Goal: Information Seeking & Learning: Check status

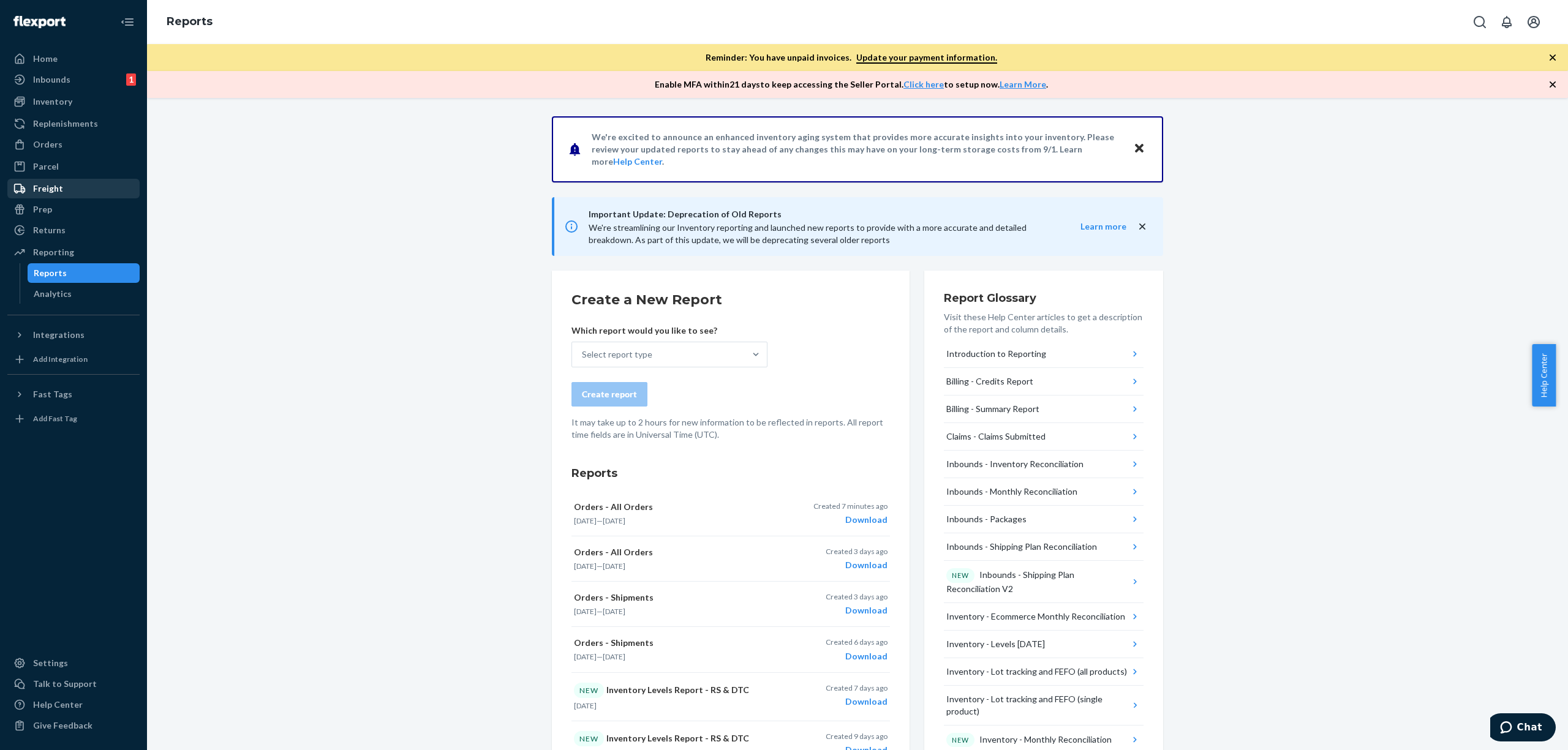
click at [59, 180] on div "Freight" at bounding box center [74, 189] width 130 height 17
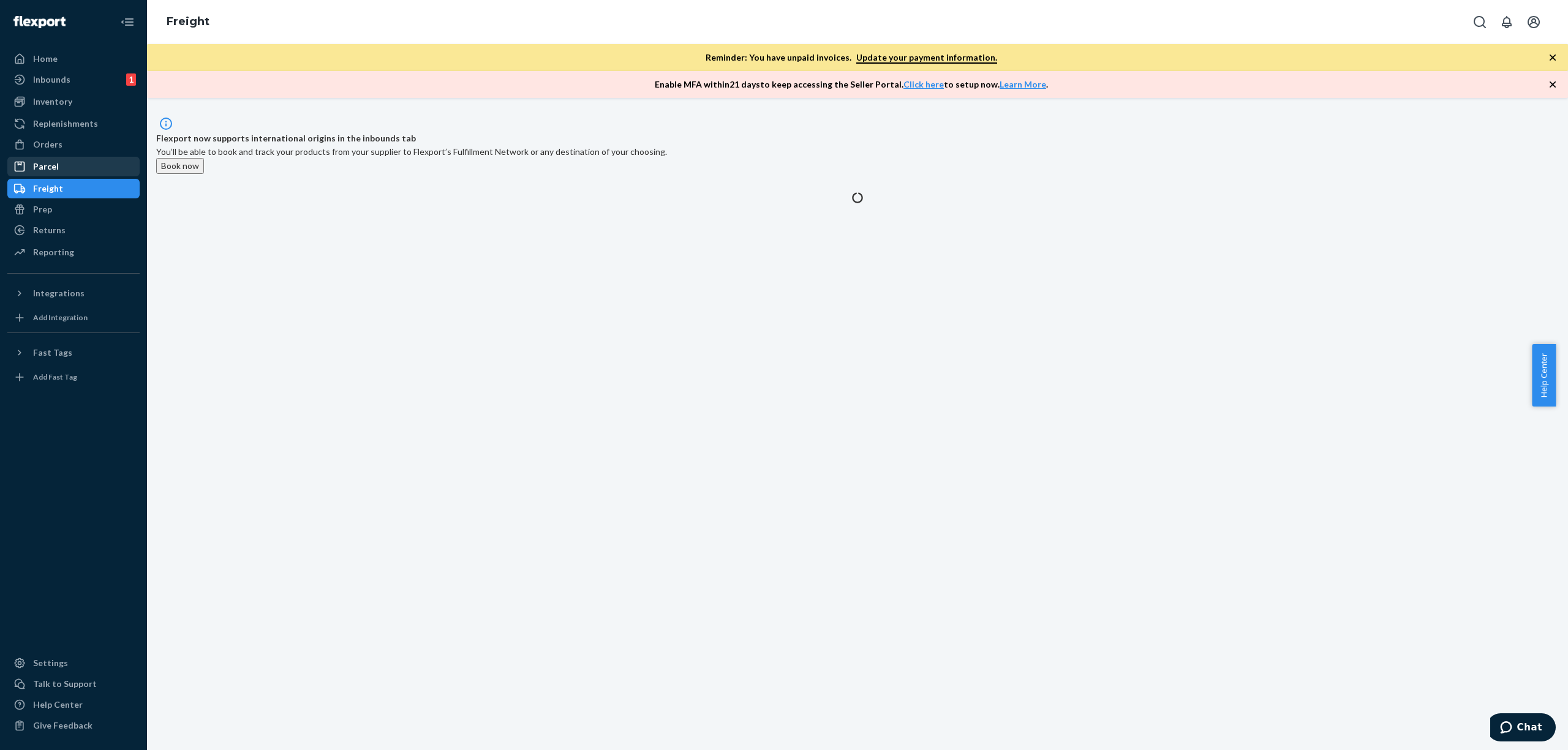
click at [78, 164] on div "Parcel" at bounding box center [74, 167] width 130 height 17
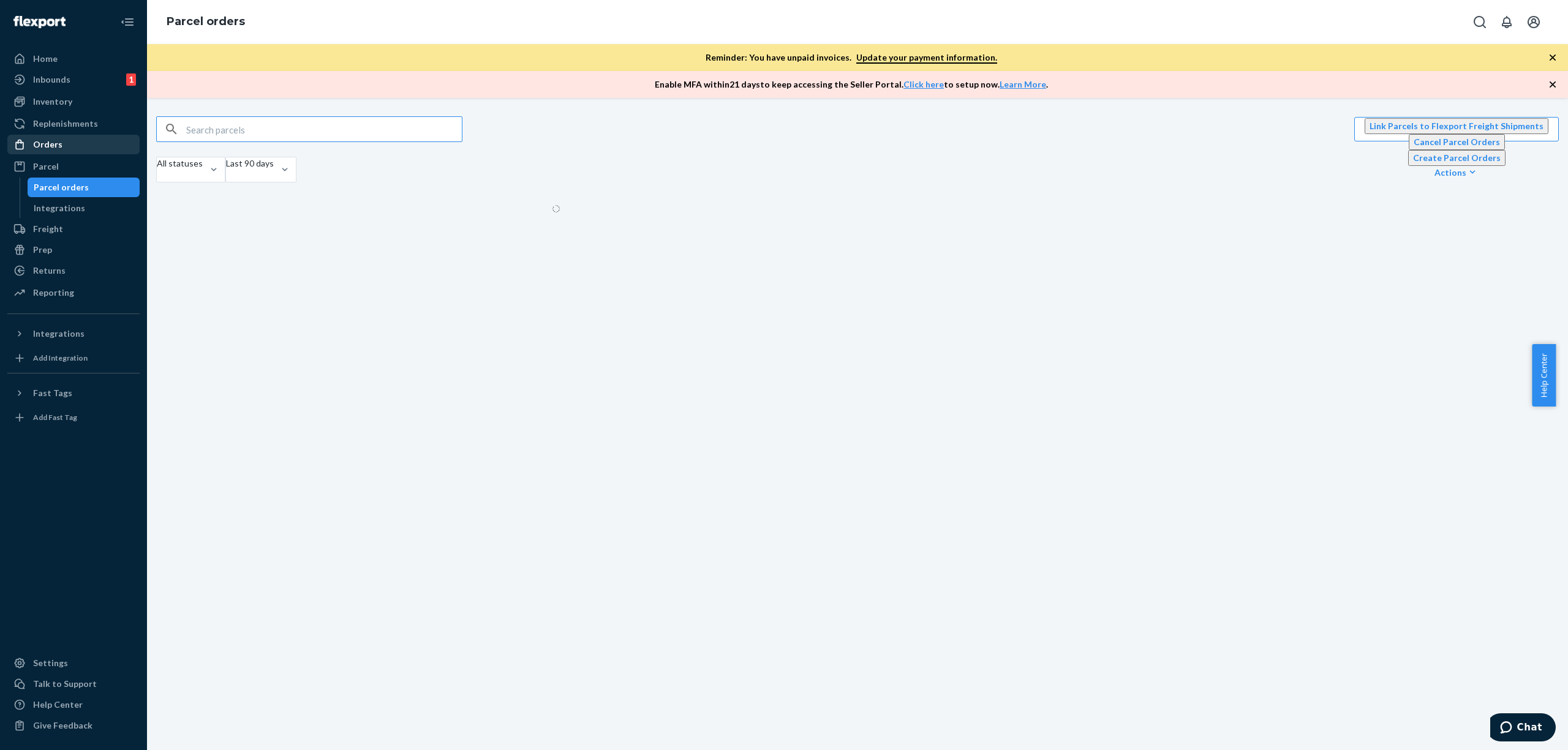
click at [78, 142] on div "Orders" at bounding box center [74, 145] width 130 height 17
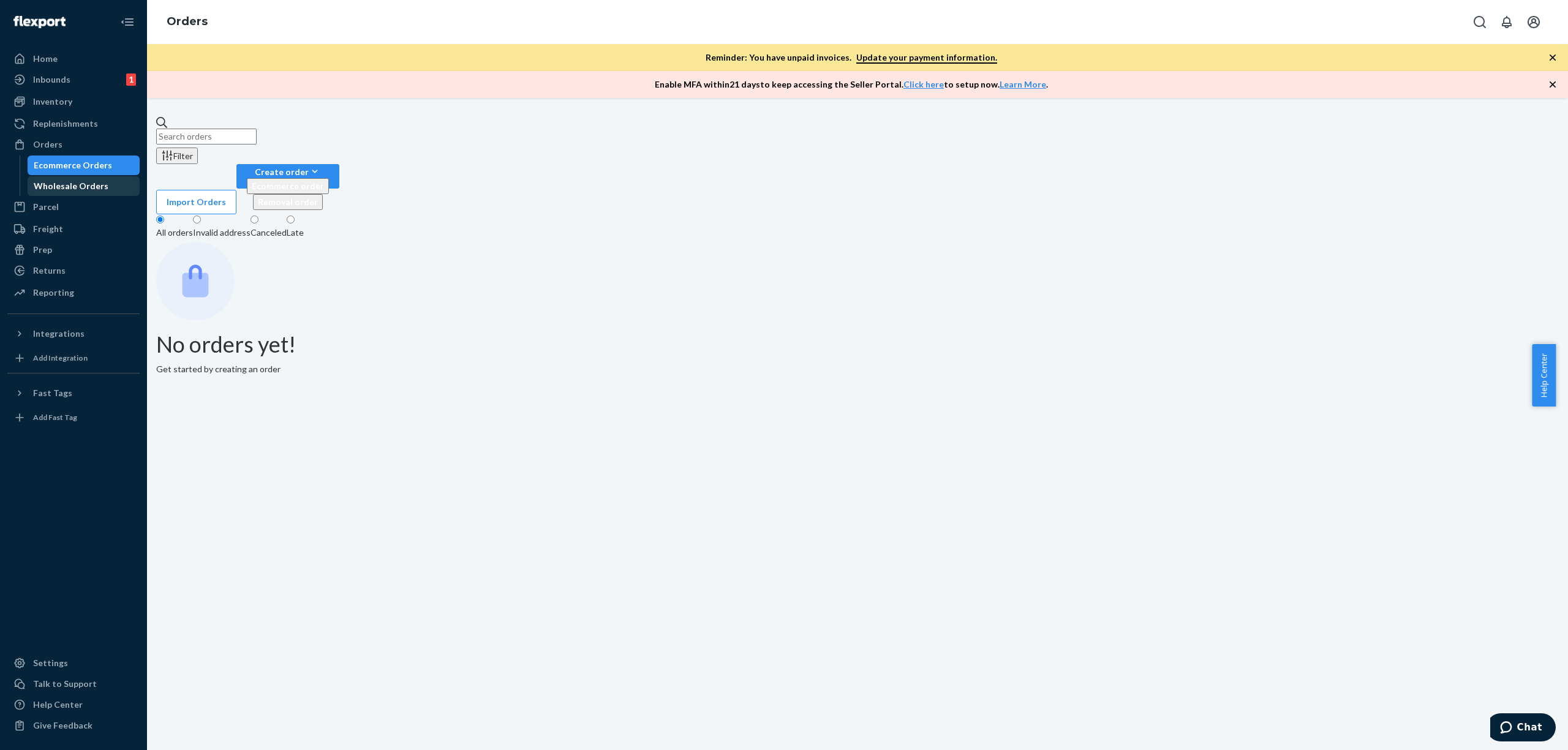
click at [72, 189] on div "Wholesale Orders" at bounding box center [71, 186] width 75 height 12
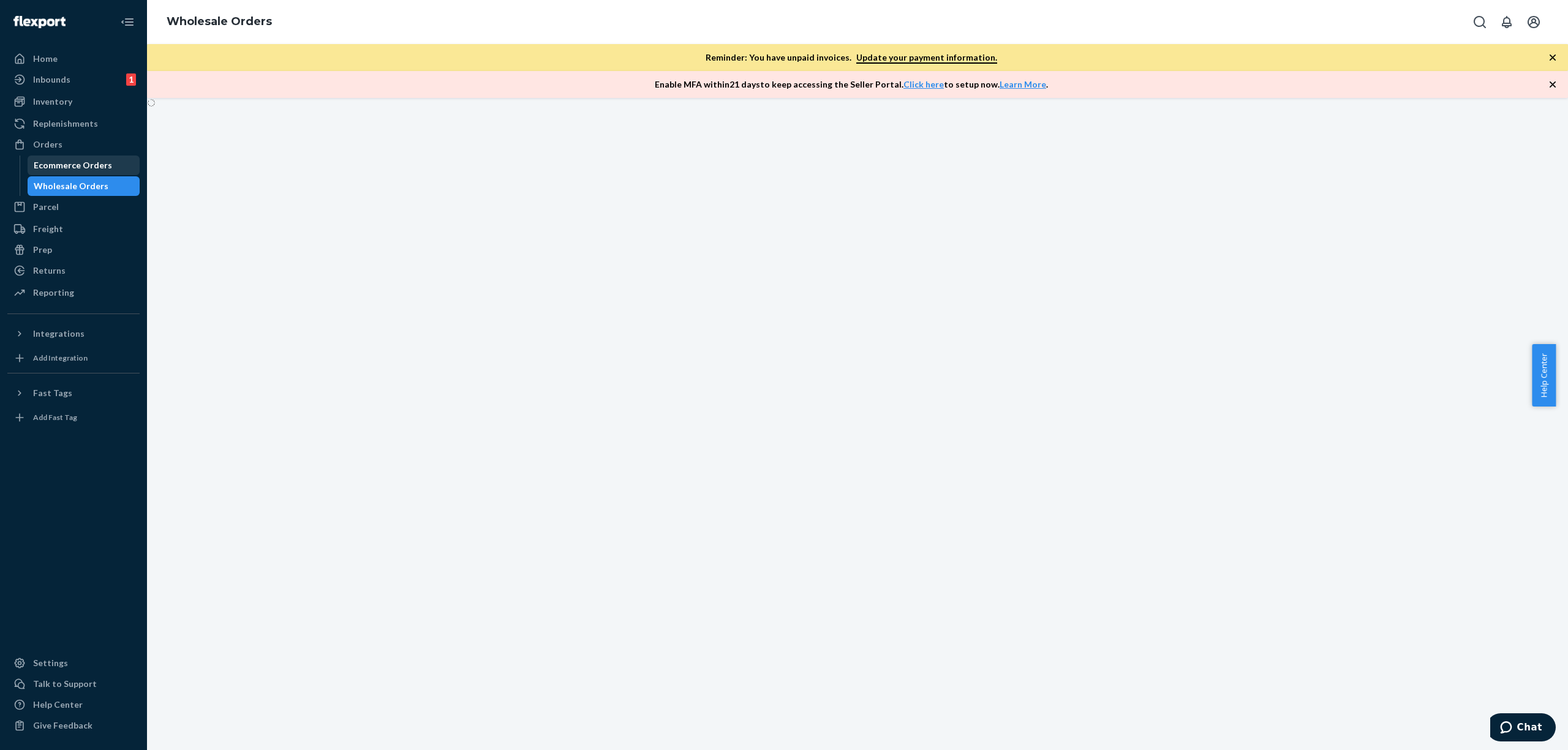
click at [67, 162] on div "Ecommerce Orders" at bounding box center [73, 165] width 78 height 12
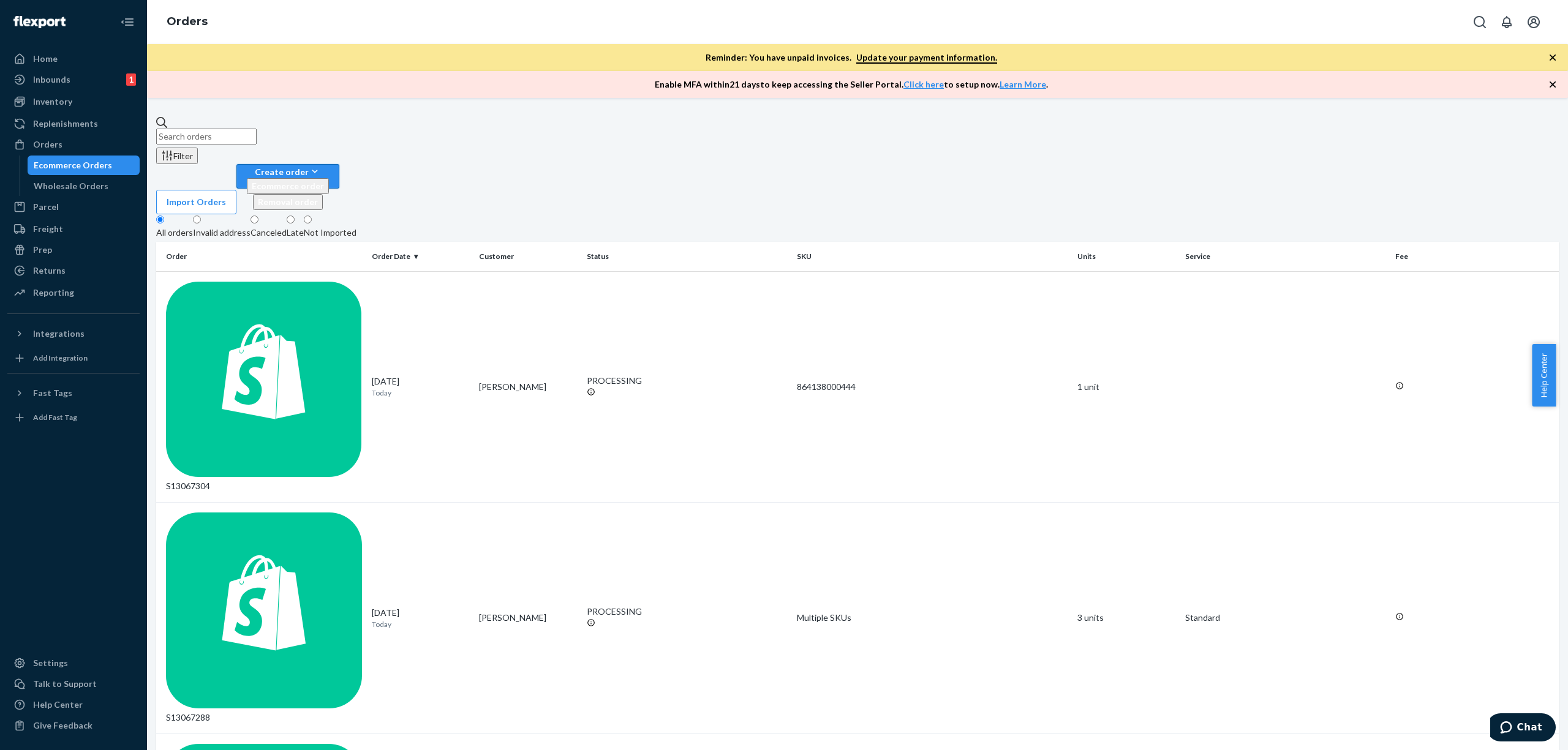
click at [340, 164] on button "Create order Ecommerce order Removal order" at bounding box center [288, 176] width 103 height 25
click at [318, 197] on span "Removal order" at bounding box center [288, 202] width 60 height 10
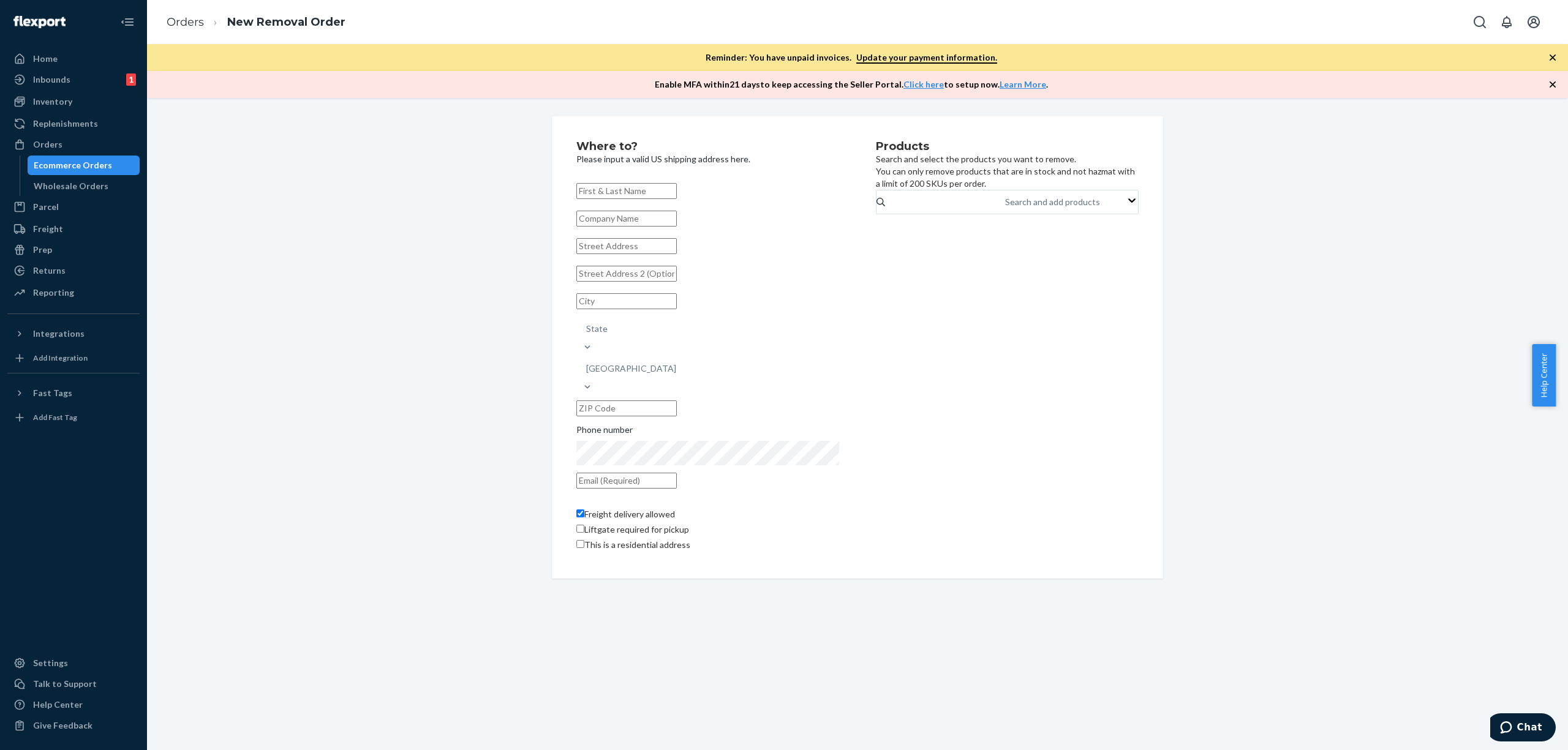
click at [677, 192] on input "text" at bounding box center [626, 191] width 101 height 16
click at [677, 227] on input "text" at bounding box center [626, 219] width 101 height 16
click at [956, 265] on div "Products Search and select the products you want to remove. You can only remove…" at bounding box center [1007, 347] width 263 height 414
click at [931, 341] on div "Search and add products" at bounding box center [923, 347] width 95 height 12
click at [877, 252] on input "0 results available. Use Up and Down to choose options, press Enter to select t…" at bounding box center [877, 259] width 1 height 12
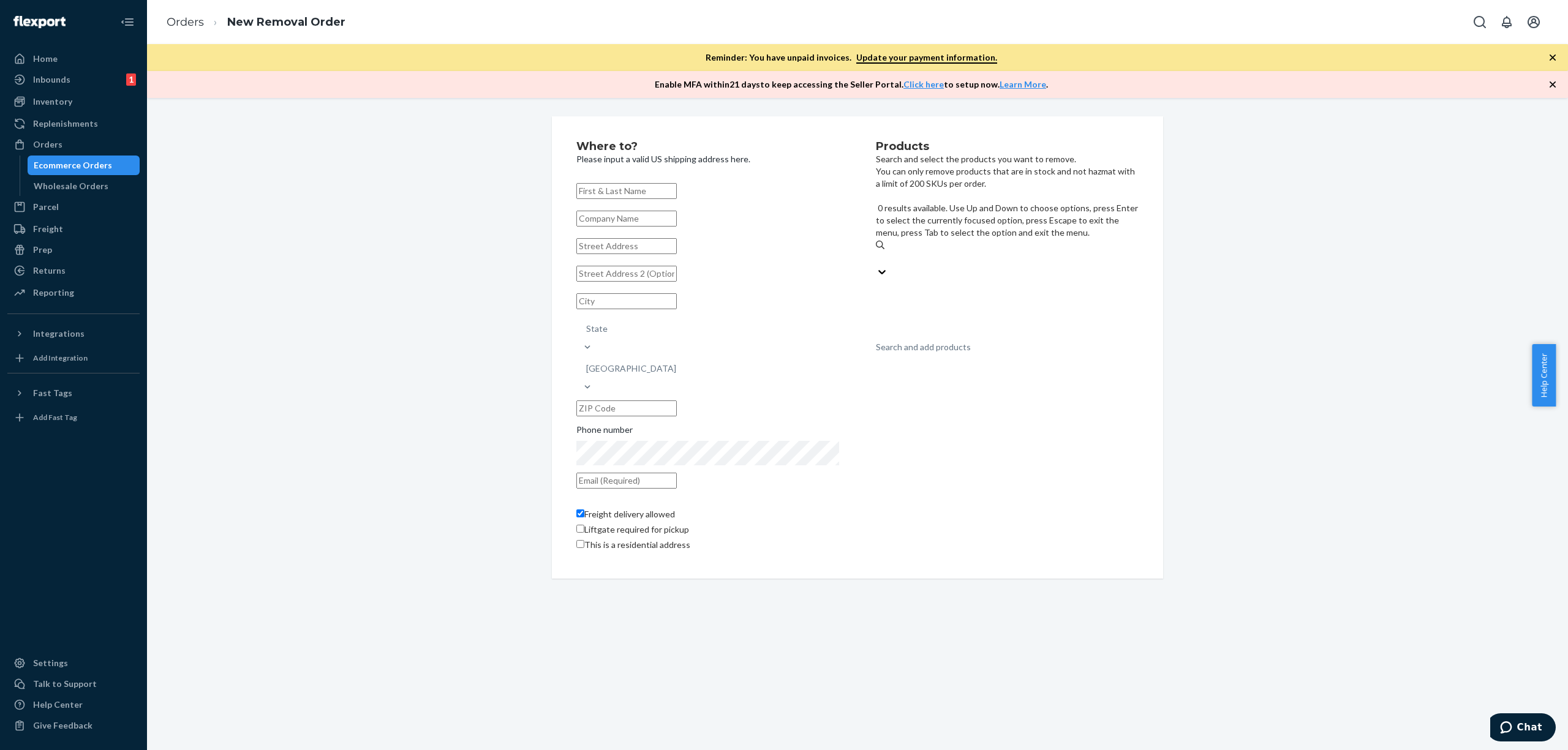
drag, startPoint x: 628, startPoint y: 225, endPoint x: 635, endPoint y: 224, distance: 7.1
click at [628, 225] on input "text" at bounding box center [626, 219] width 101 height 16
click at [652, 192] on input "text" at bounding box center [626, 191] width 101 height 16
type input "Shipmonk"
click at [1005, 208] on div "Search and add products" at bounding box center [1052, 202] width 95 height 12
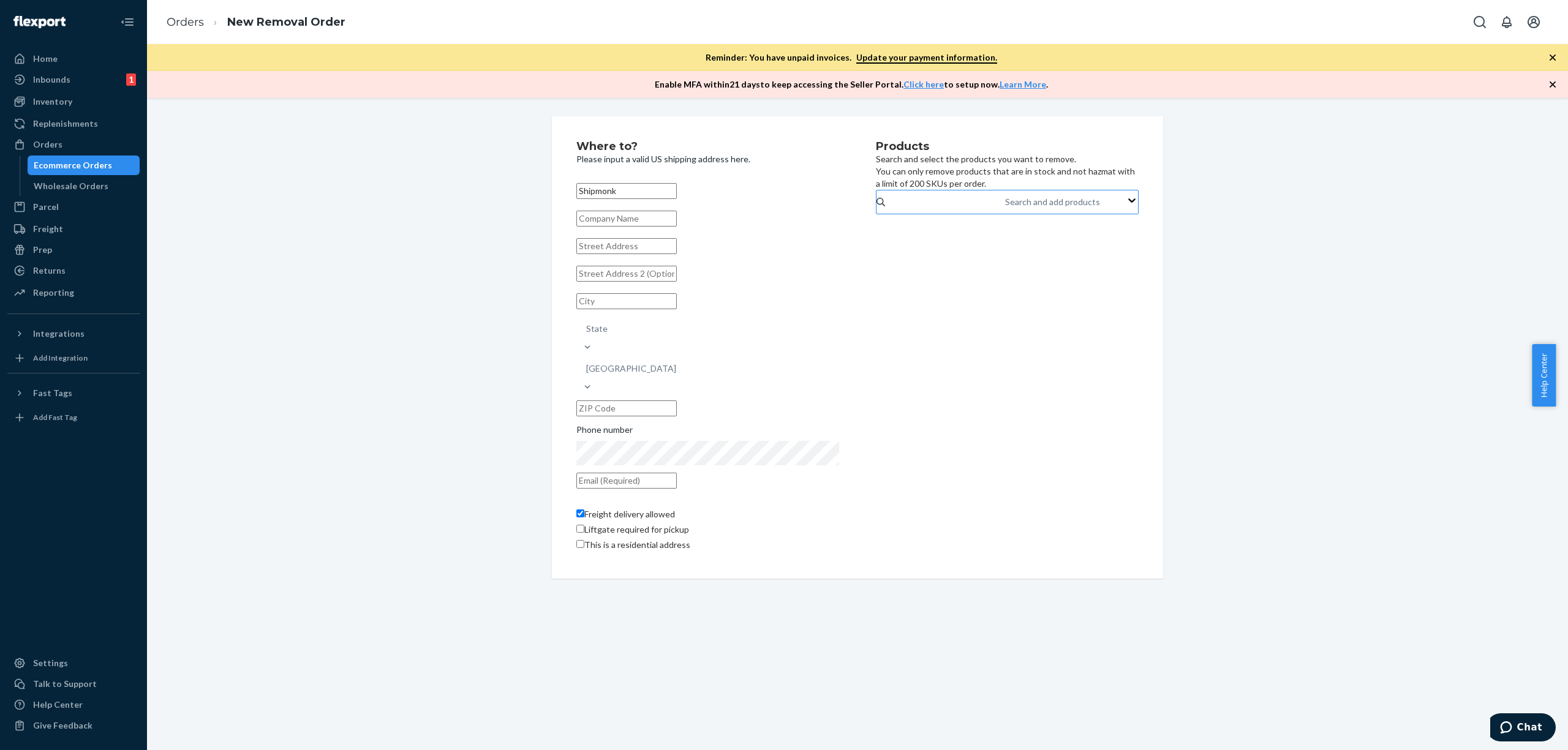
click at [1005, 208] on input "Search and add products" at bounding box center [1006, 202] width 1 height 12
click at [677, 227] on input "text" at bounding box center [626, 219] width 101 height 16
click at [927, 285] on div "Products Search and select the products you want to remove. You can only remove…" at bounding box center [1007, 347] width 263 height 414
click at [677, 254] on input "text" at bounding box center [626, 246] width 101 height 16
click at [887, 315] on div "Products Search and select the products you want to remove. You can only remove…" at bounding box center [1007, 347] width 263 height 414
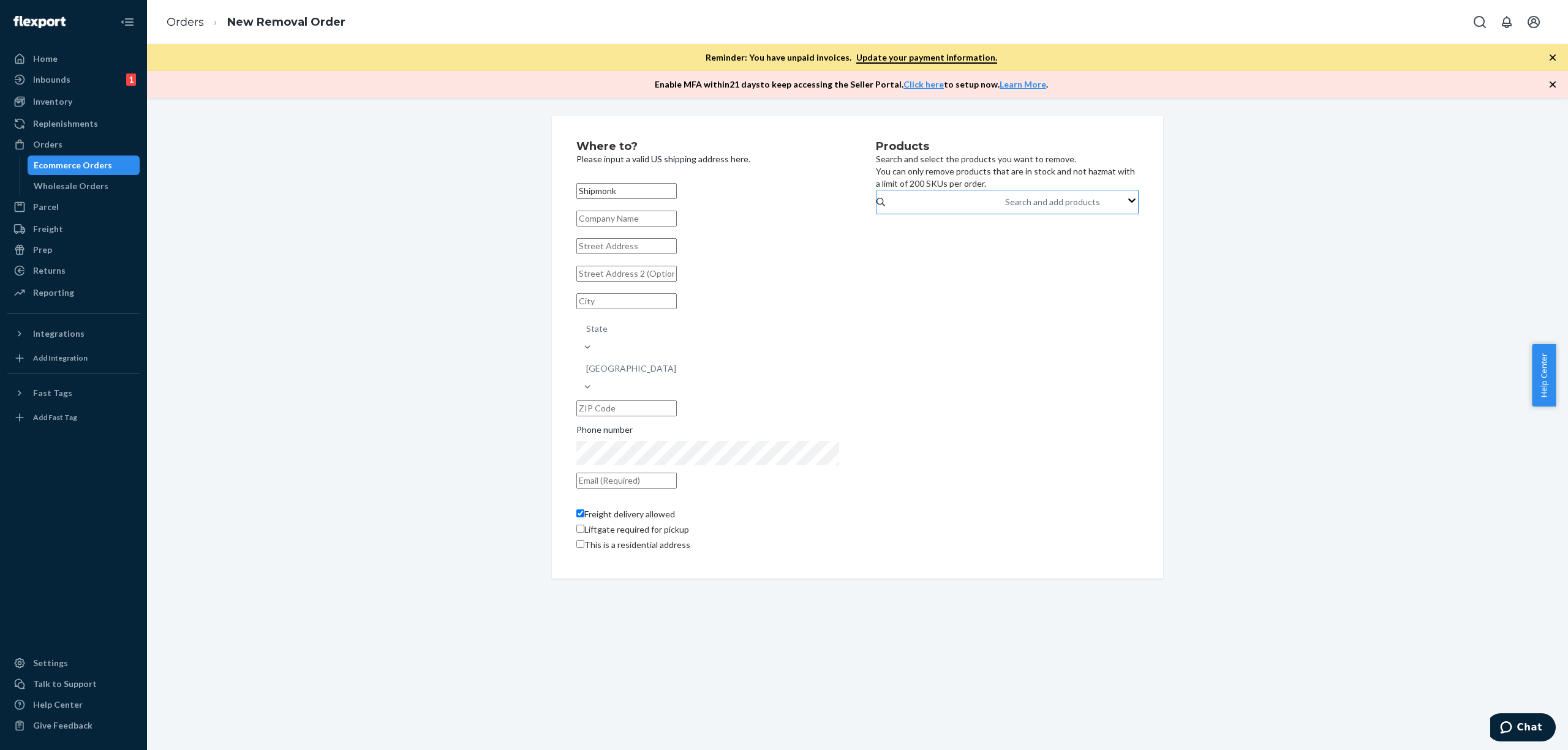
click at [1007, 210] on div "Search and add products" at bounding box center [1006, 202] width 1 height 15
click at [1007, 208] on input "Search and add products" at bounding box center [1006, 202] width 1 height 12
click at [1044, 268] on div "Products Search and select the products you want to remove. You can only remove…" at bounding box center [1007, 347] width 263 height 414
click at [677, 227] on input "text" at bounding box center [626, 219] width 101 height 16
click at [655, 188] on input "Shipmonk" at bounding box center [626, 191] width 101 height 16
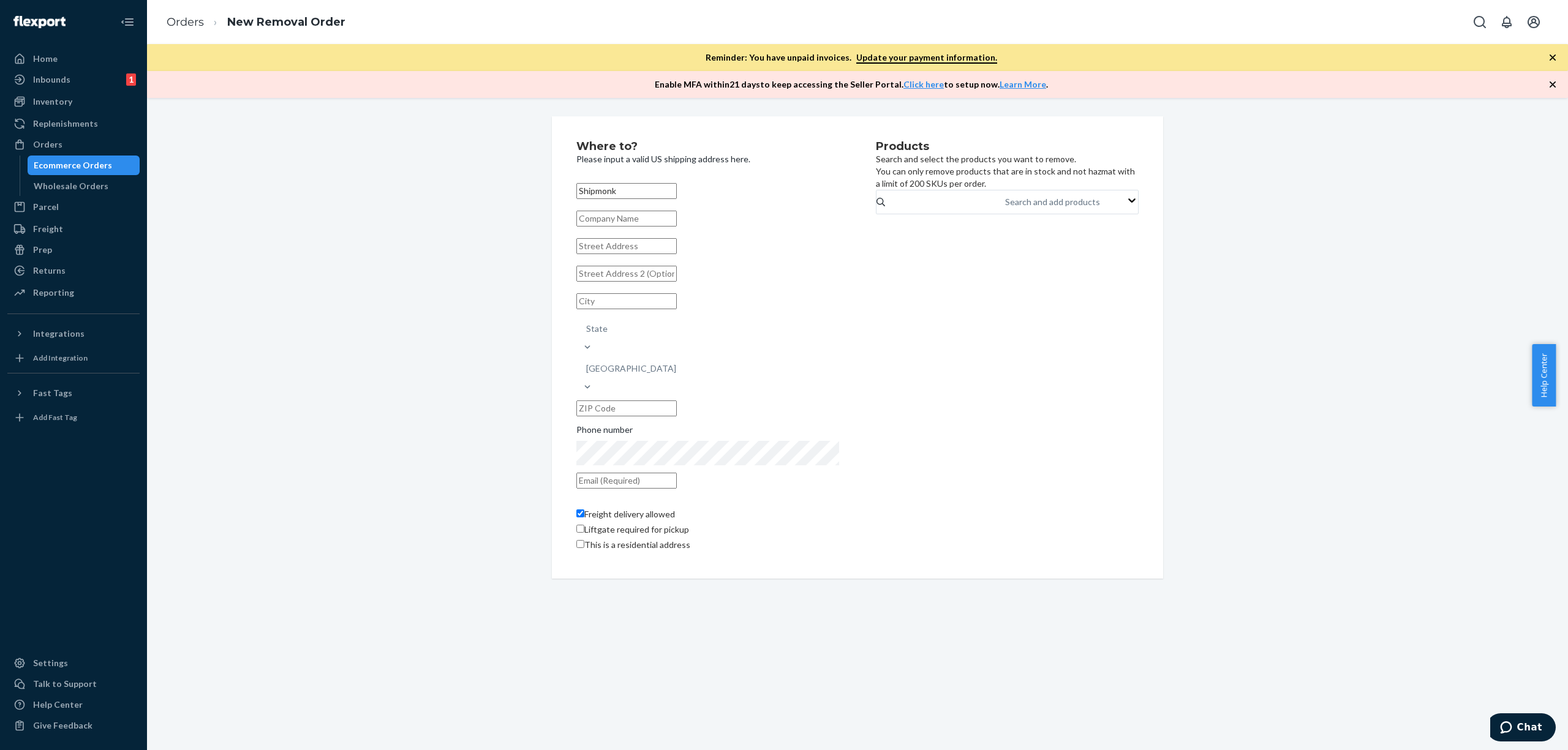
drag, startPoint x: 655, startPoint y: 188, endPoint x: 632, endPoint y: 219, distance: 38.6
click at [655, 188] on input "Shipmonk" at bounding box center [626, 191] width 101 height 16
click at [626, 227] on input "text" at bounding box center [626, 219] width 101 height 16
paste input "Shipmonk"
type input "Shipmonk"
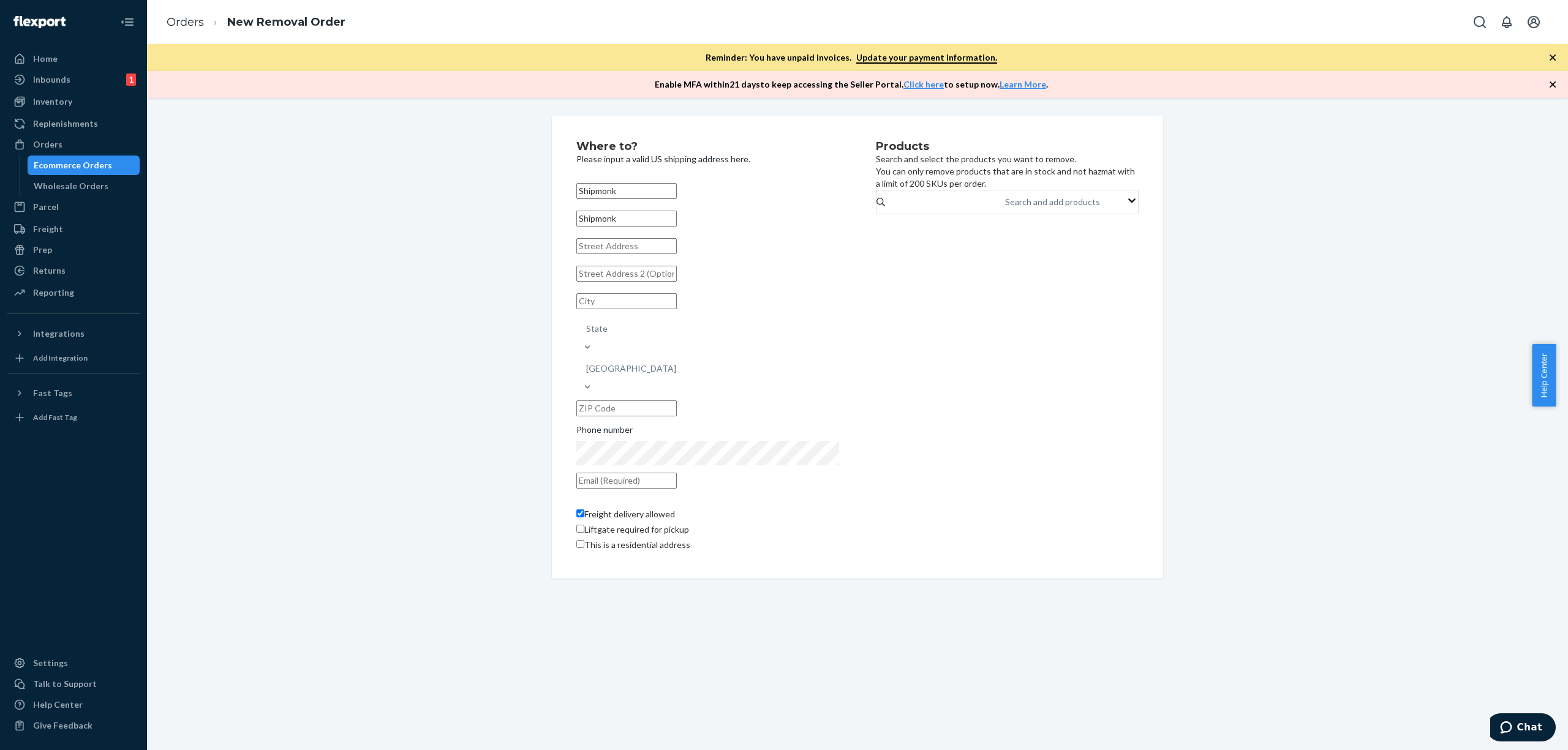
drag, startPoint x: 644, startPoint y: 189, endPoint x: 539, endPoint y: 189, distance: 105.0
click at [542, 189] on div "Where to? Please input a valid US shipping address here. Shipmonk Shipmonk Stat…" at bounding box center [857, 347] width 630 height 462
click at [660, 266] on input "text" at bounding box center [626, 259] width 101 height 16
click at [637, 239] on input "Shipmonk" at bounding box center [626, 231] width 101 height 16
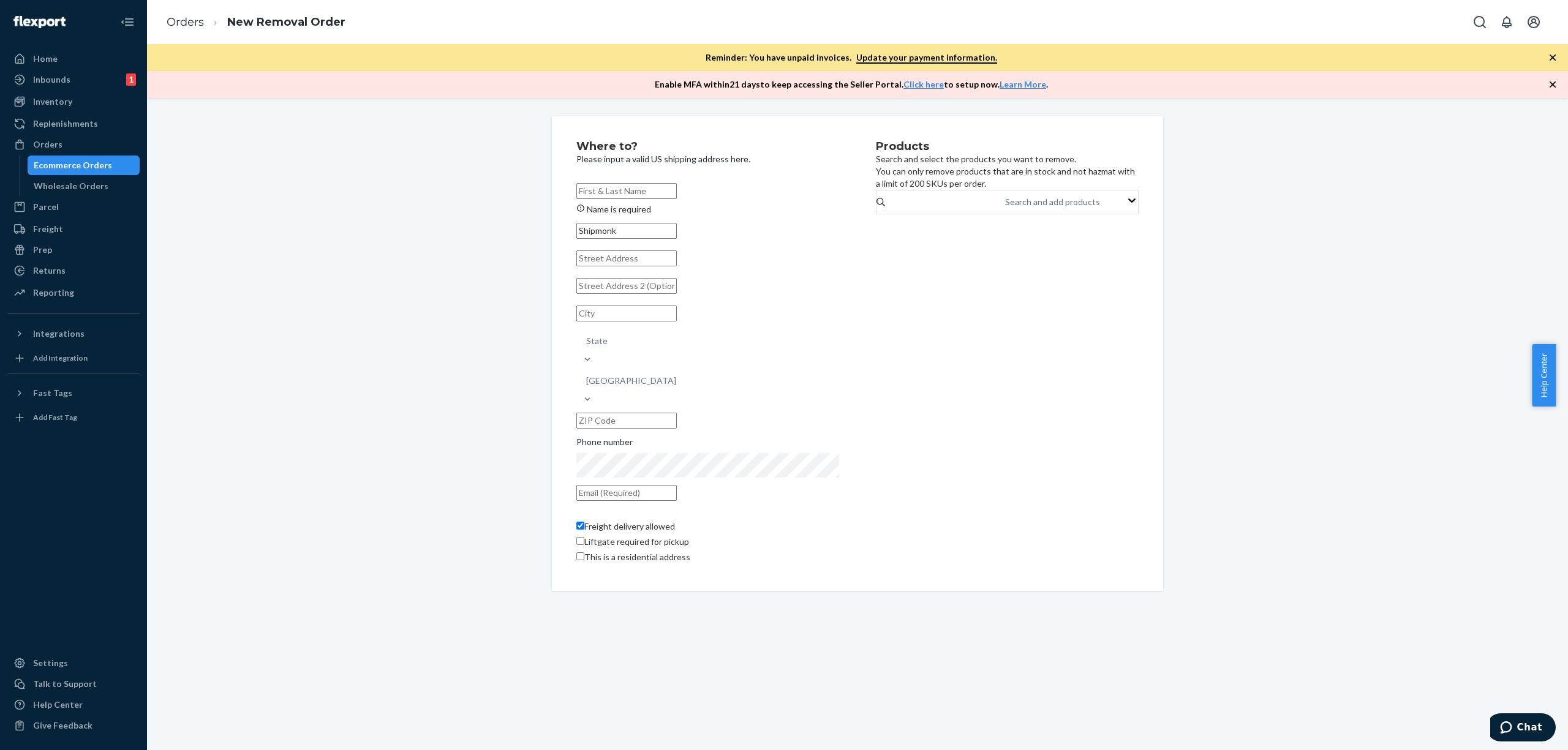
click at [633, 183] on input "Name is required" at bounding box center [626, 191] width 101 height 16
paste input "Shipmonk"
type input "Shipmonk"
click at [980, 358] on div "Products Search and select the products you want to remove. You can only remove…" at bounding box center [1007, 347] width 263 height 414
click at [652, 254] on input "text" at bounding box center [626, 246] width 101 height 16
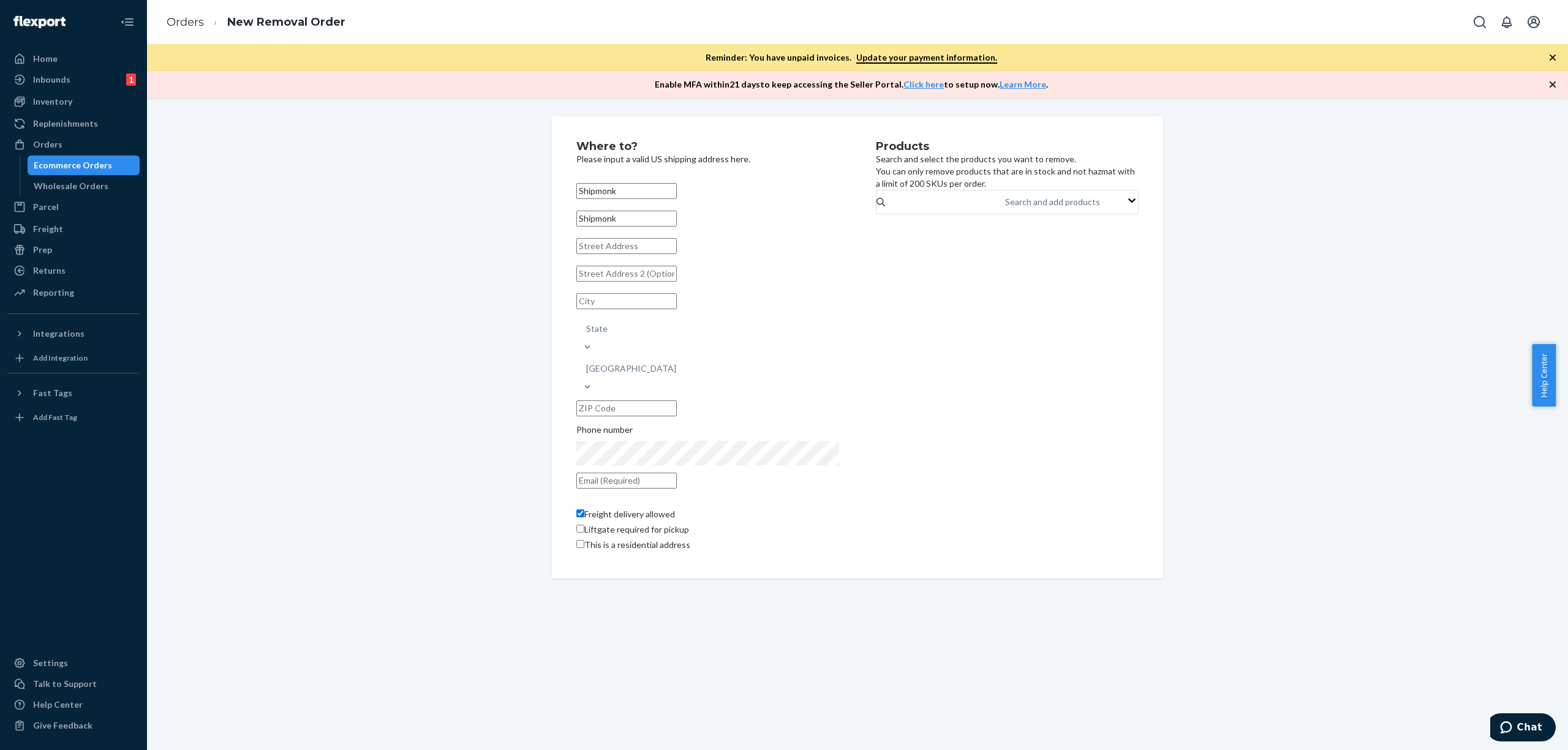
click at [634, 227] on input "Shipmonk" at bounding box center [626, 219] width 101 height 16
click at [650, 254] on input "text" at bounding box center [626, 246] width 101 height 16
paste input "[STREET_ADDRESS]"
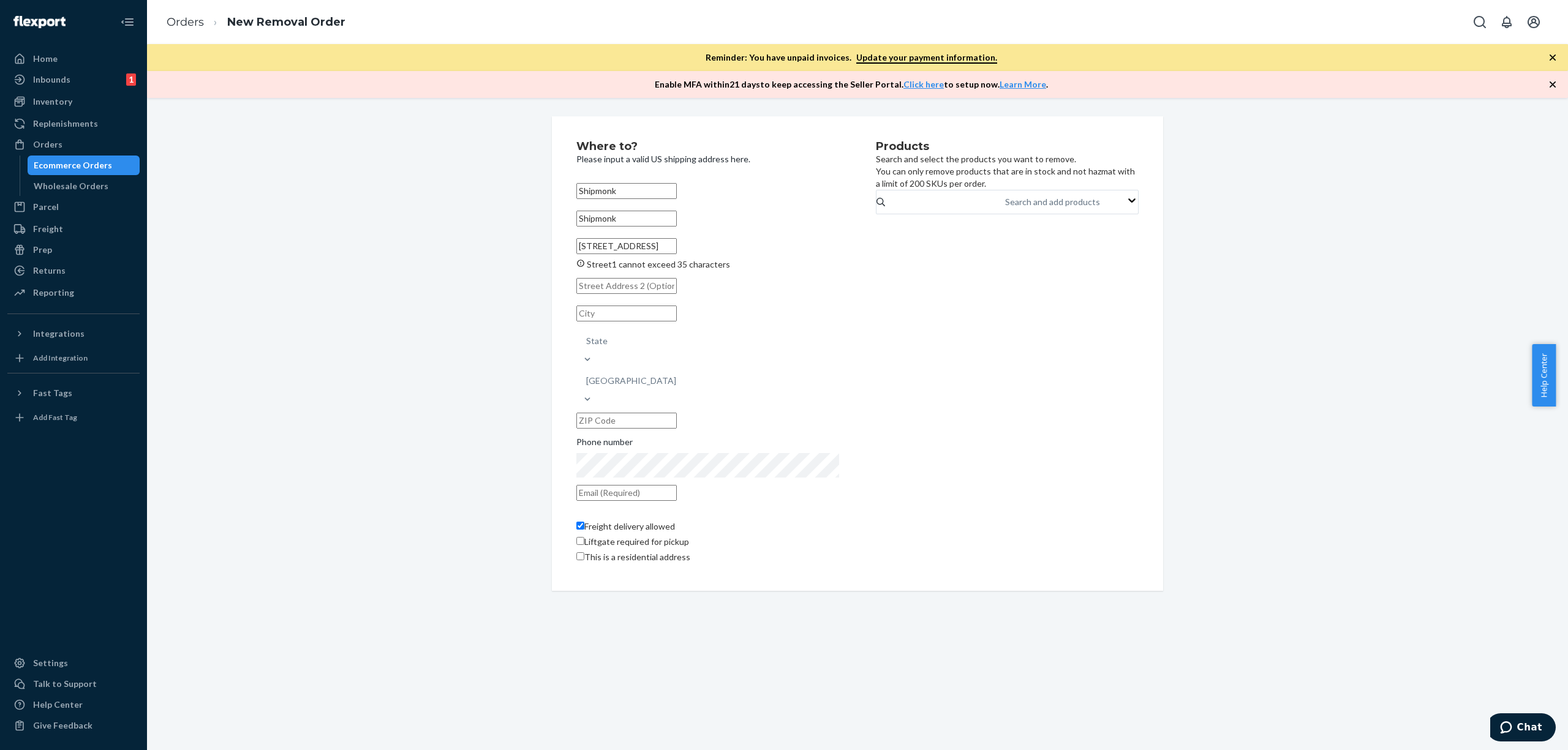
type input "[STREET_ADDRESS]"
click at [904, 304] on div "Products Search and select the products you want to remove. You can only remove…" at bounding box center [1007, 354] width 263 height 425
drag, startPoint x: 743, startPoint y: 258, endPoint x: 710, endPoint y: 260, distance: 33.1
click at [677, 254] on input "[STREET_ADDRESS]" at bounding box center [626, 246] width 101 height 16
type input "Pittston"
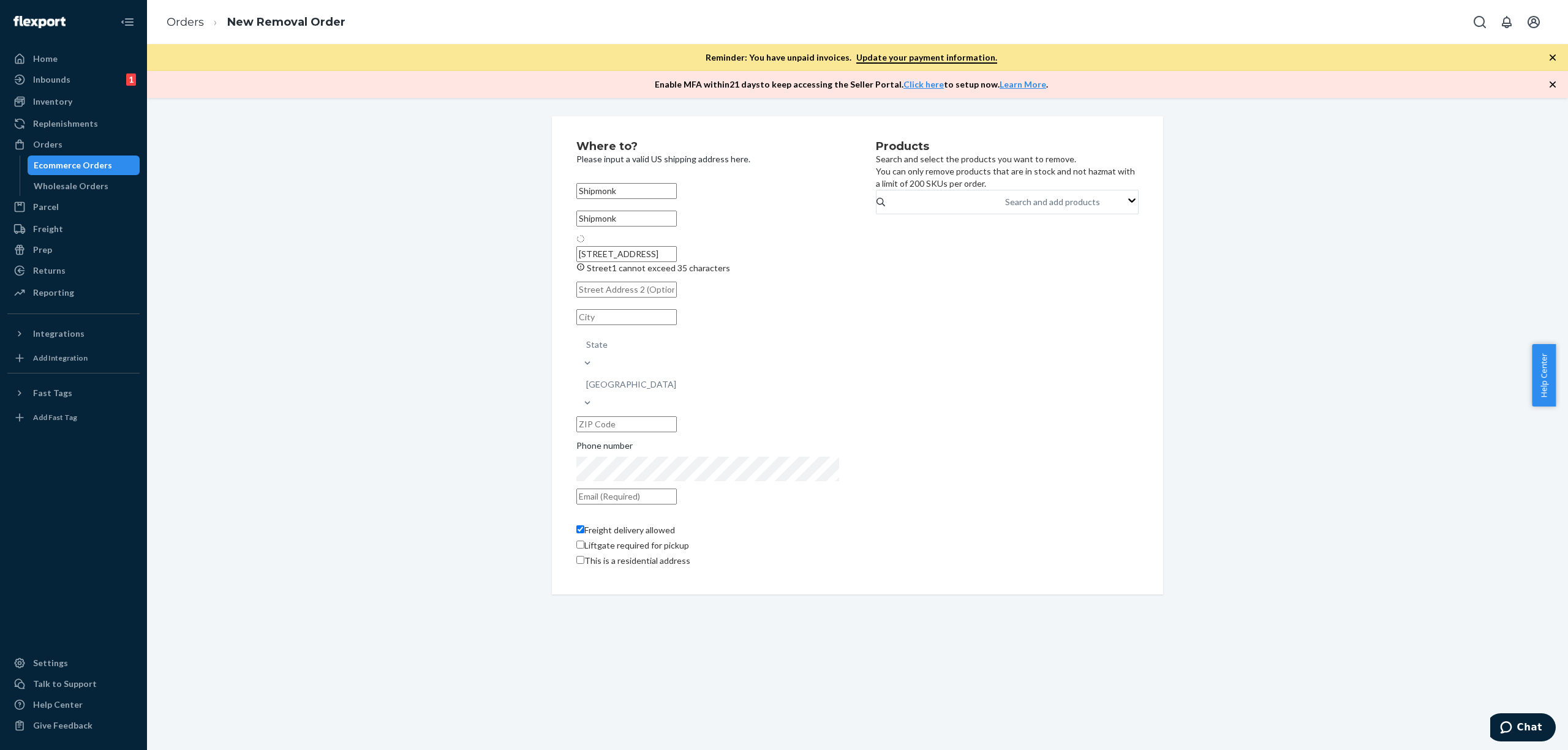
type input "18640"
type input "[STREET_ADDRESS]"
click at [1005, 208] on div "Search and add products" at bounding box center [1052, 202] width 95 height 12
click at [1005, 208] on input "Search and add products" at bounding box center [1006, 202] width 1 height 12
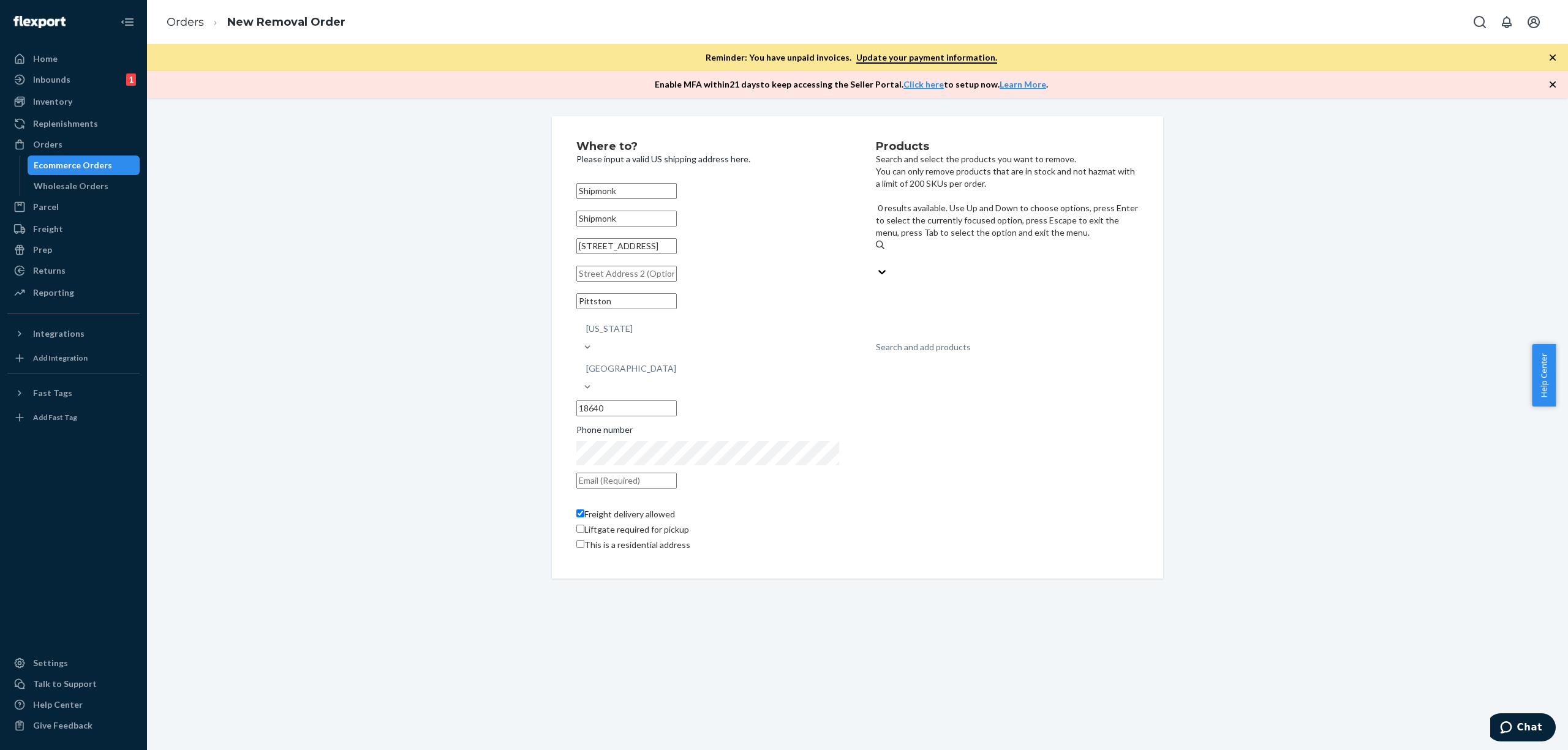
click at [944, 341] on div "Search and add products" at bounding box center [923, 347] width 95 height 12
click at [877, 252] on input "0 results available. Use Up and Down to choose options, press Enter to select t…" at bounding box center [877, 259] width 1 height 12
paste input "123456781-0425"
type input "123456781-0425"
click at [966, 281] on div "April Sub 2025 KOD" at bounding box center [1007, 287] width 263 height 12
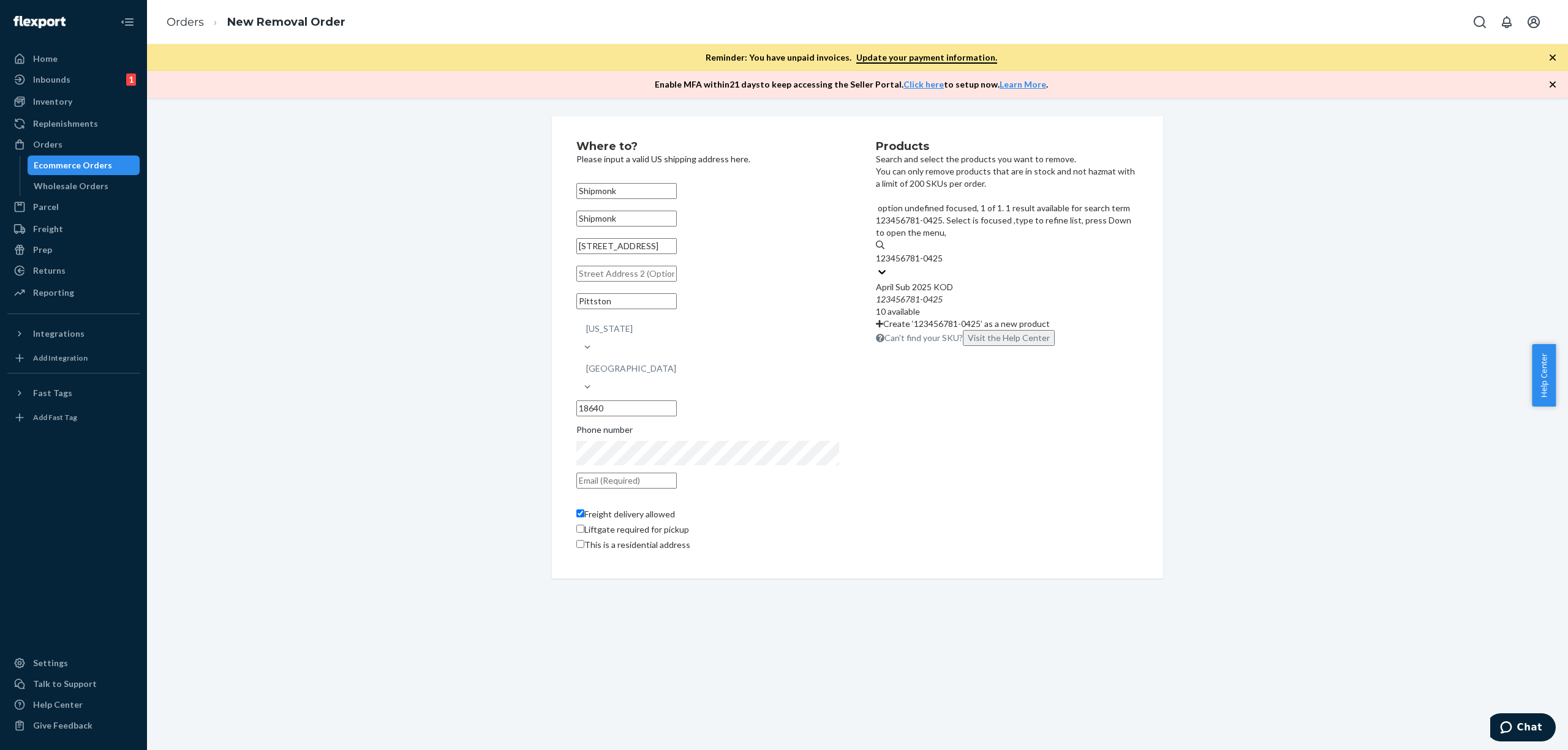
click at [945, 252] on input "123456781-0425" at bounding box center [910, 259] width 69 height 12
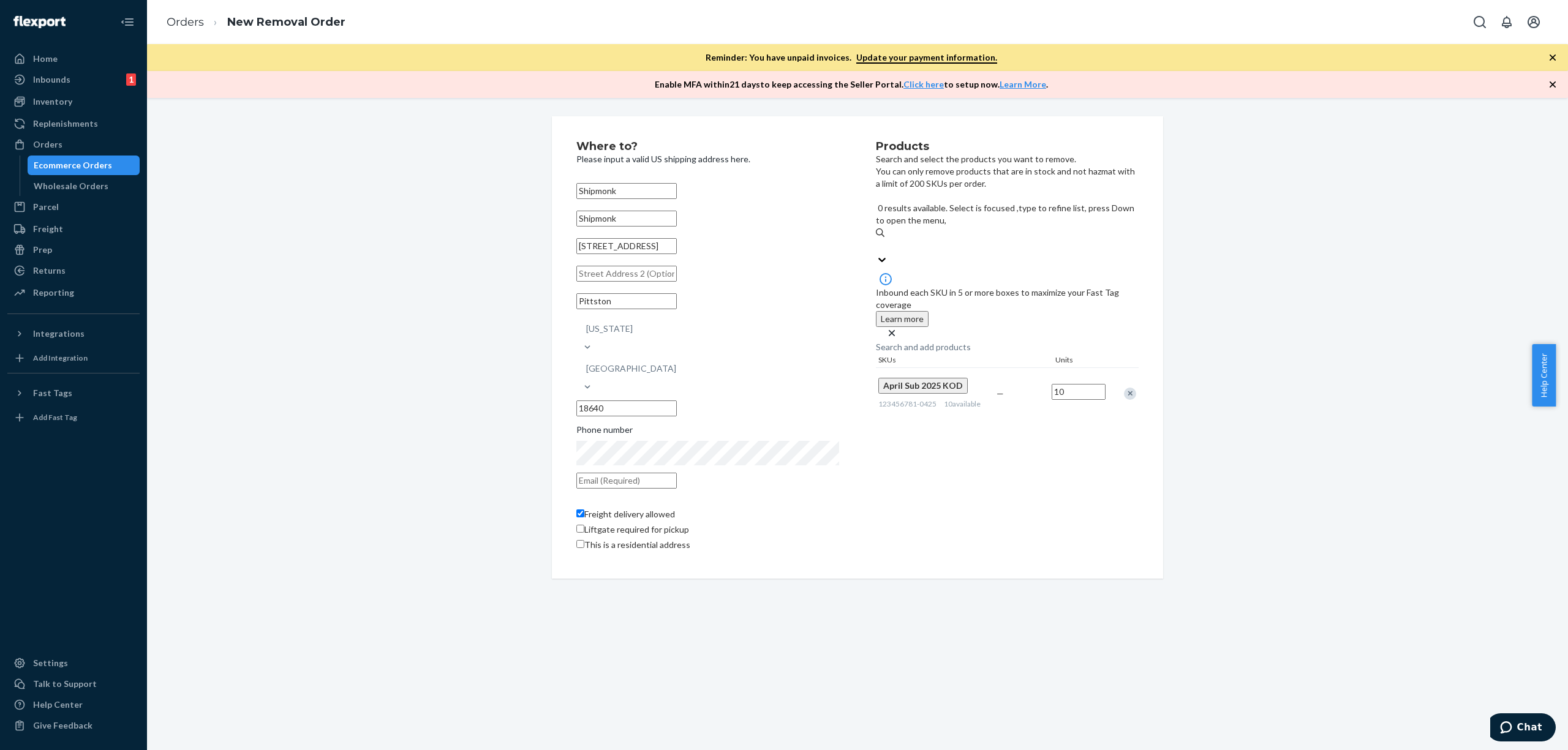
click at [1002, 400] on div "Products Search and select the products you want to remove. You can only remove…" at bounding box center [1007, 347] width 263 height 414
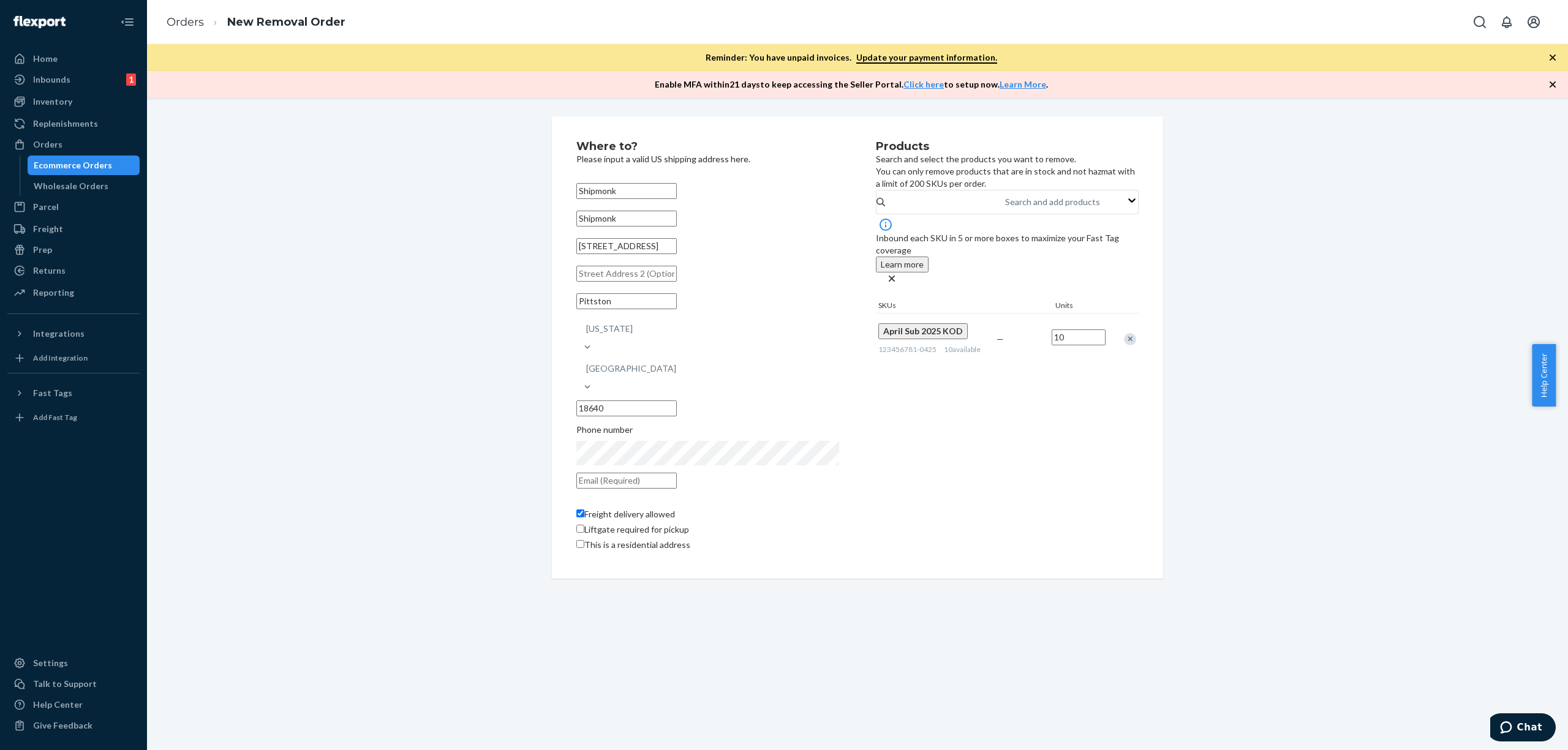
click at [910, 485] on div "Products Search and select the products you want to remove. You can only remove…" at bounding box center [1007, 347] width 263 height 414
click at [1005, 208] on div "Search and add products" at bounding box center [1052, 202] width 95 height 12
click at [1005, 208] on input "Search and add products" at bounding box center [1006, 202] width 1 height 12
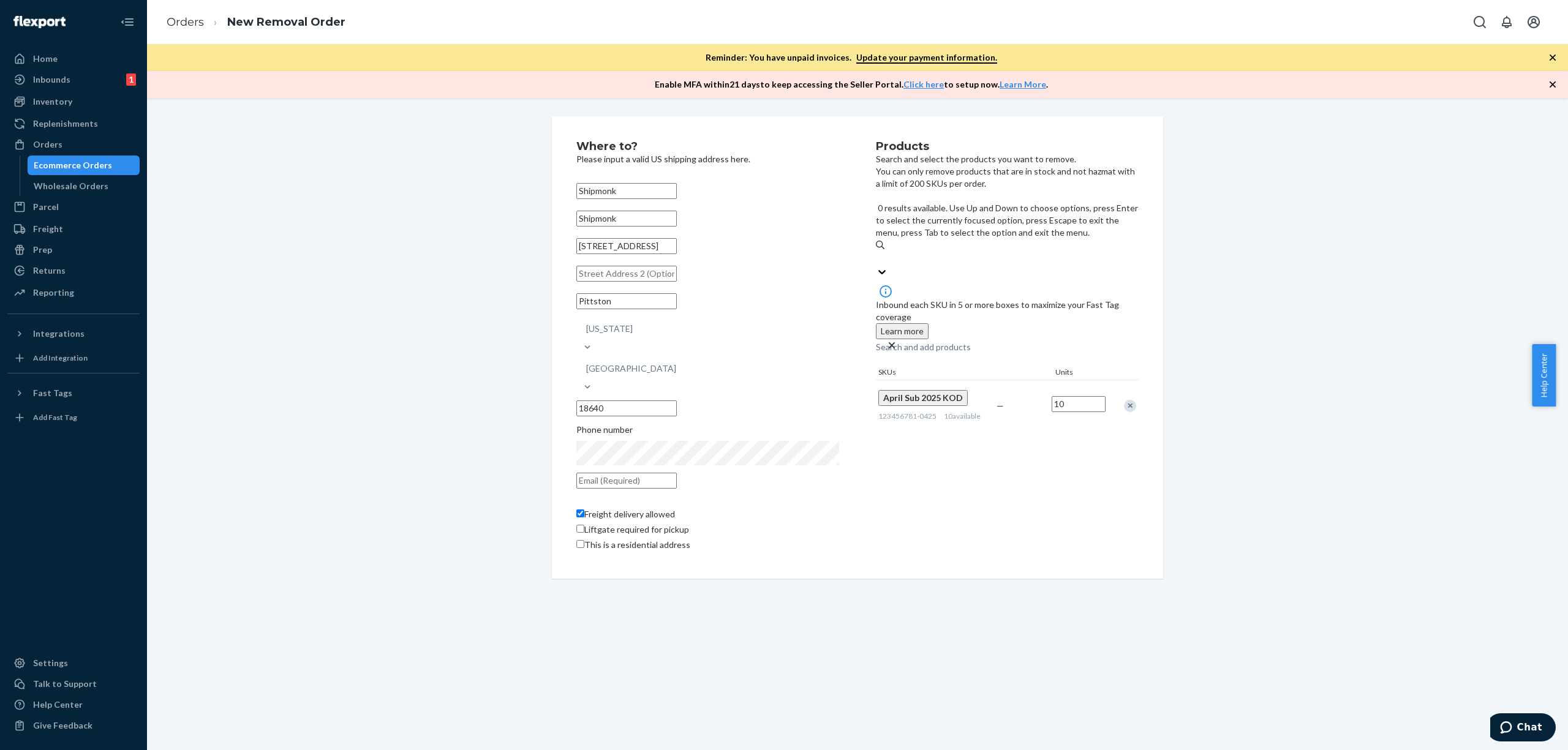
paste input "123456781-0325"
type input "123456781-0325"
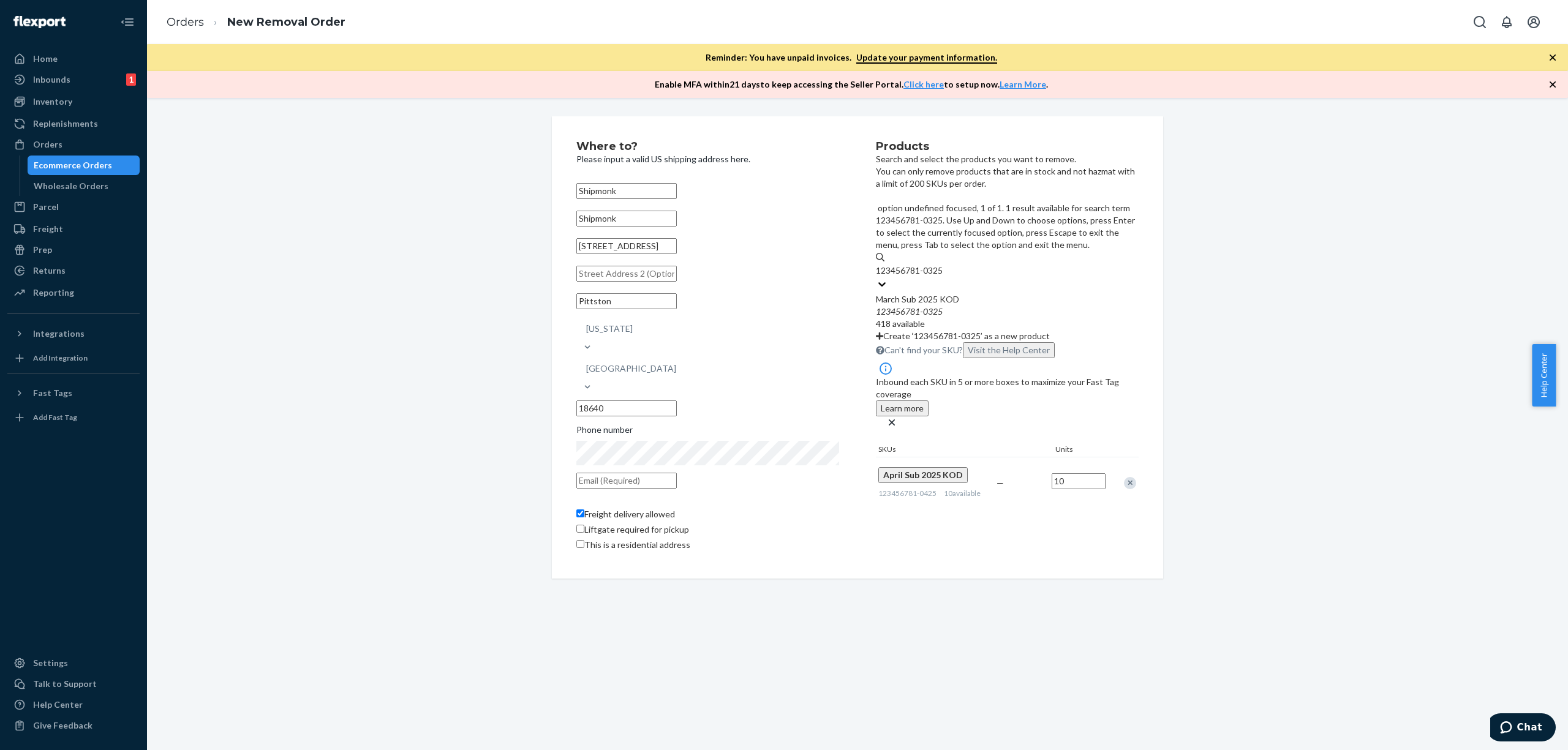
click at [1020, 294] on div "March Sub 2025 KOD" at bounding box center [1007, 300] width 263 height 12
click at [945, 265] on input "123456781-0325" at bounding box center [910, 271] width 69 height 12
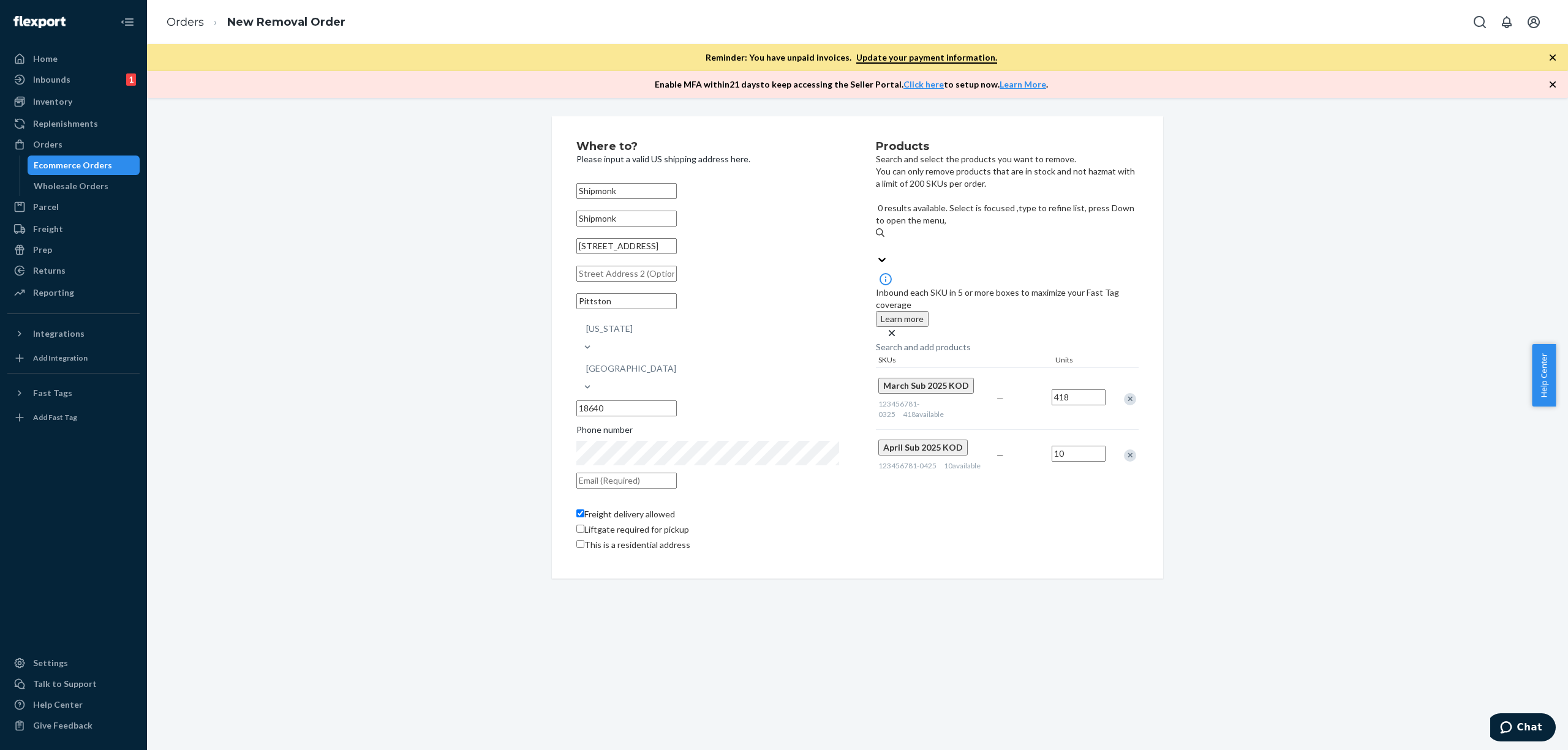
paste input "123456781-1224"
type input "123456781-1224"
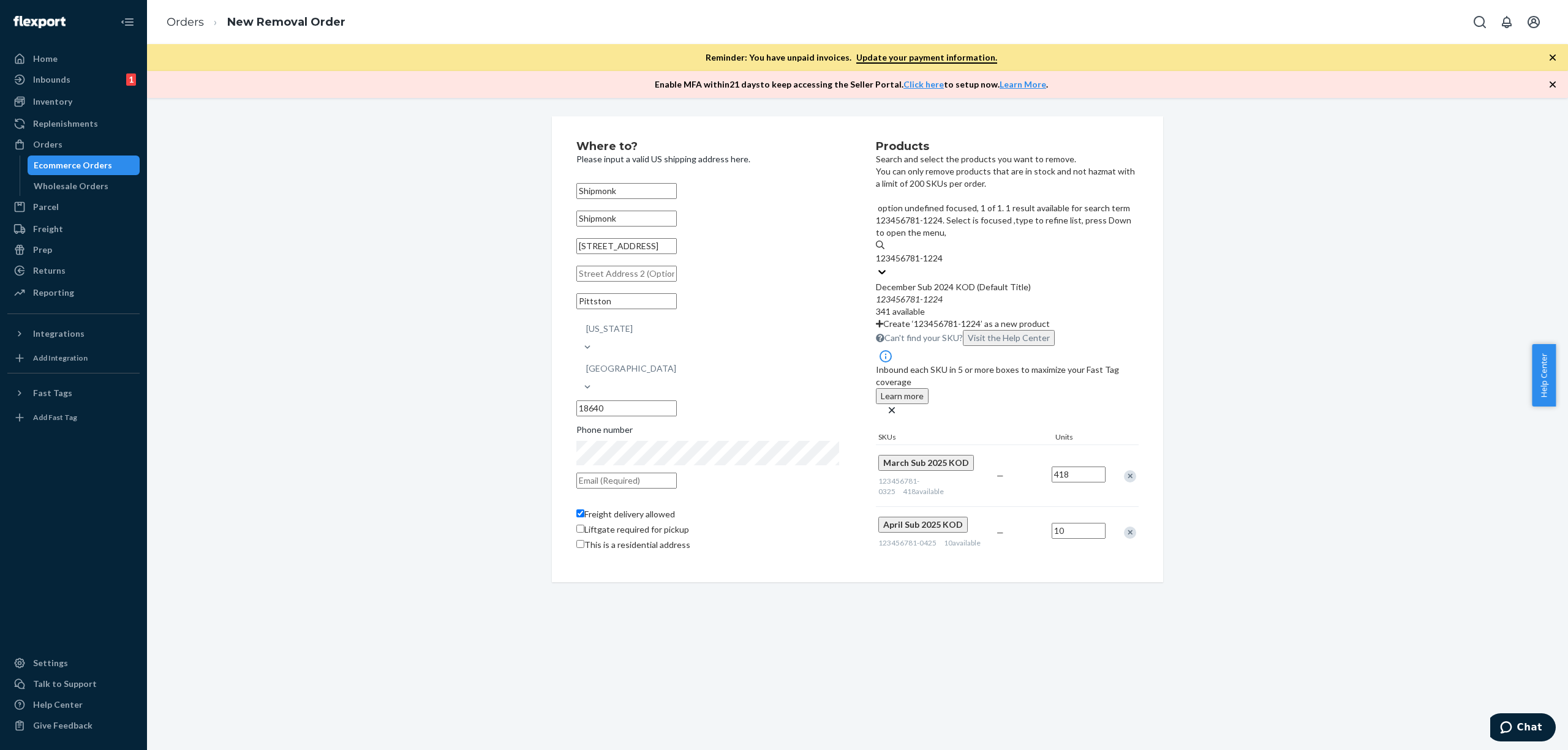
click at [986, 281] on div "December Sub 2024 KOD (Default Title)" at bounding box center [1007, 287] width 263 height 12
click at [945, 252] on input "123456781-1224" at bounding box center [910, 259] width 69 height 12
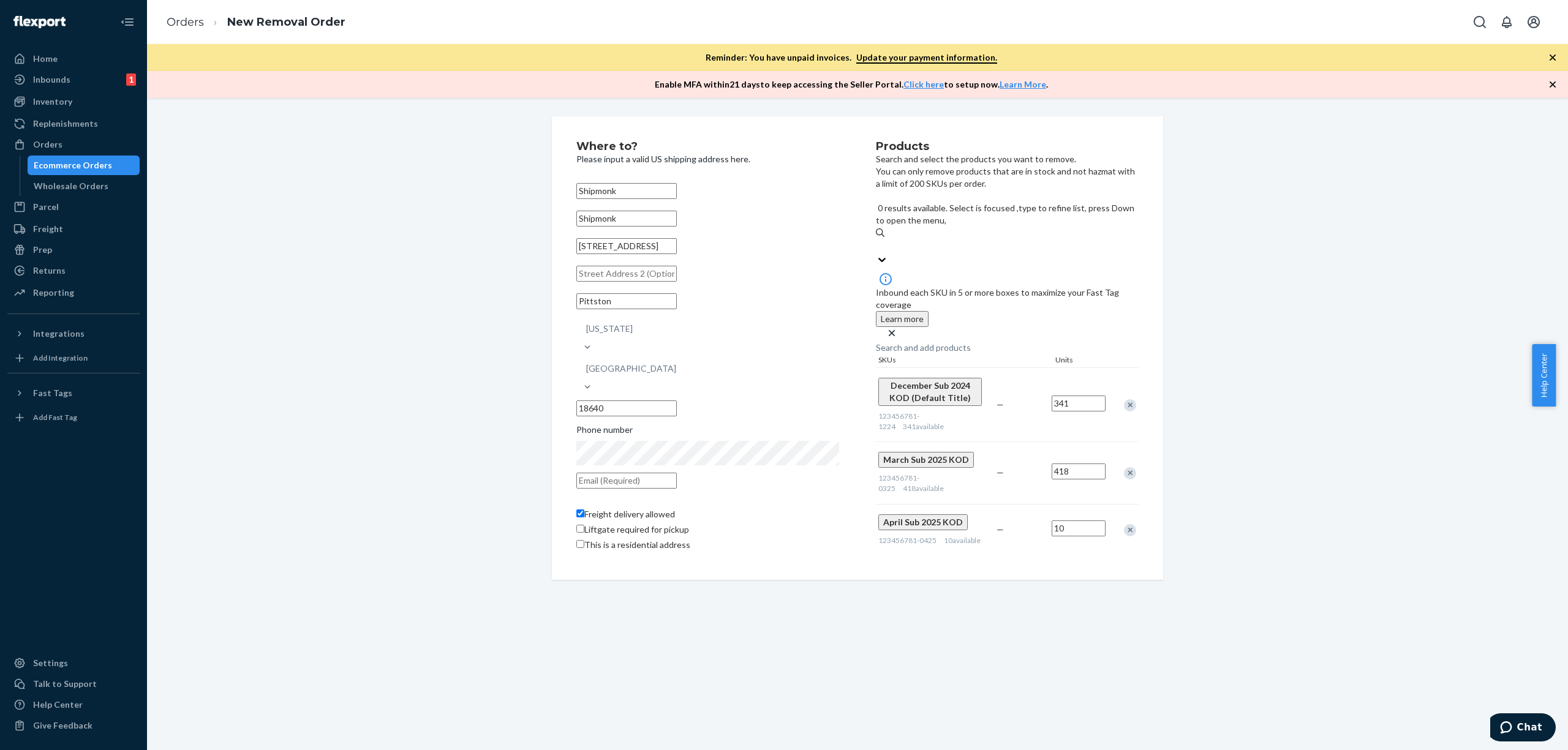
paste input "123456781-1024"
type input "123456781-1024"
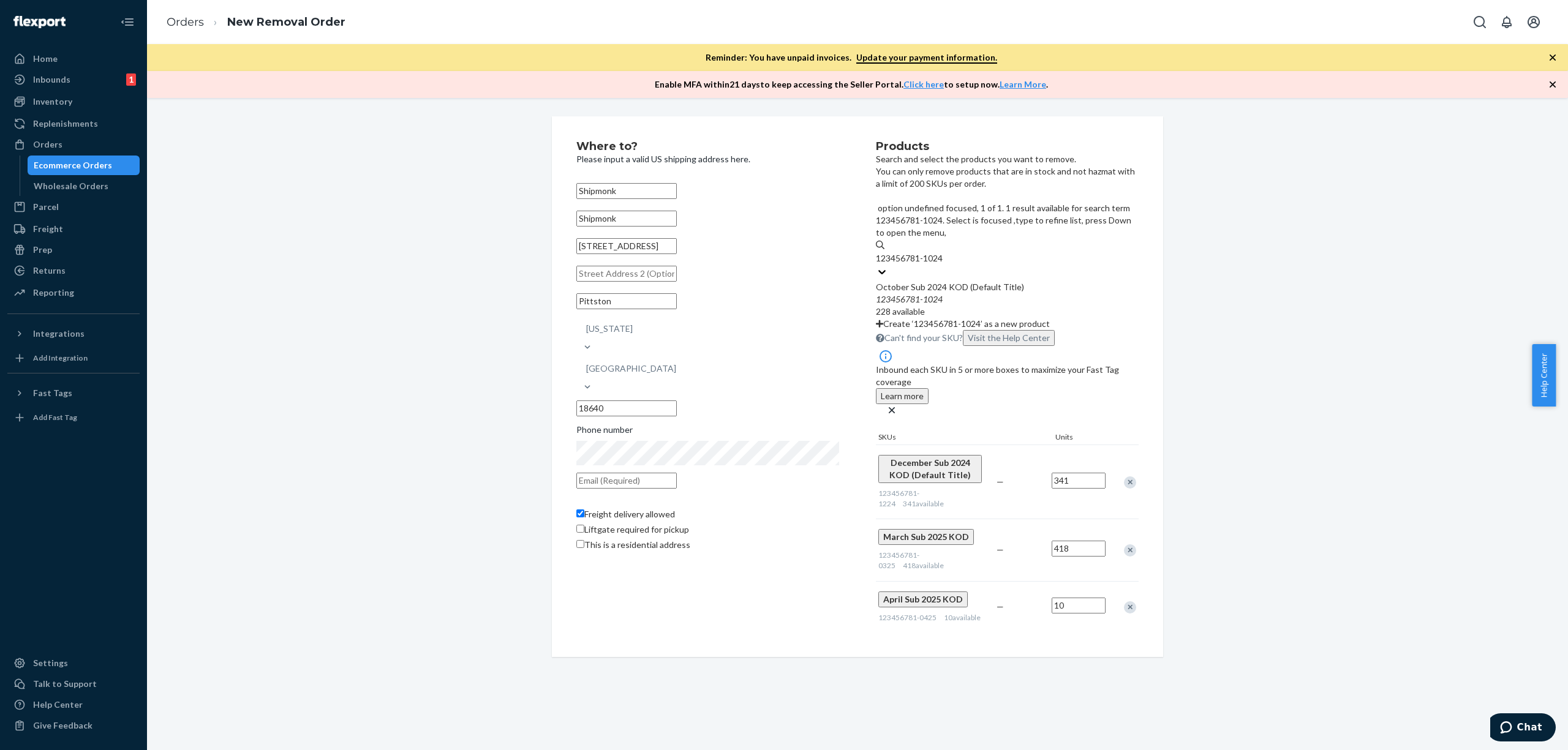
drag, startPoint x: 1001, startPoint y: 255, endPoint x: 993, endPoint y: 255, distance: 8.0
click at [1000, 294] on div "123456781 - 1024" at bounding box center [1007, 300] width 263 height 12
click at [945, 255] on input "123456781-1024" at bounding box center [910, 259] width 69 height 12
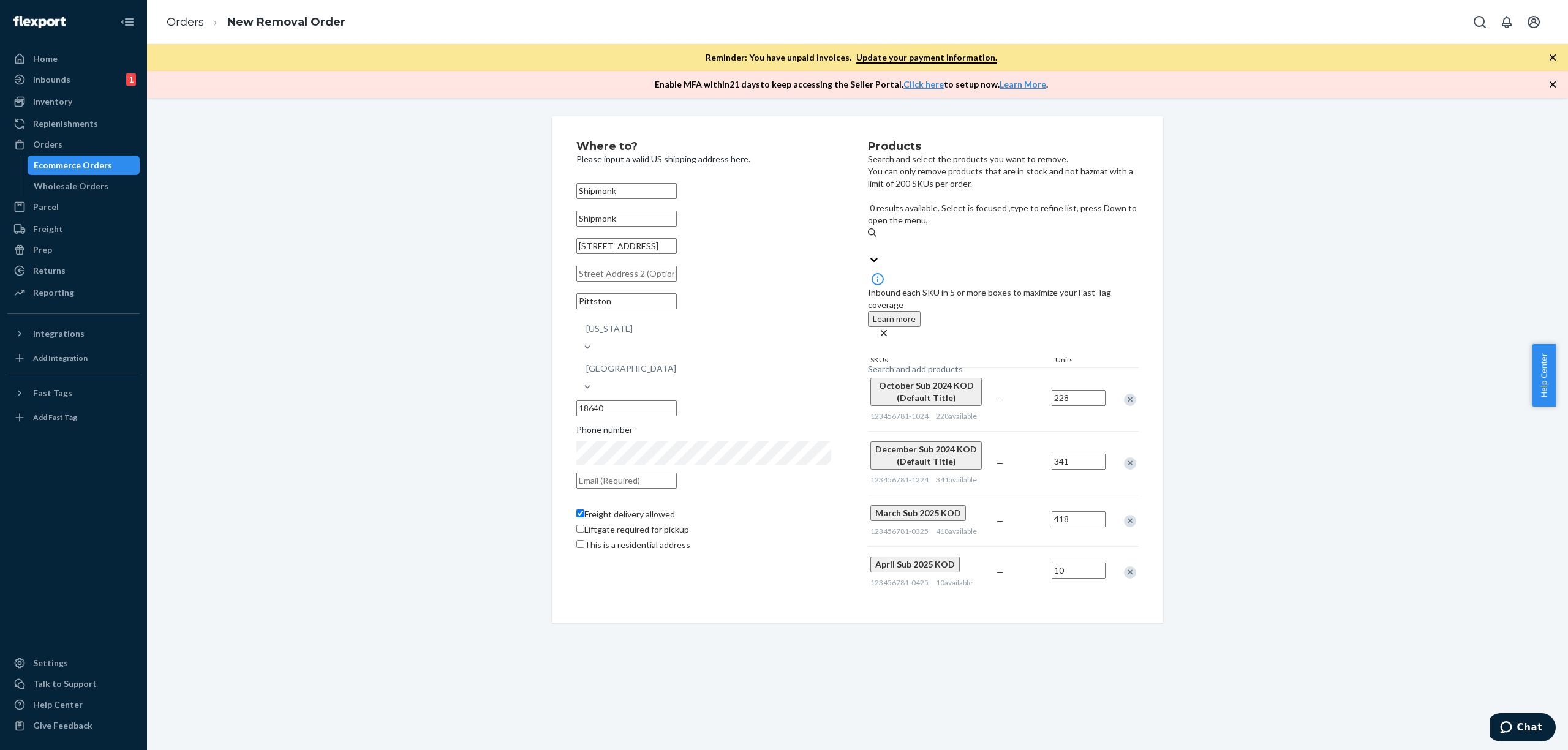
paste input "123456781-0225"
type input "123456781-0225"
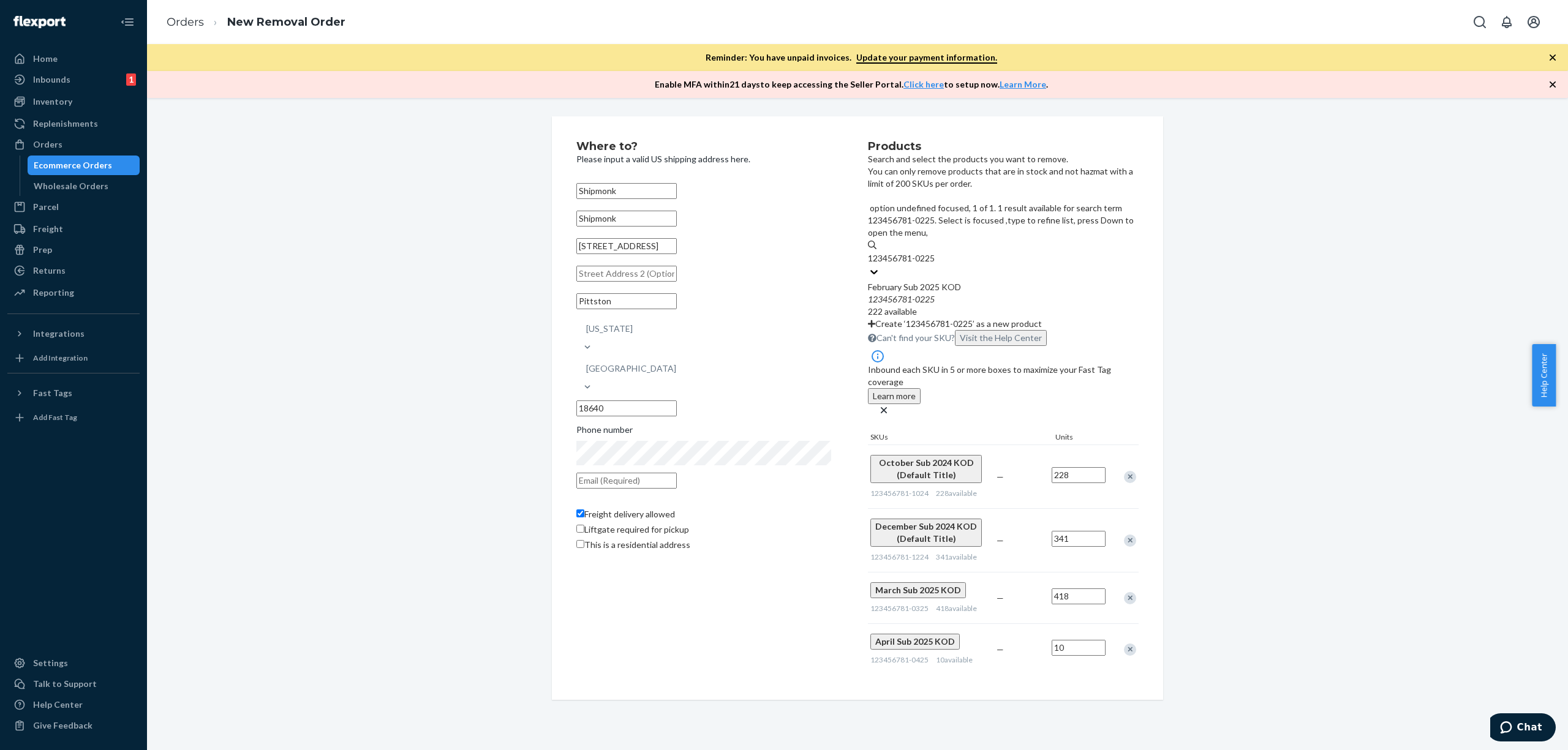
click at [995, 294] on div "123456781 - 0225" at bounding box center [1003, 300] width 271 height 12
click at [937, 252] on input "123456781-0225" at bounding box center [902, 259] width 69 height 12
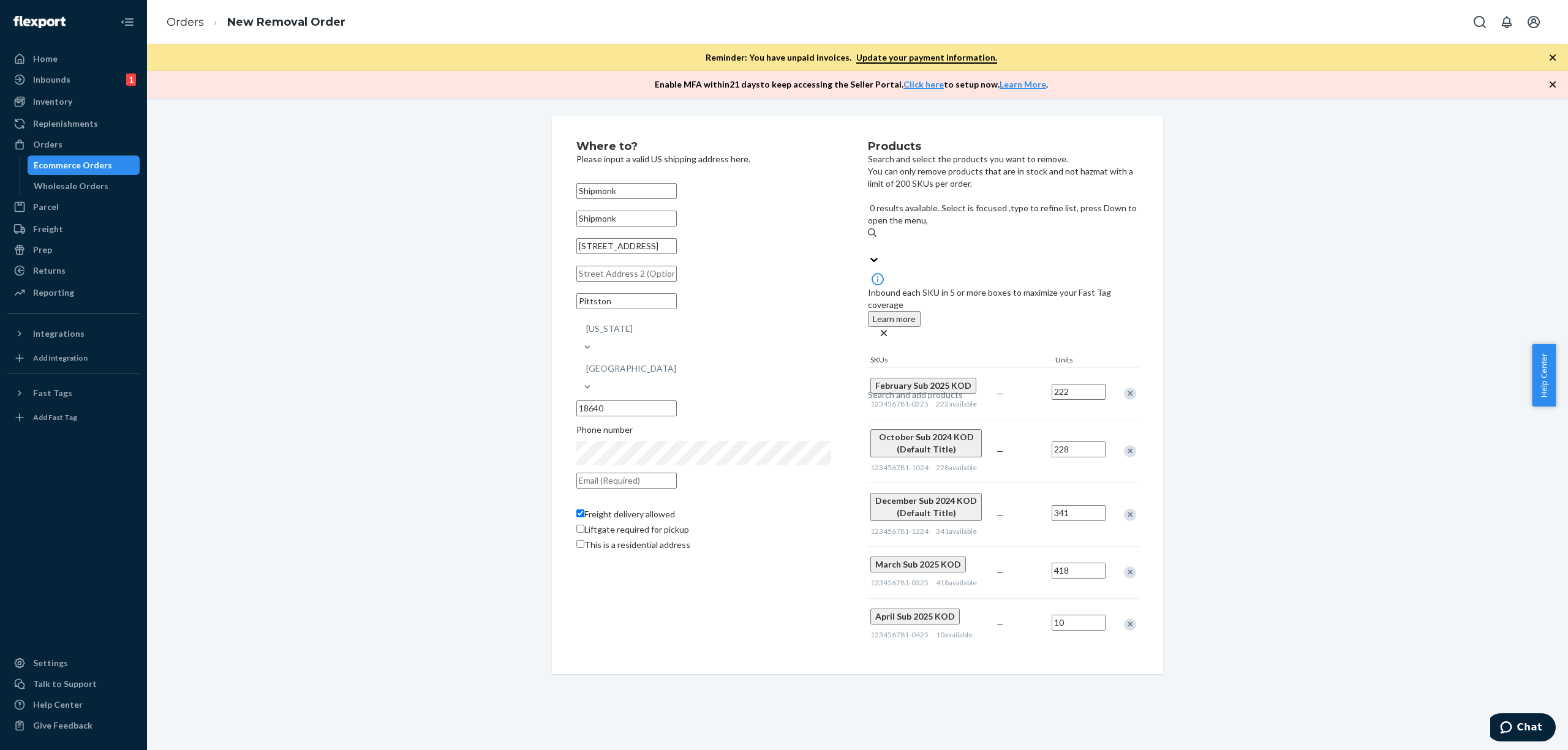
paste input "123456781-0824"
type input "123456781-0824"
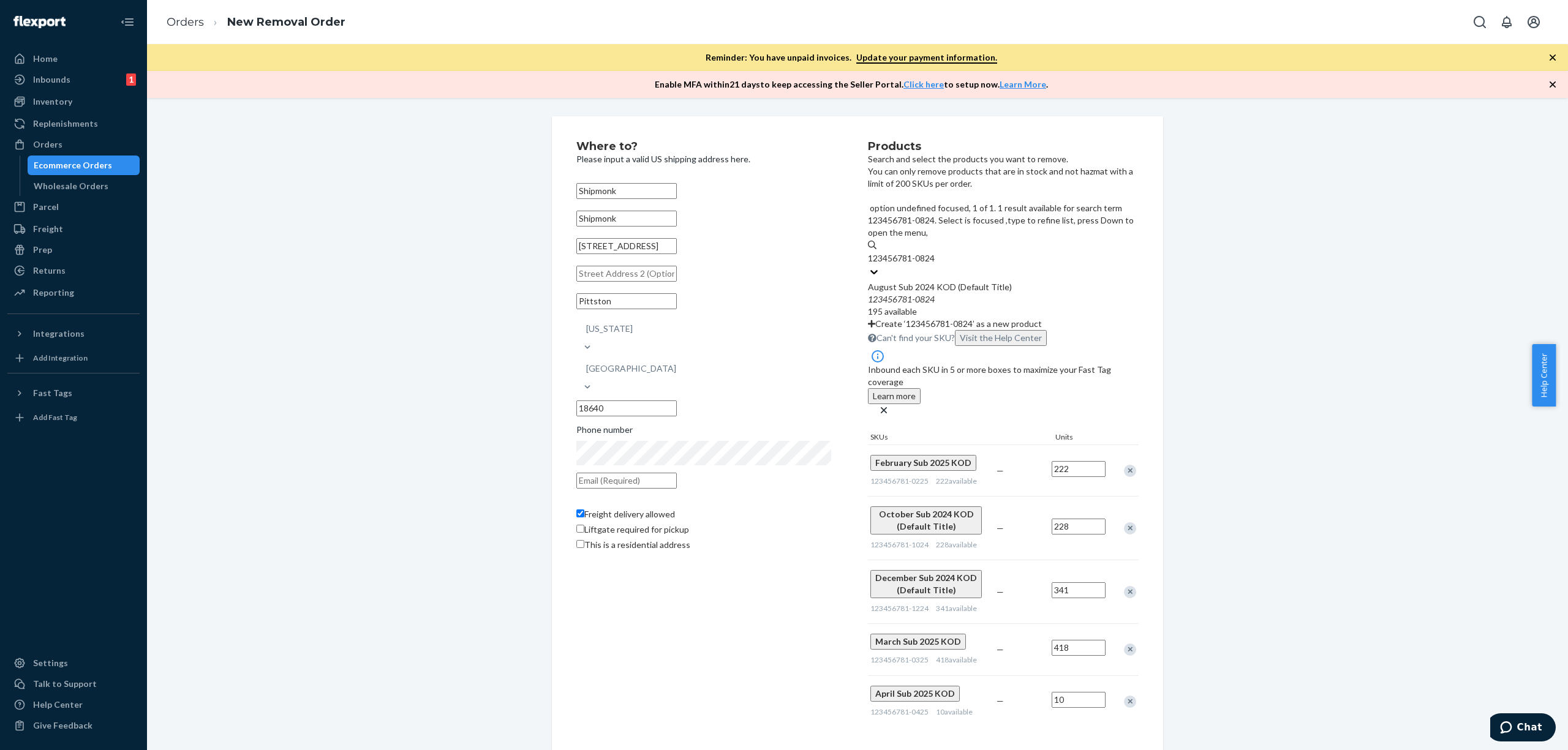
click at [1023, 294] on div "123456781 - 0824" at bounding box center [1003, 300] width 271 height 12
click at [937, 252] on input "123456781-0824" at bounding box center [902, 259] width 69 height 12
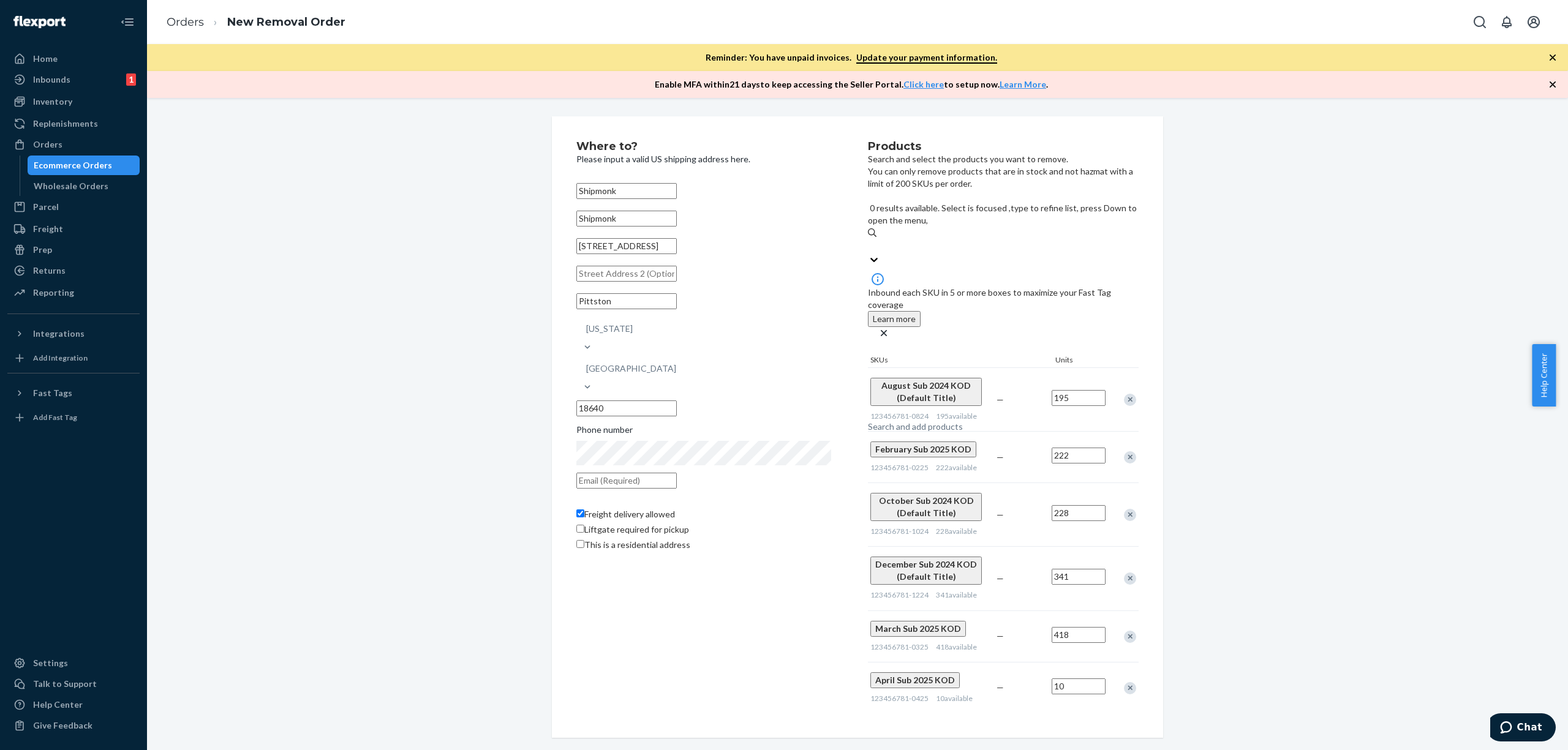
paste input "123456781-0424"
type input "123456781-0424"
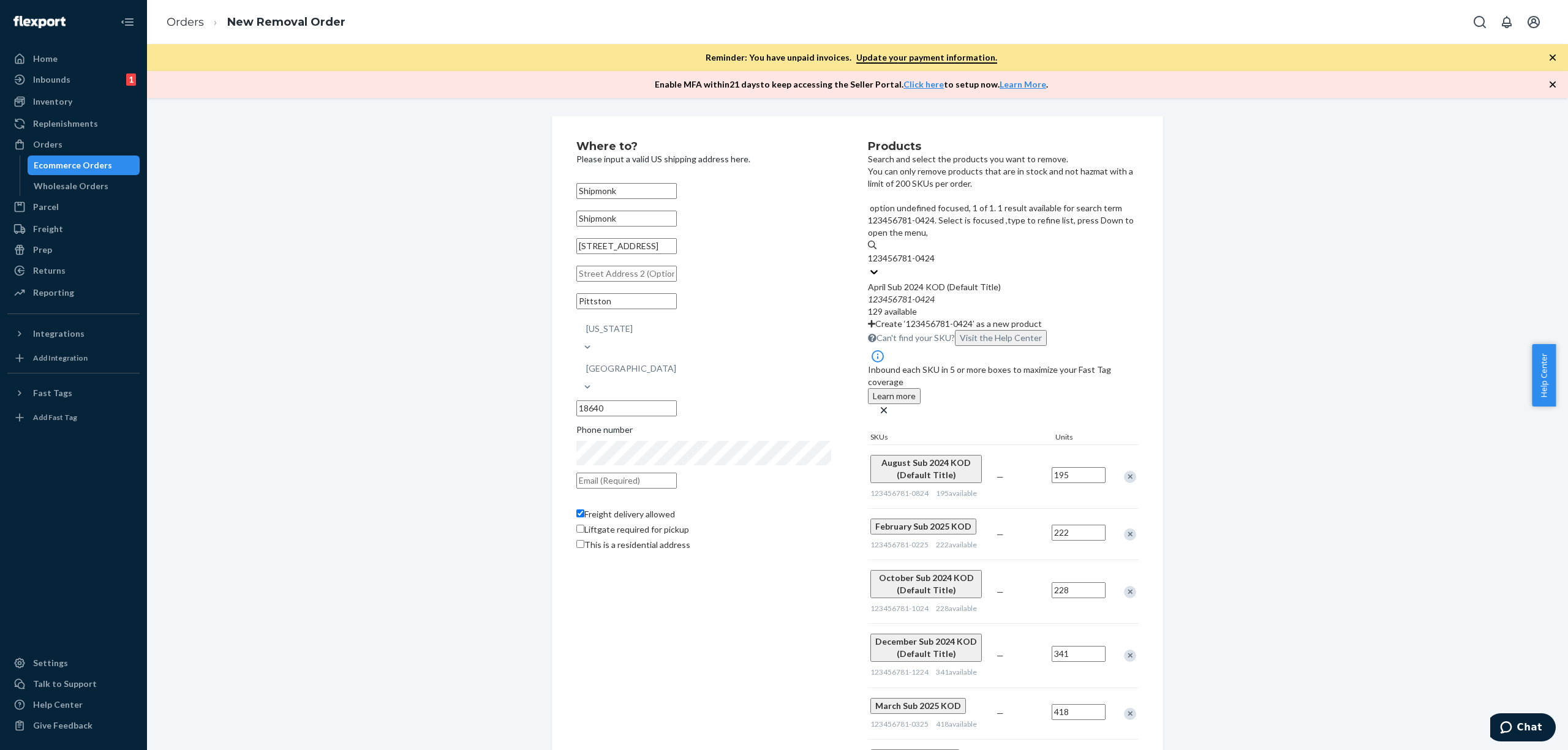
click at [956, 281] on div "April Sub 2024 KOD (Default Title) 123456781 - 0424 129 available" at bounding box center [1003, 300] width 271 height 37
click at [937, 252] on input "123456781-0424" at bounding box center [902, 259] width 69 height 12
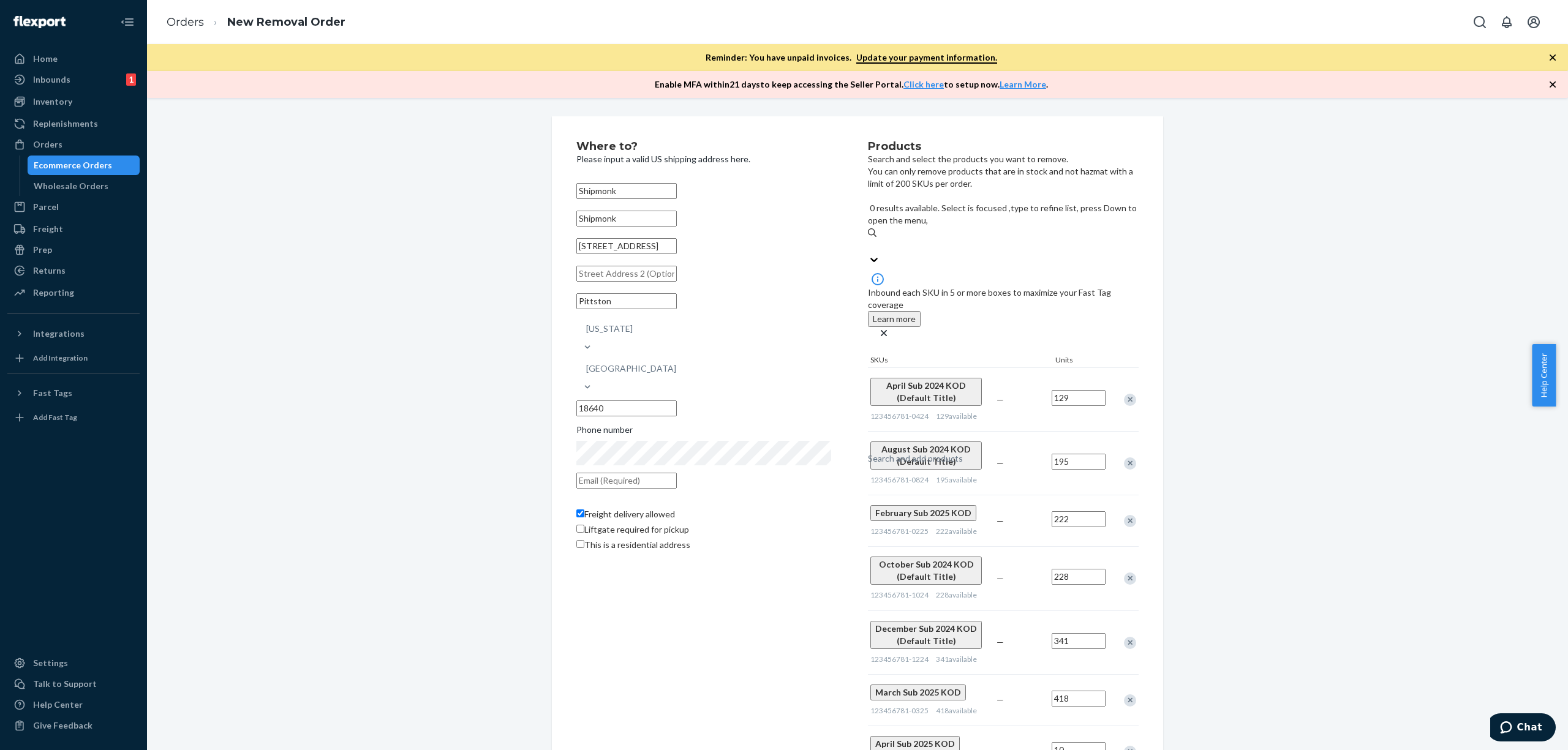
paste input "123456781-0524"
type input "123456781-0524"
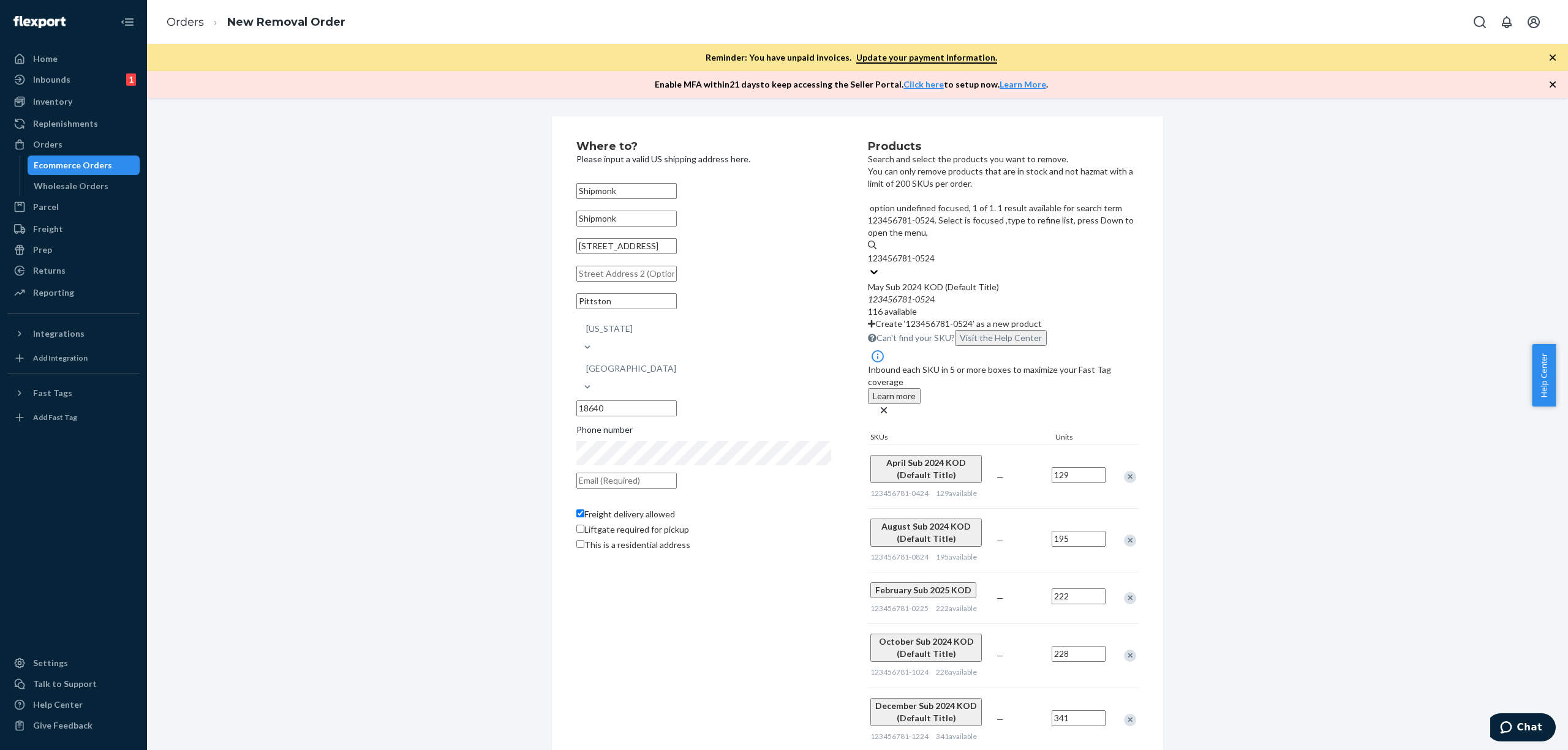
click at [1018, 281] on div "May Sub 2024 KOD (Default Title) 123456781 - 0524 116 available" at bounding box center [1003, 300] width 271 height 37
click at [937, 252] on input "123456781-0524" at bounding box center [902, 259] width 69 height 12
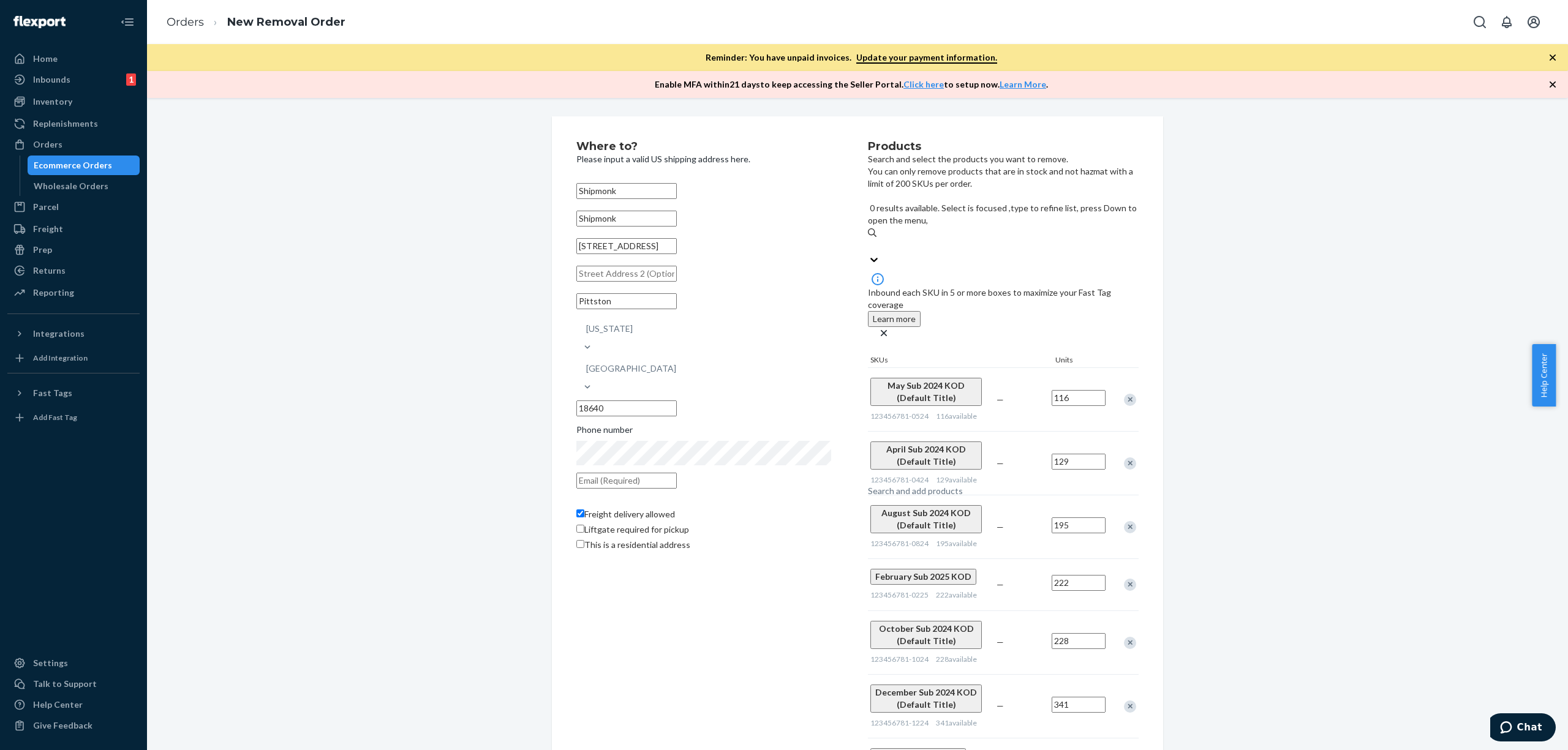
paste input "HSP-ONETOTEN-24"
type input "HSP-ONETOTEN-24"
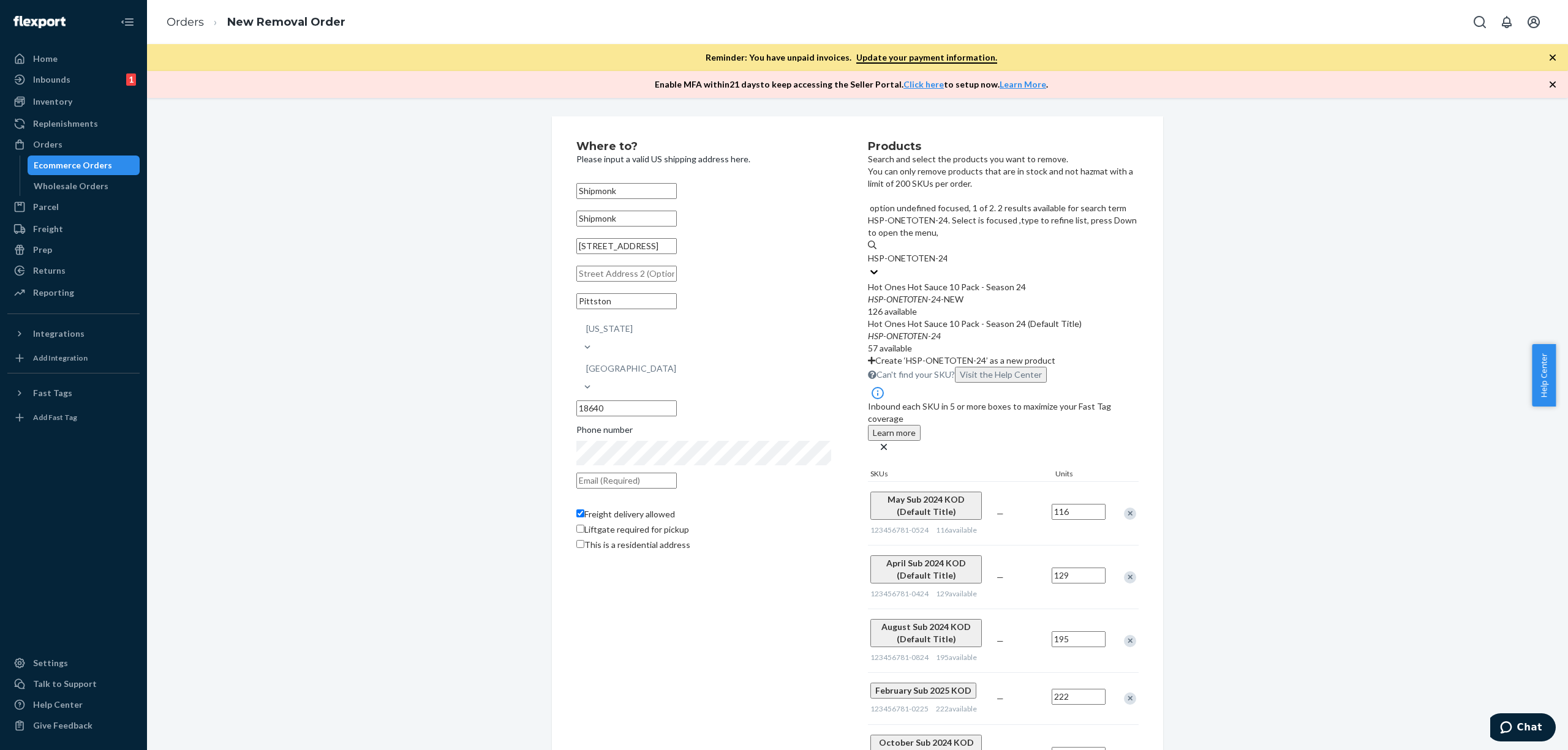
click at [1013, 294] on div "HSP - ONETOTEN - 24 -NEW" at bounding box center [1003, 300] width 271 height 12
click at [947, 252] on input "HSP-ONETOTEN-24" at bounding box center [907, 259] width 79 height 12
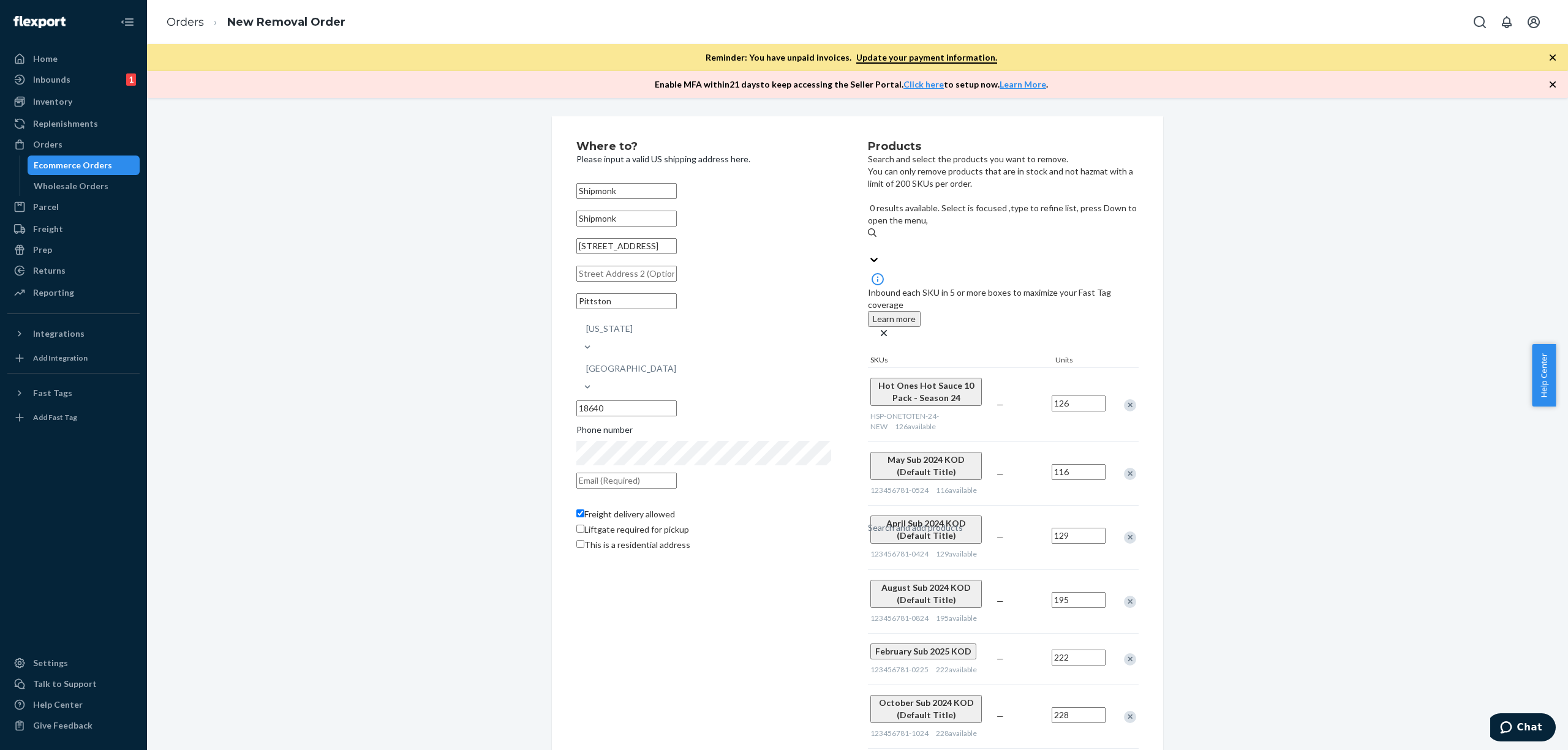
paste input "HSP-ONETOTEN-26"
type input "HSP-ONETOTEN-26"
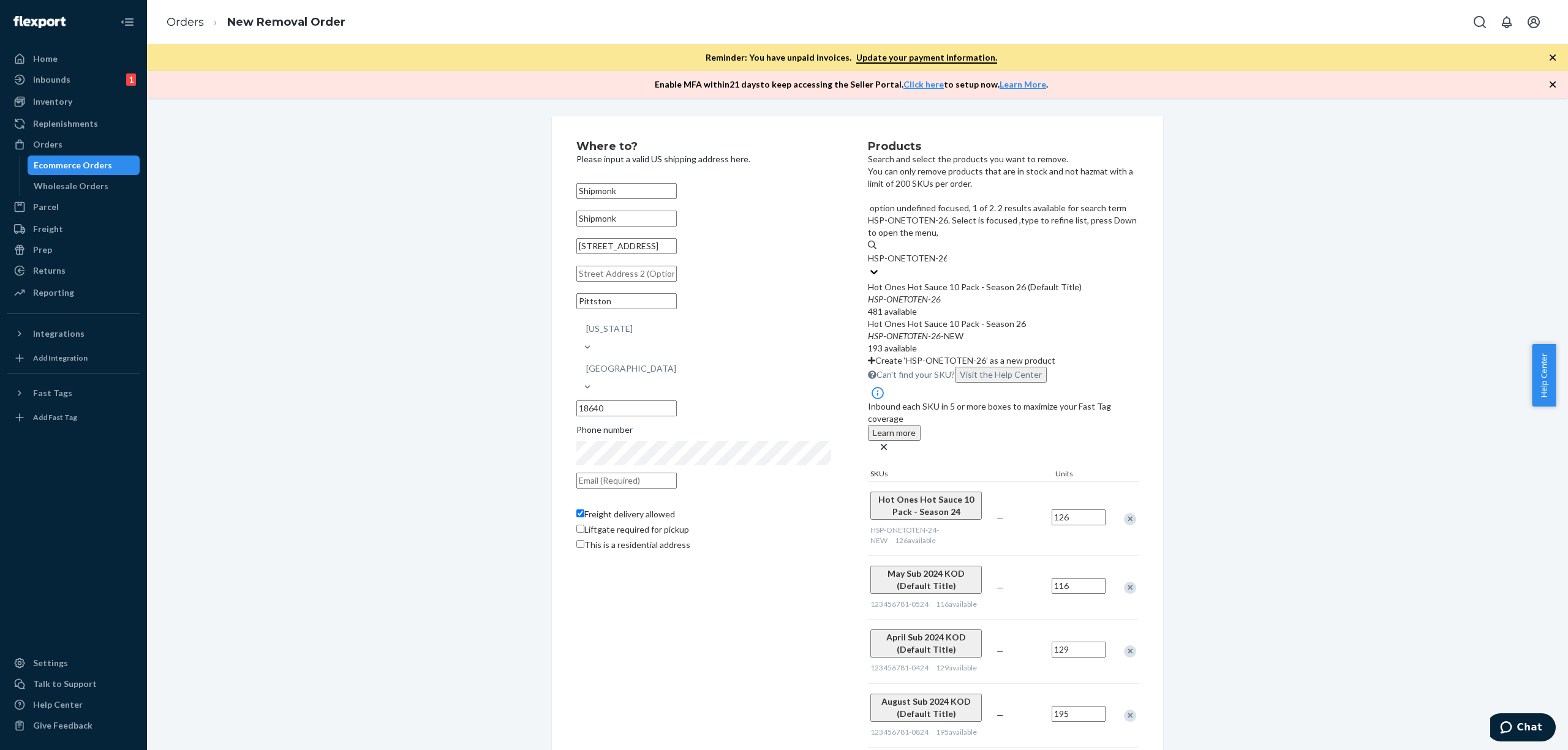
click at [1062, 281] on div "Hot Ones Hot Sauce 10 Pack - Season 26 (Default Title)" at bounding box center [1003, 287] width 271 height 12
click at [947, 252] on input "HSP-ONETOTEN-26" at bounding box center [907, 259] width 79 height 12
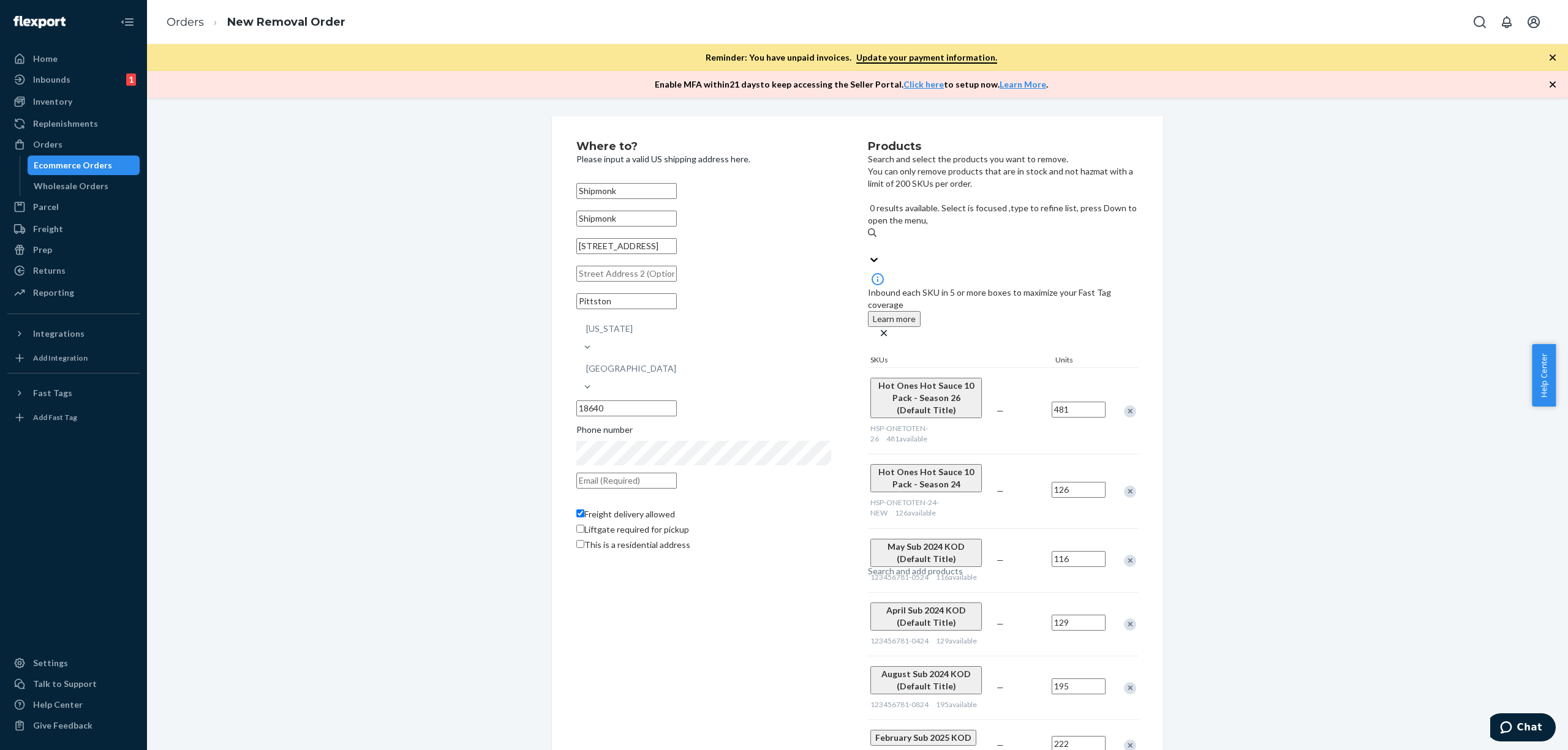
paste input "HSP-WARMUP-25"
type input "HSP-WARMUP-25"
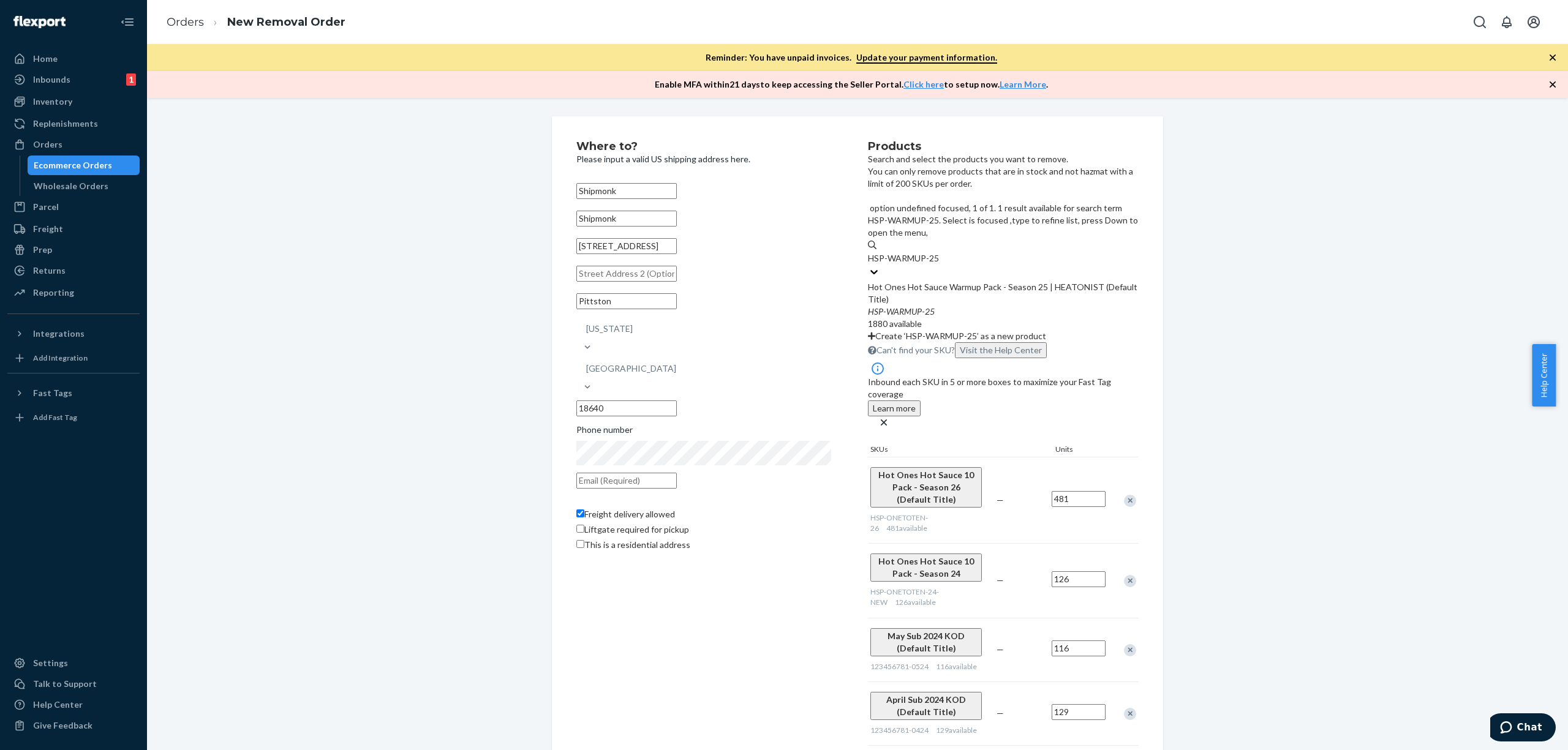
click at [1067, 281] on div "Hot Ones Hot Sauce Warmup Pack - Season 25 | HEATONIST (Default Title) HSP - WA…" at bounding box center [1003, 306] width 271 height 49
click at [940, 262] on input "HSP-WARMUP-25" at bounding box center [904, 259] width 72 height 12
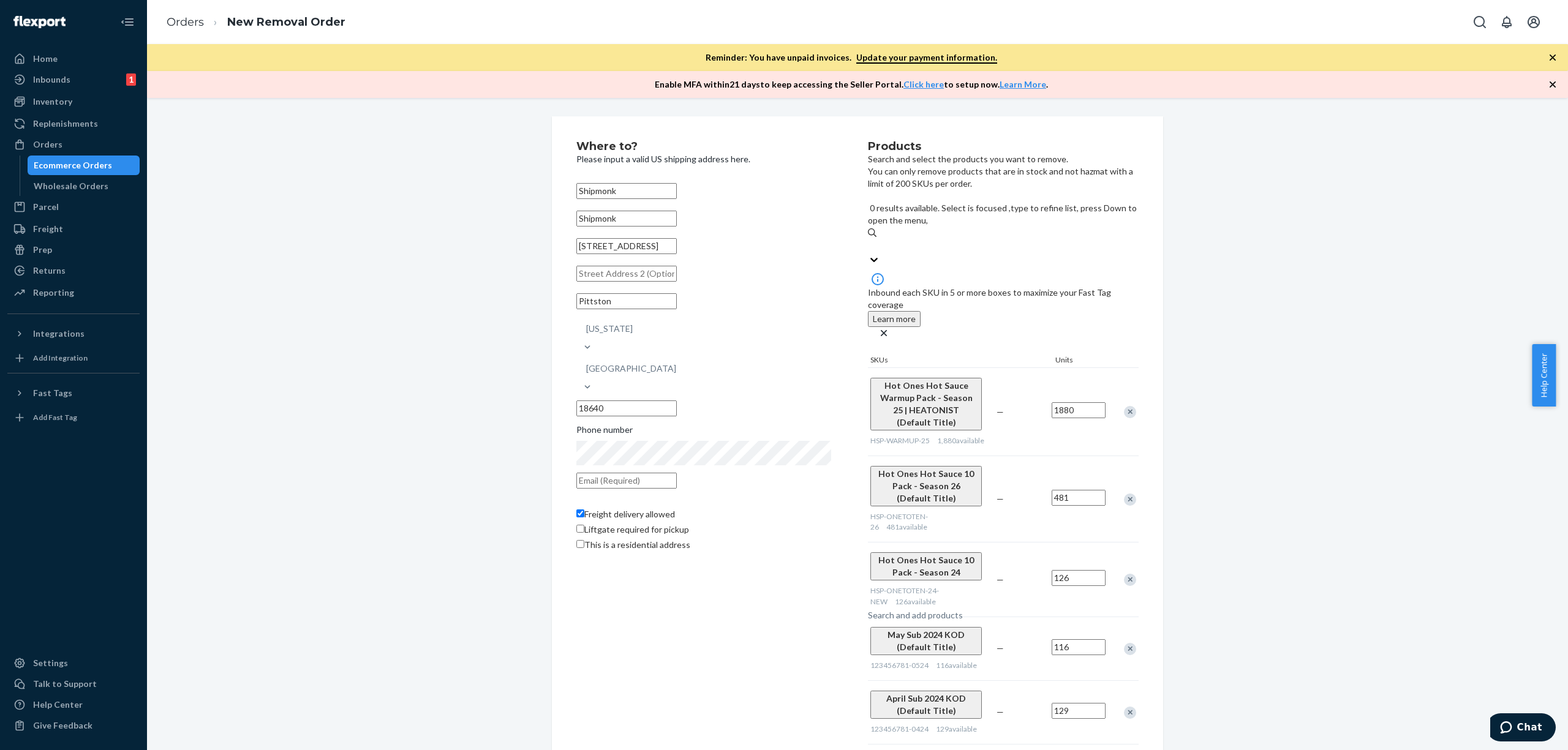
paste input "HSP-TRIO-25"
type input "HSP-TRIO-25"
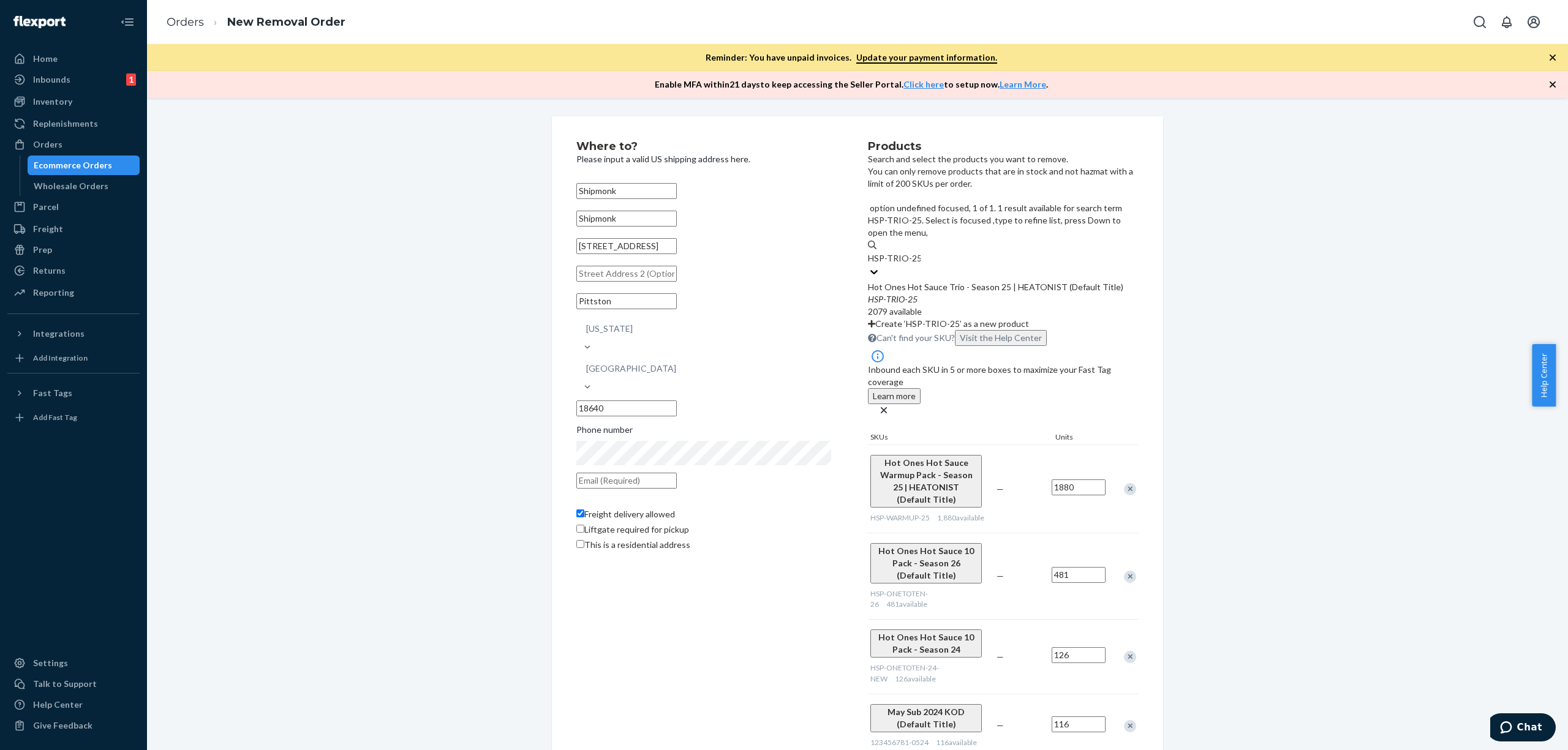
click at [1000, 281] on div "Hot Ones Hot Sauce Trio - Season 25 | HEATONIST (Default Title)" at bounding box center [1003, 287] width 271 height 12
click at [921, 256] on input "HSP-TRIO-25" at bounding box center [894, 259] width 53 height 12
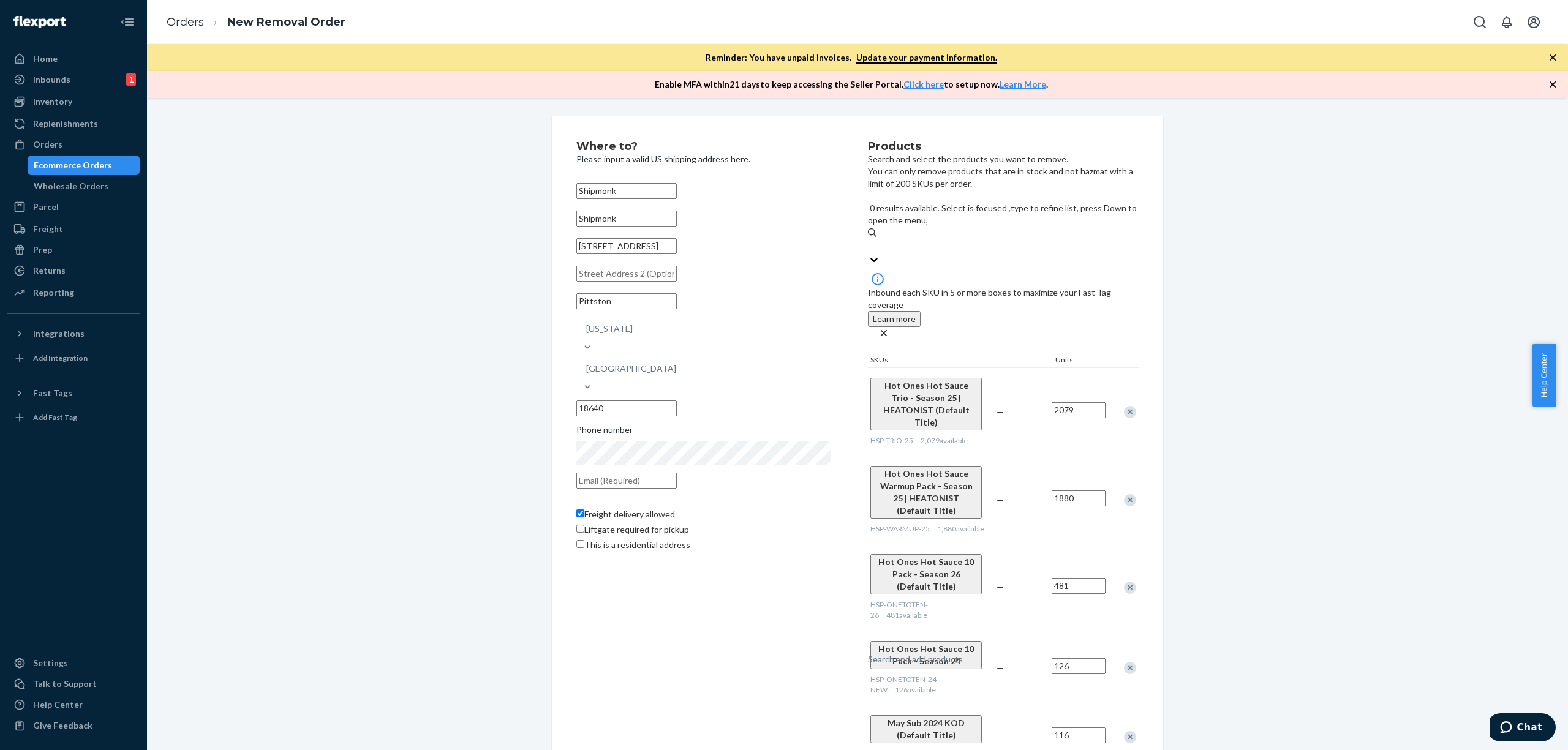
paste input "HSP-HEAT-26"
type input "HSP-HEAT-26"
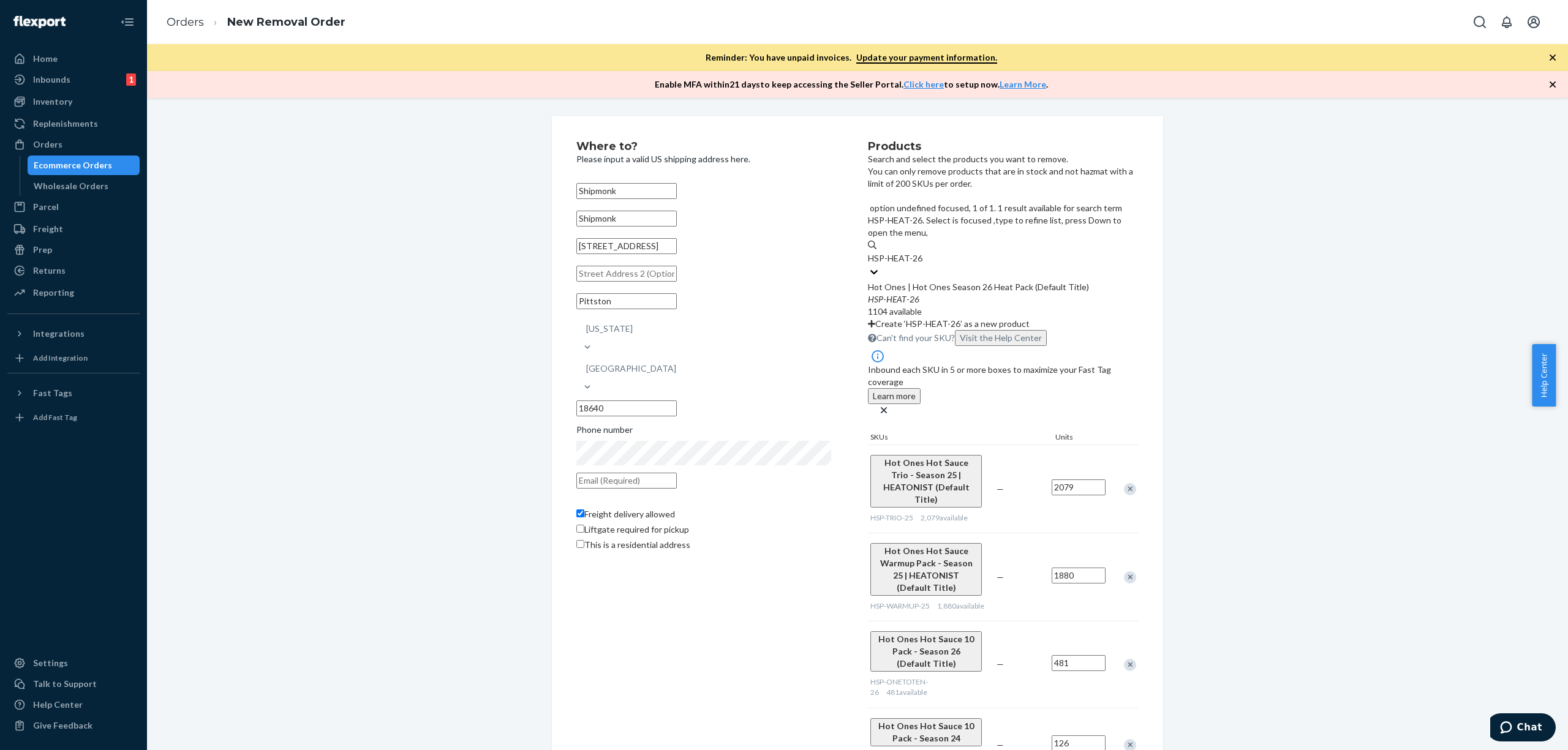
click at [1056, 294] on div "HSP - HEAT - 26" at bounding box center [1003, 300] width 271 height 12
click at [923, 263] on input "HSP-HEAT-26" at bounding box center [895, 259] width 55 height 12
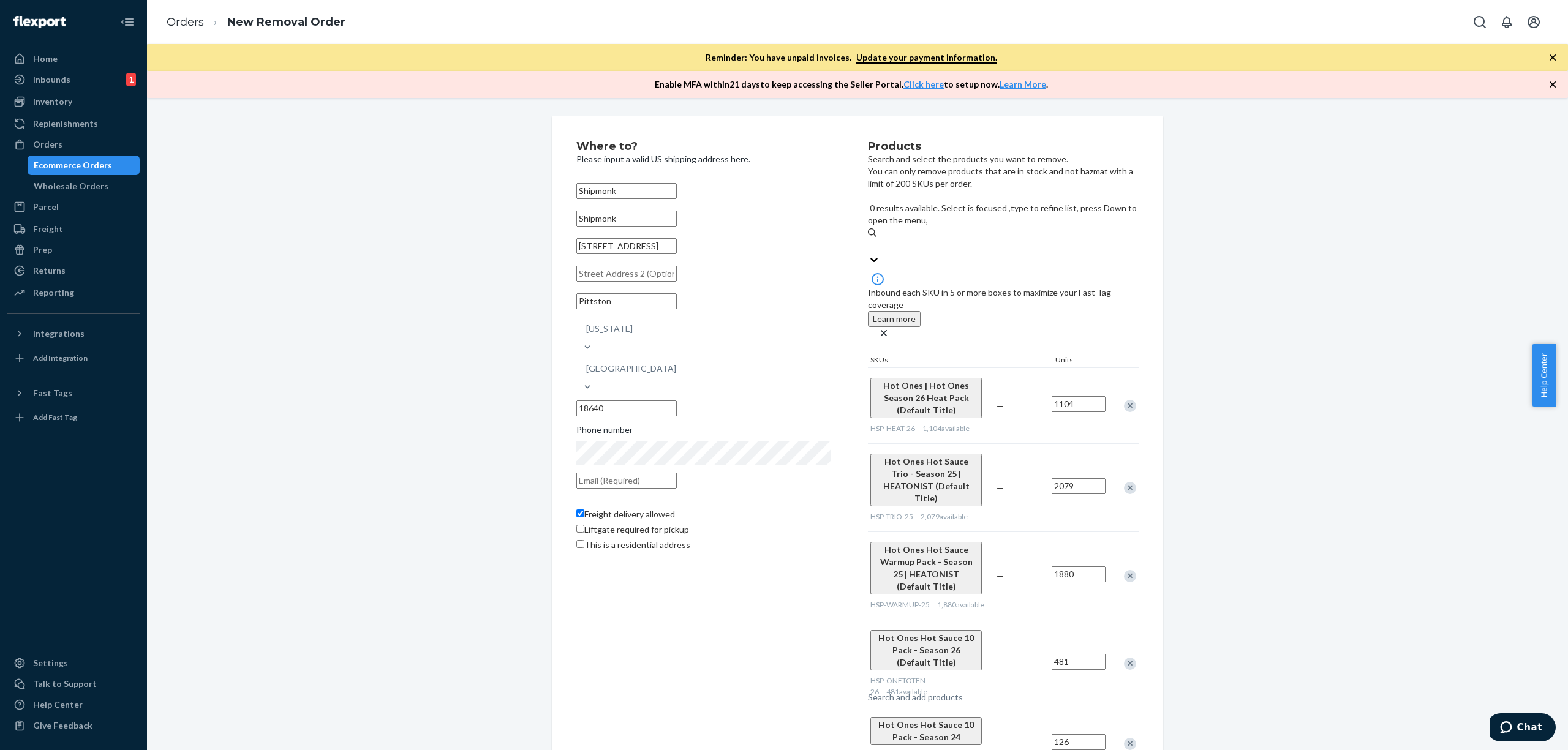
paste input "HSP-ONETOTEN-24-NEW"
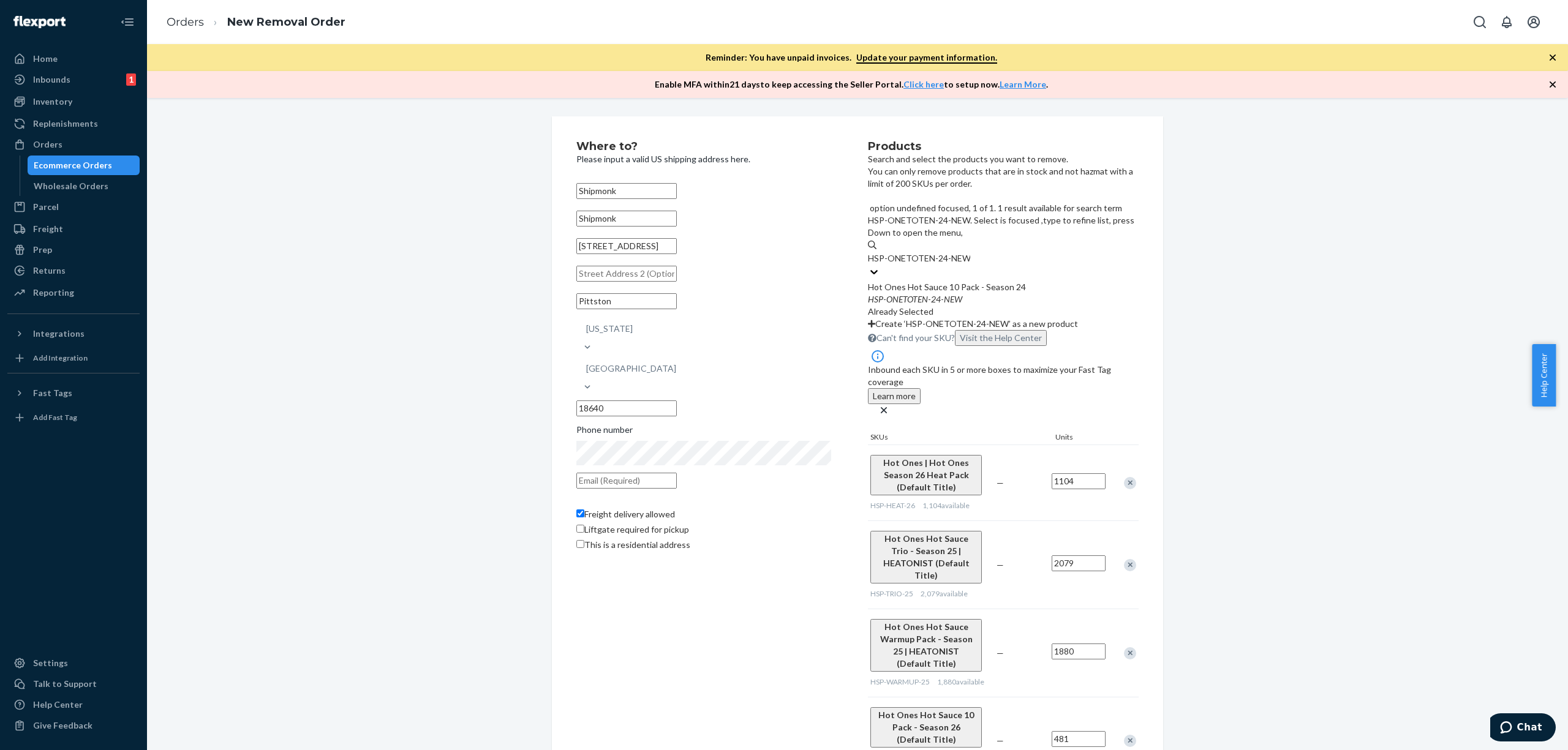
type input "HSP-ONETOTEN-24-NEW"
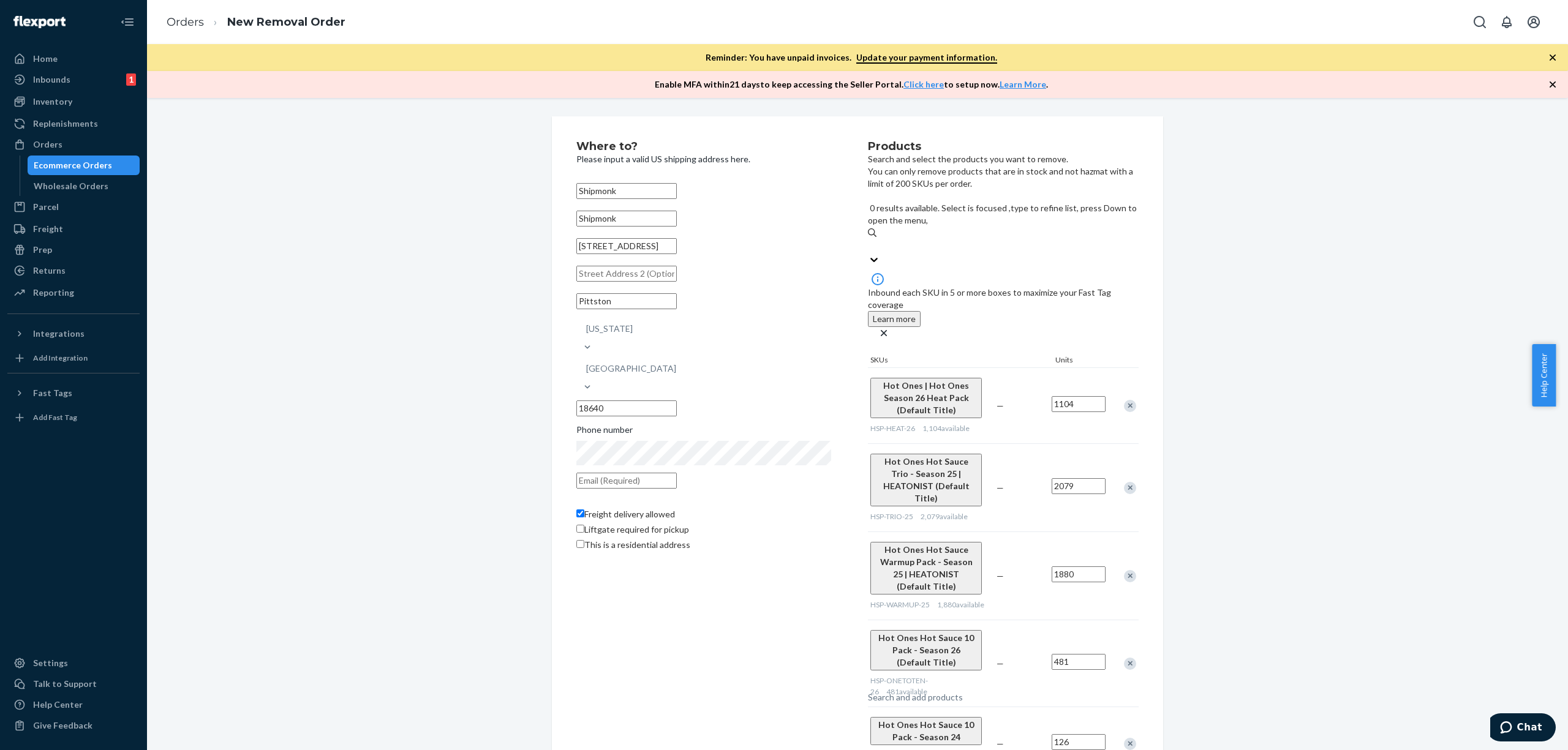
paste input "HSP-HEAT-25"
type input "HSP-HEAT-25"
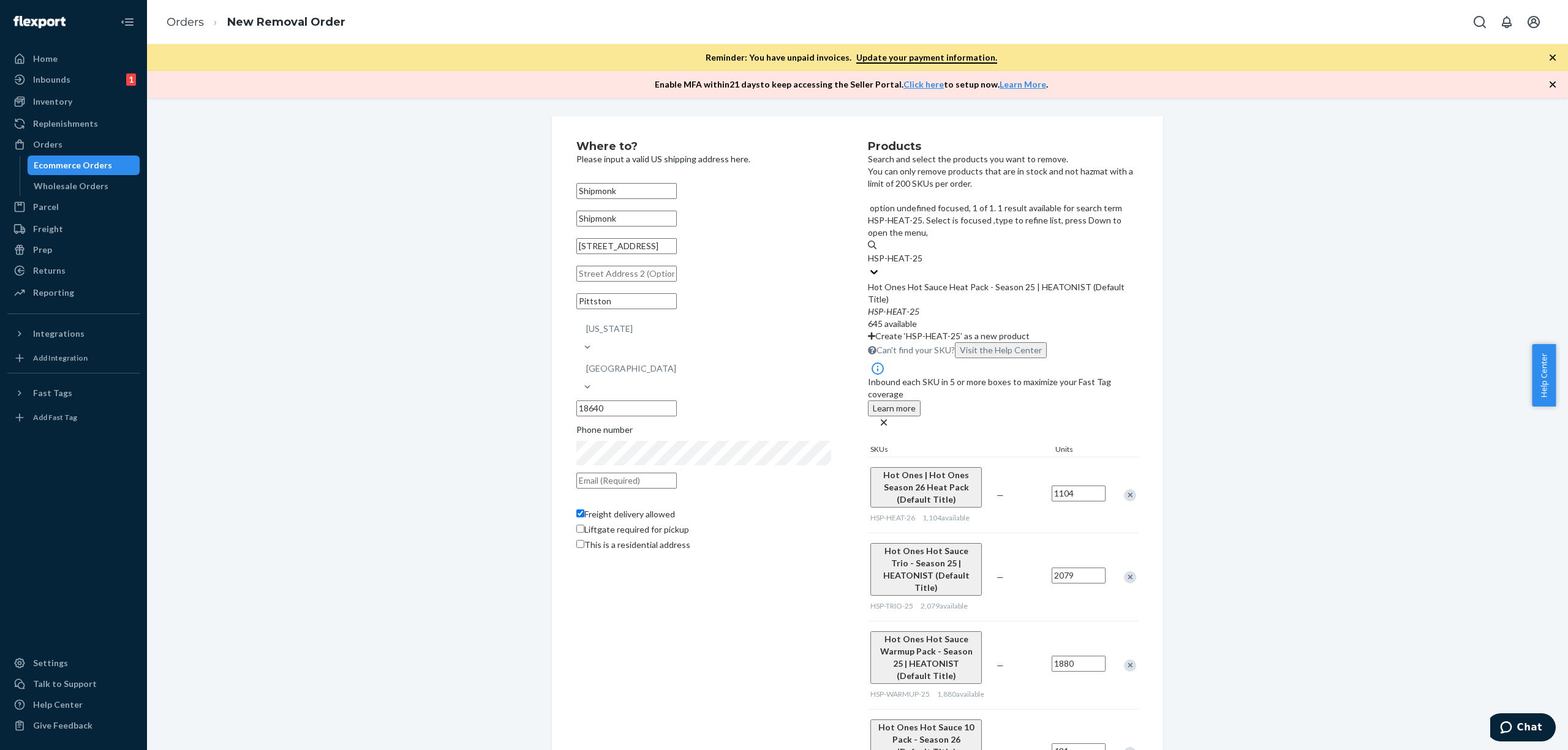
click at [1010, 281] on div "Hot Ones Hot Sauce Heat Pack - Season 25 | HEATONIST (Default Title)" at bounding box center [1003, 294] width 271 height 25
click at [923, 252] on input "HSP-HEAT-25" at bounding box center [895, 259] width 55 height 12
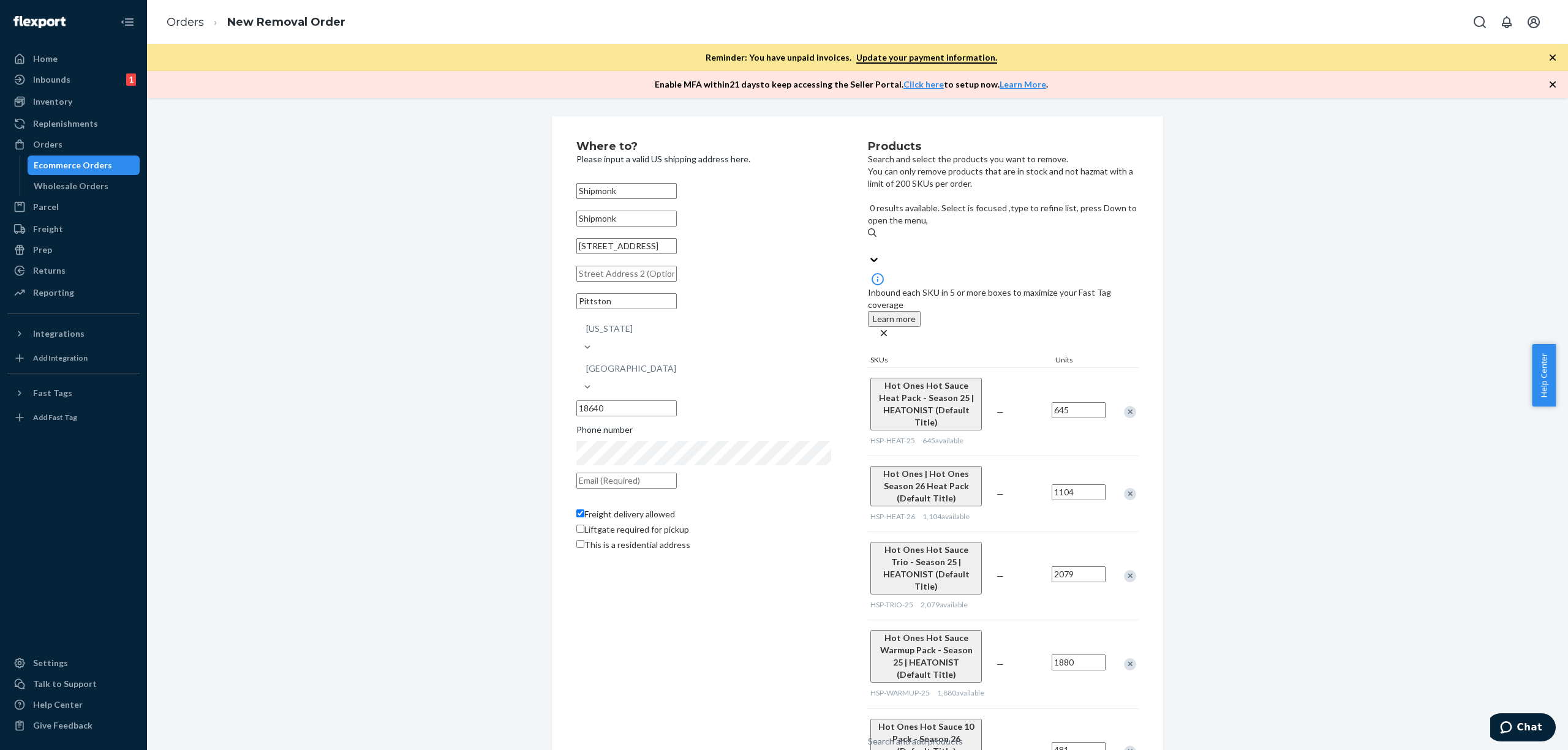
paste input "HSP-WARMUP-26"
type input "HSP-WARMUP-26"
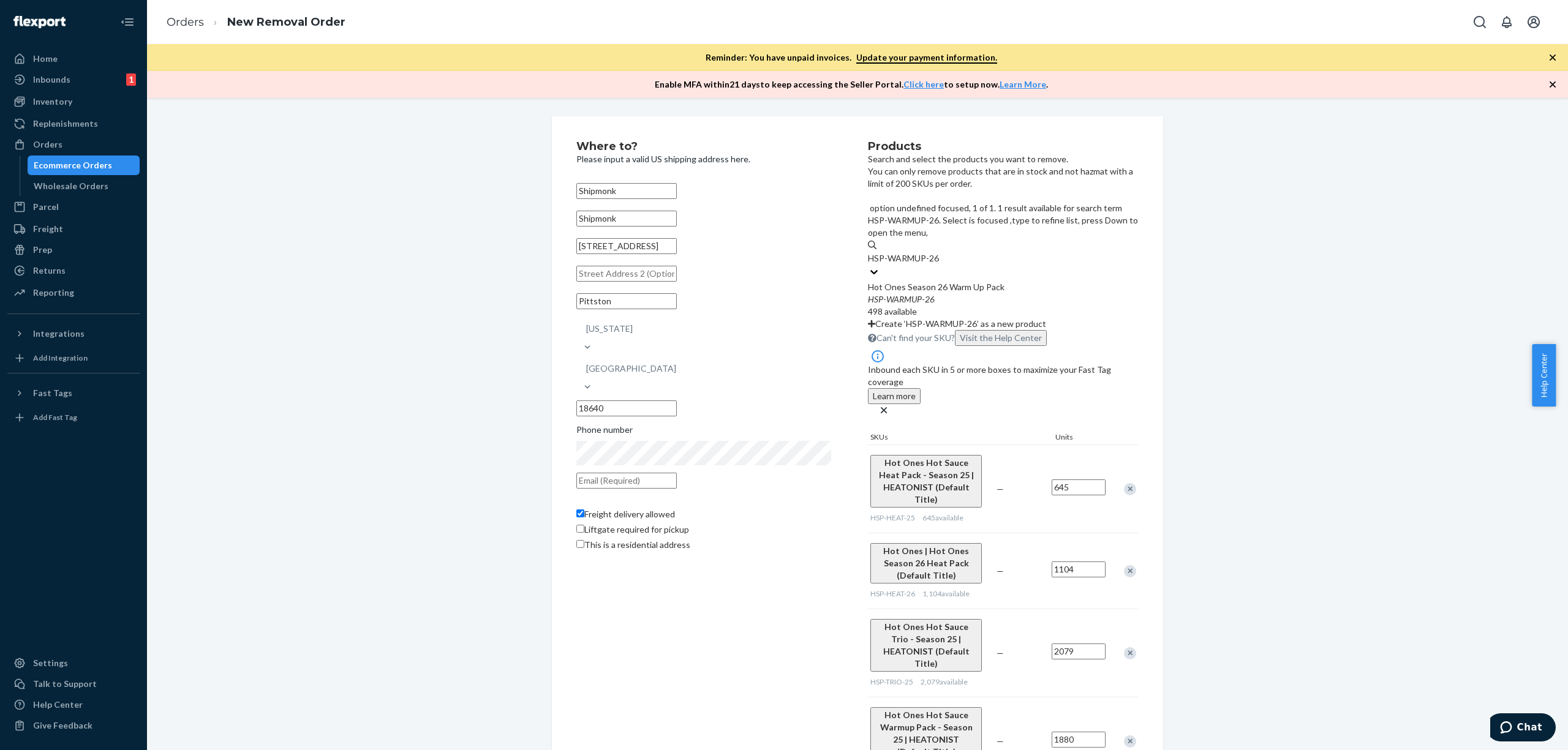
click at [1037, 294] on div "HSP - WARMUP - 26" at bounding box center [1003, 300] width 271 height 12
click at [940, 252] on input "HSP-WARMUP-26" at bounding box center [904, 259] width 72 height 12
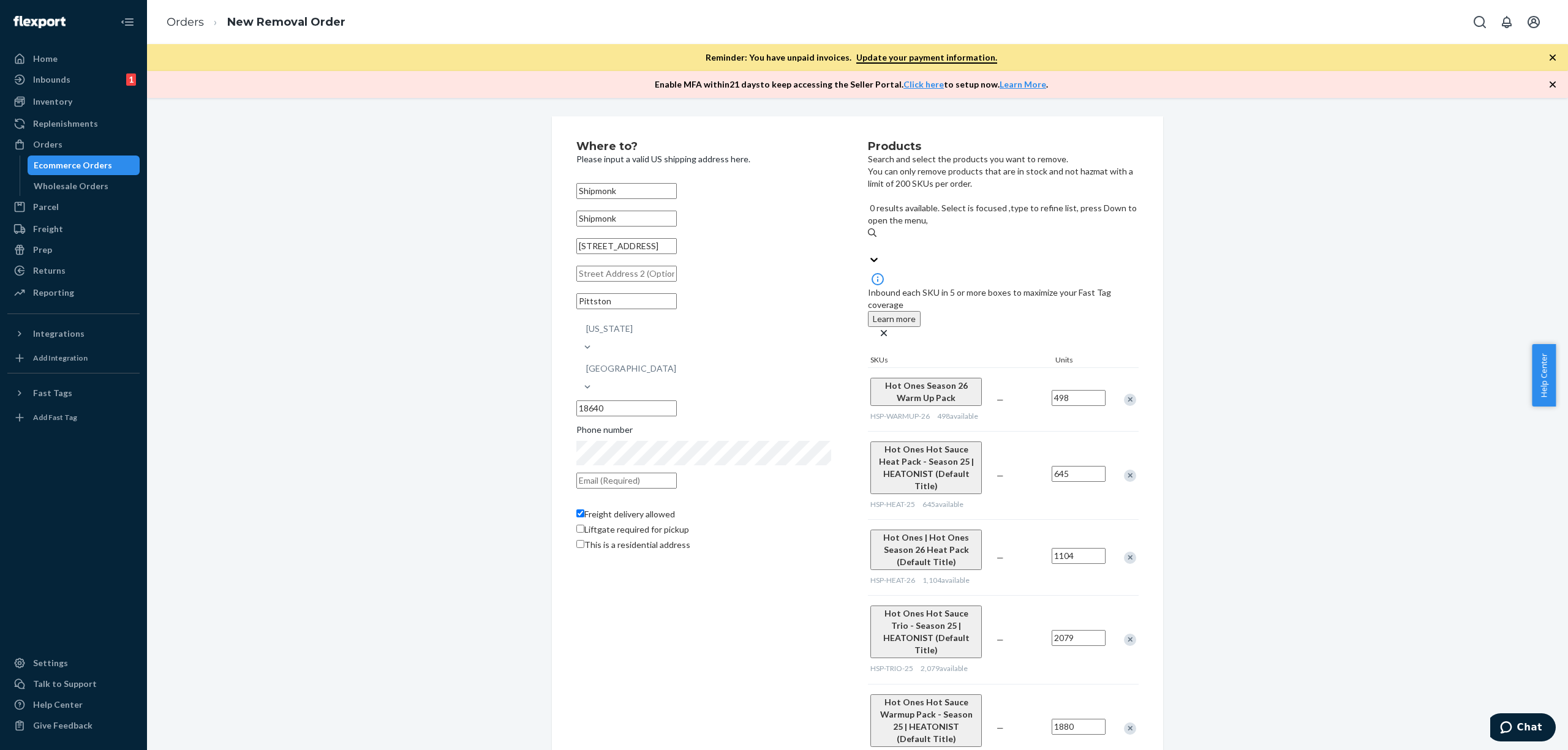
paste input "HSP-ONETOTEN-26-NEW"
type input "HSP-ONETOTEN-26-NEW"
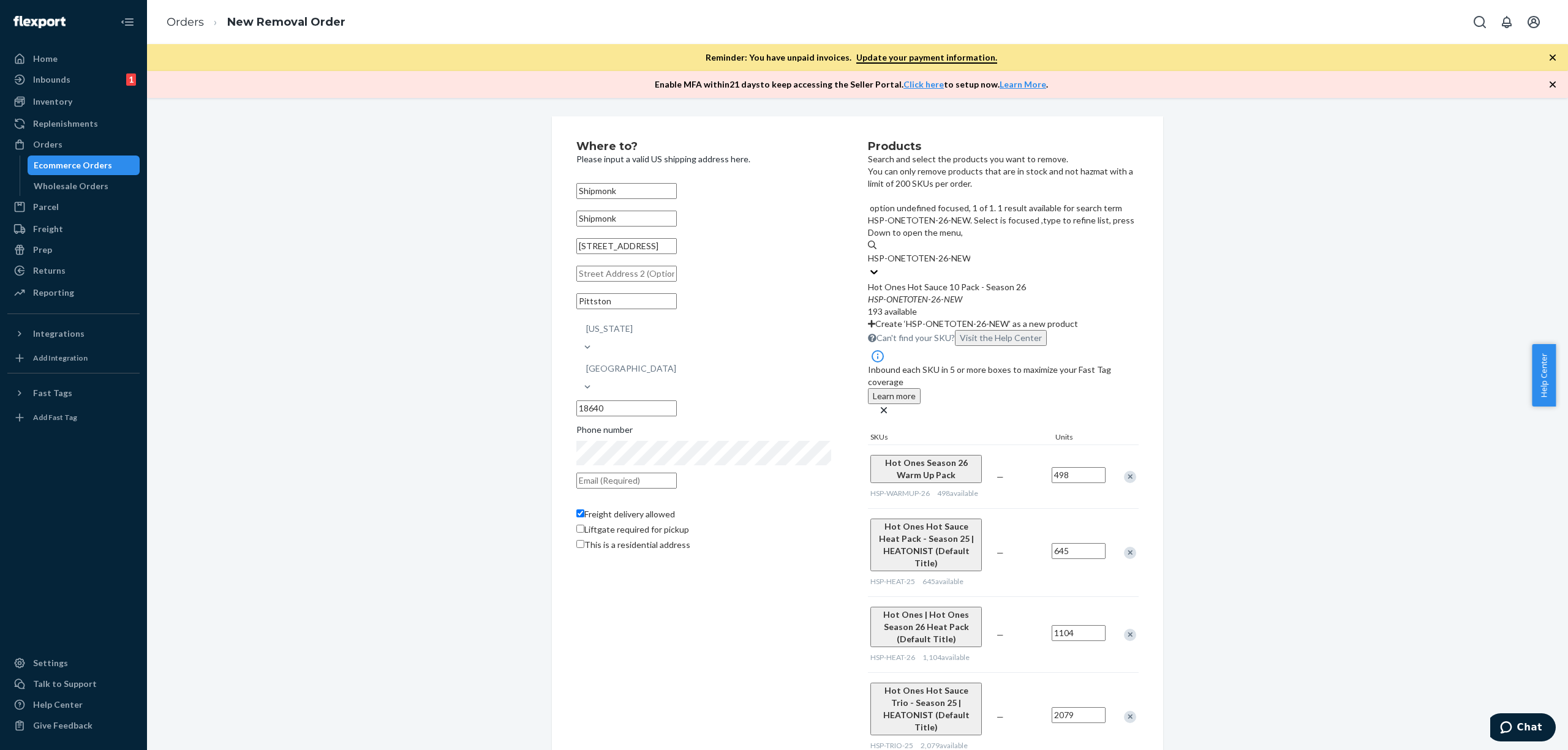
click at [1035, 281] on div "Hot Ones Hot Sauce 10 Pack - Season 26 HSP - ONETOTEN - 26 - NEW 193 available" at bounding box center [1003, 300] width 271 height 37
click at [970, 260] on input "HSP-ONETOTEN-26-NEW" at bounding box center [919, 259] width 102 height 12
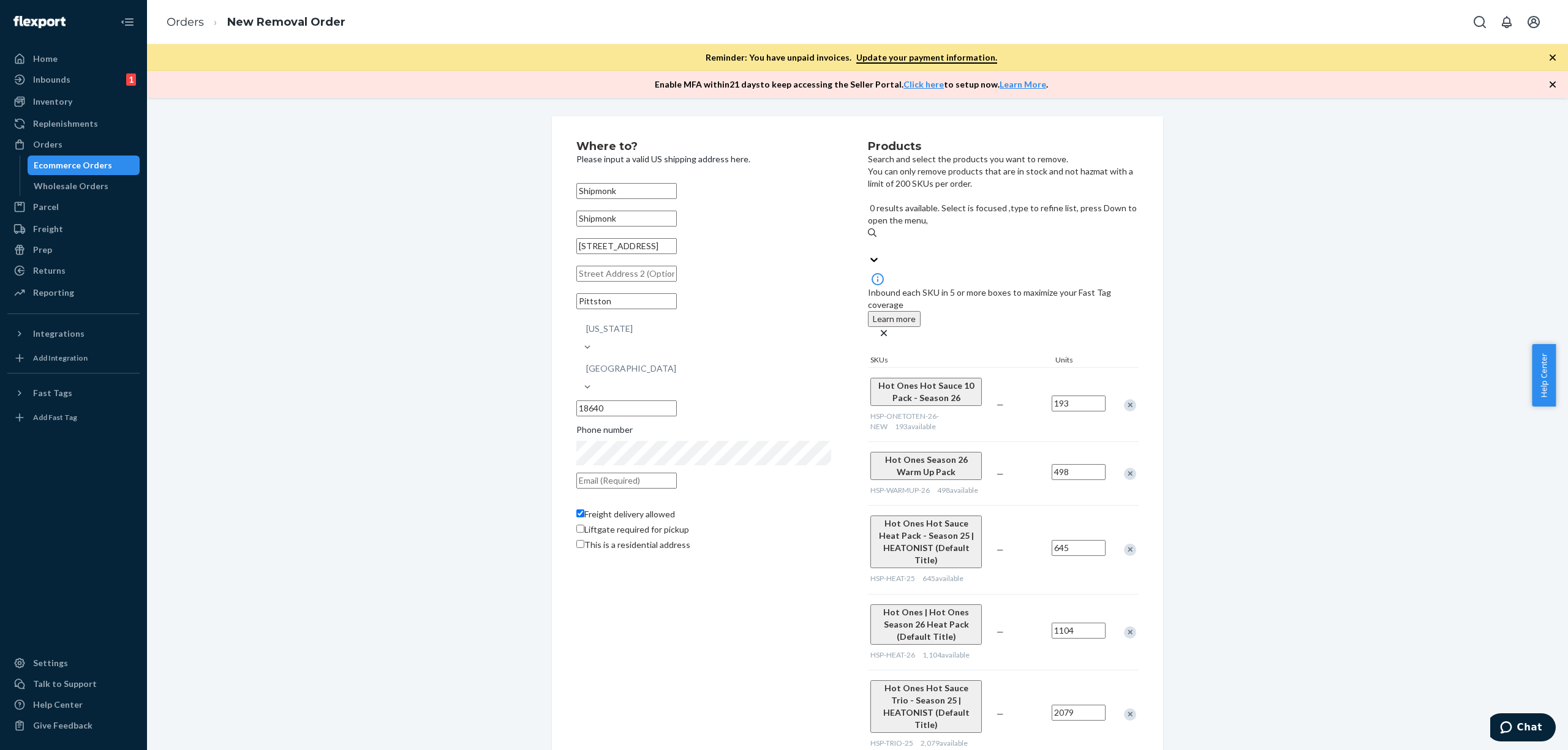
paste input "HSP-TRIO-23"
type input "HSP-TRIO-23"
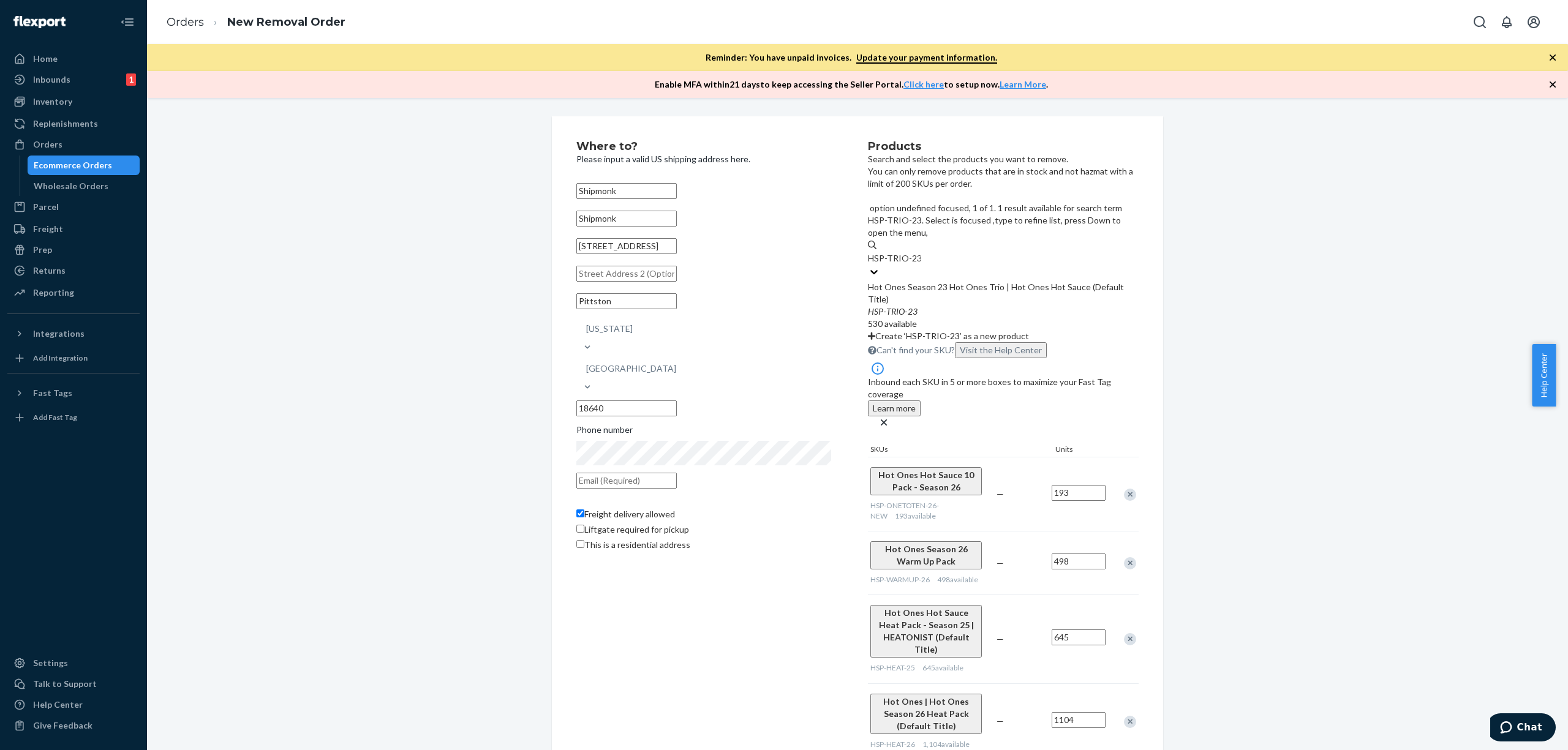
click at [1026, 281] on div "Hot Ones Season 23 Hot Ones Trio | Hot Ones Hot Sauce (Default Title)" at bounding box center [1003, 294] width 271 height 25
click at [921, 252] on input "HSP-TRIO-23" at bounding box center [894, 259] width 53 height 12
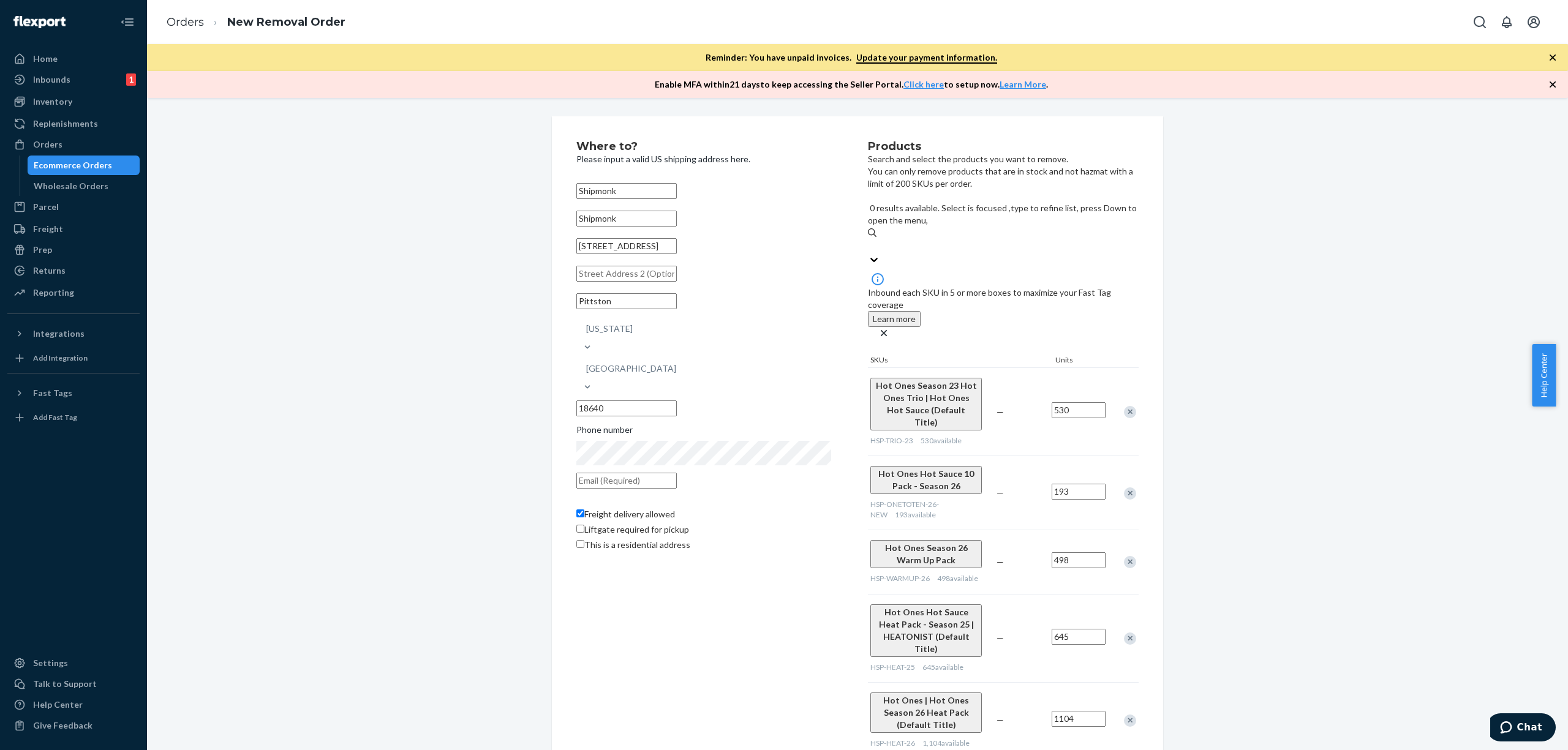
paste input "HSP-TRIO-26"
type input "HSP-TRIO-26"
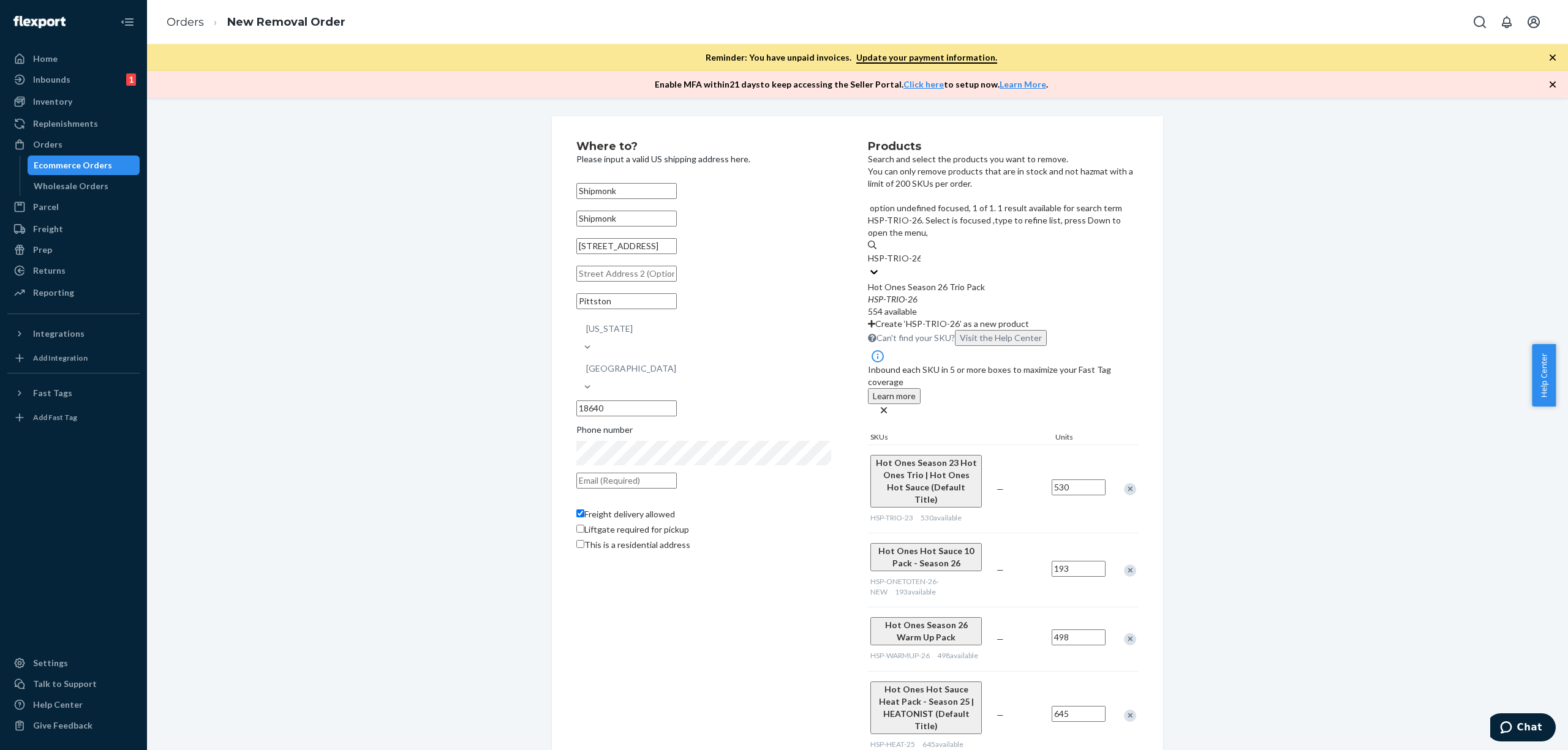
click at [1000, 294] on div "HSP - TRIO - 26" at bounding box center [1003, 300] width 271 height 12
click at [921, 255] on input "HSP-TRIO-26" at bounding box center [894, 259] width 53 height 12
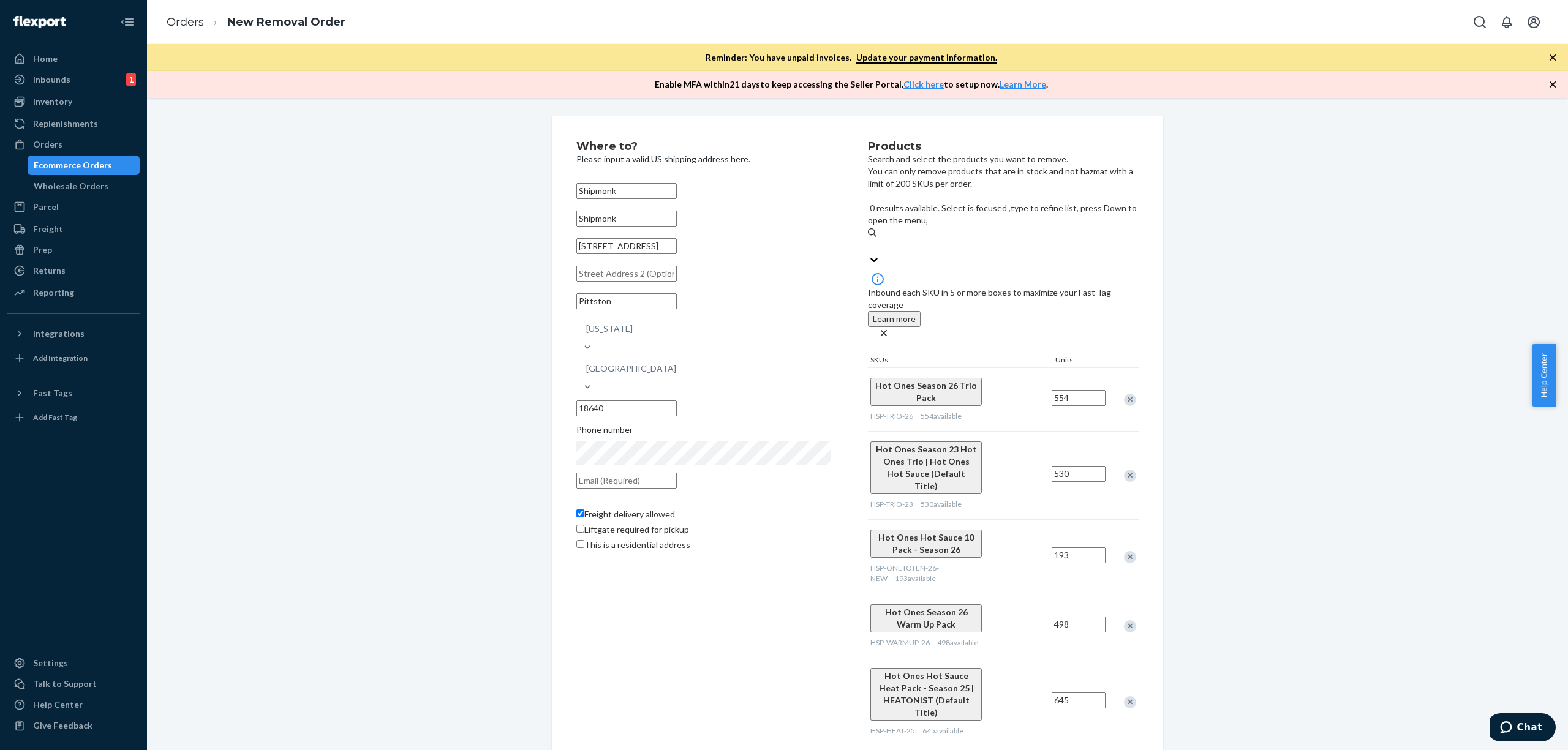
paste input "HSP-HOTONES-TRIO3X"
type input "HSP-HOTONES-TRIO3X"
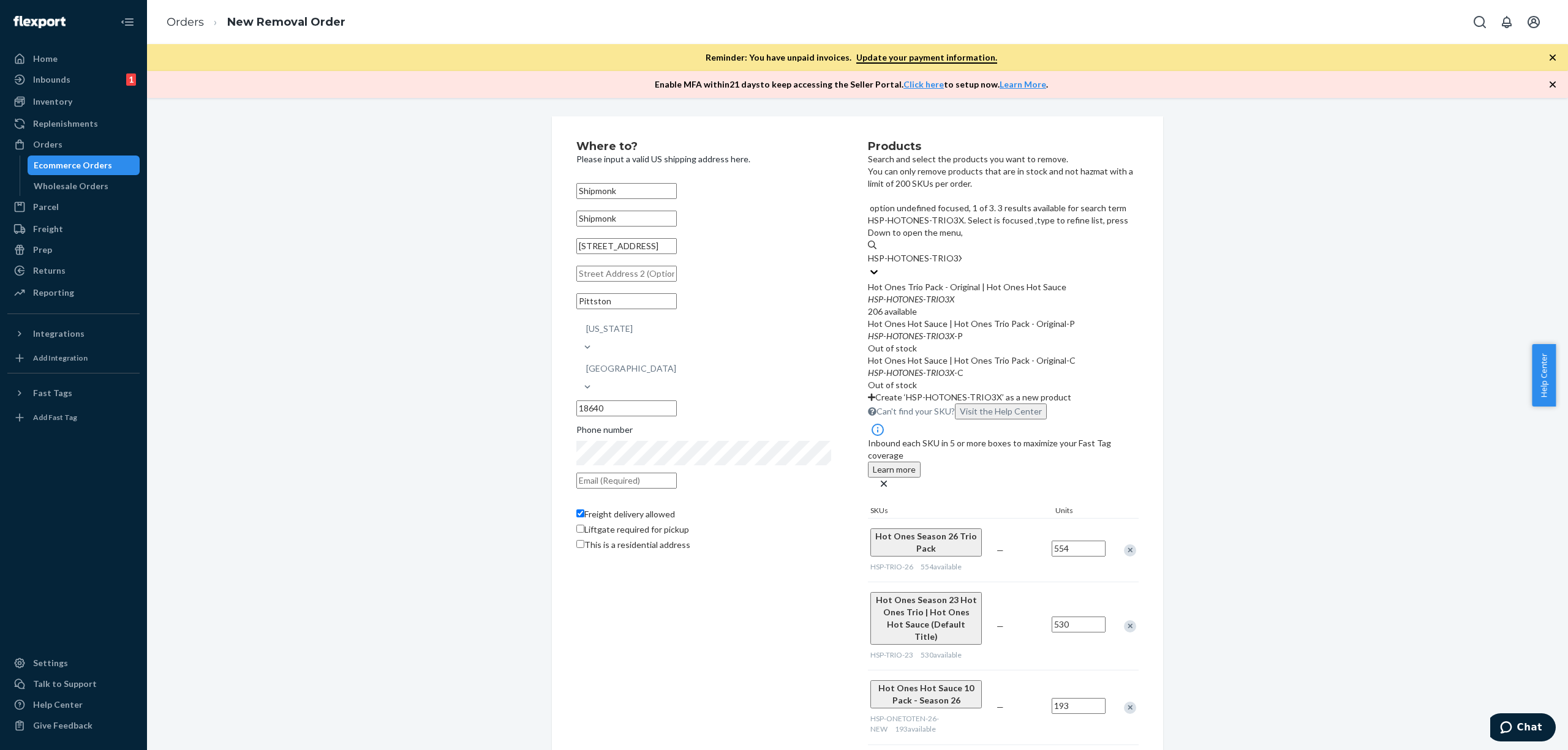
click at [1030, 281] on div "Hot Ones Trio Pack - Original | Hot Ones Hot Sauce HSP - HOTONES - TRIO3X 206 a…" at bounding box center [1003, 300] width 271 height 37
click at [962, 260] on input "HSP-HOTONES-TRIO3X" at bounding box center [915, 259] width 94 height 12
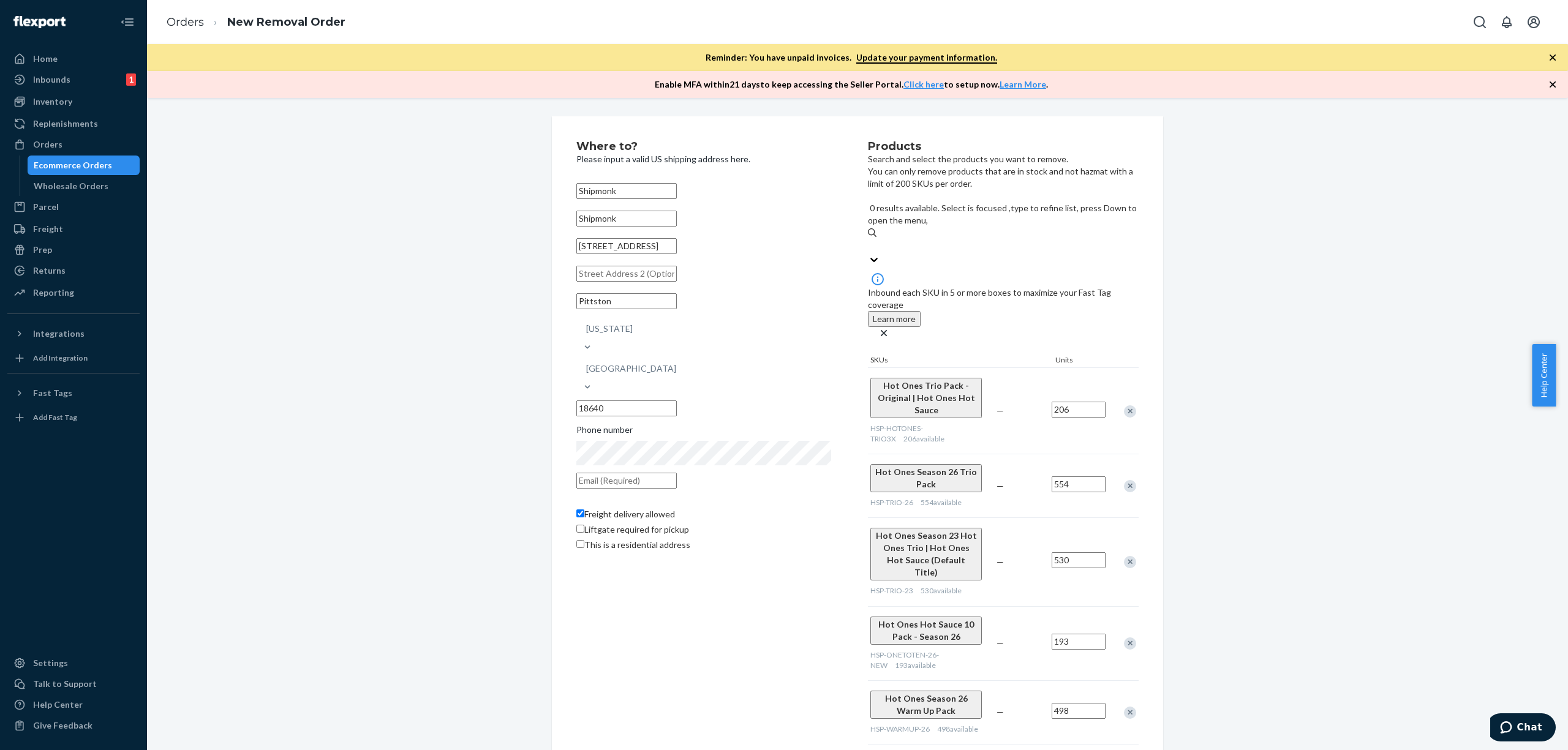
paste input "HSP-TRIO-16"
type input "HSP-TRIO-16"
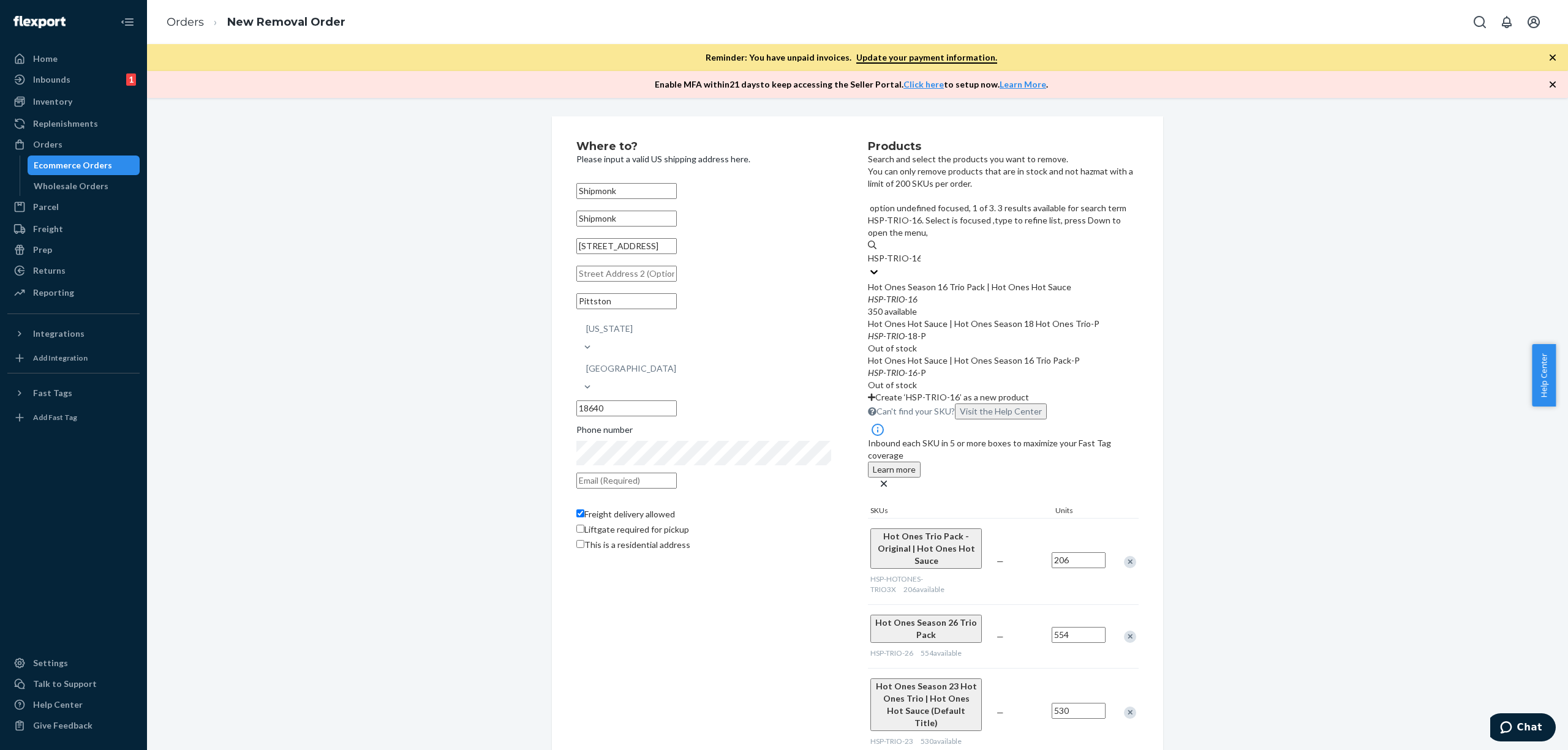
click at [961, 281] on div "Hot Ones Season 16 Trio Pack | Hot Ones Hot Sauce" at bounding box center [1003, 287] width 271 height 12
click at [921, 257] on input "HSP-TRIO-16" at bounding box center [894, 259] width 53 height 12
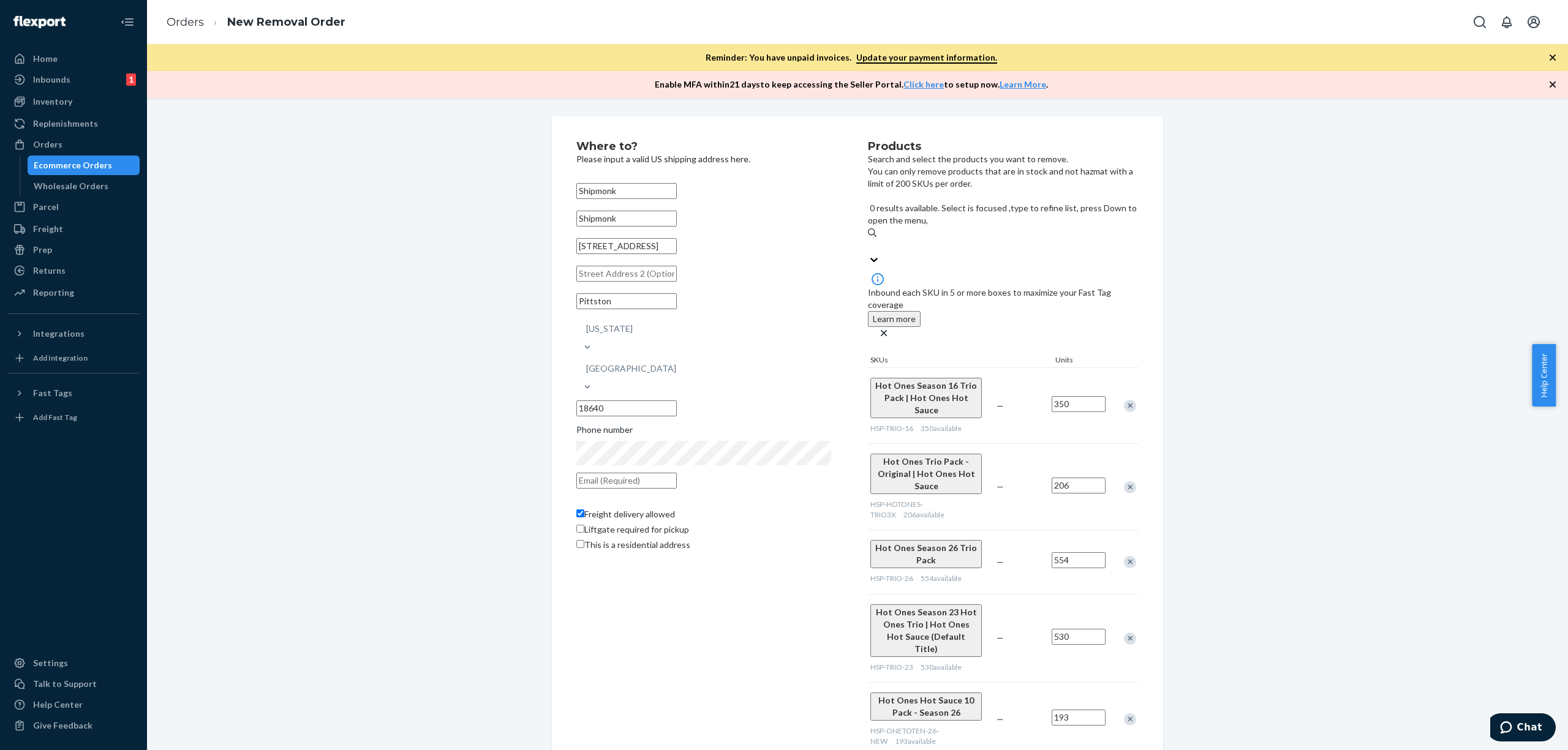
paste input "HSP-LOSCAL3PACK-1"
type input "HSP-LOSCAL3PACK-1"
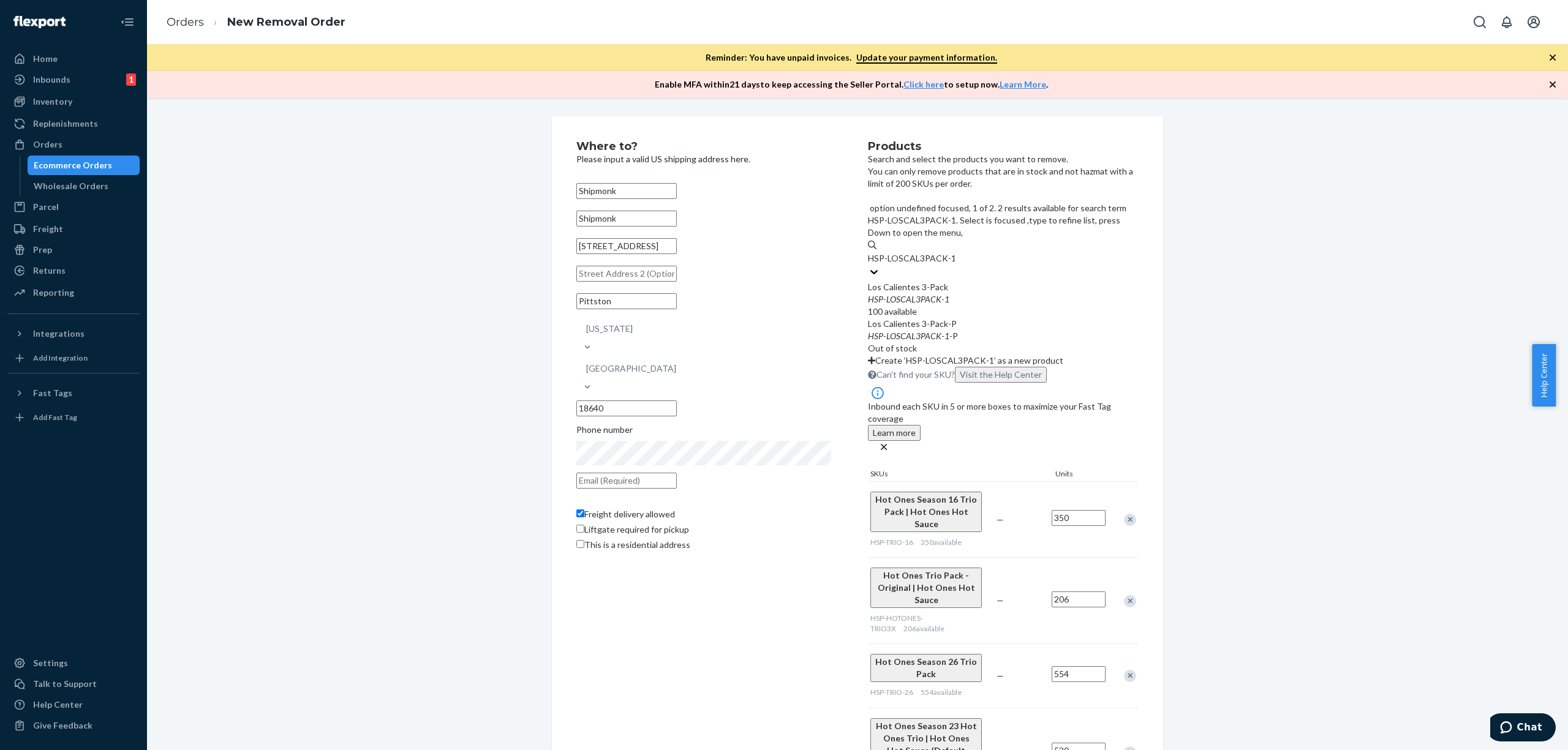
click at [1030, 318] on div "Los Calientes 3-Pack-P HSP - LOSCAL3PACK - 1 -P Out of stock" at bounding box center [1003, 336] width 271 height 37
click at [955, 265] on input "HSP-LOSCAL3PACK-1" at bounding box center [911, 259] width 87 height 12
click at [1030, 318] on div "Los Calientes 3-Pack-P HSP - LOSCAL3PACK - 1 -P Out of stock" at bounding box center [1003, 336] width 271 height 37
click at [955, 265] on input "HSP-LOSCAL3PACK-1" at bounding box center [911, 259] width 87 height 12
click at [1030, 281] on div "Los Calientes 3-Pack HSP - LOSCAL3PACK - 1 100 available" at bounding box center [1003, 300] width 271 height 37
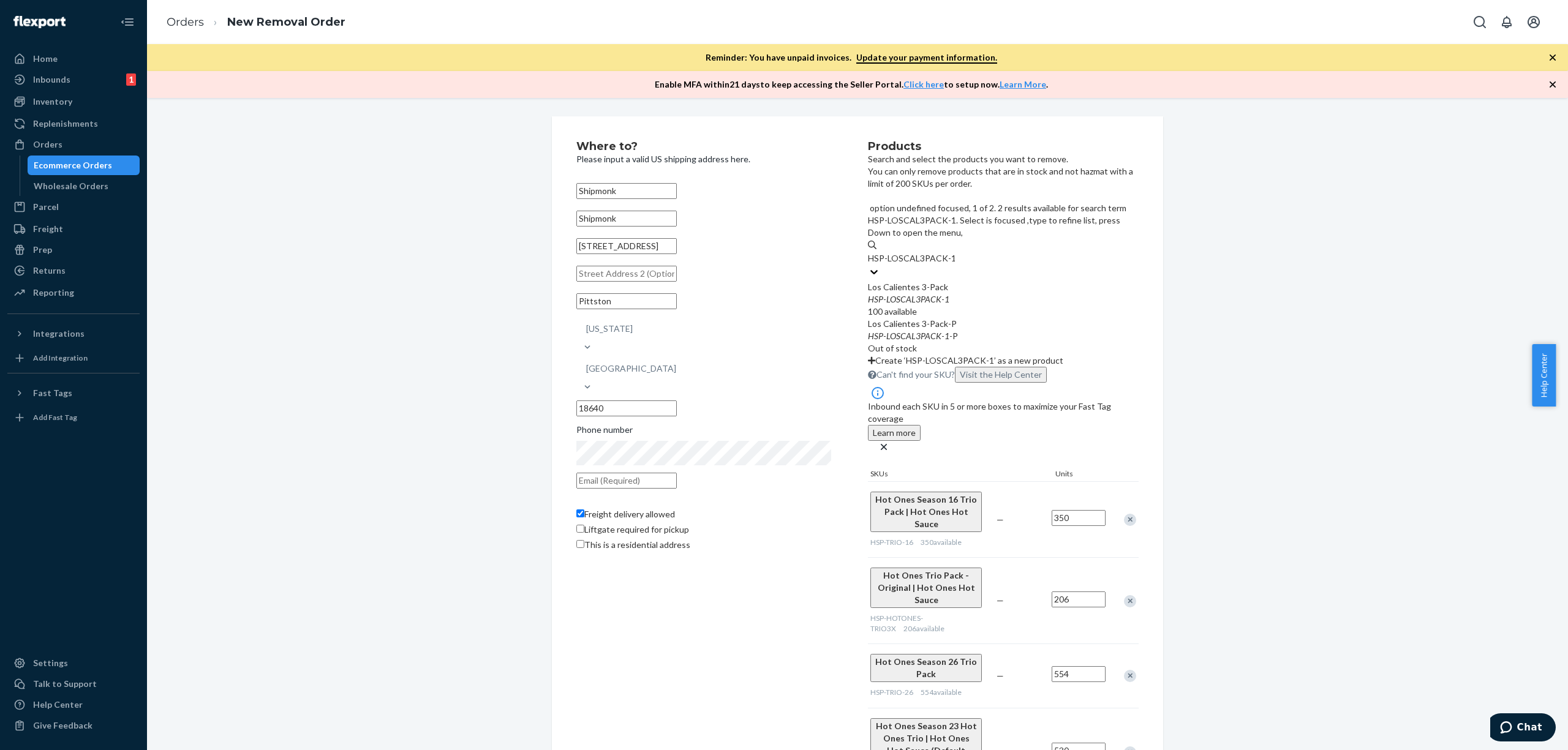
click at [955, 262] on input "HSP-LOSCAL3PACK-1" at bounding box center [911, 259] width 87 height 12
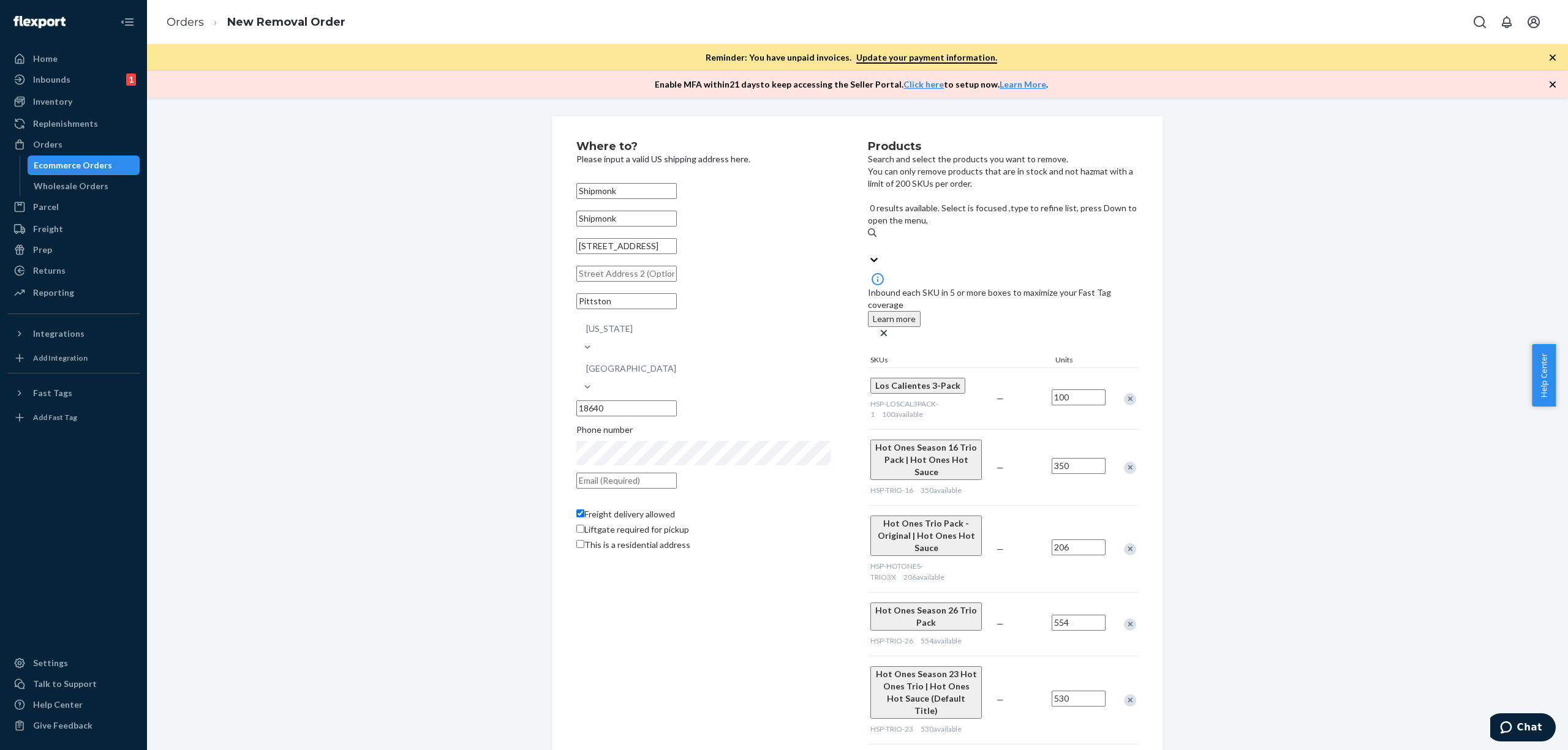
paste input "HSP-ONETOTEN-25"
type input "HSP-ONETOTEN-25"
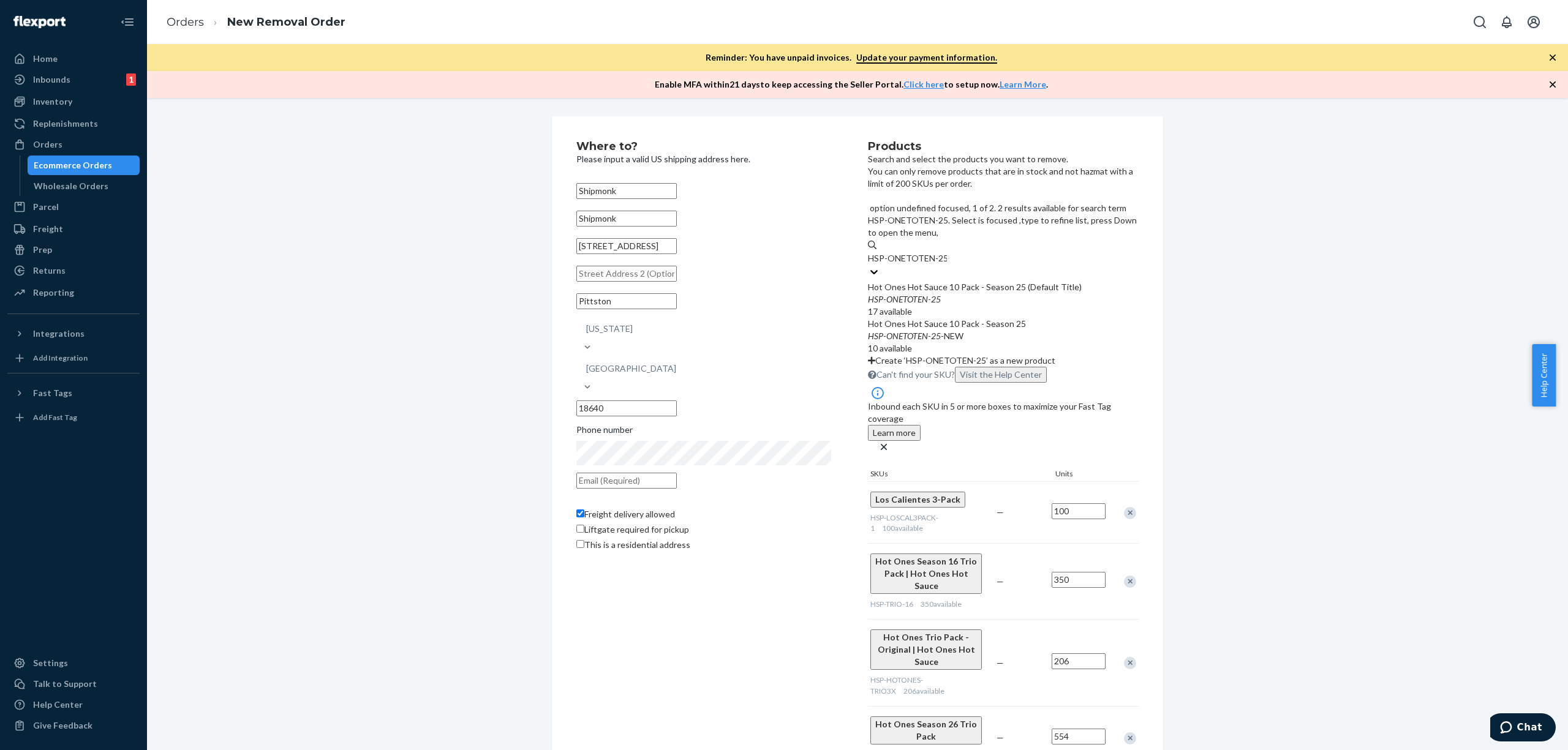
click at [1049, 281] on div "Hot Ones Hot Sauce 10 Pack - Season 25 (Default Title)" at bounding box center [1003, 287] width 271 height 12
click at [947, 252] on input "HSP-ONETOTEN-25" at bounding box center [907, 259] width 79 height 12
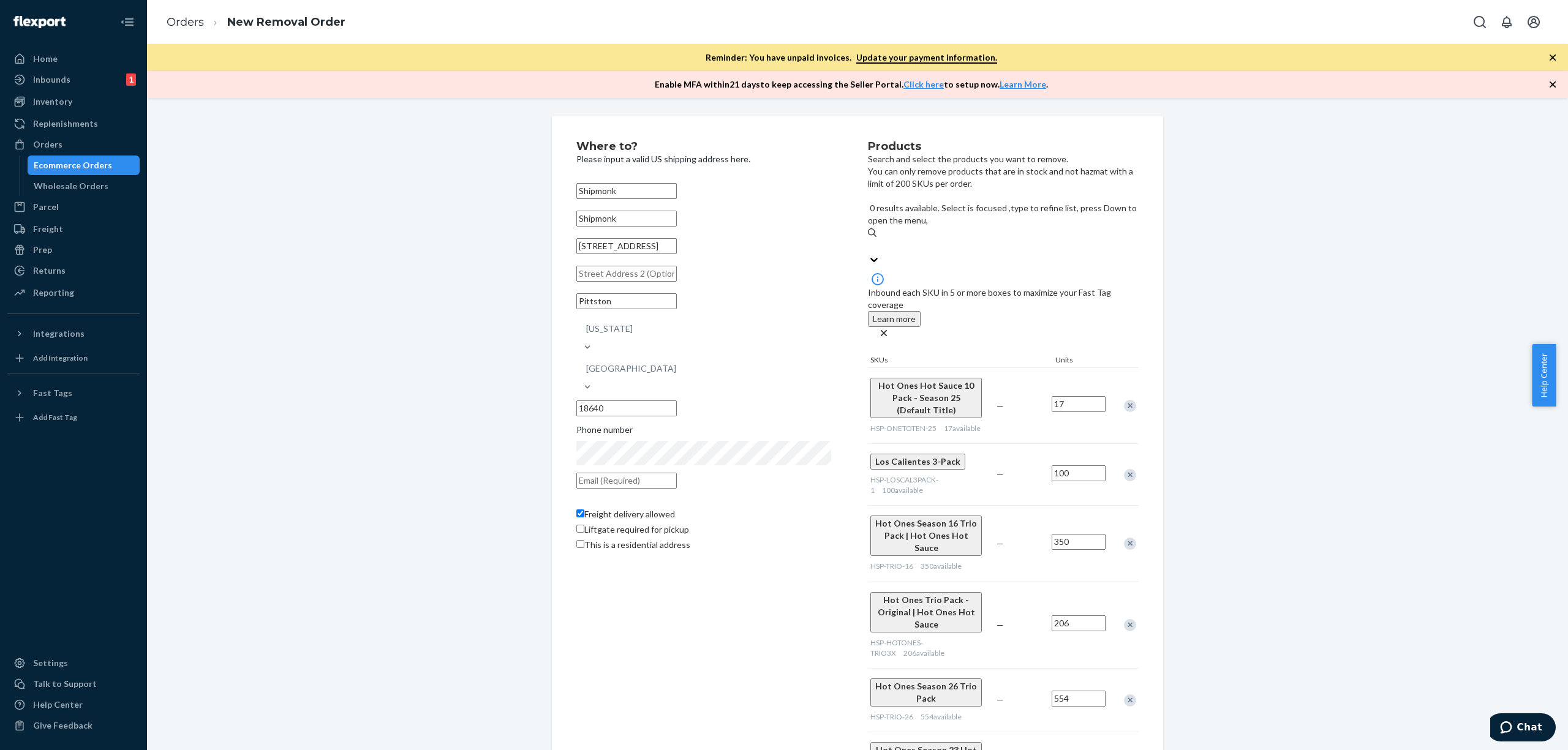
paste input "HSP-CLASSIC-DUO-1"
type input "HSP-CLASSIC-DUO-1"
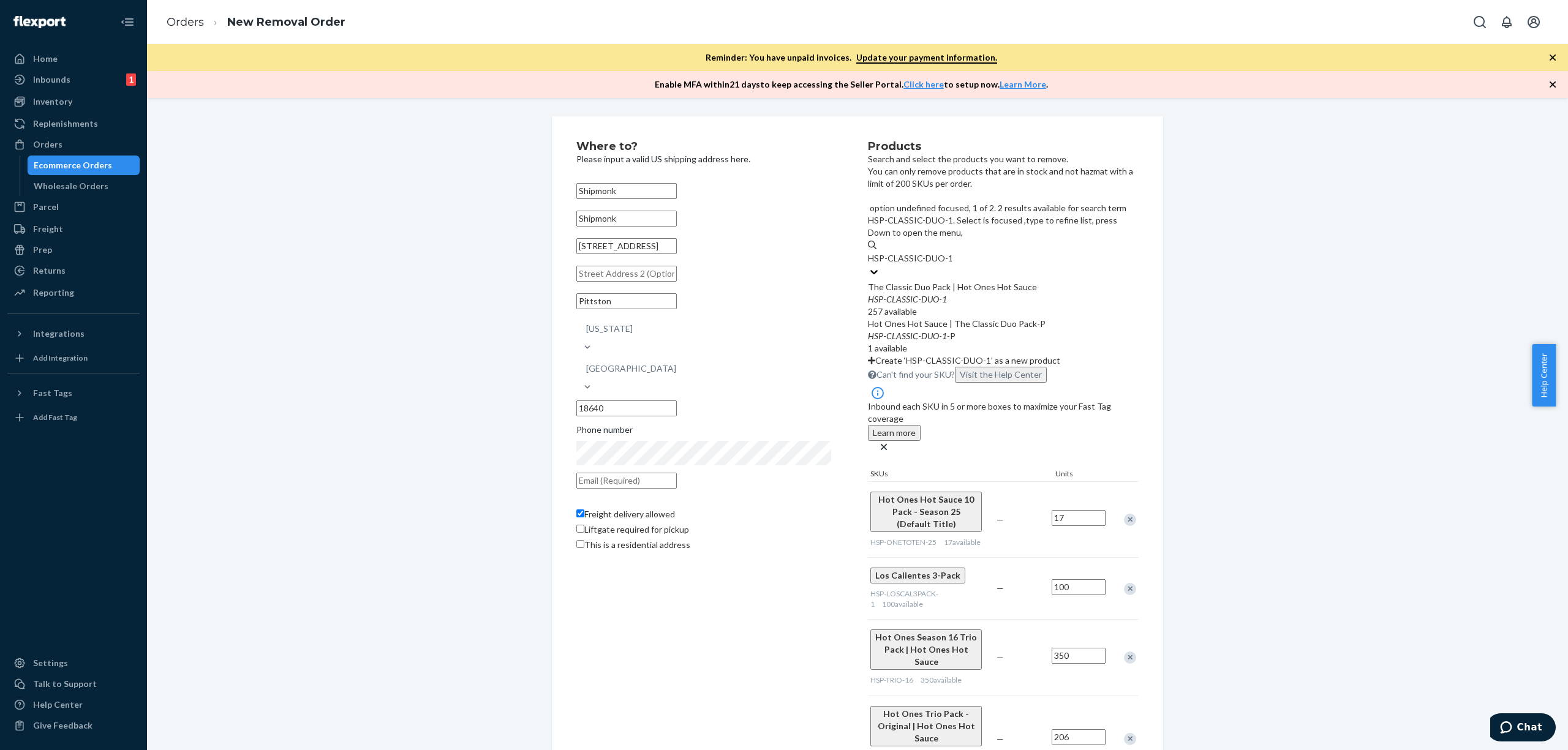
click at [1035, 294] on div "HSP - CLASSIC - DUO - 1" at bounding box center [1003, 300] width 271 height 12
click at [952, 252] on input "HSP-CLASSIC-DUO-1" at bounding box center [910, 259] width 84 height 12
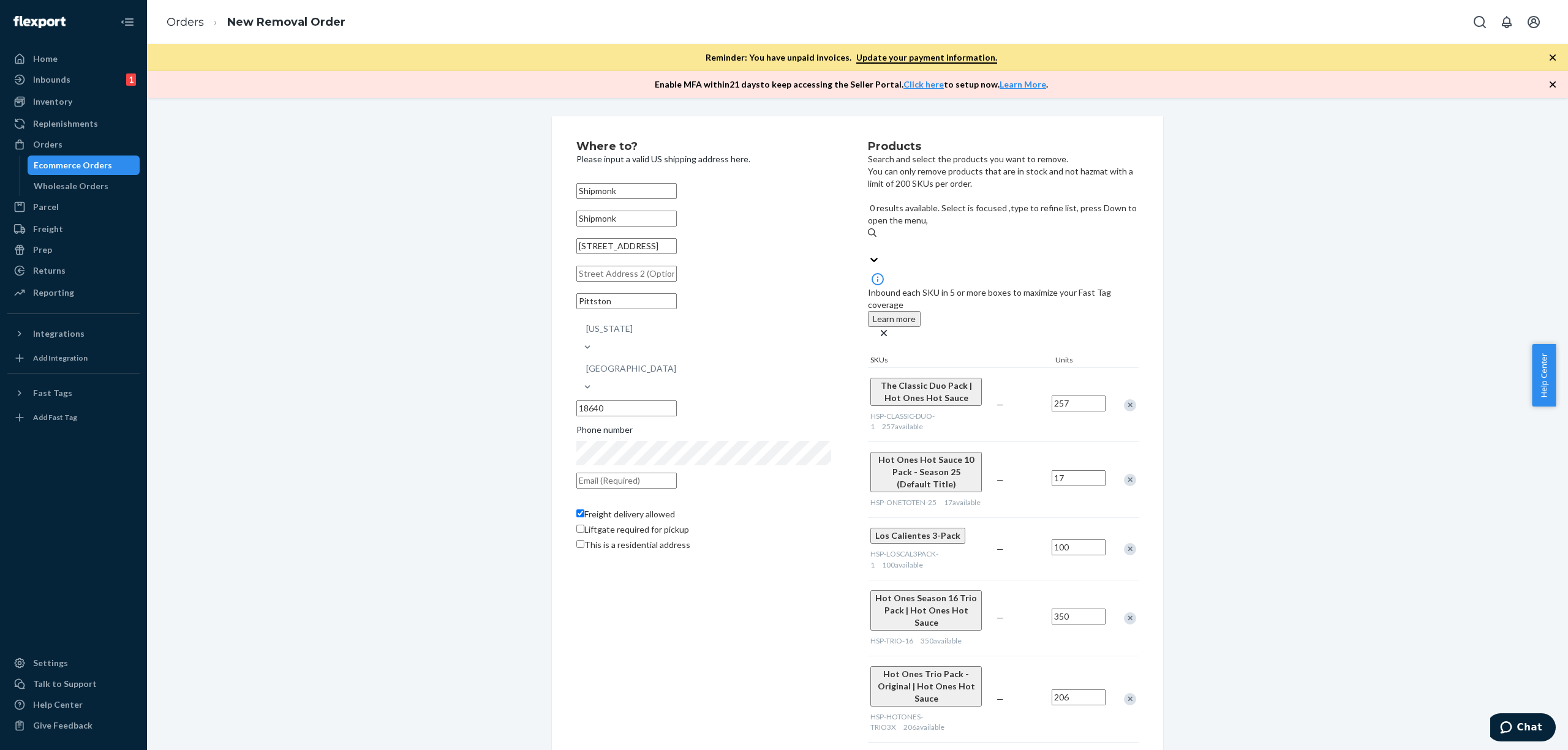
paste input "HSP-[PERSON_NAME]-1"
type input "HSP-[PERSON_NAME]-1"
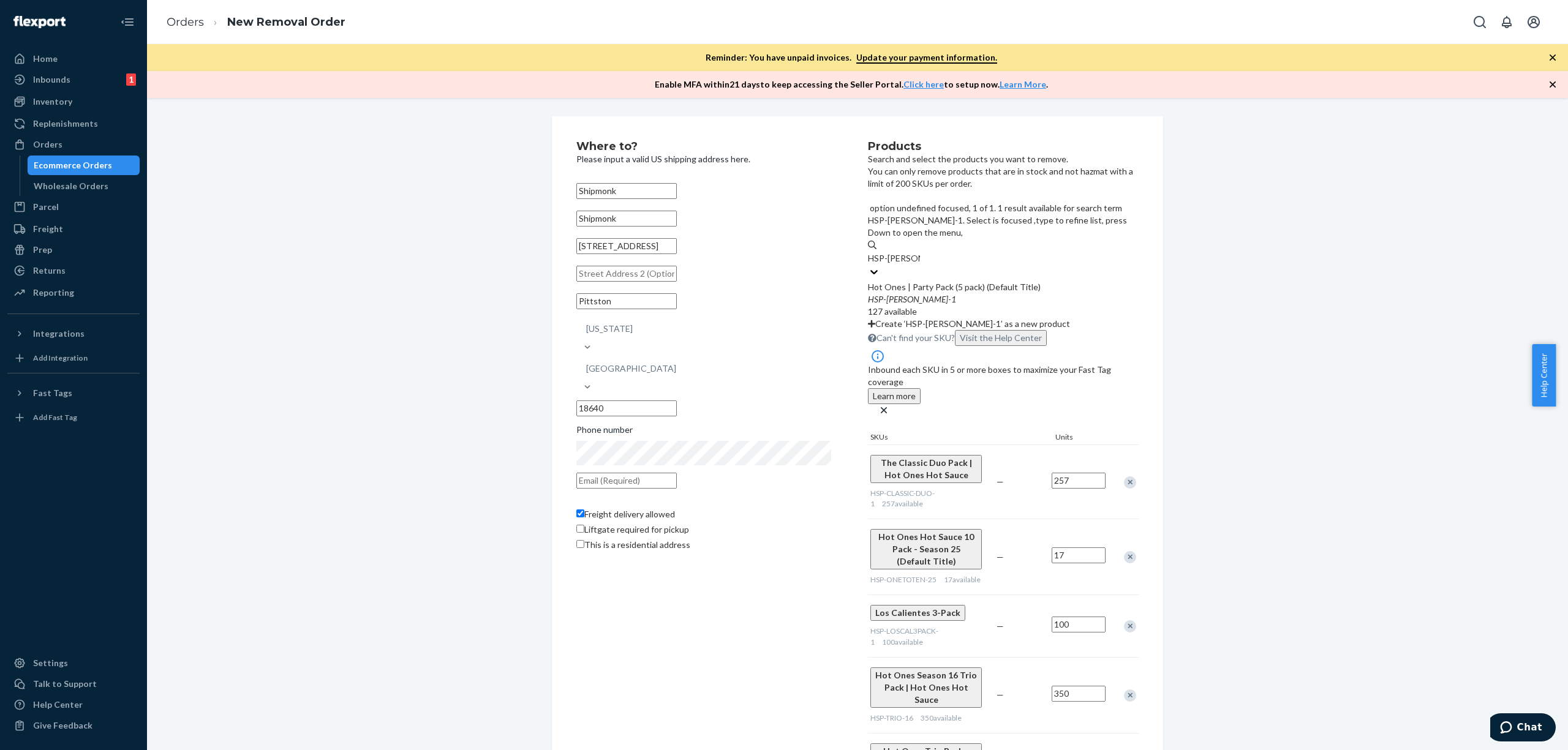
click at [1065, 294] on div "HSP - [PERSON_NAME] - 1" at bounding box center [1003, 300] width 271 height 12
click at [920, 255] on input "HSP-[PERSON_NAME]-1" at bounding box center [894, 259] width 52 height 12
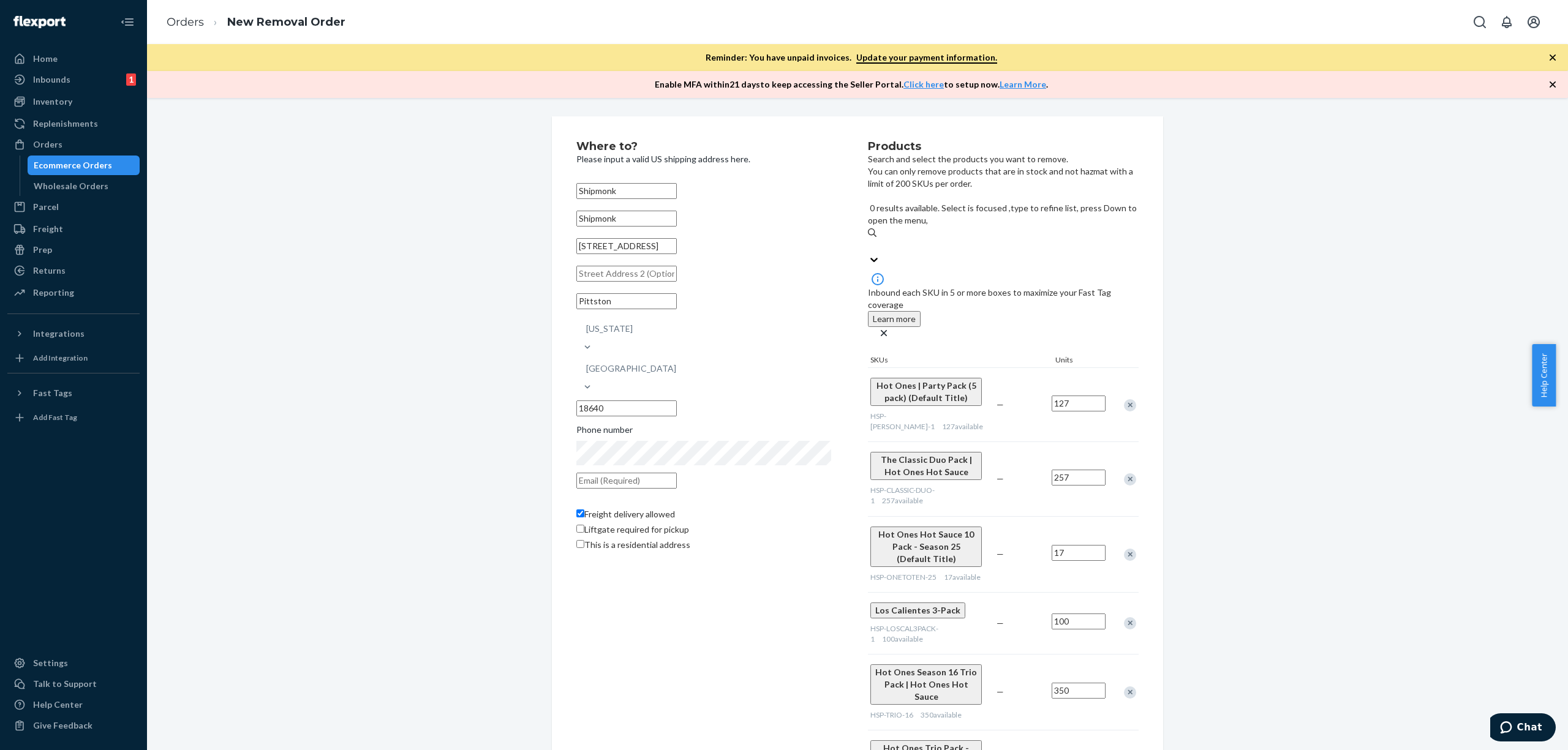
paste input "HSP-HOTONES-TRIOROJO"
type input "HSP-HOTONES-TRIOROJO"
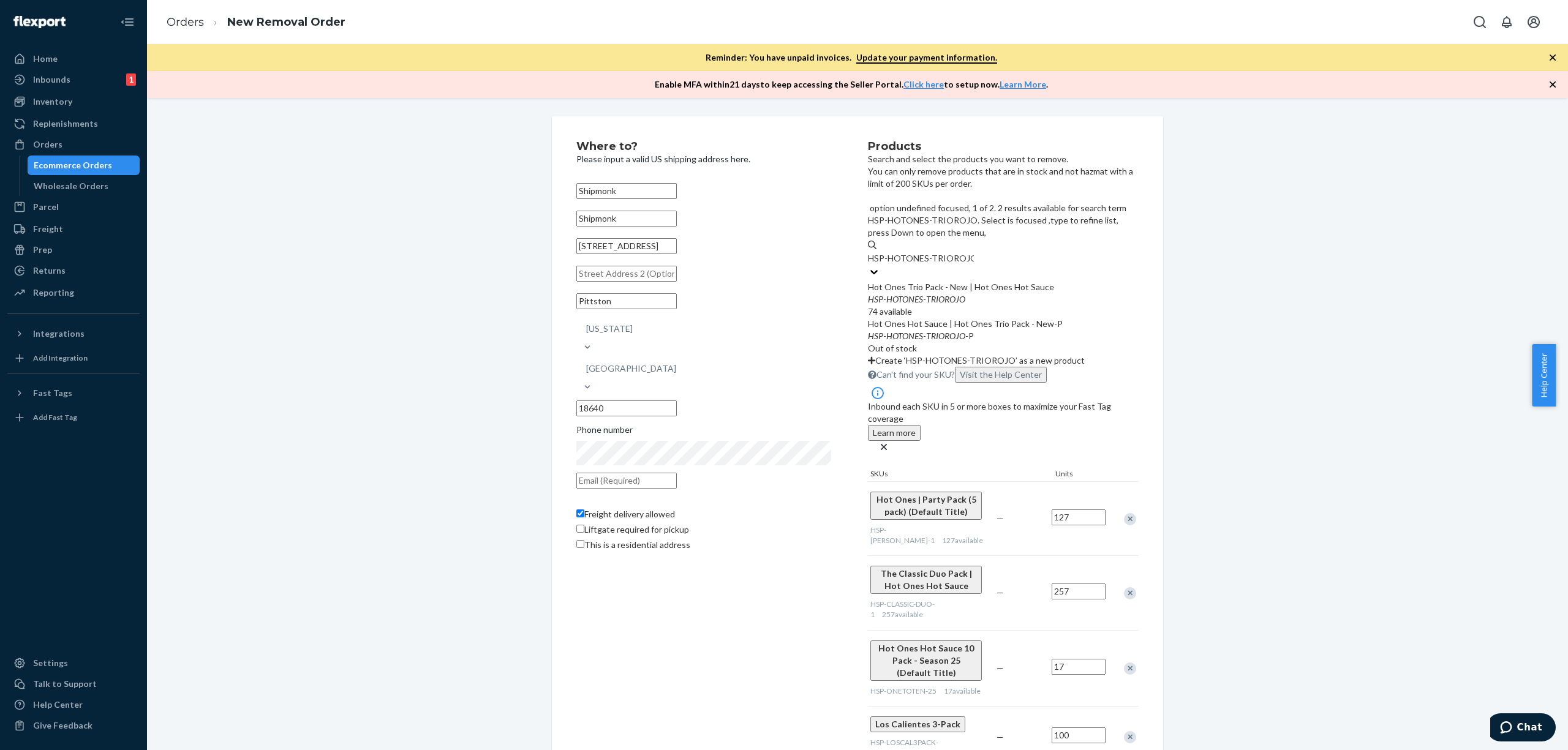
click at [1069, 281] on div "Hot Ones Trio Pack - New | Hot Ones Hot Sauce HSP - HOTONES - TRIOROJO 74 avail…" at bounding box center [1003, 300] width 271 height 37
click at [974, 261] on input "HSP-HOTONES-TRIOROJO" at bounding box center [921, 259] width 106 height 12
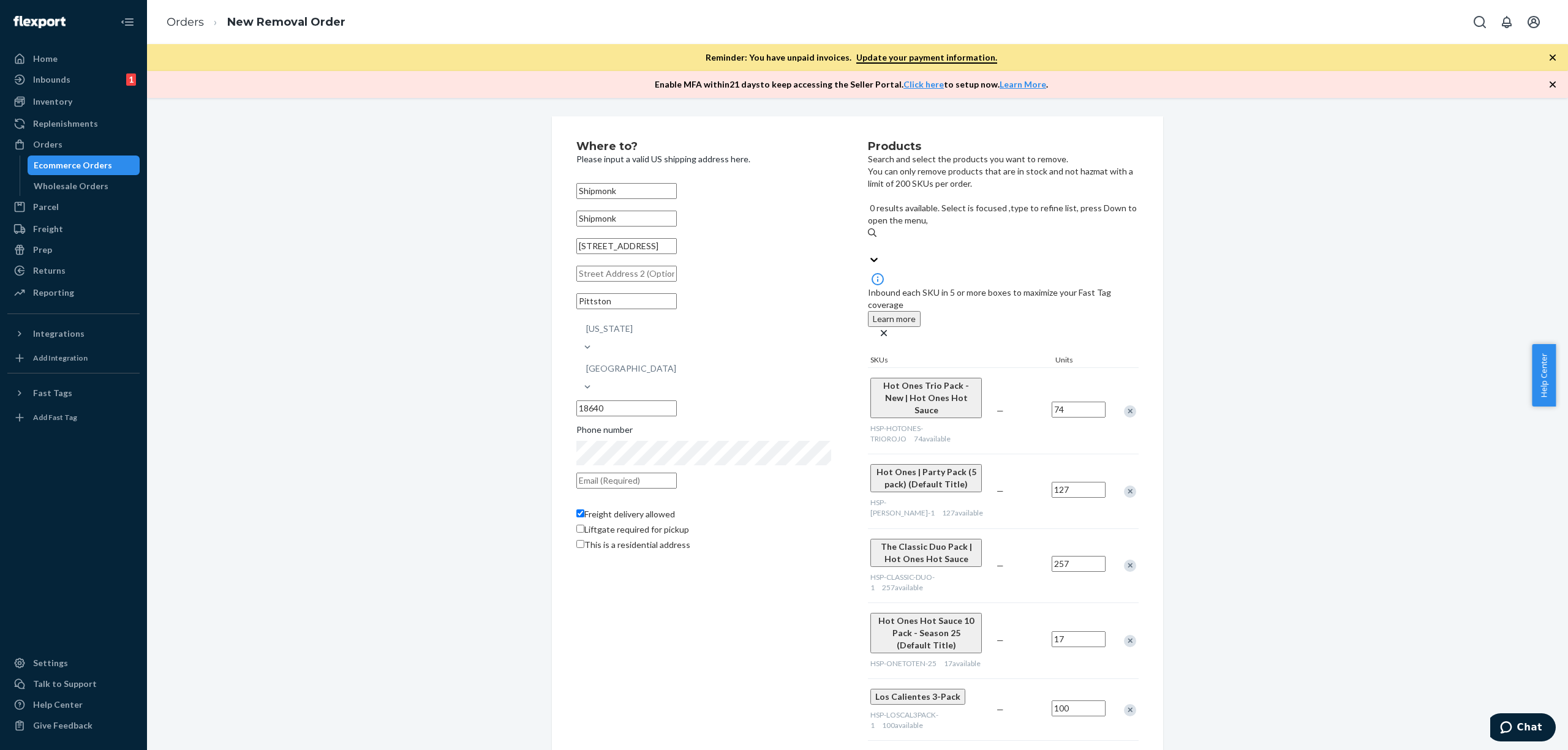
paste input "HSP-KEITHSTRIO-1"
type input "HSP-KEITHSTRIO-1"
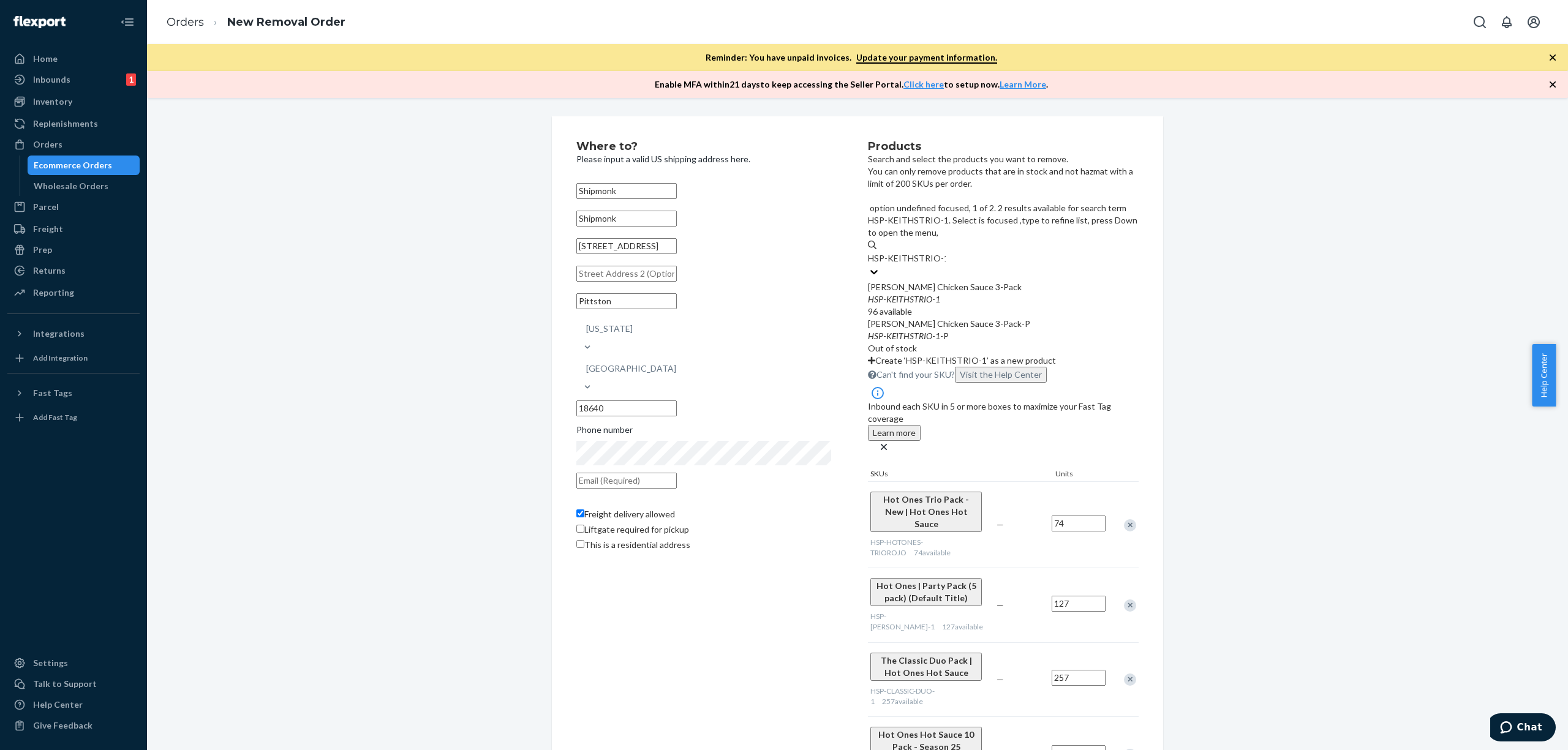
click at [1074, 294] on div "HSP - KEITHSTRIO - 1" at bounding box center [1003, 300] width 271 height 12
click at [946, 252] on input "HSP-KEITHSTRIO-1" at bounding box center [907, 259] width 78 height 12
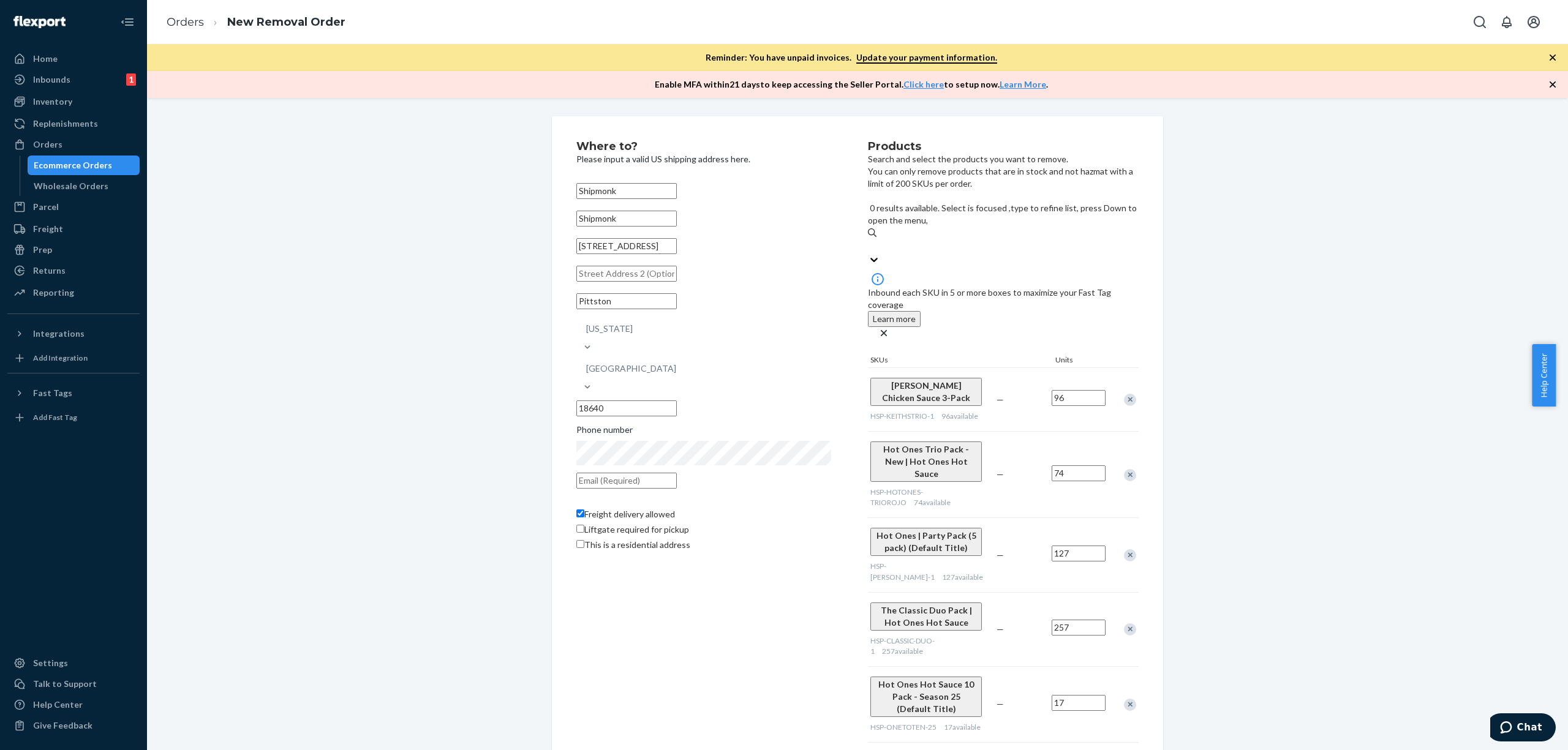
paste input "850063226424"
type input "850063226424"
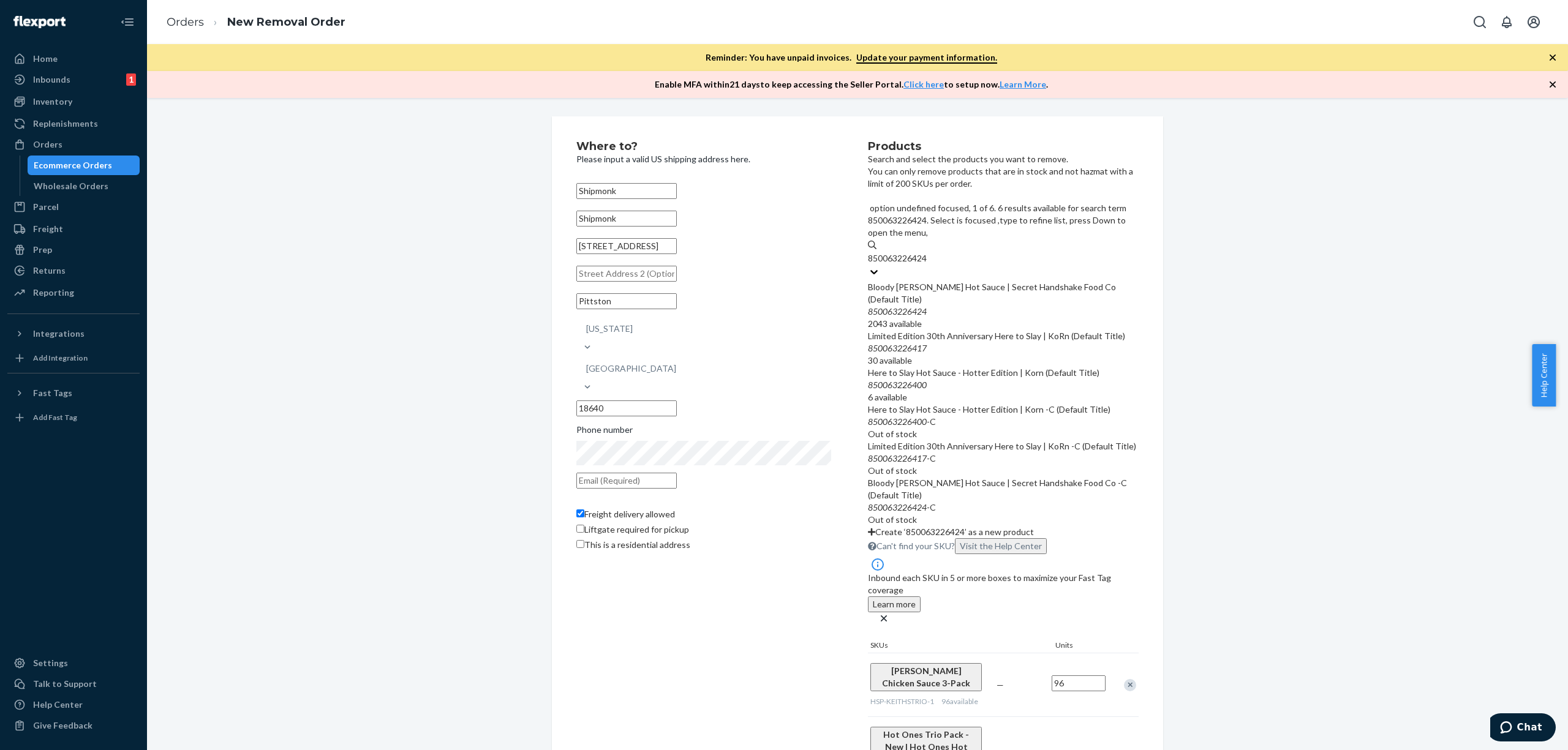
click at [1014, 306] on div "850063226424" at bounding box center [1003, 312] width 271 height 12
click at [929, 260] on input "850063226424" at bounding box center [898, 259] width 61 height 12
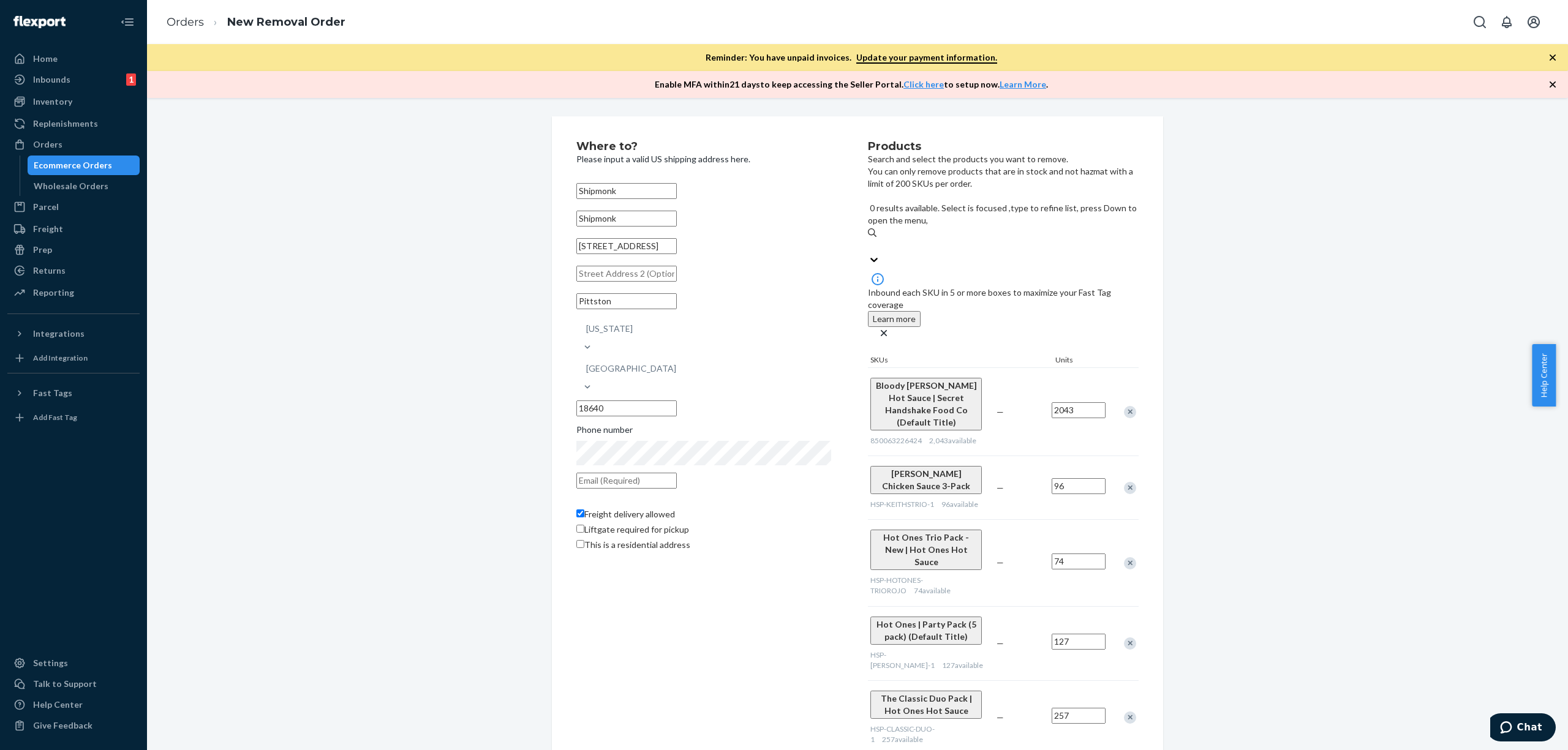
paste input "850044206421"
type input "850044206421"
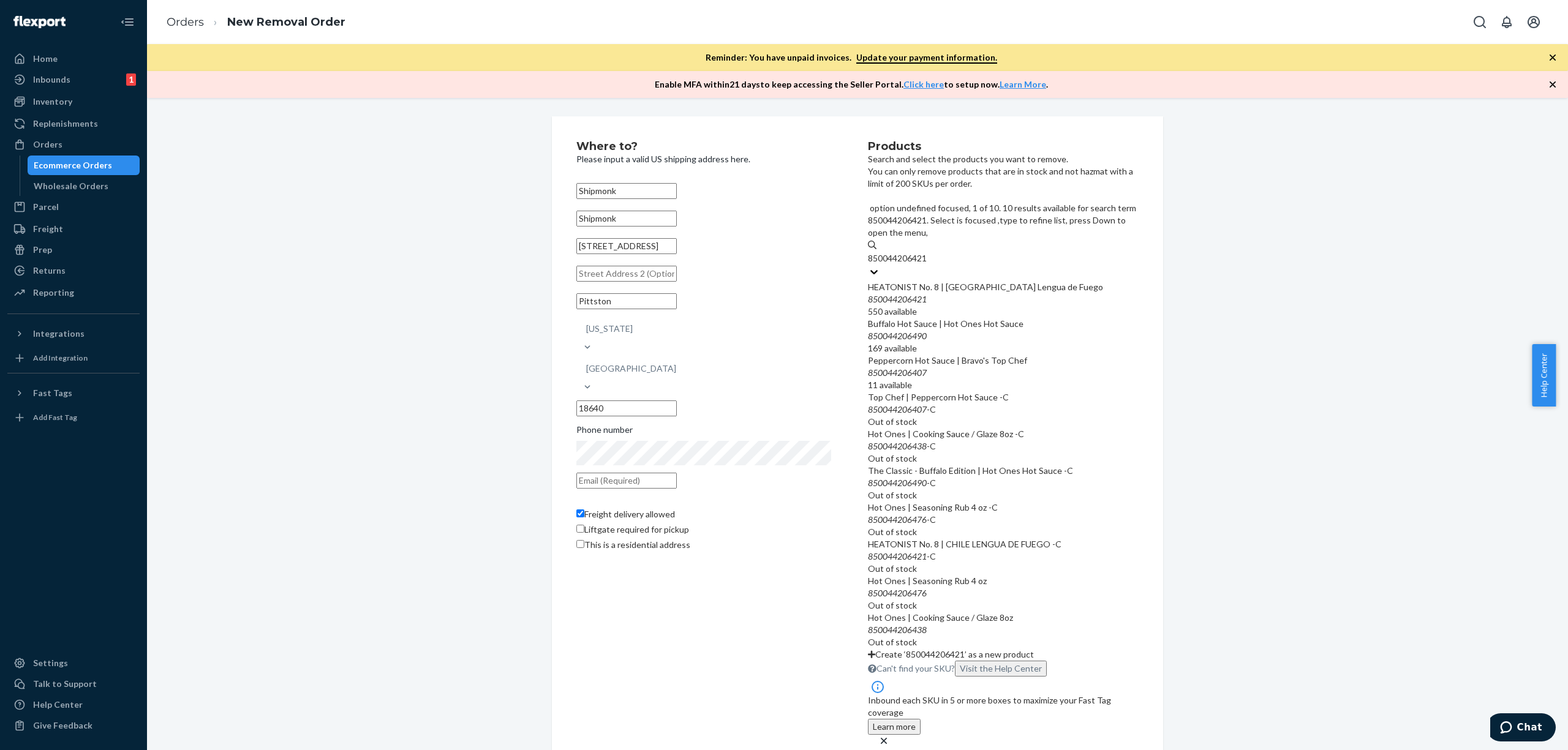
click at [1032, 294] on div "850044206421" at bounding box center [1003, 300] width 271 height 12
click at [929, 252] on input "850044206421" at bounding box center [898, 259] width 61 height 12
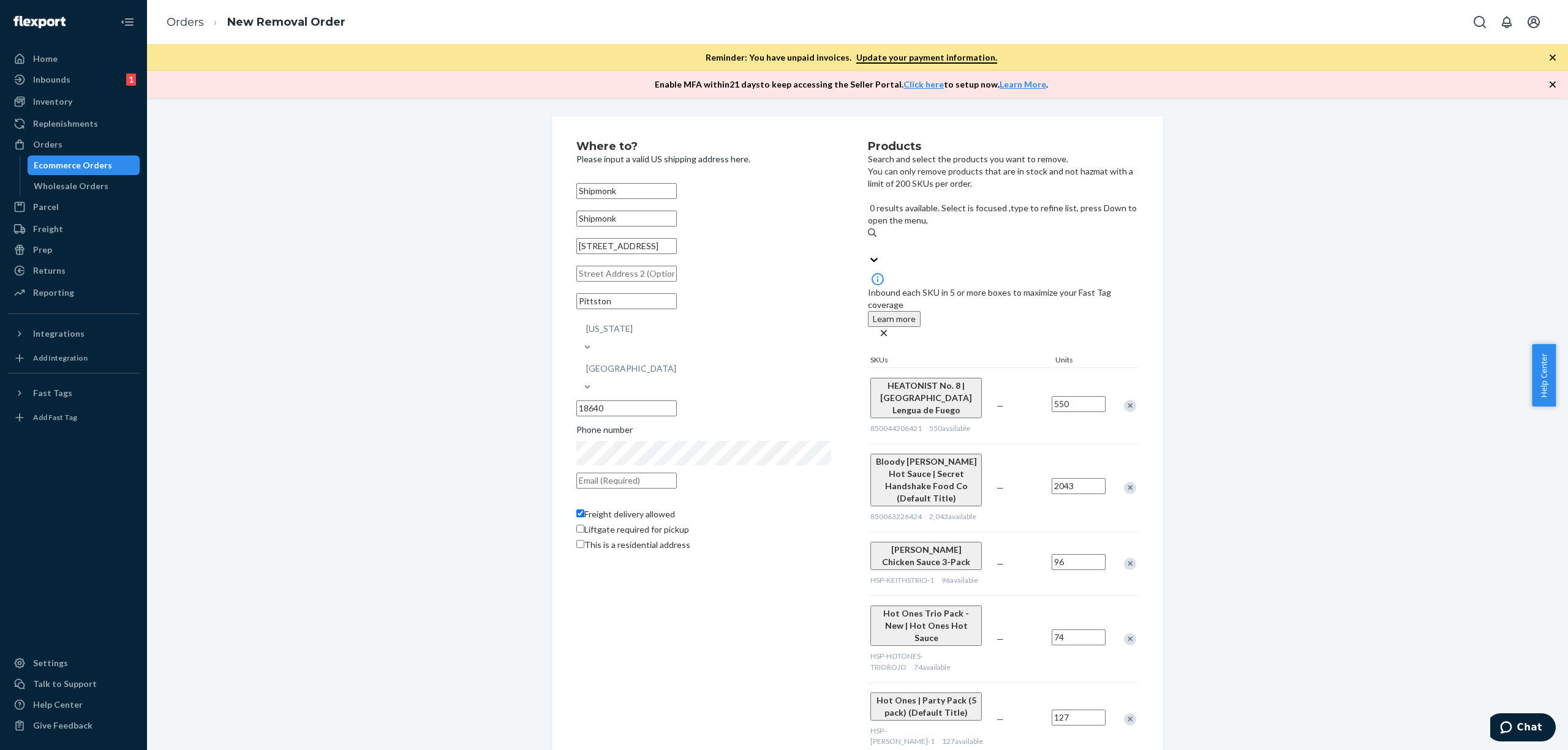
paste input "850063226592"
type input "850063226592"
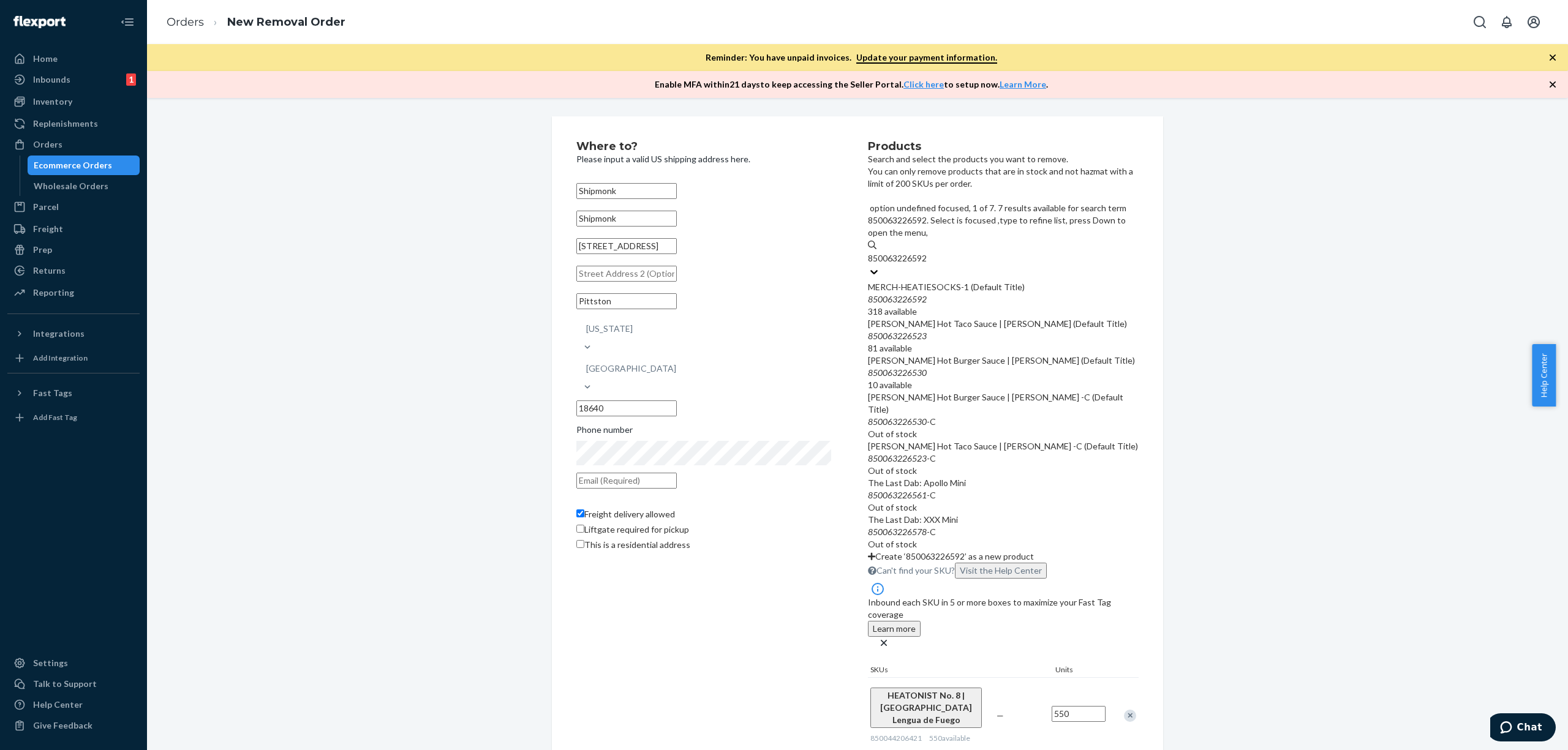
click at [1029, 281] on div "MERCH-HEATIESOCKS-1 (Default Title) 850063226592 318 available" at bounding box center [1003, 300] width 271 height 37
click at [929, 260] on input "850063226592" at bounding box center [898, 259] width 61 height 12
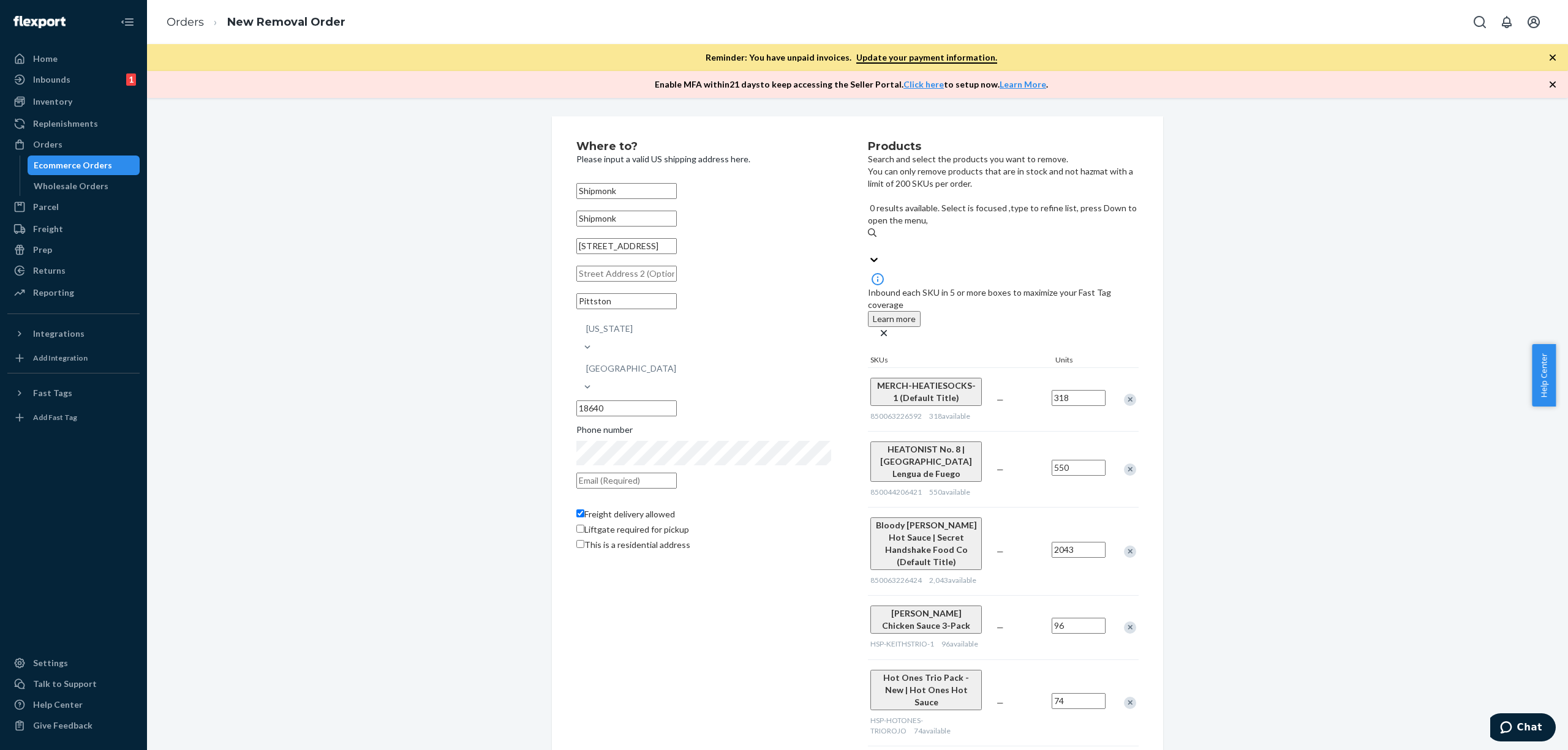
paste input "SUB-MILDMED-1"
type input "SUB-MILDMED-1"
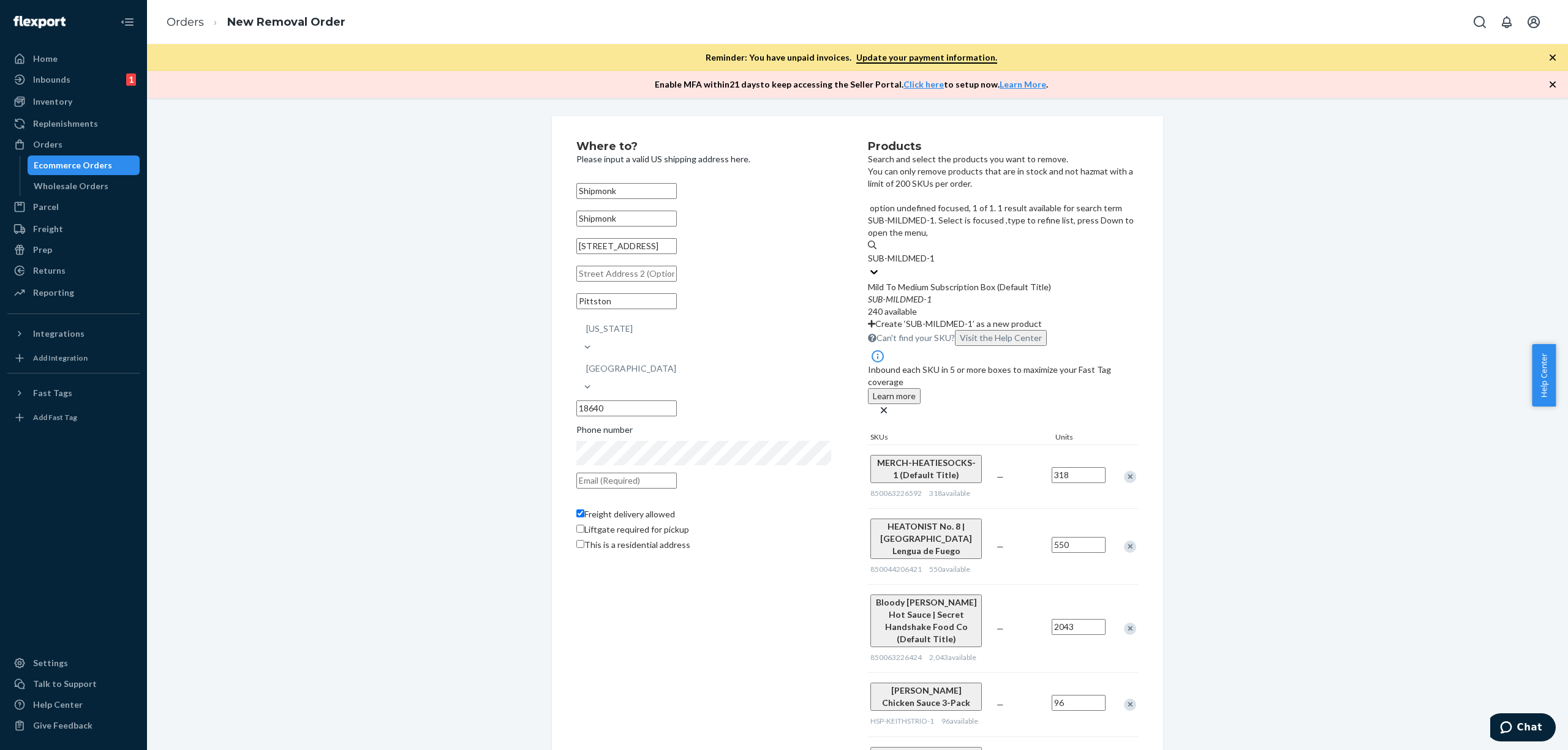
click at [993, 294] on div "SUB - MILDMED - 1" at bounding box center [1003, 300] width 271 height 12
click at [937, 256] on input "SUB-MILDMED-1" at bounding box center [902, 259] width 69 height 12
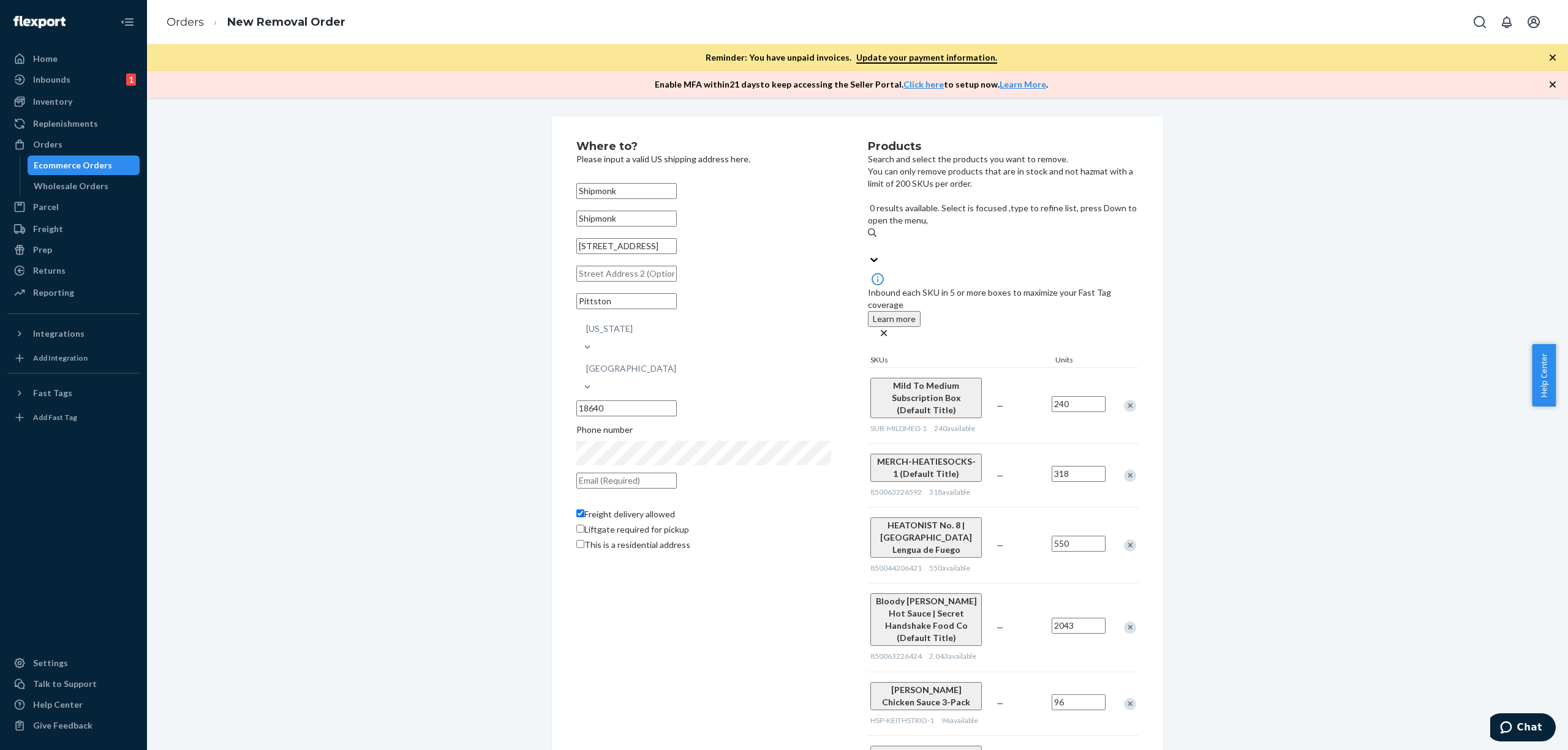
paste input "850044206629"
type input "850044206629"
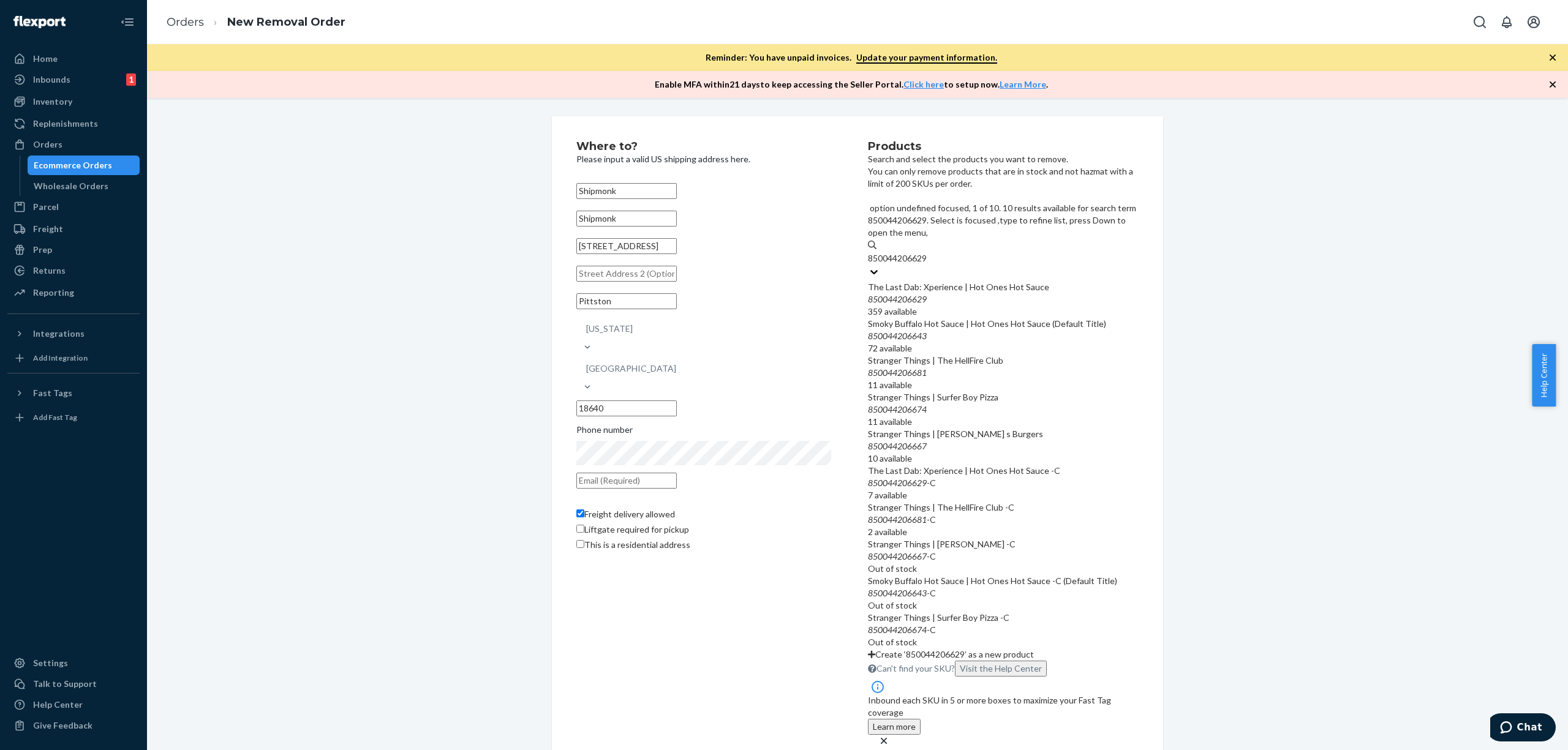
click at [978, 294] on div "850044206629" at bounding box center [1003, 300] width 271 height 12
click at [929, 252] on input "850044206629" at bounding box center [898, 259] width 61 height 12
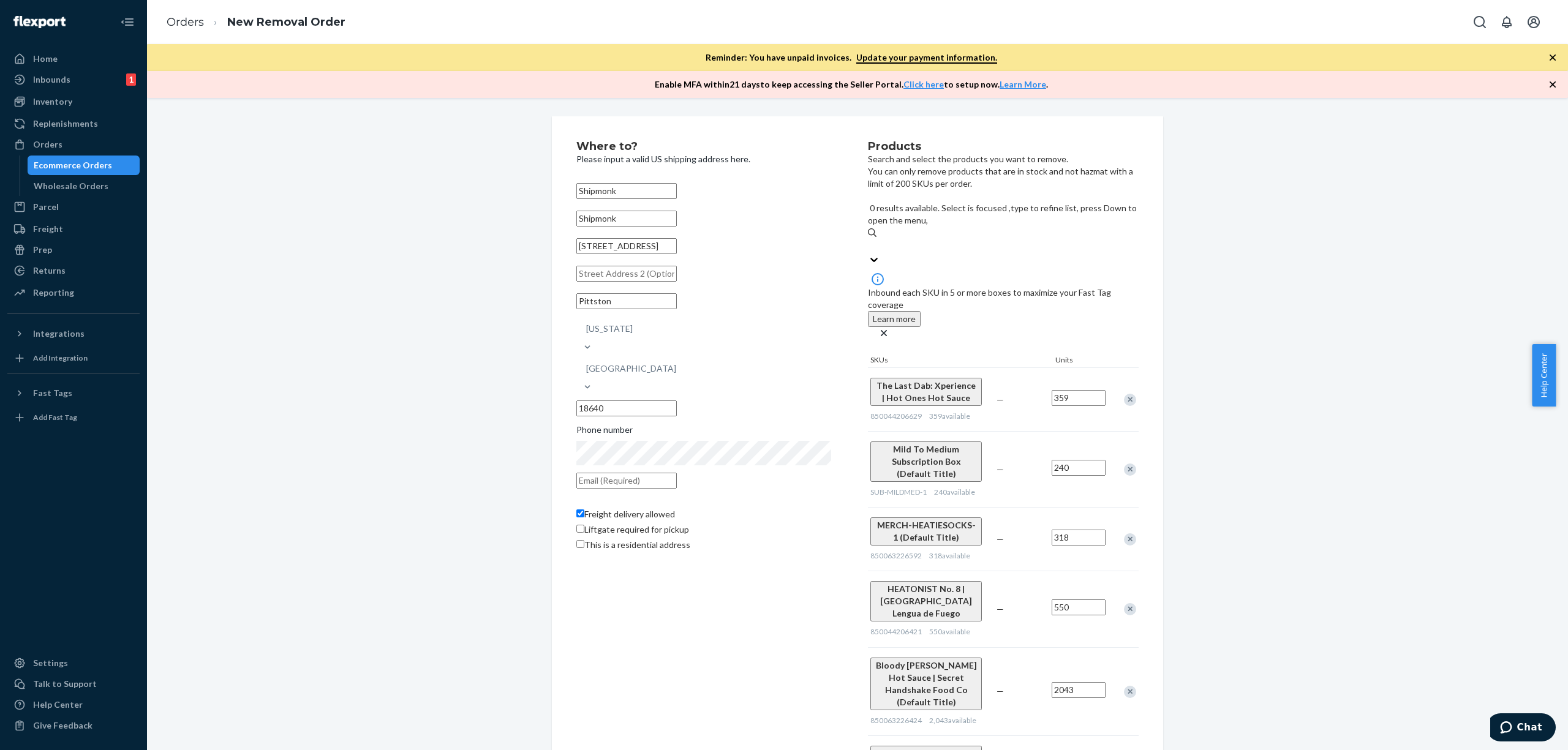
paste input "627843866312"
type input "627843866312"
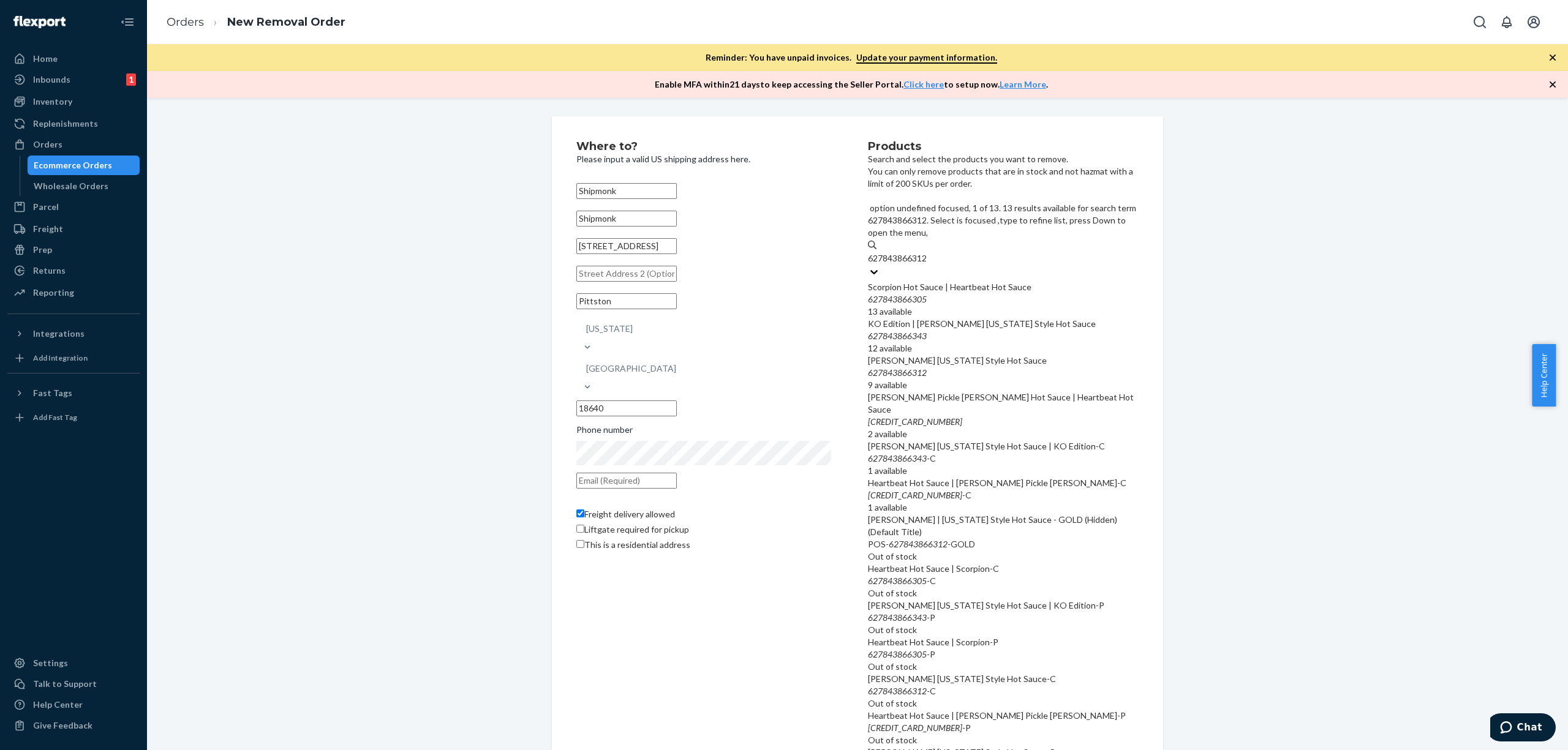
click at [1011, 281] on div "Scorpion Hot Sauce | Heartbeat Hot Sauce" at bounding box center [1003, 287] width 271 height 12
click at [929, 252] on input "627843866312" at bounding box center [898, 259] width 61 height 12
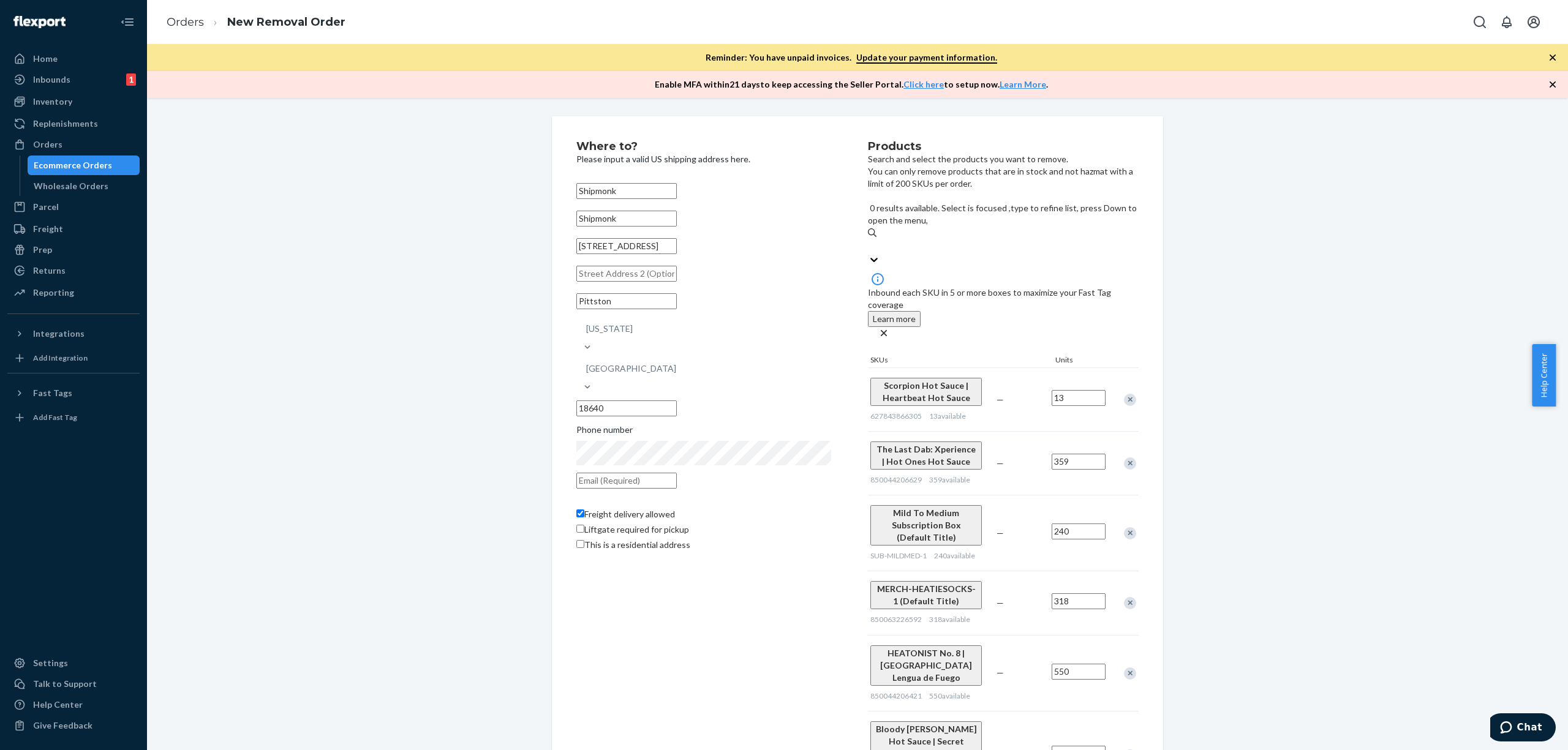
click at [1003, 239] on div "Search and add products" at bounding box center [1003, 246] width 271 height 15
click at [869, 240] on input "0 results available. Select is focused ,type to refine list, press Down to open…" at bounding box center [869, 246] width 1 height 12
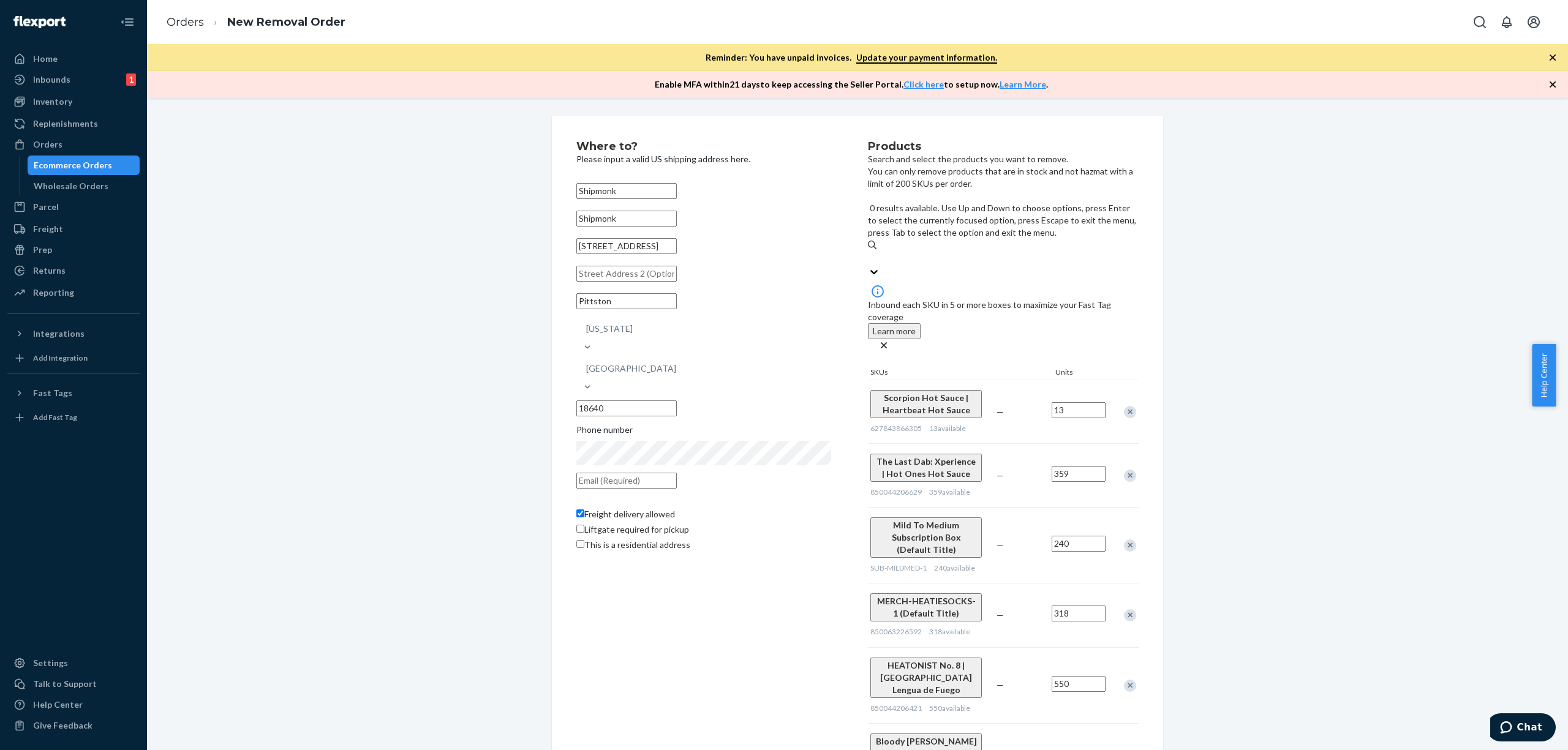
paste input "627843866312"
type input "627843866312"
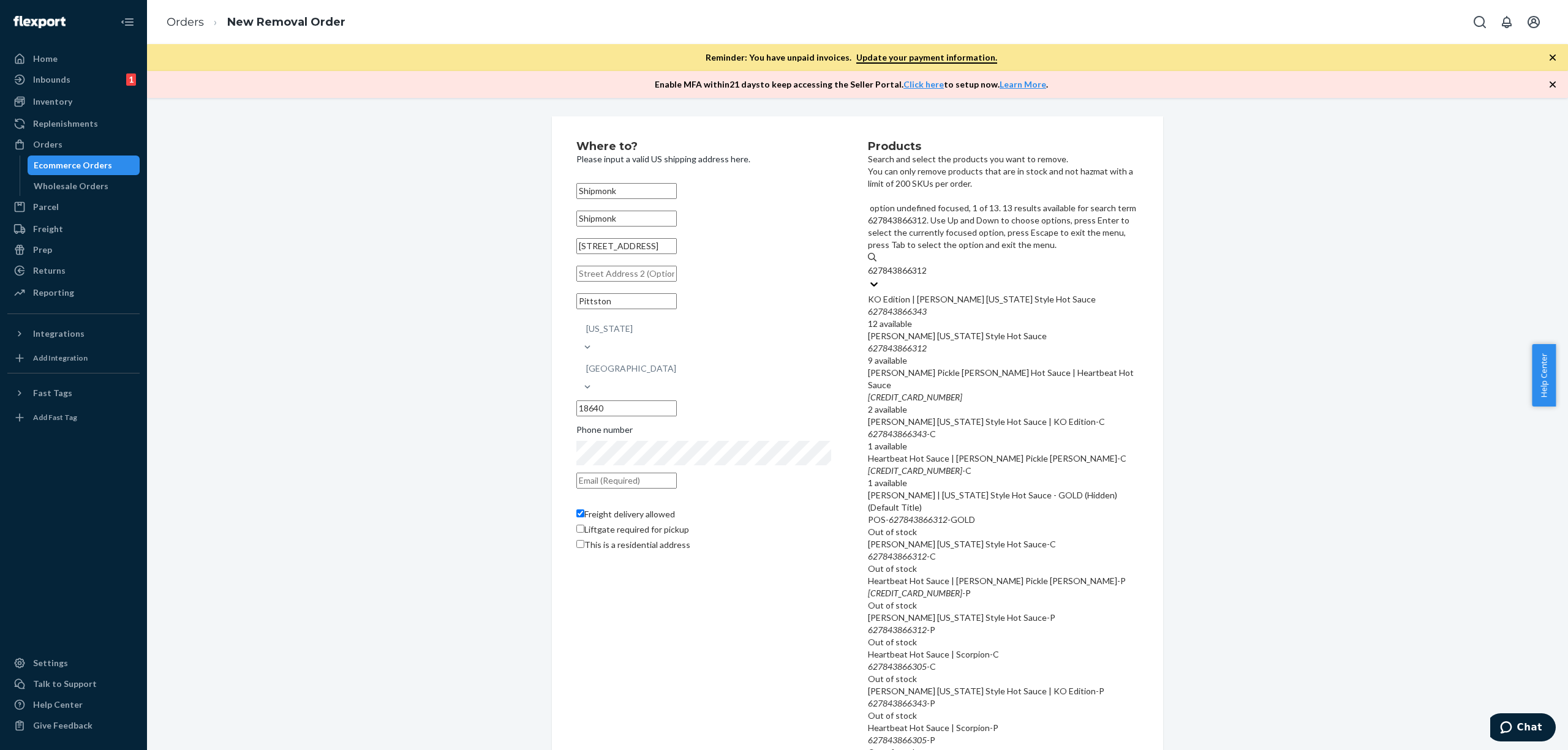
click at [1027, 306] on div "627843866343" at bounding box center [1003, 312] width 271 height 12
click at [929, 265] on input "627843866312" at bounding box center [898, 271] width 61 height 12
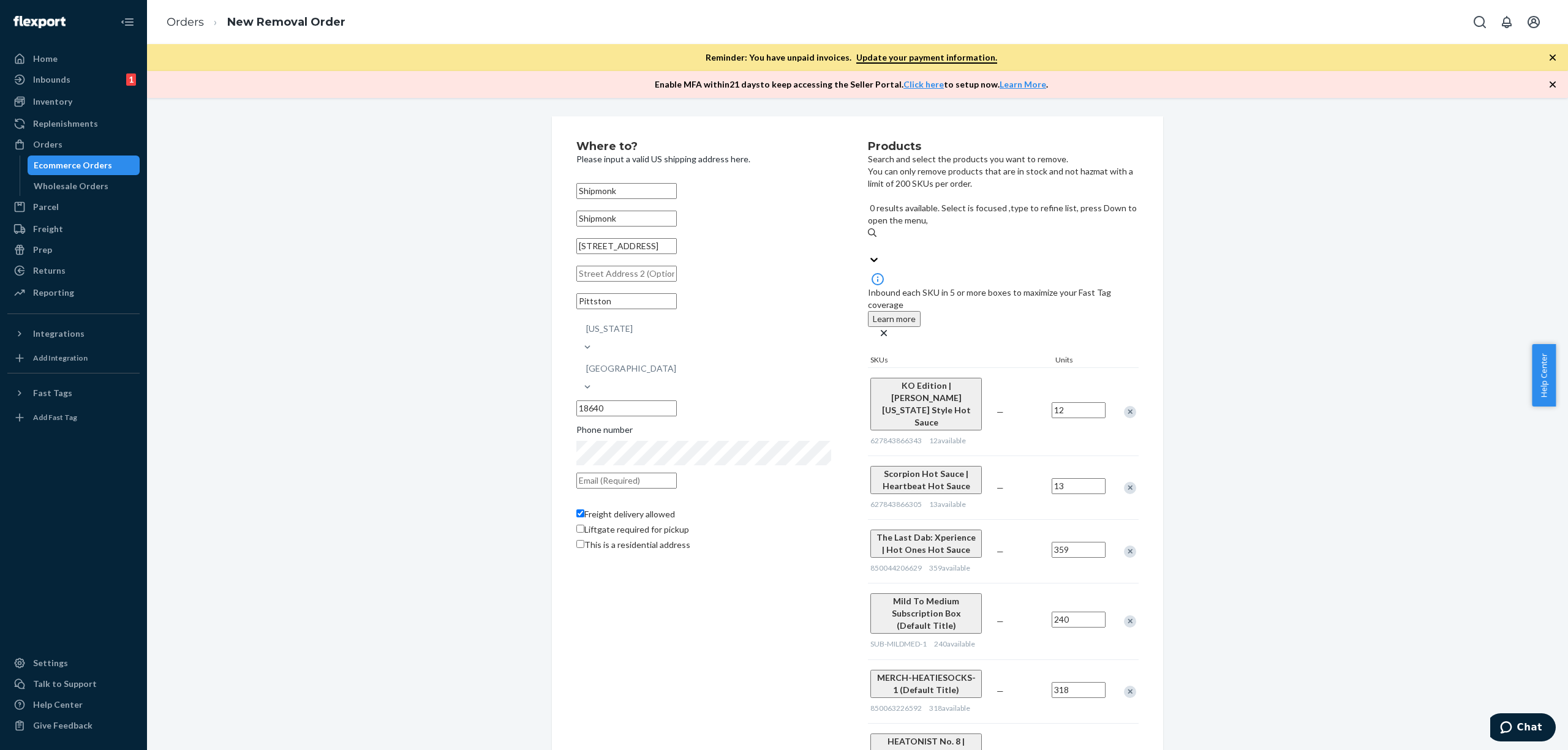
paste input "HSP-LDTMINI-1"
type input "HSP-LDTMINI-1"
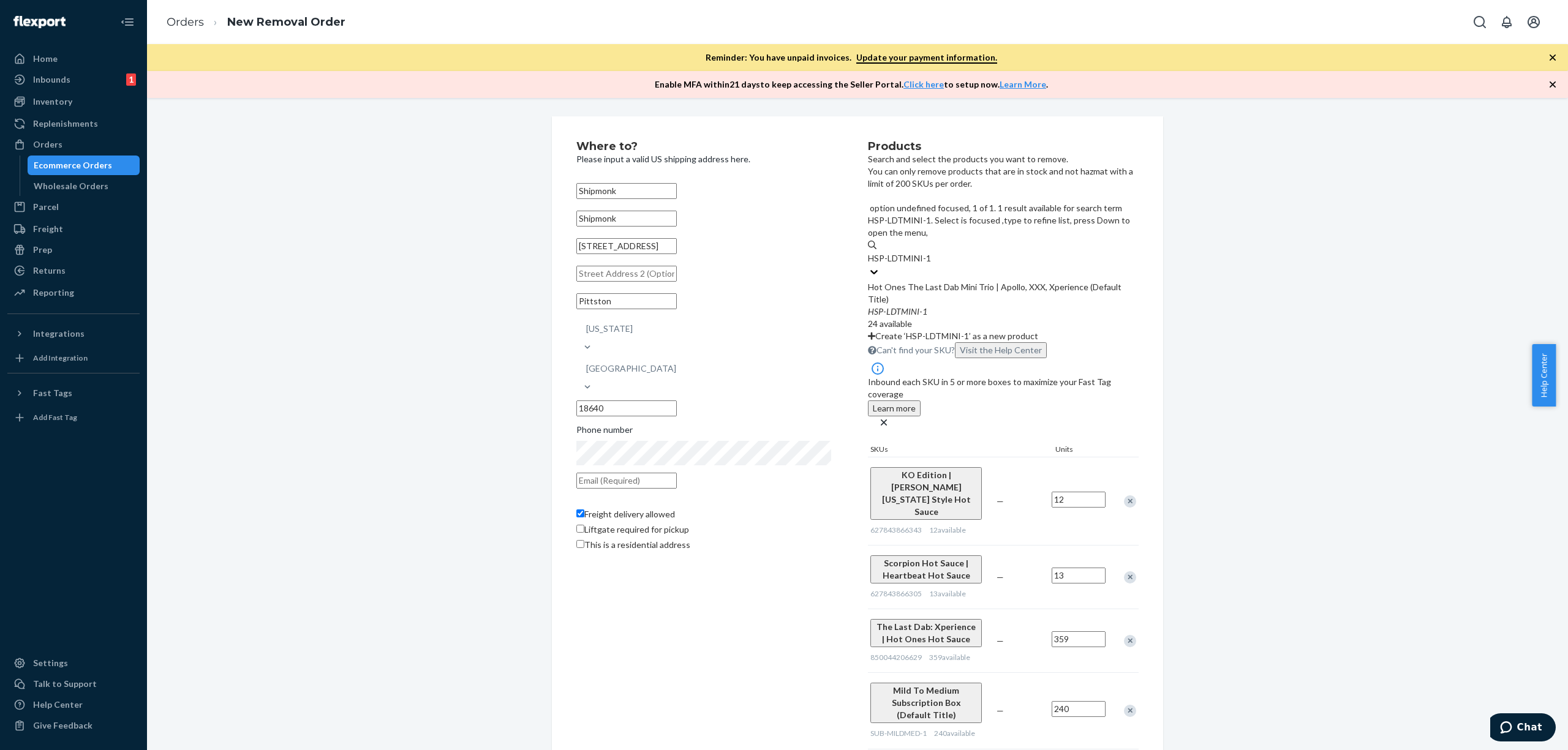
click at [1039, 281] on div "Hot Ones The Last Dab Mini Trio | Apollo, XXX, Xperience (Default Title)" at bounding box center [1003, 294] width 271 height 25
click at [932, 252] on input "HSP-LDTMINI-1" at bounding box center [900, 259] width 64 height 12
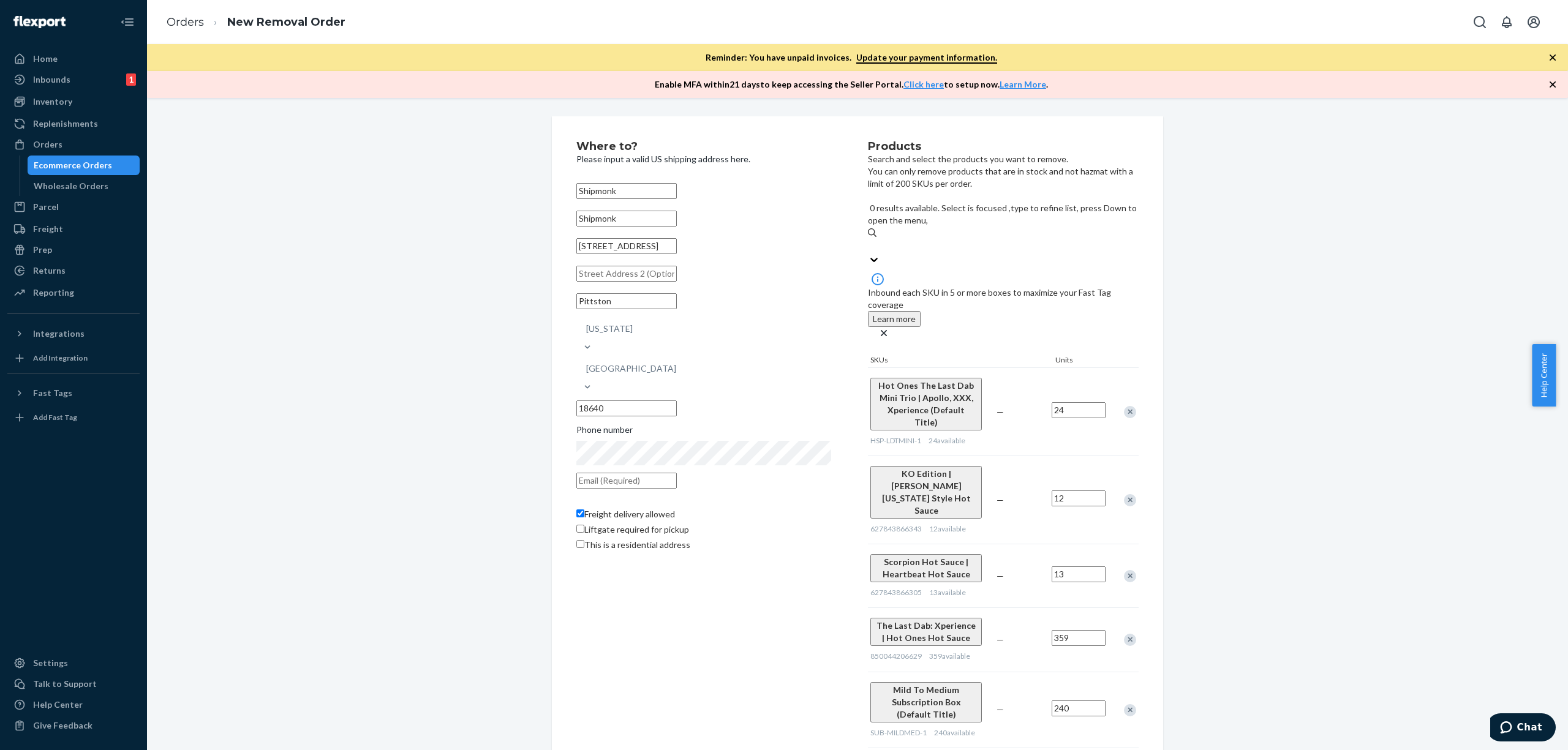
scroll to position [1585, 0]
click at [890, 327] on icon "close" at bounding box center [884, 333] width 12 height 12
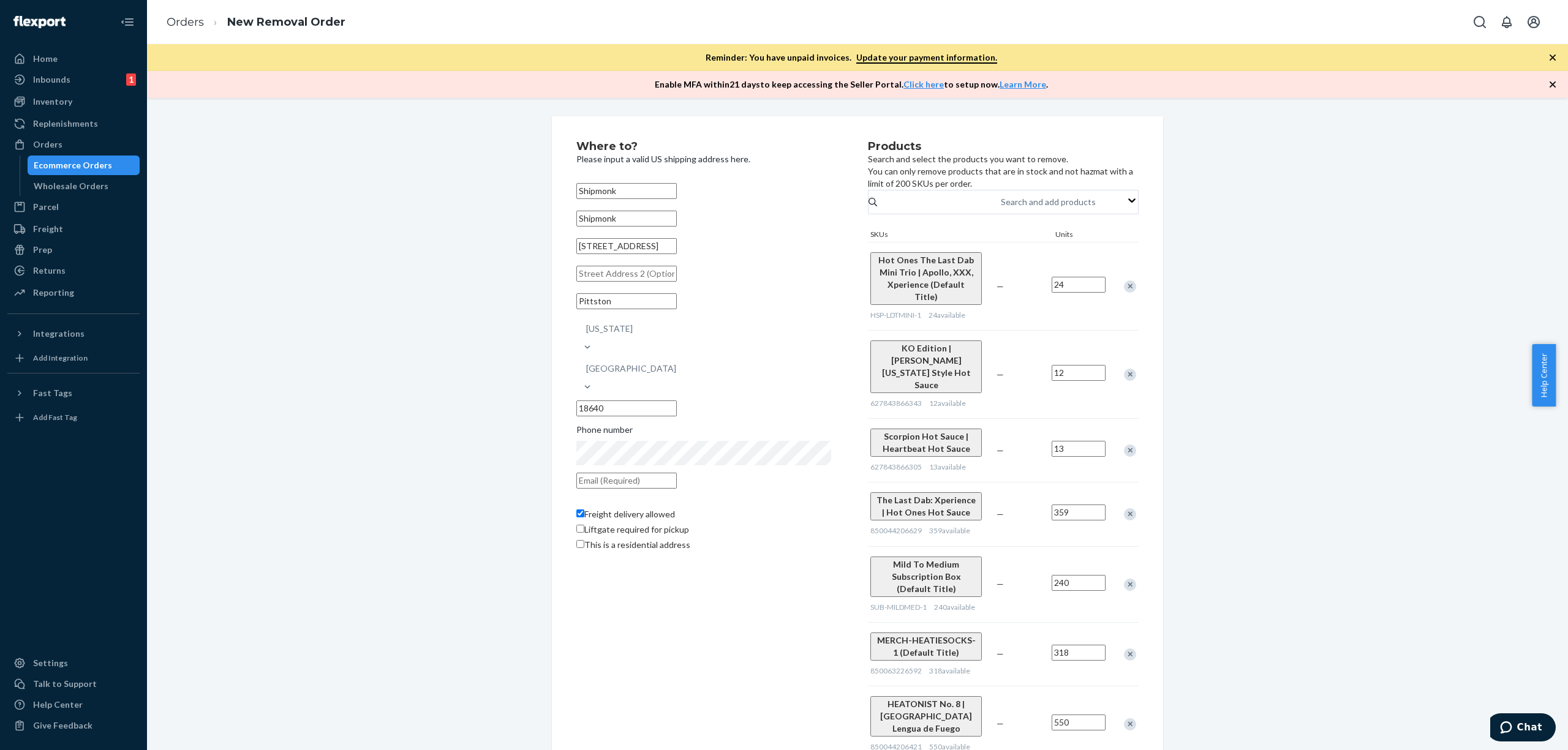
click at [581, 541] on label "This is a residential address" at bounding box center [633, 545] width 114 height 12
click at [581, 541] on input "This is a residential address" at bounding box center [580, 544] width 8 height 8
click at [579, 540] on input "This is a residential address" at bounding box center [580, 544] width 8 height 8
checkbox input "false"
click at [579, 523] on label "Liftgate required for pickup" at bounding box center [633, 529] width 113 height 12
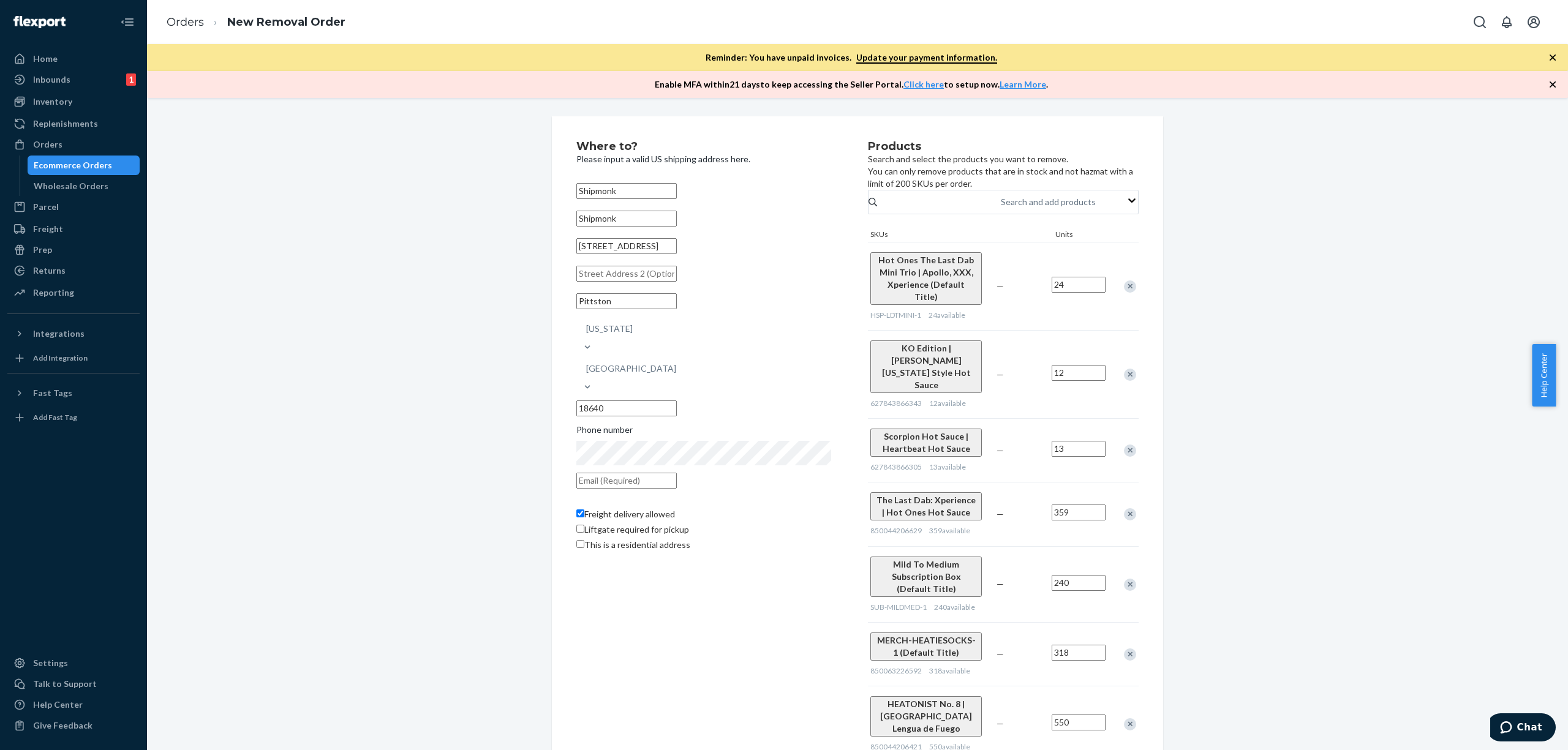
click at [579, 525] on input "Liftgate required for pickup" at bounding box center [580, 528] width 8 height 8
click at [576, 523] on label "Liftgate required for pickup" at bounding box center [633, 529] width 113 height 12
click at [576, 525] on input "Liftgate required for pickup" at bounding box center [580, 528] width 8 height 8
checkbox input "false"
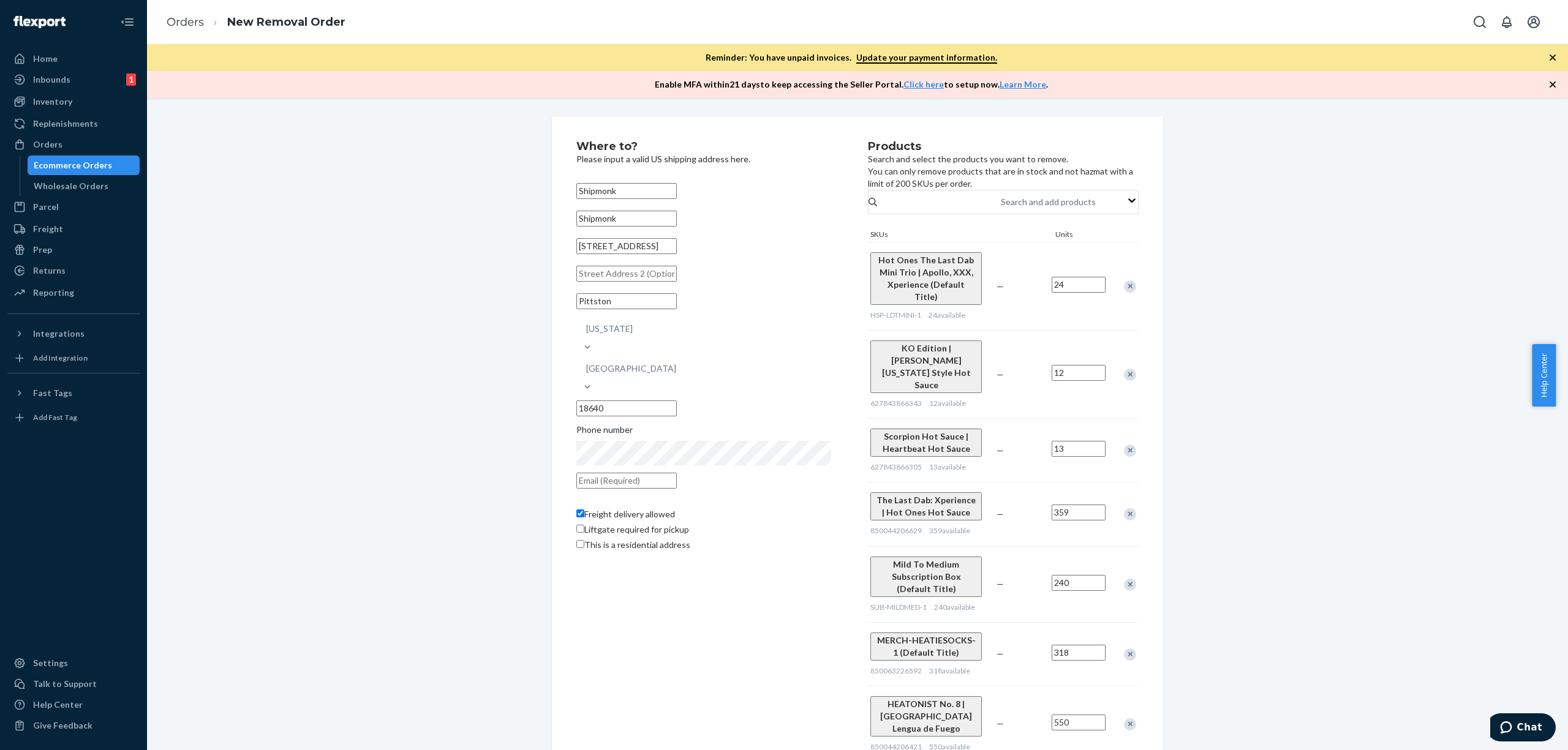
click at [755, 157] on p "Please input a valid US shipping address here." at bounding box center [704, 159] width 255 height 12
drag, startPoint x: 951, startPoint y: 539, endPoint x: 1211, endPoint y: 570, distance: 261.8
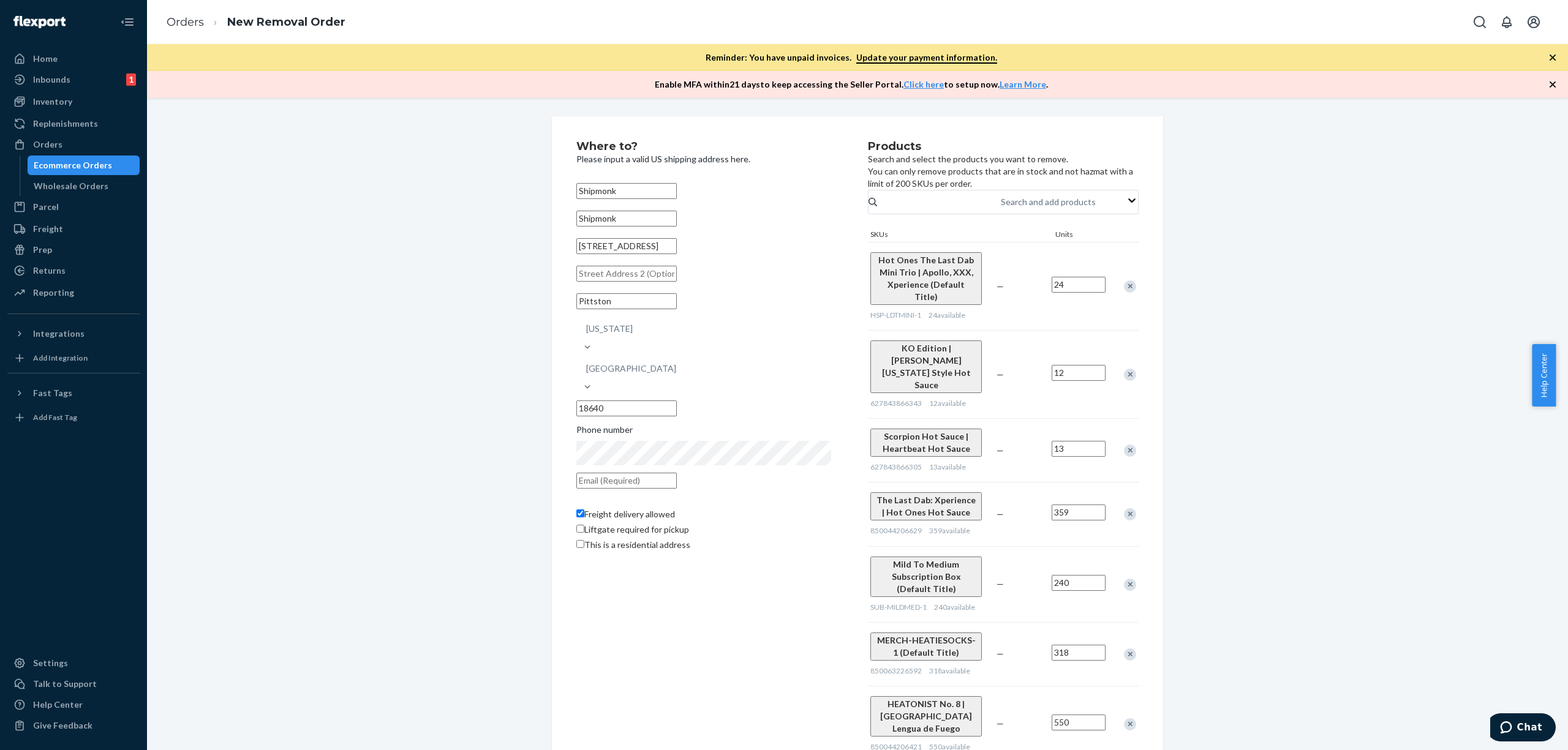
drag, startPoint x: 995, startPoint y: 178, endPoint x: 1078, endPoint y: 187, distance: 83.5
click at [1078, 187] on p "Search and select the products you want to remove. You can only remove products…" at bounding box center [1003, 172] width 271 height 37
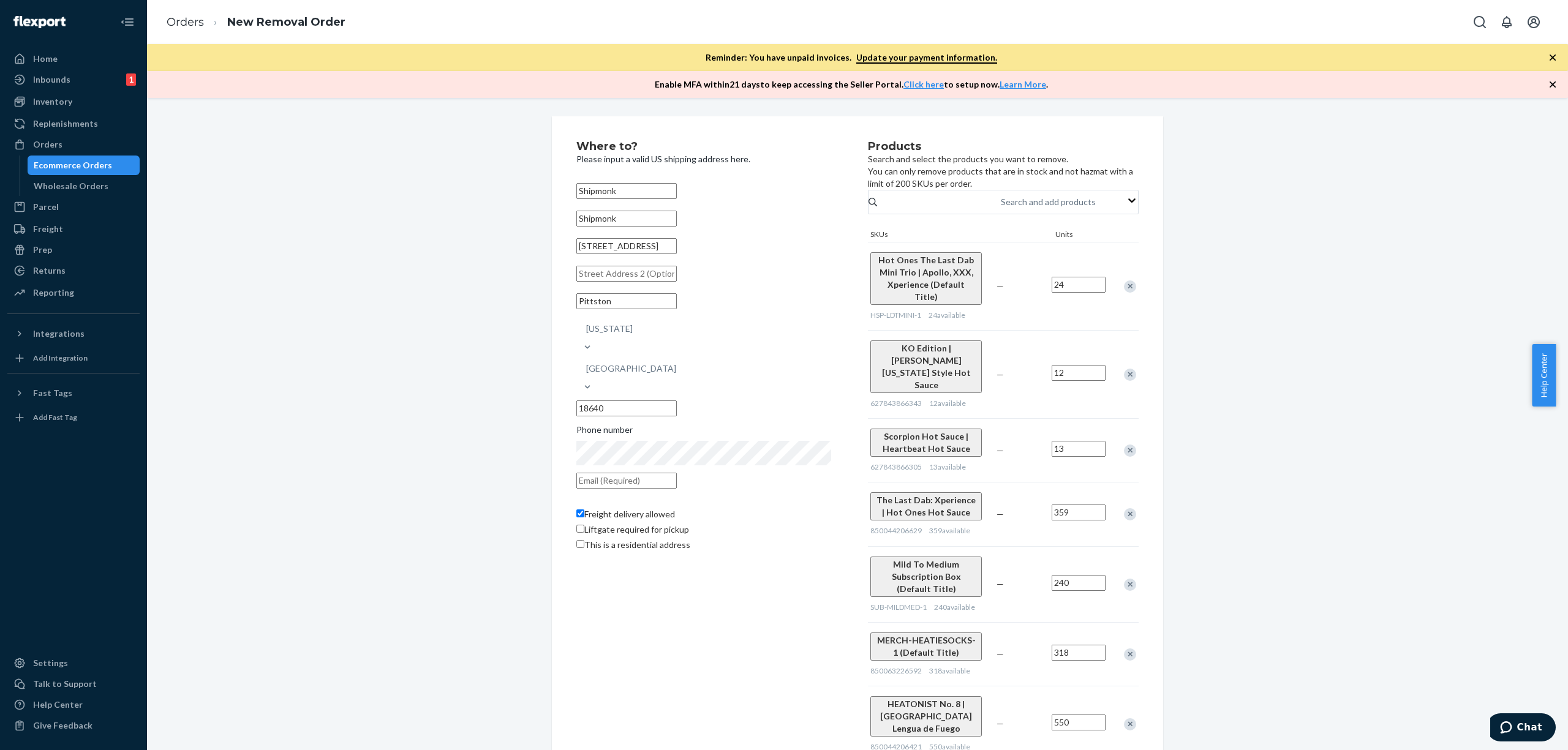
click at [1055, 714] on input "550" at bounding box center [1079, 722] width 54 height 16
type input "200"
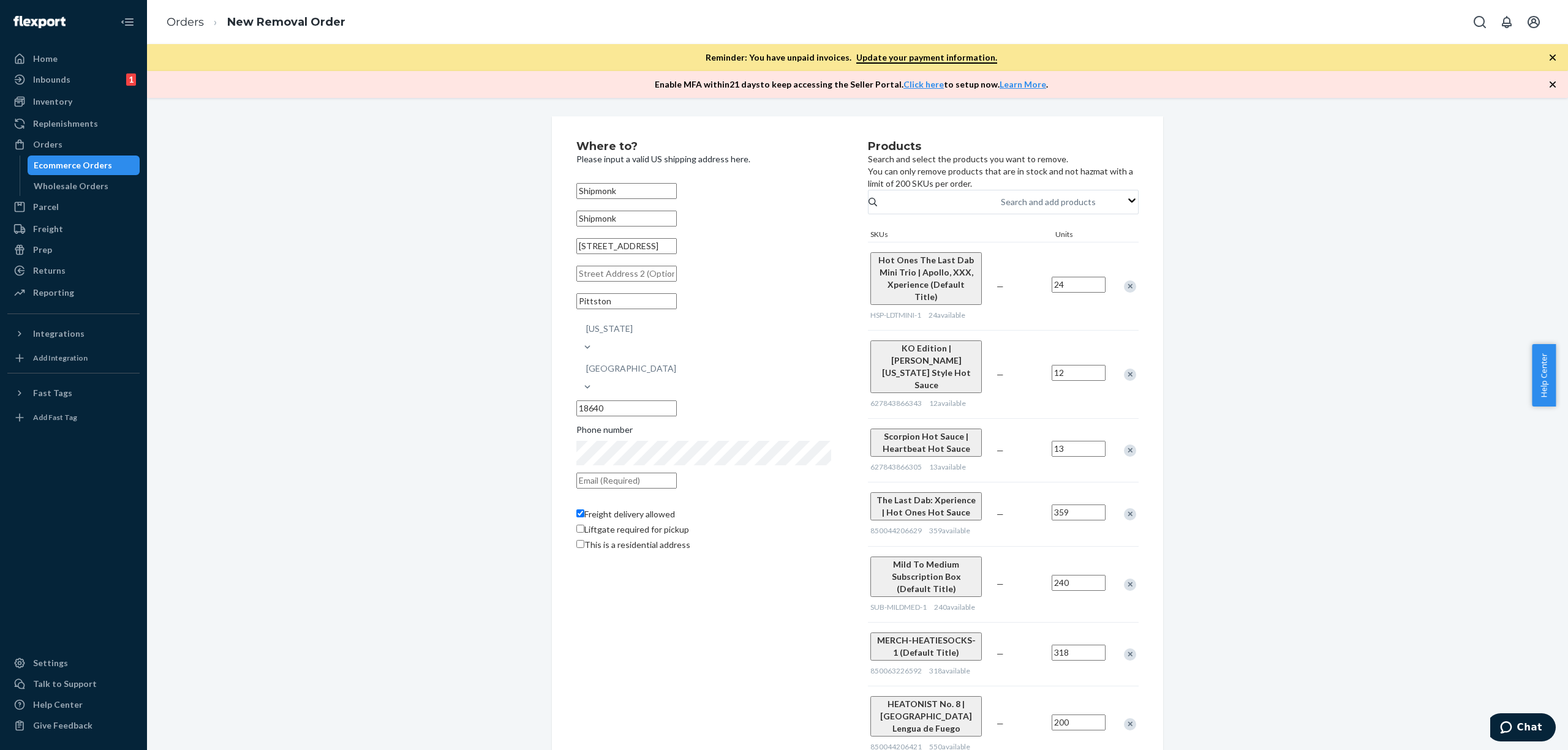
type input "200"
click at [1124, 648] on div "Remove Item" at bounding box center [1130, 654] width 12 height 12
click at [1111, 644] on div at bounding box center [1124, 660] width 31 height 32
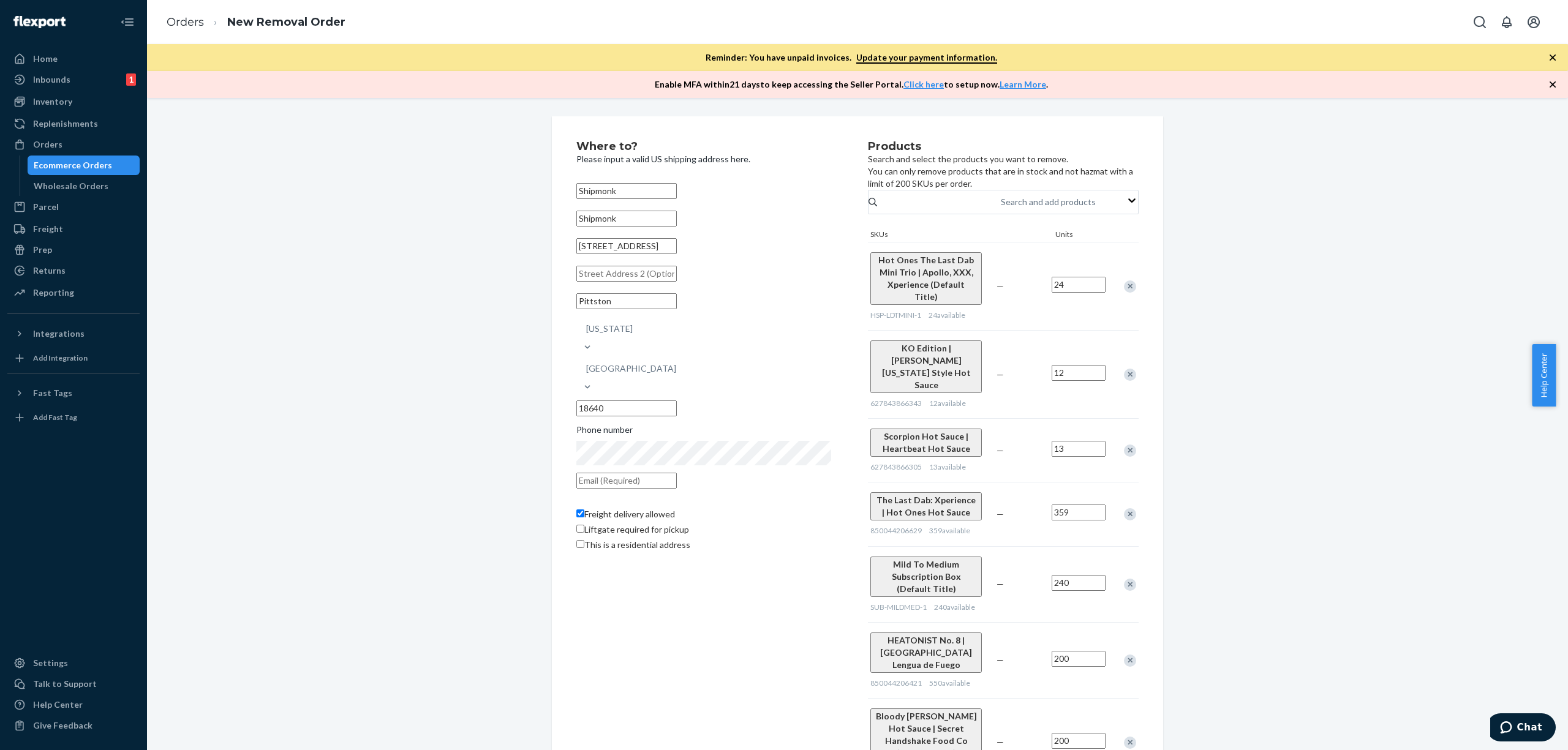
click at [1124, 654] on div "Remove Item" at bounding box center [1130, 661] width 12 height 12
click at [1111, 622] on div "Bloody [PERSON_NAME] Hot Sauce | Secret Handshake Food Co (Default Title) 85006…" at bounding box center [1003, 666] width 271 height 88
click at [1111, 650] on div at bounding box center [1124, 666] width 31 height 32
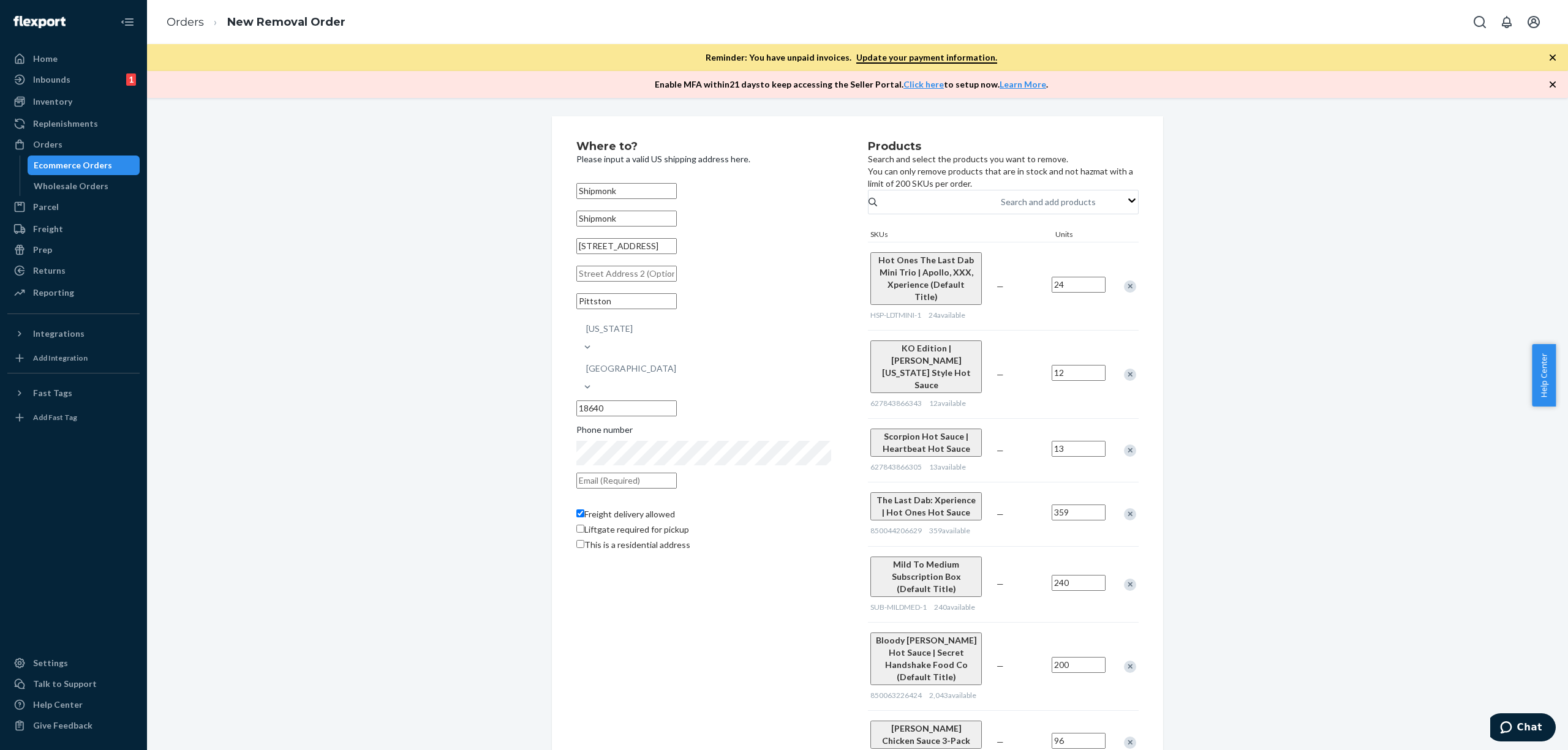
click at [1110, 650] on div at bounding box center [1124, 666] width 31 height 32
click at [1124, 661] on div "Remove Item" at bounding box center [1130, 667] width 12 height 12
click at [1110, 638] on div at bounding box center [1124, 654] width 31 height 32
click at [1124, 648] on div "Remove Item" at bounding box center [1130, 654] width 12 height 12
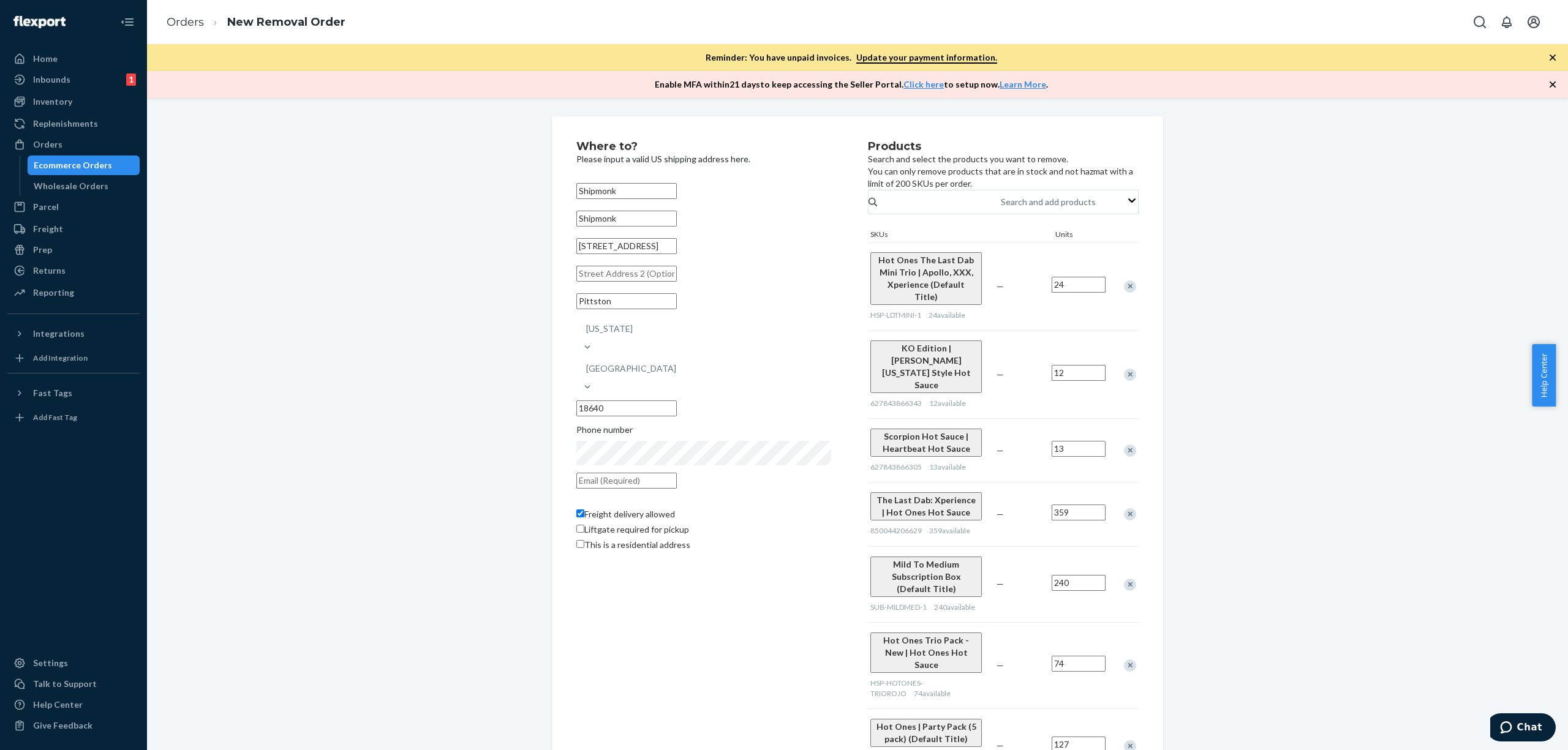
click at [1124, 659] on div "Remove Item" at bounding box center [1130, 665] width 12 height 12
click at [1124, 653] on div "Remove Item" at bounding box center [1130, 659] width 12 height 12
click at [1111, 643] on div at bounding box center [1124, 659] width 31 height 32
click at [1124, 653] on div "Remove Item" at bounding box center [1130, 659] width 12 height 12
click at [1111, 644] on div at bounding box center [1124, 660] width 31 height 32
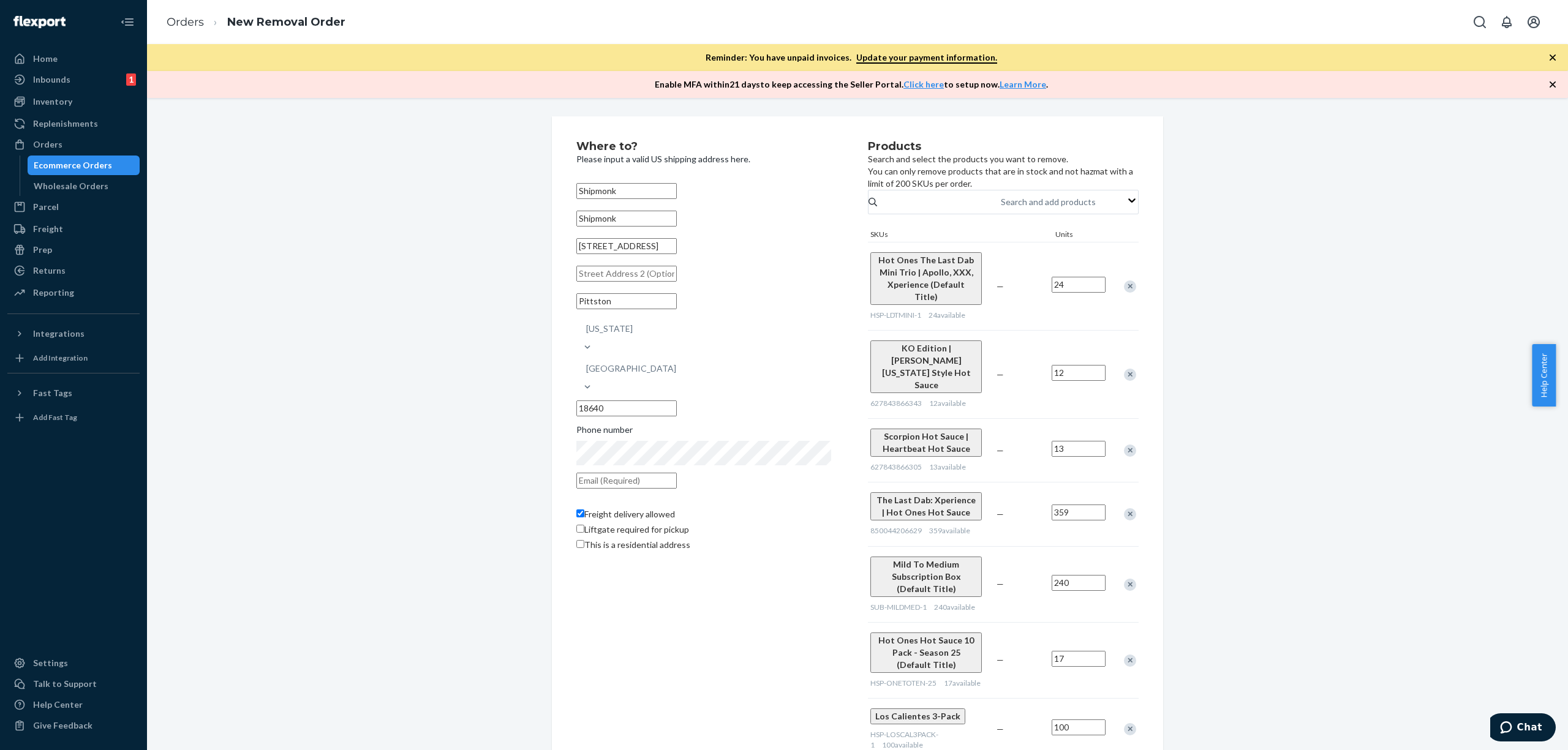
click at [1124, 654] on div "Remove Item" at bounding box center [1130, 661] width 12 height 12
click at [1111, 622] on div "Los Calientes 3-Pack HSP-LOSCAL3PACK-1 100 available — 100" at bounding box center [1003, 653] width 271 height 62
click at [1111, 637] on div at bounding box center [1124, 653] width 31 height 32
click at [1124, 647] on div "Remove Item" at bounding box center [1130, 653] width 12 height 12
click at [1124, 654] on div "Remove Item" at bounding box center [1130, 661] width 12 height 12
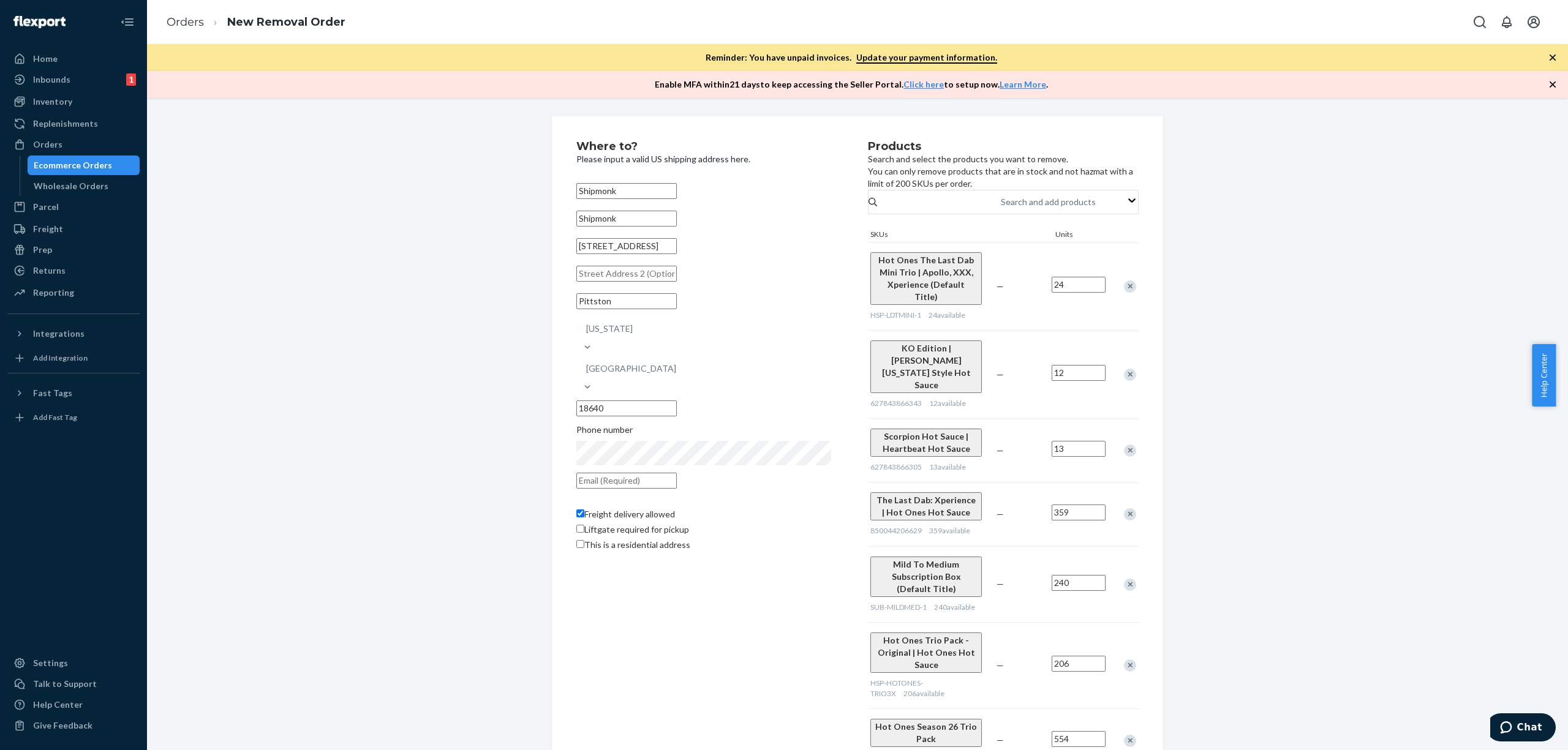
click at [1111, 649] on div at bounding box center [1124, 665] width 31 height 32
click at [1109, 649] on div at bounding box center [1124, 665] width 31 height 32
click at [1124, 659] on div "Remove Item" at bounding box center [1130, 665] width 12 height 12
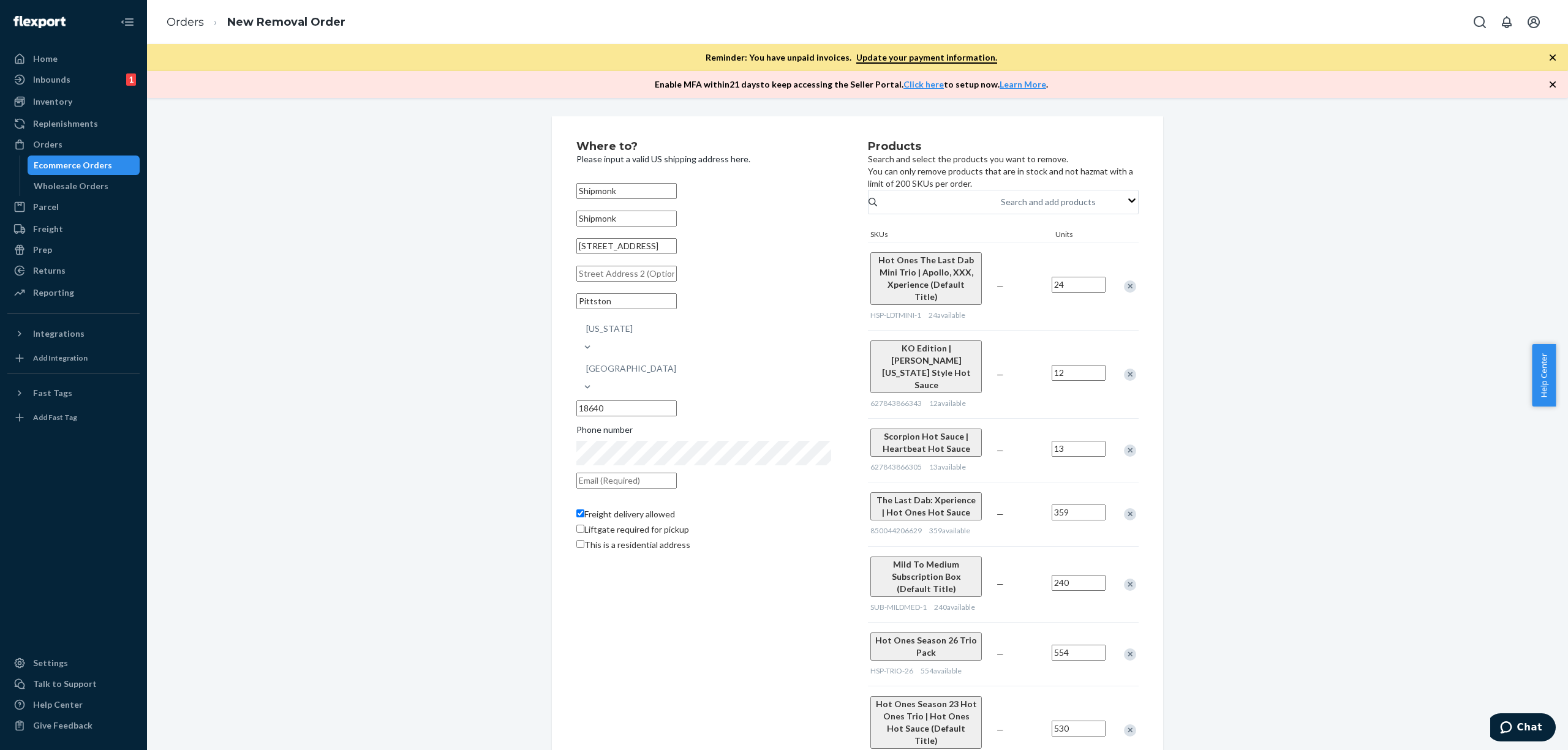
click at [1109, 638] on div at bounding box center [1124, 654] width 31 height 32
click at [1124, 648] on div "Remove Item" at bounding box center [1130, 654] width 12 height 12
click at [1110, 650] on div at bounding box center [1124, 666] width 31 height 32
click at [1124, 661] on div "Remove Item" at bounding box center [1130, 667] width 12 height 12
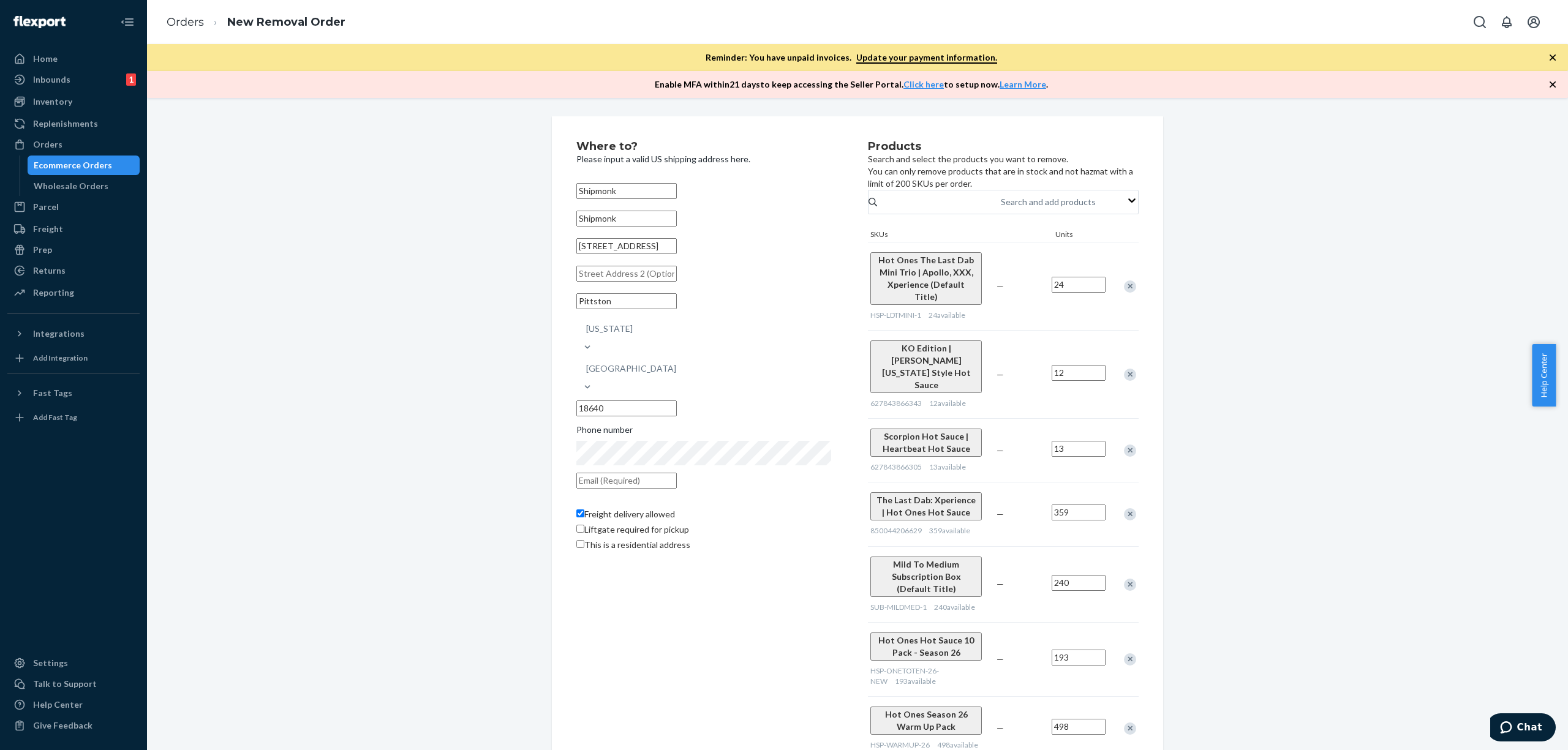
click at [1124, 653] on div "Remove Item" at bounding box center [1130, 659] width 12 height 12
click at [1110, 622] on div "Hot Ones Season 26 Warm Up Pack HSP-WARMUP-26 498 available — 498" at bounding box center [1003, 654] width 271 height 64
click at [1124, 648] on div "Remove Item" at bounding box center [1130, 654] width 12 height 12
click at [1124, 661] on div "Remove Item" at bounding box center [1130, 667] width 12 height 12
click at [1124, 654] on div "Remove Item" at bounding box center [1130, 661] width 12 height 12
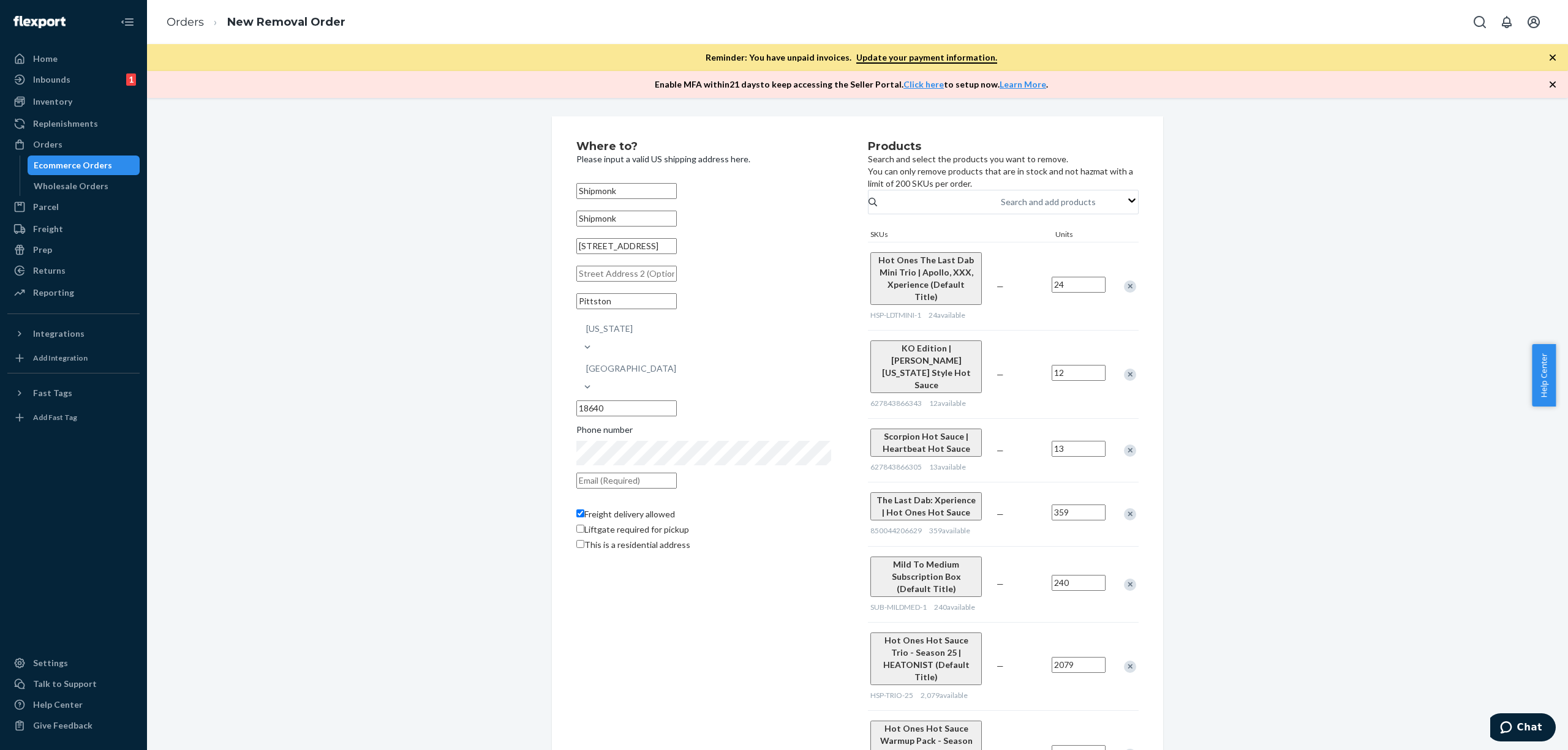
click at [1124, 661] on div "Remove Item" at bounding box center [1130, 667] width 12 height 12
click at [1110, 650] on div at bounding box center [1124, 666] width 31 height 32
click at [1124, 661] on div "Remove Item" at bounding box center [1130, 667] width 12 height 12
click at [1124, 659] on div "Remove Item" at bounding box center [1130, 665] width 12 height 12
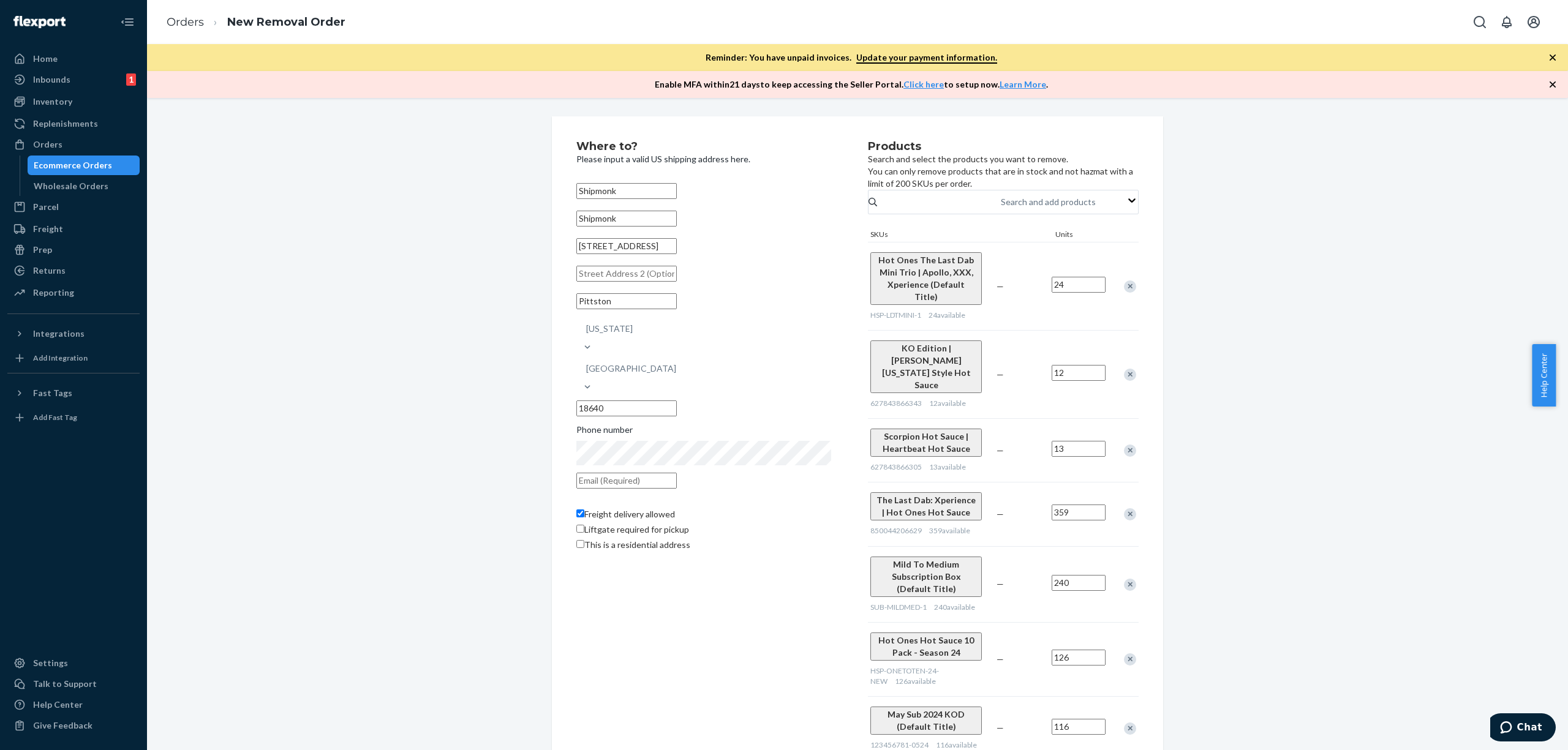
click at [1110, 643] on div at bounding box center [1124, 659] width 31 height 32
click at [1111, 643] on div at bounding box center [1124, 659] width 31 height 32
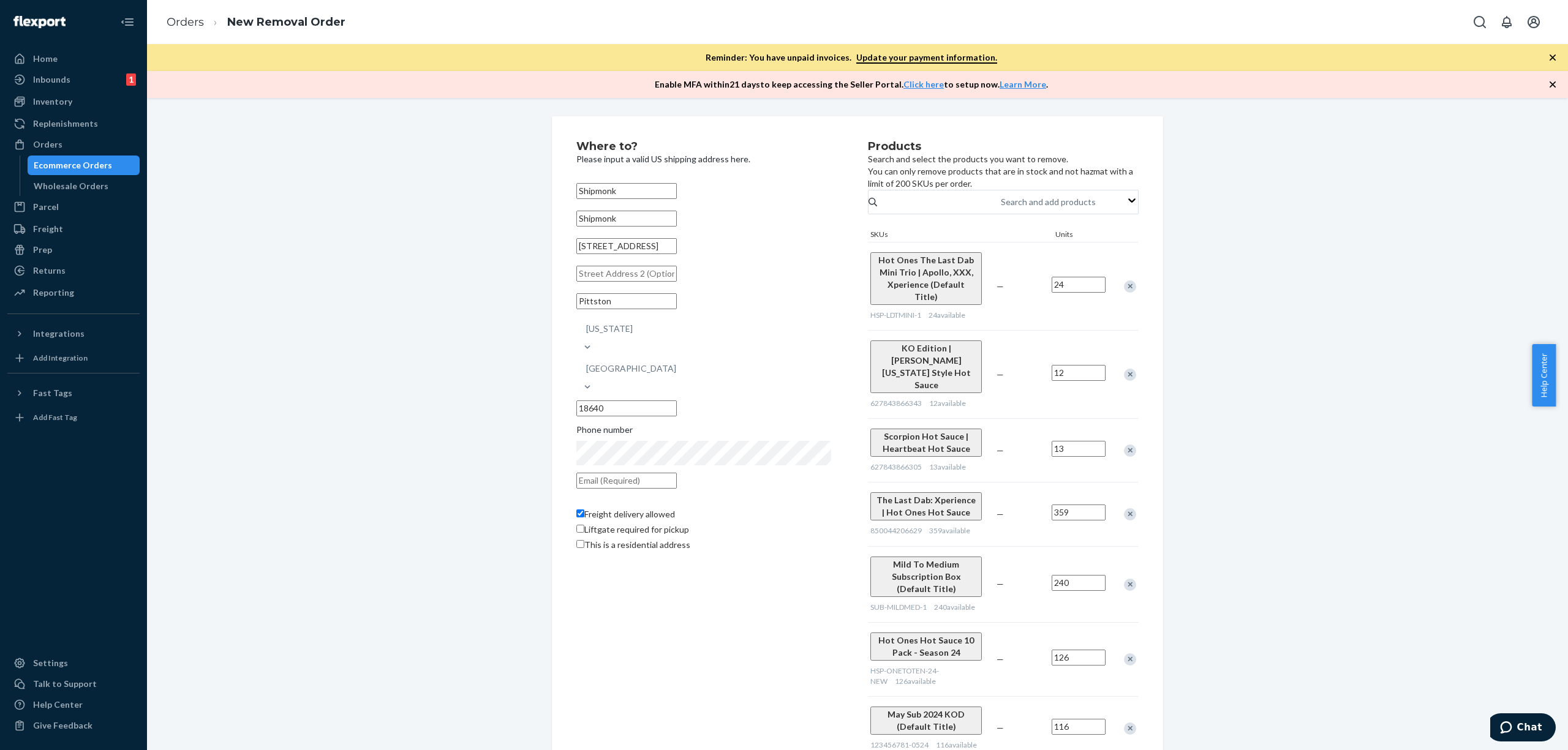
click at [1124, 722] on div "Remove Item" at bounding box center [1130, 729] width 12 height 12
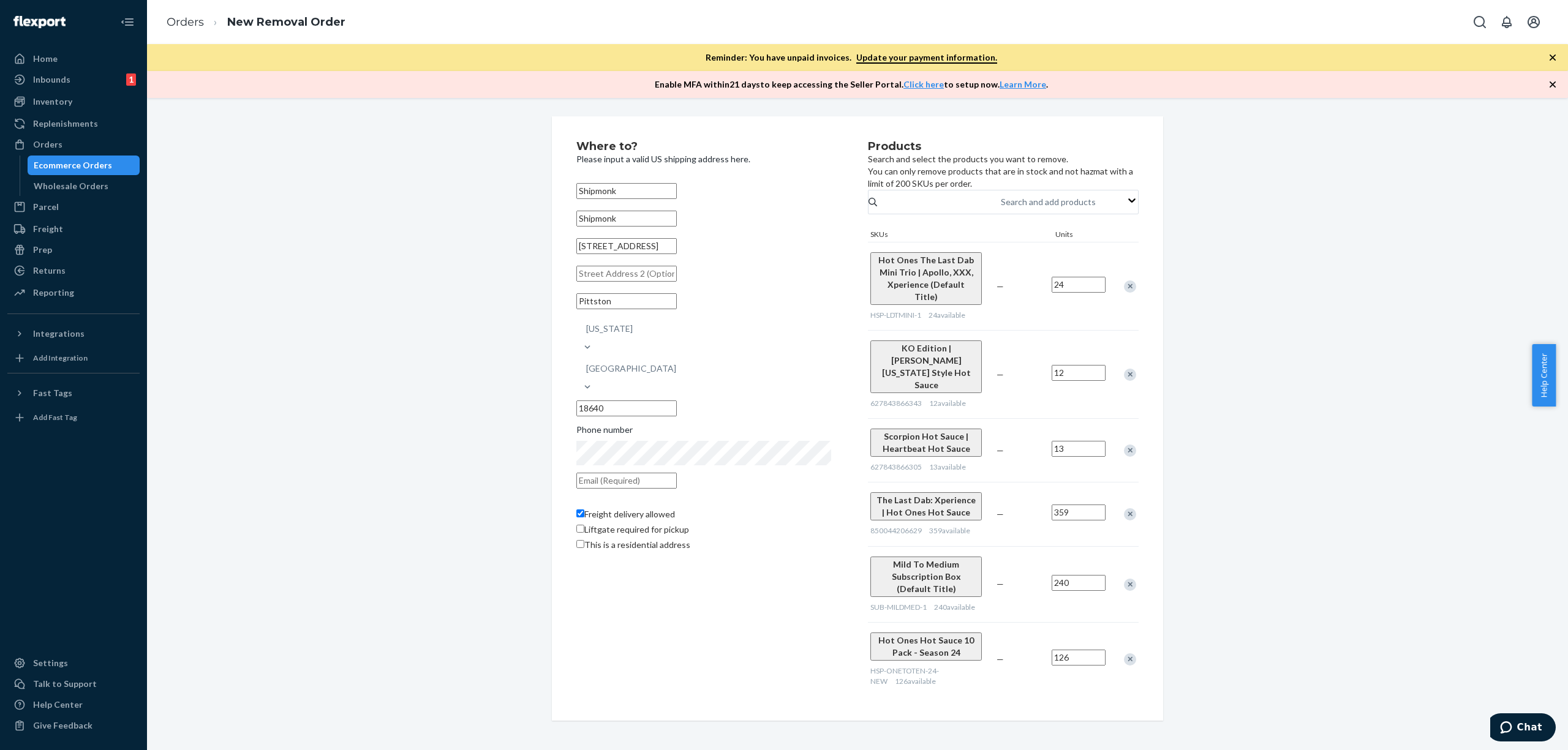
click at [1124, 653] on div "Remove Item" at bounding box center [1130, 659] width 12 height 12
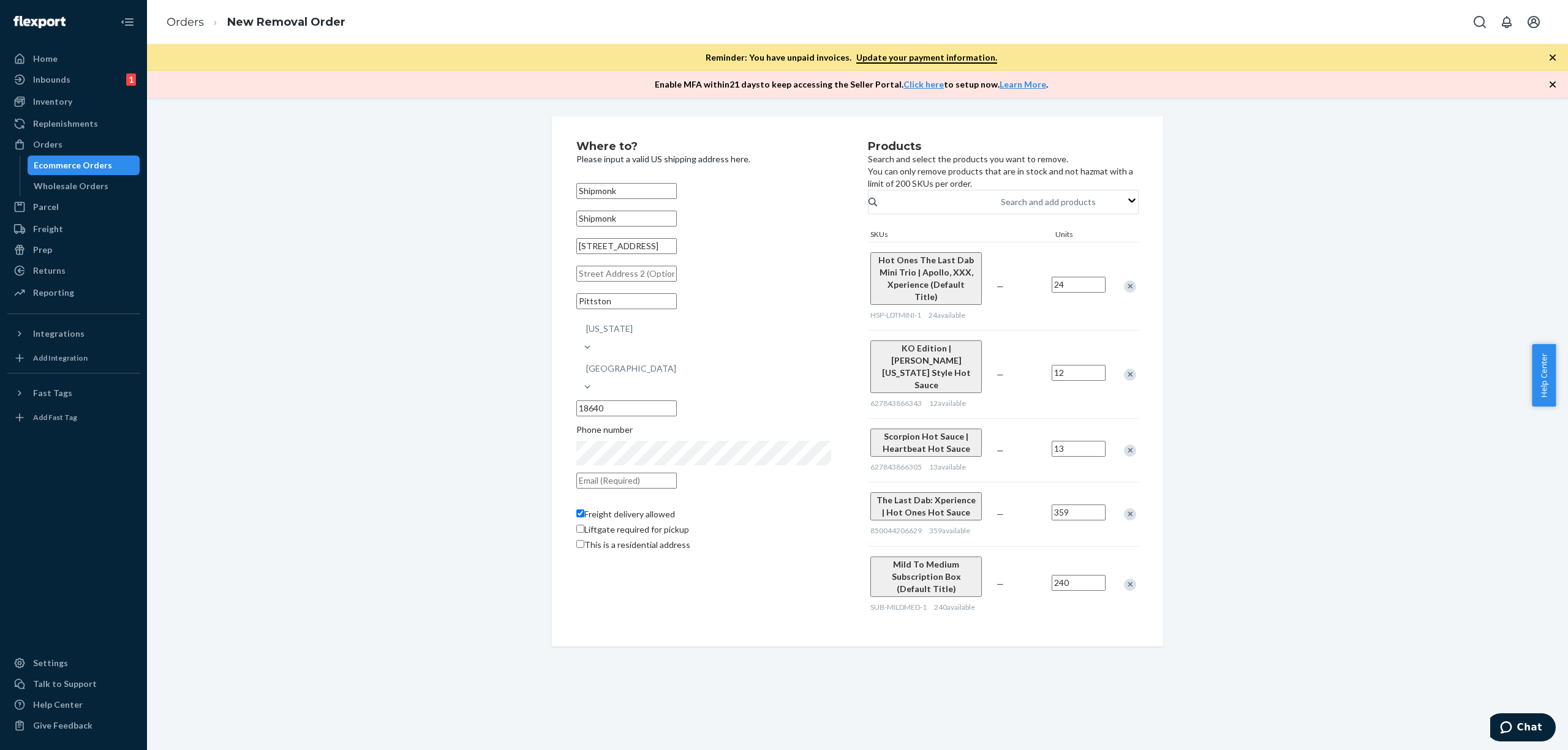
scroll to position [133, 0]
click at [1113, 568] on div at bounding box center [1124, 584] width 31 height 32
click at [1124, 578] on div "Remove Item" at bounding box center [1130, 585] width 12 height 12
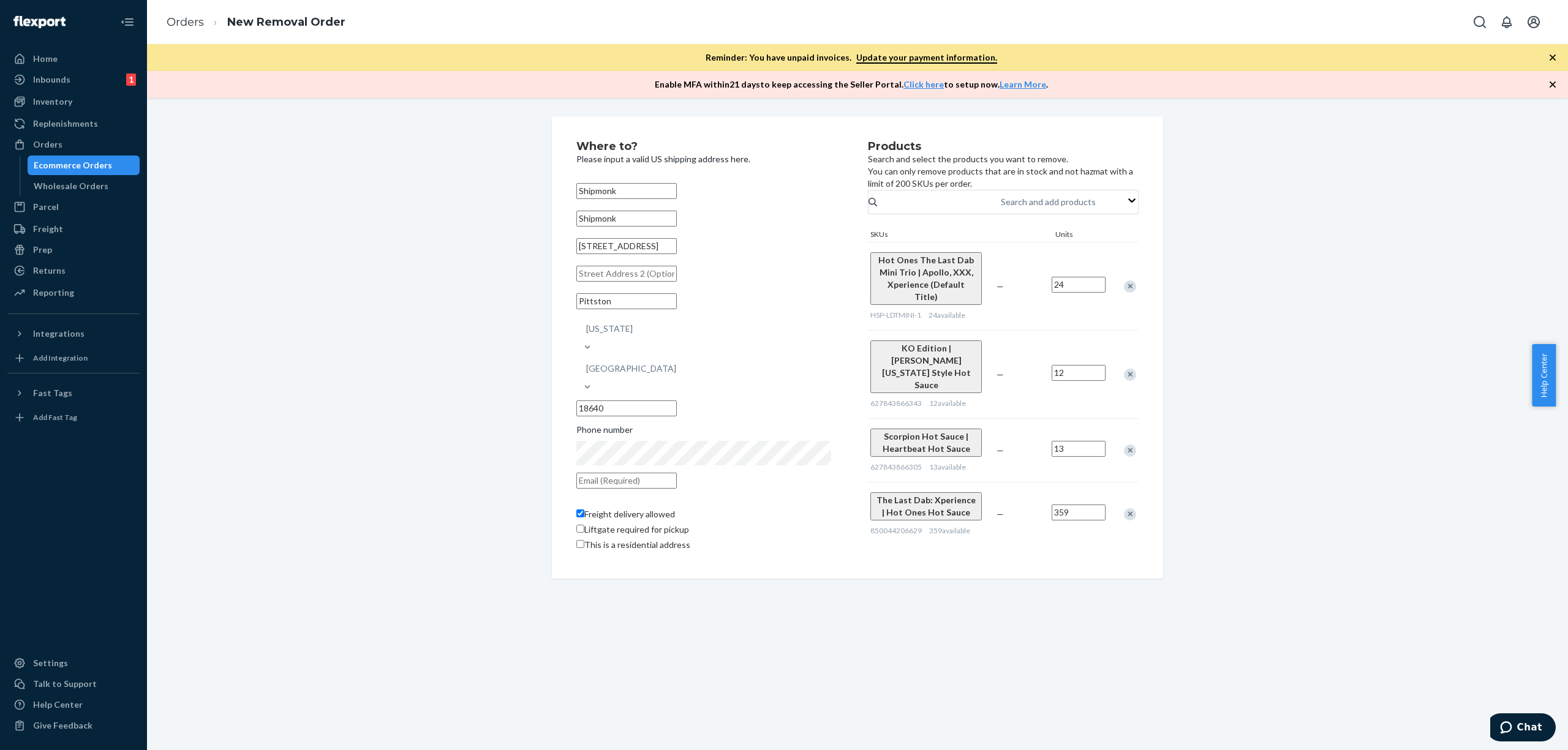
scroll to position [50, 0]
click at [1108, 498] on div at bounding box center [1124, 513] width 31 height 32
click at [1124, 508] on div "Remove Item" at bounding box center [1130, 514] width 12 height 12
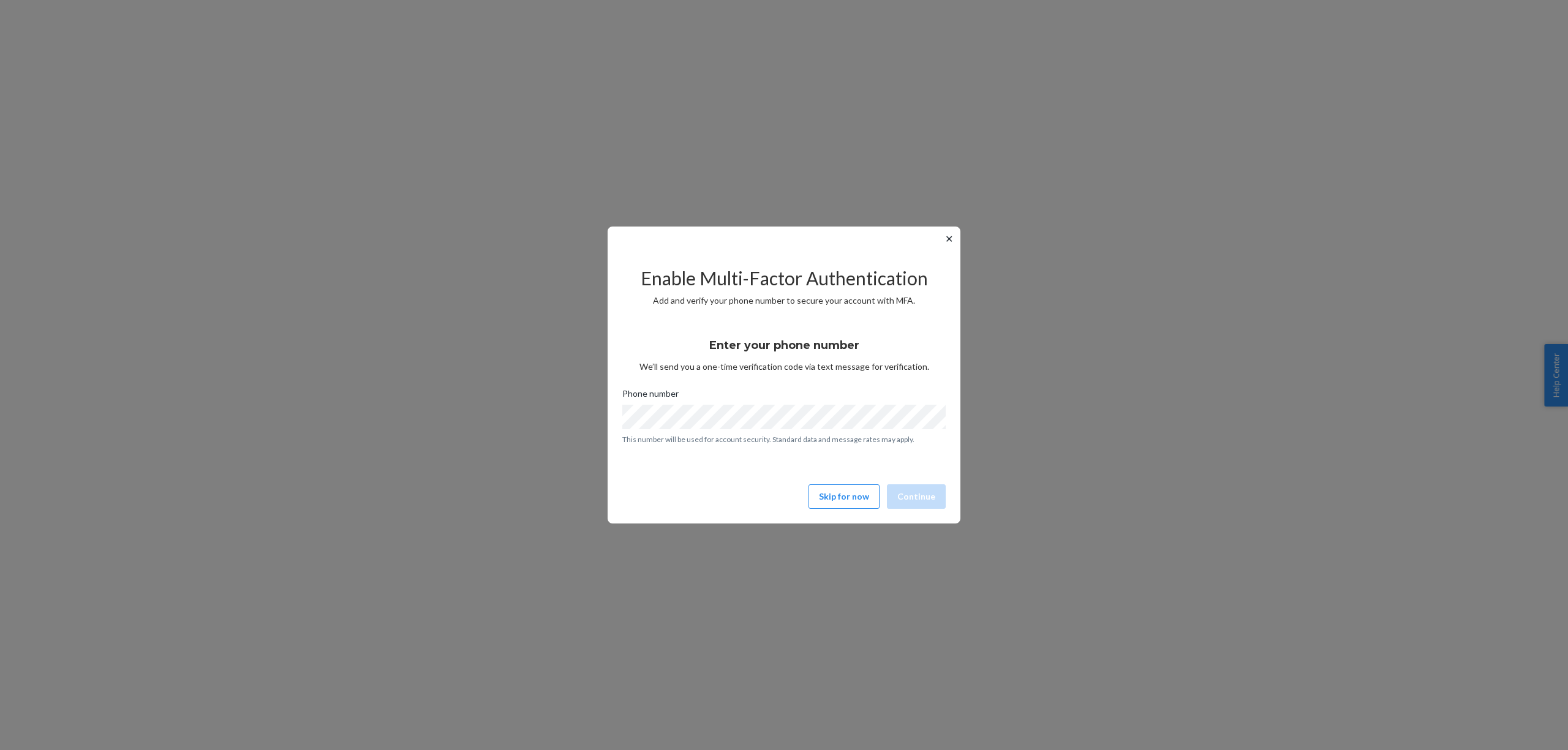
click at [946, 245] on button "✕" at bounding box center [949, 239] width 13 height 15
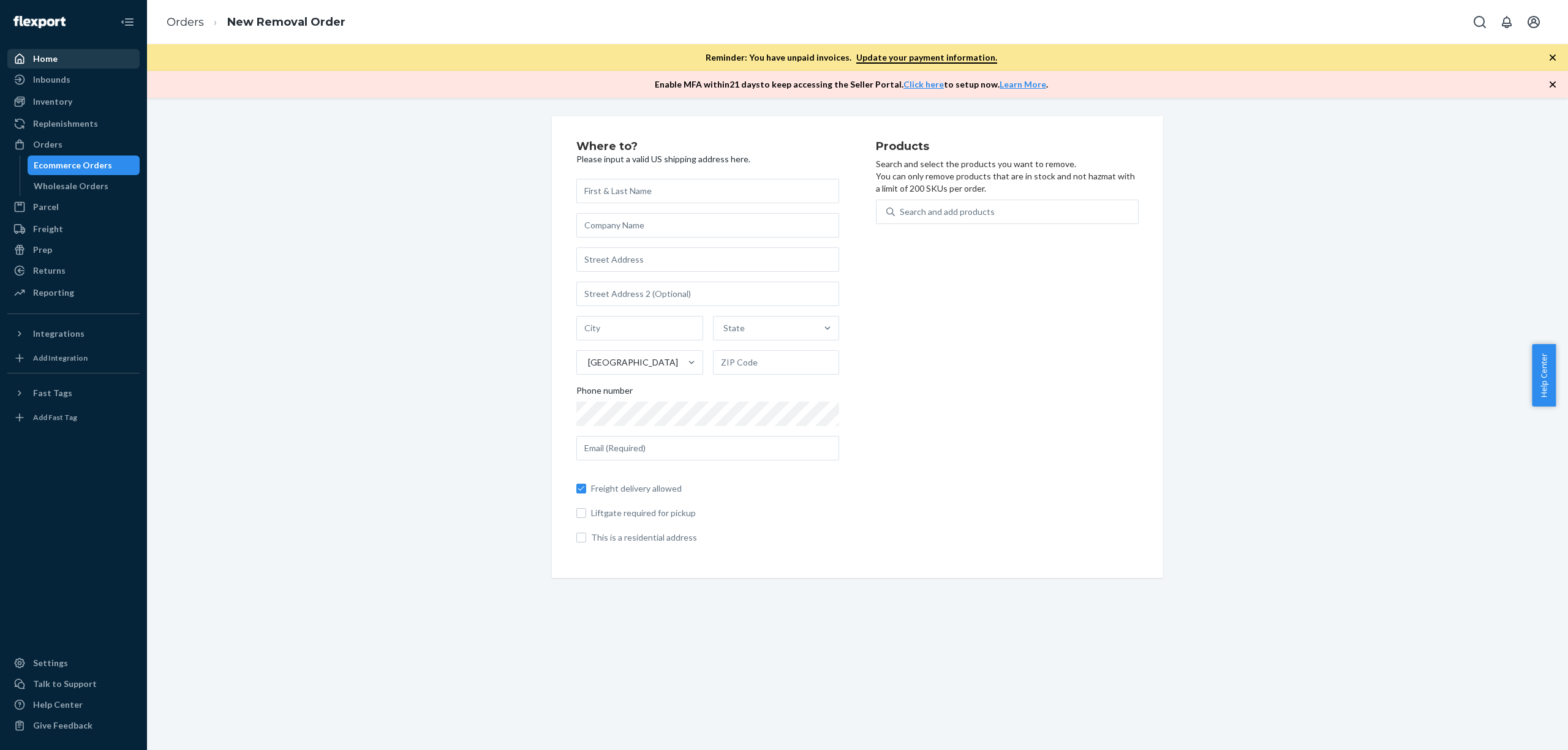
click at [21, 55] on icon at bounding box center [20, 59] width 12 height 12
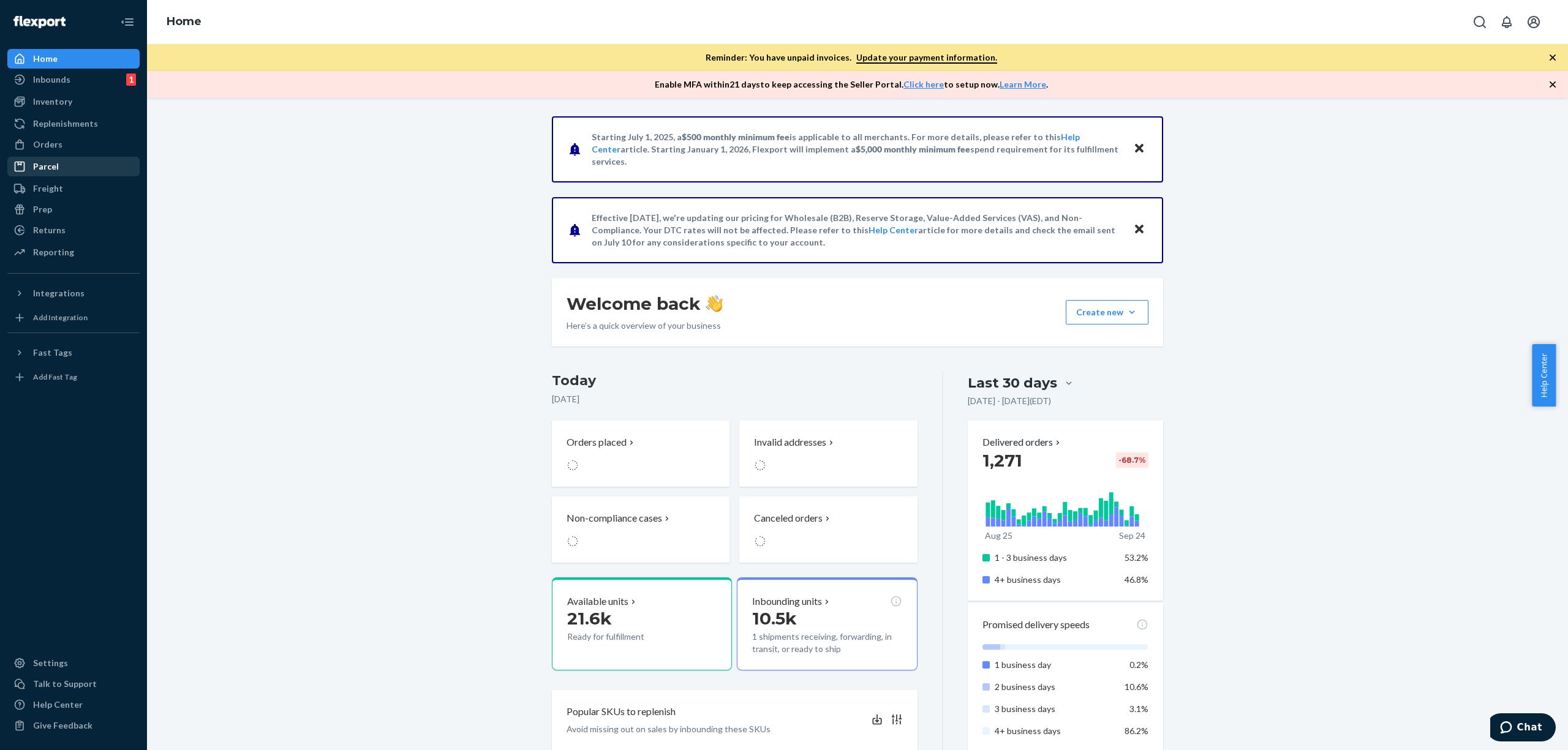
click at [75, 169] on div "Parcel" at bounding box center [74, 167] width 130 height 17
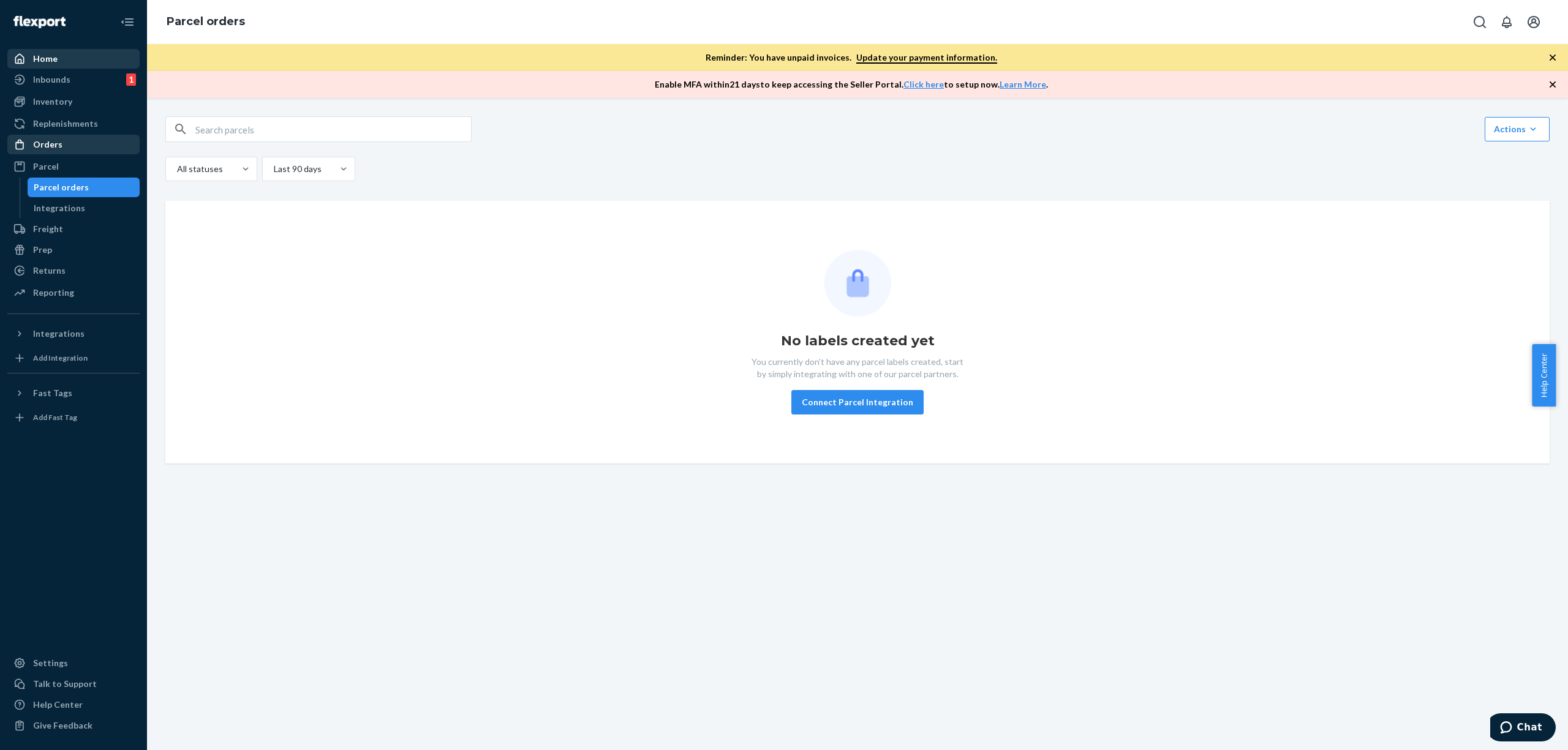
click at [74, 145] on div "Orders" at bounding box center [74, 145] width 130 height 17
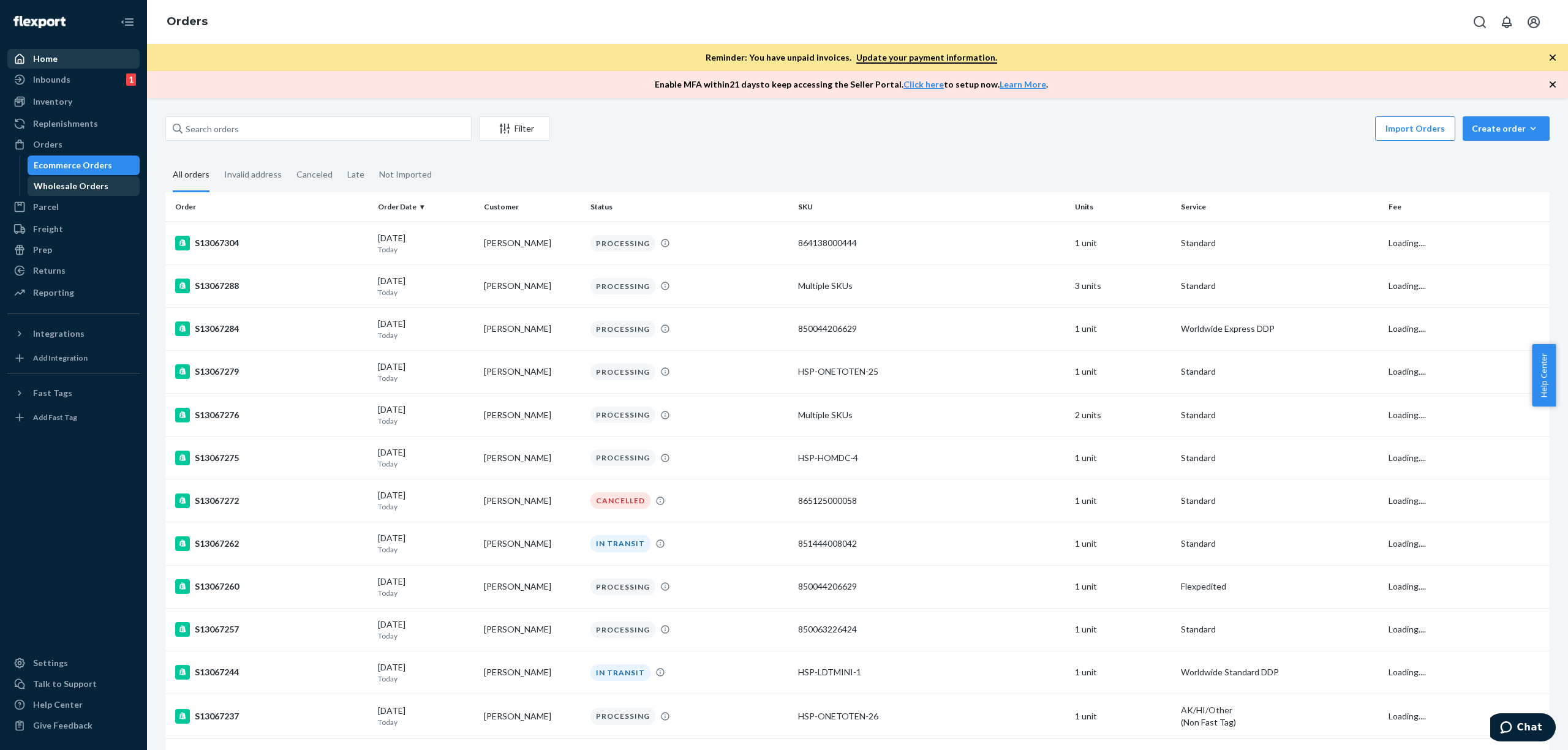
click at [61, 187] on div "Wholesale Orders" at bounding box center [71, 186] width 75 height 12
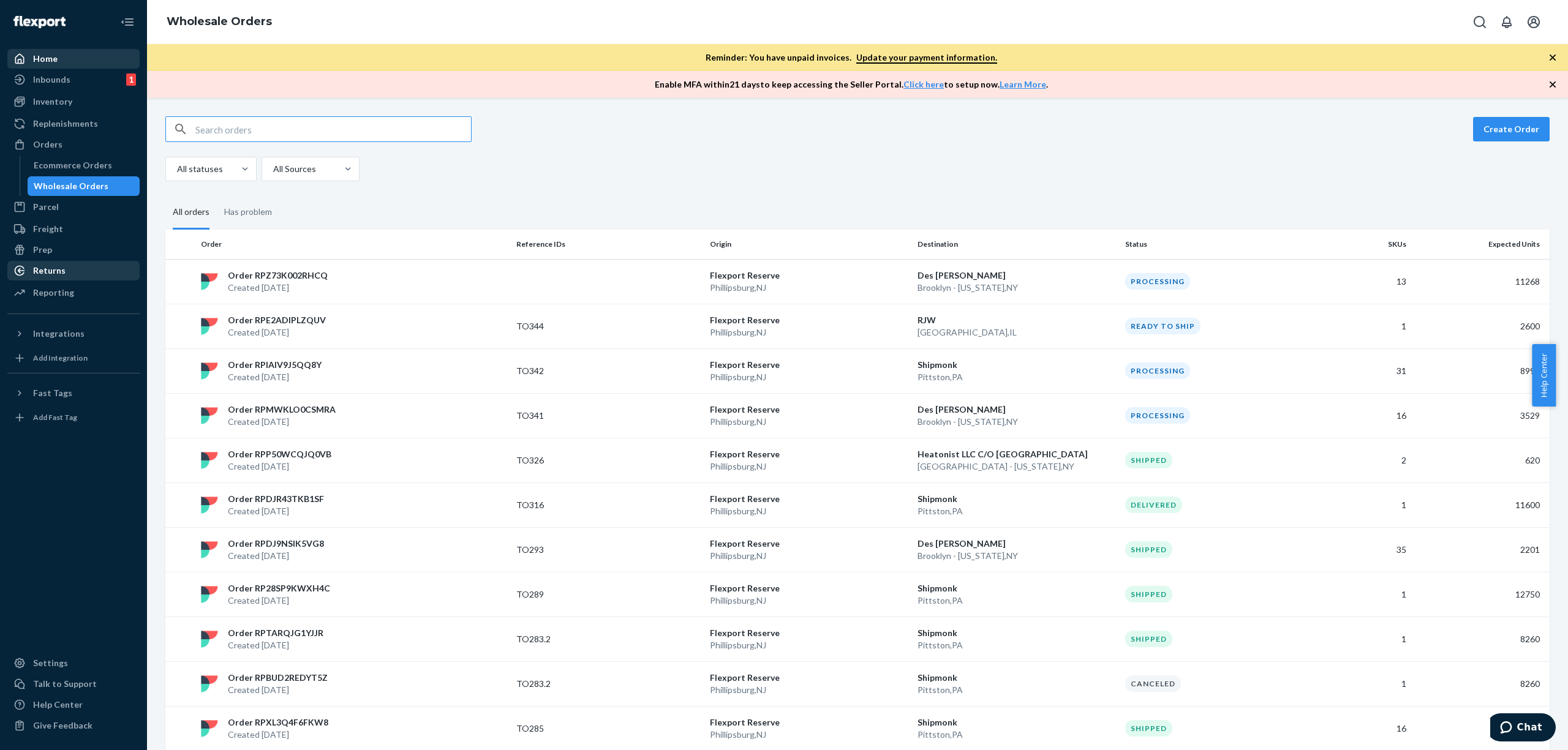
click at [70, 268] on div "Returns" at bounding box center [74, 271] width 130 height 17
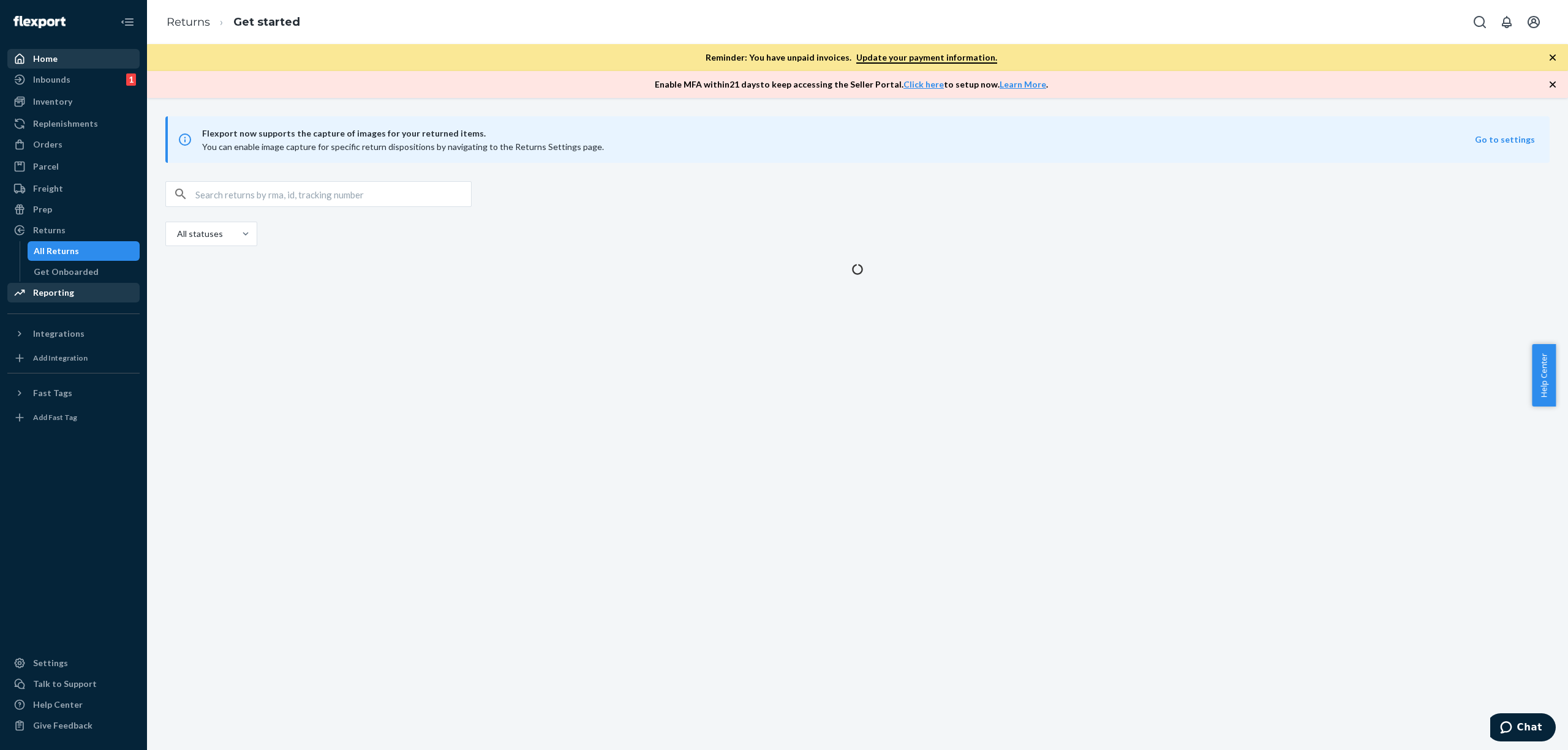
click at [79, 290] on div "Reporting" at bounding box center [74, 293] width 130 height 17
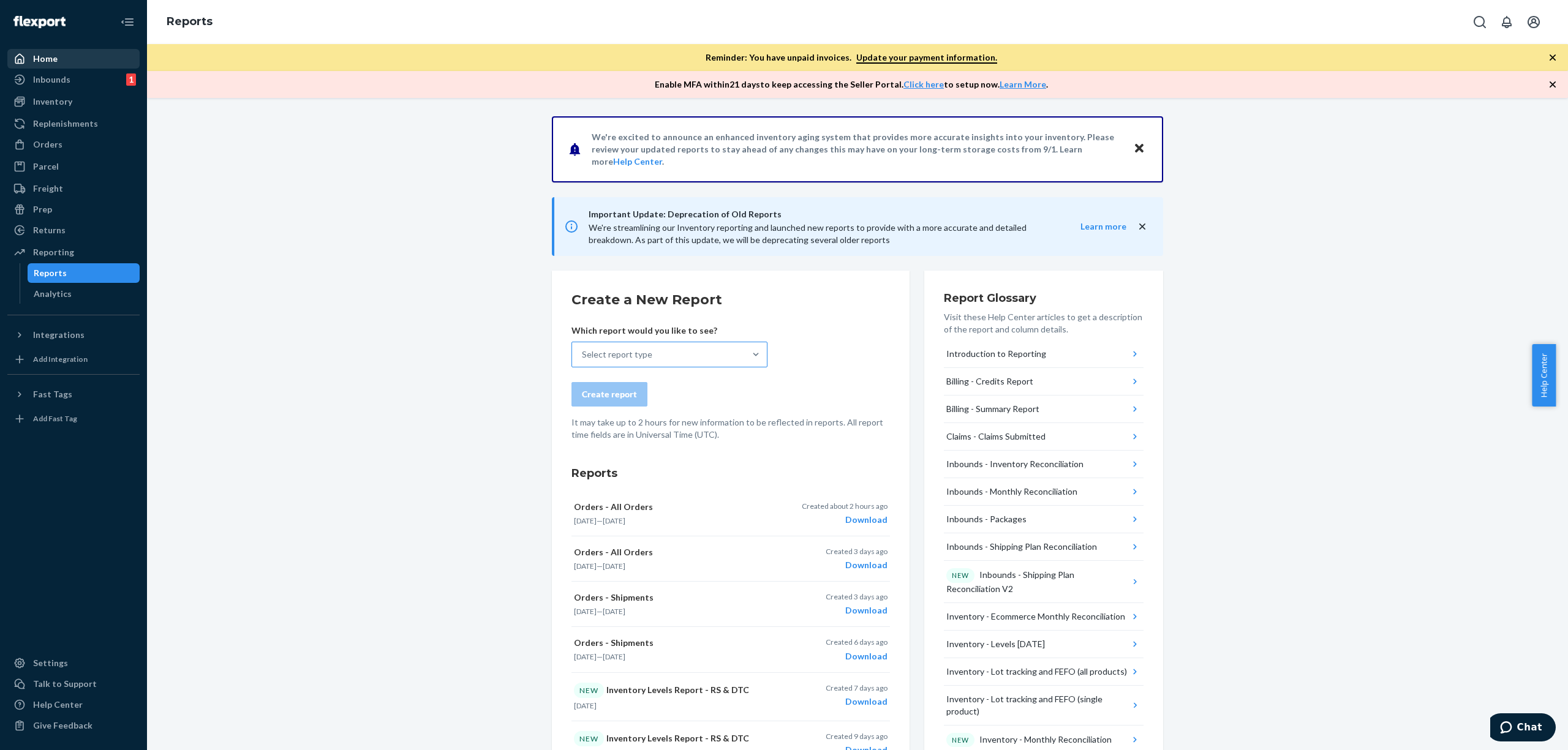
click at [684, 363] on div "Select report type" at bounding box center [658, 355] width 173 height 25
click at [583, 361] on input "Select report type" at bounding box center [582, 355] width 1 height 12
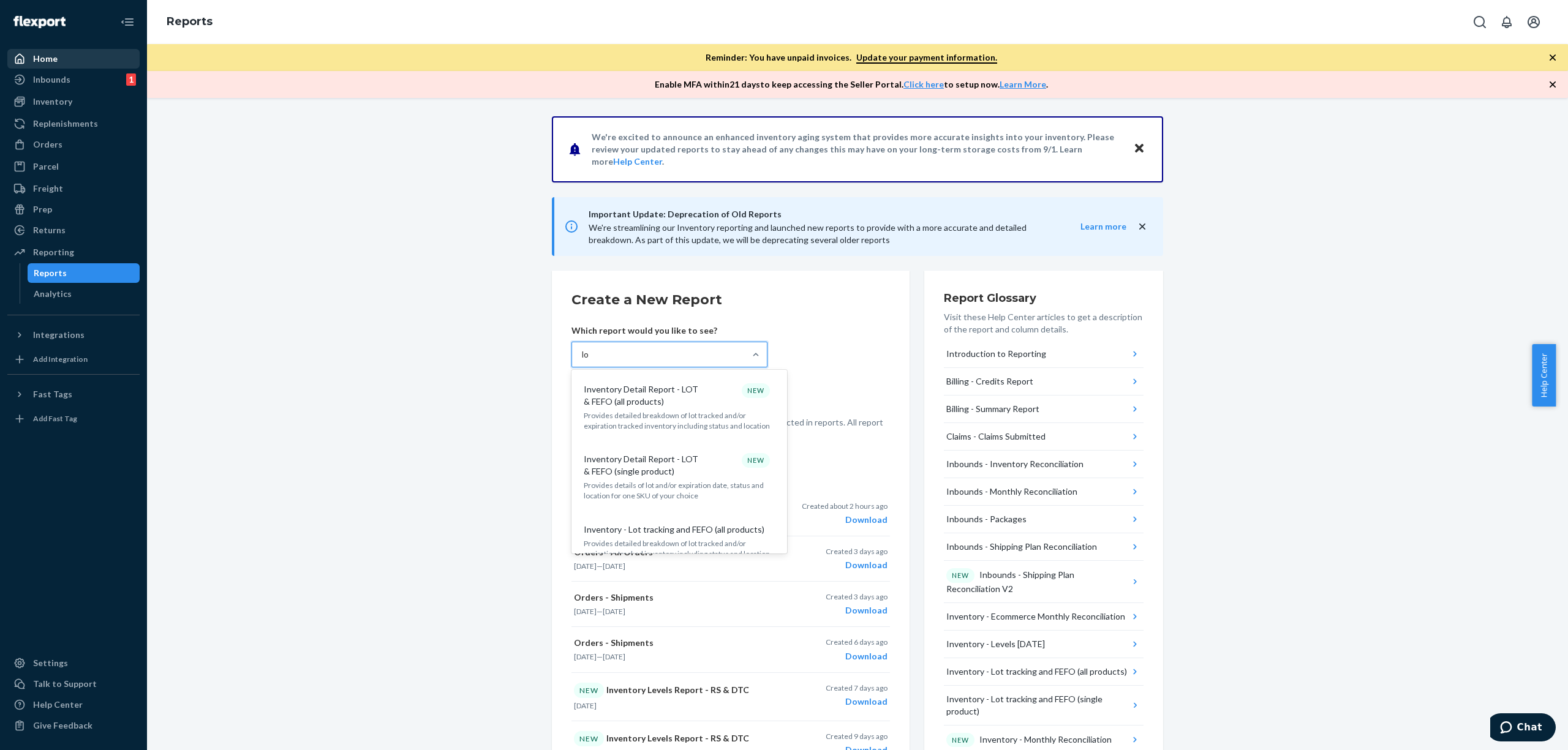
type input "l"
type input "invent"
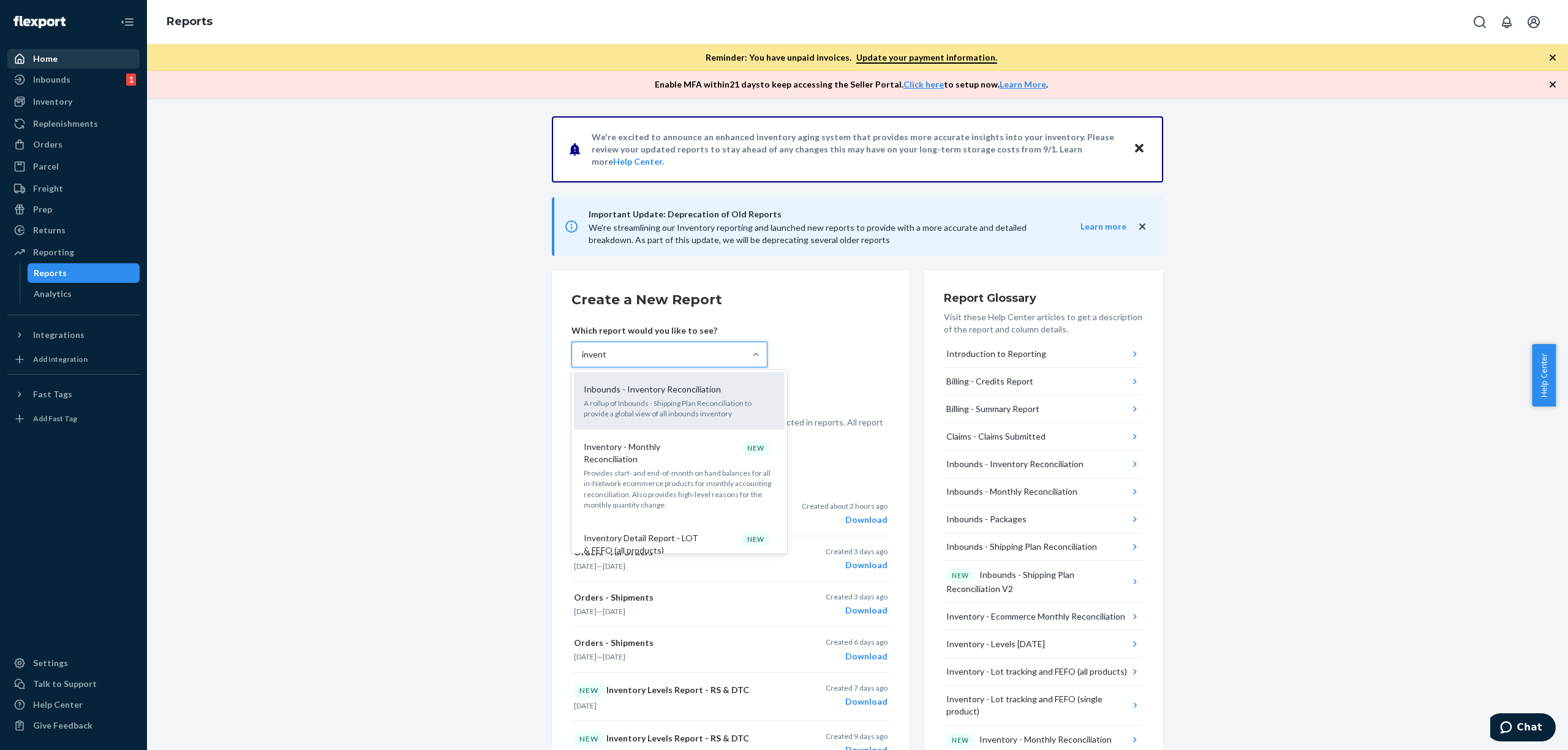
click at [694, 403] on p "A rollup of Inbounds - Shipping Plan Reconciliation to provide a global view of…" at bounding box center [679, 409] width 191 height 21
click at [606, 361] on input "invent" at bounding box center [594, 355] width 25 height 12
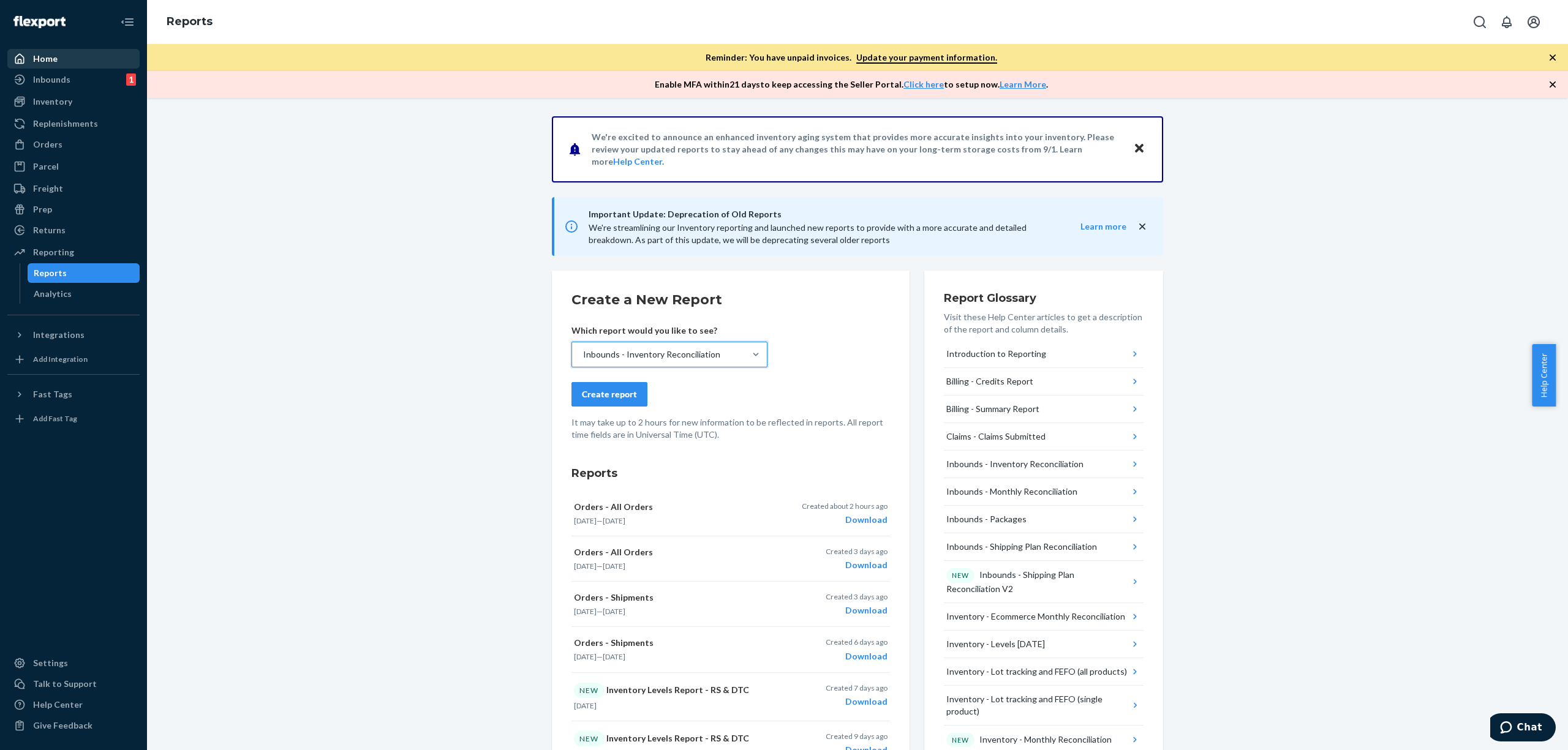
click at [657, 362] on div "Inbounds - Inventory Reconciliation" at bounding box center [658, 355] width 173 height 25
click at [583, 361] on input "option Inbounds - Inventory Reconciliation, selected. 0 results available. Sele…" at bounding box center [582, 355] width 1 height 12
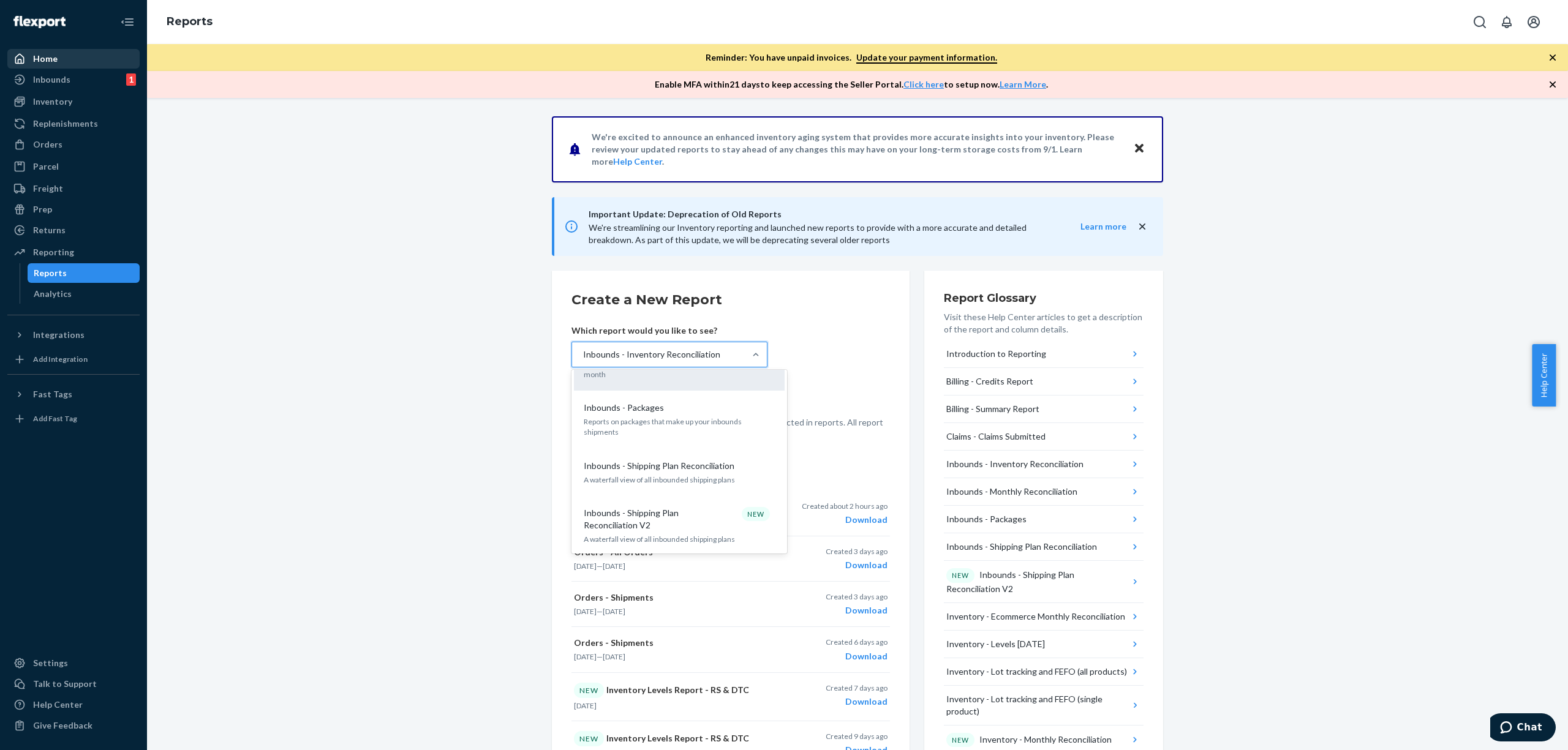
scroll to position [259, 0]
click at [698, 358] on div "Inbounds - Inventory Reconciliation" at bounding box center [652, 355] width 137 height 12
click at [583, 358] on input "option Inbounds - Inventory Reconciliation, selected. option Inbounds - Monthly…" at bounding box center [582, 355] width 1 height 12
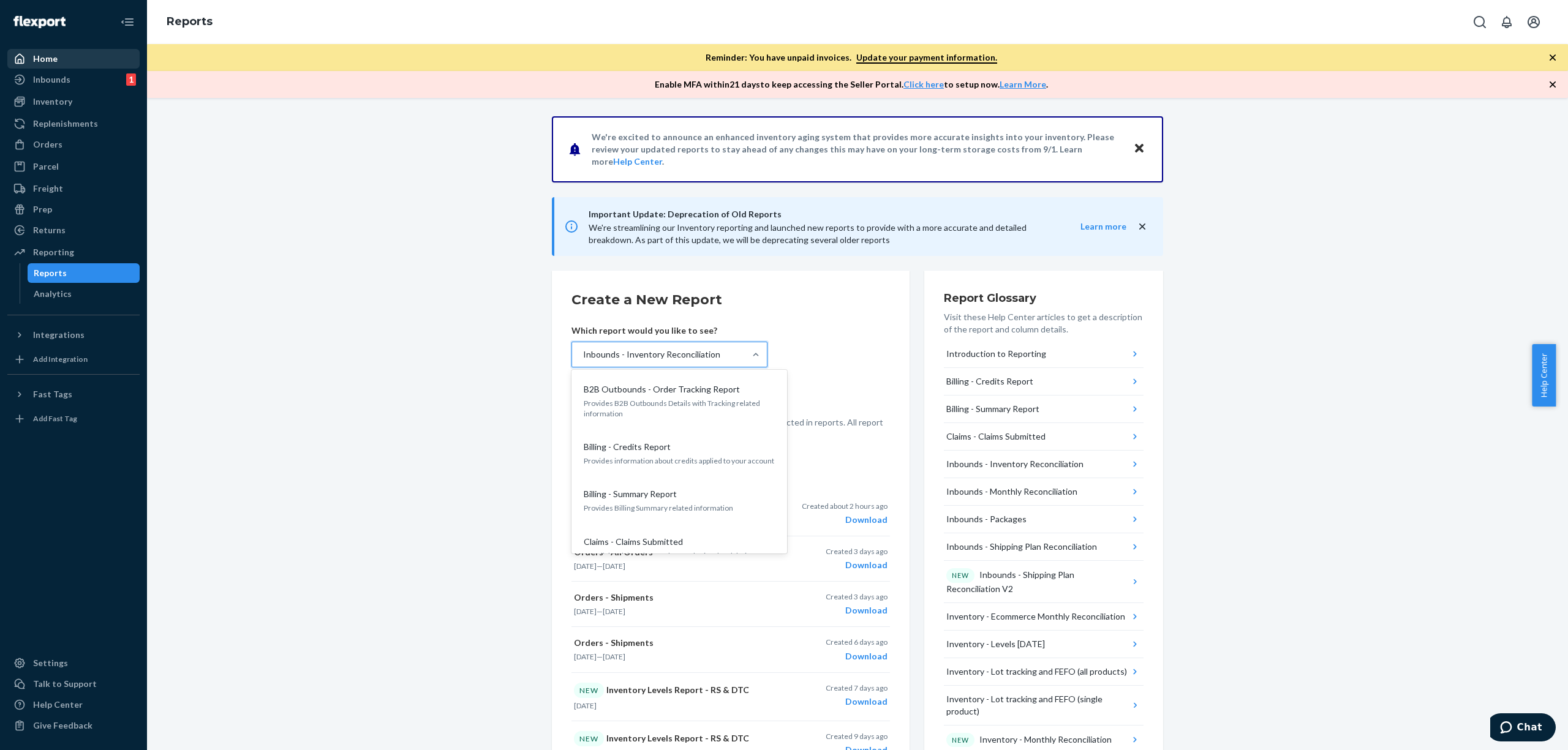
click at [699, 357] on div "Inbounds - Inventory Reconciliation" at bounding box center [652, 355] width 137 height 12
click at [583, 357] on input "option Inbounds - Inventory Reconciliation, selected. option Inbounds - Invento…" at bounding box center [582, 355] width 1 height 12
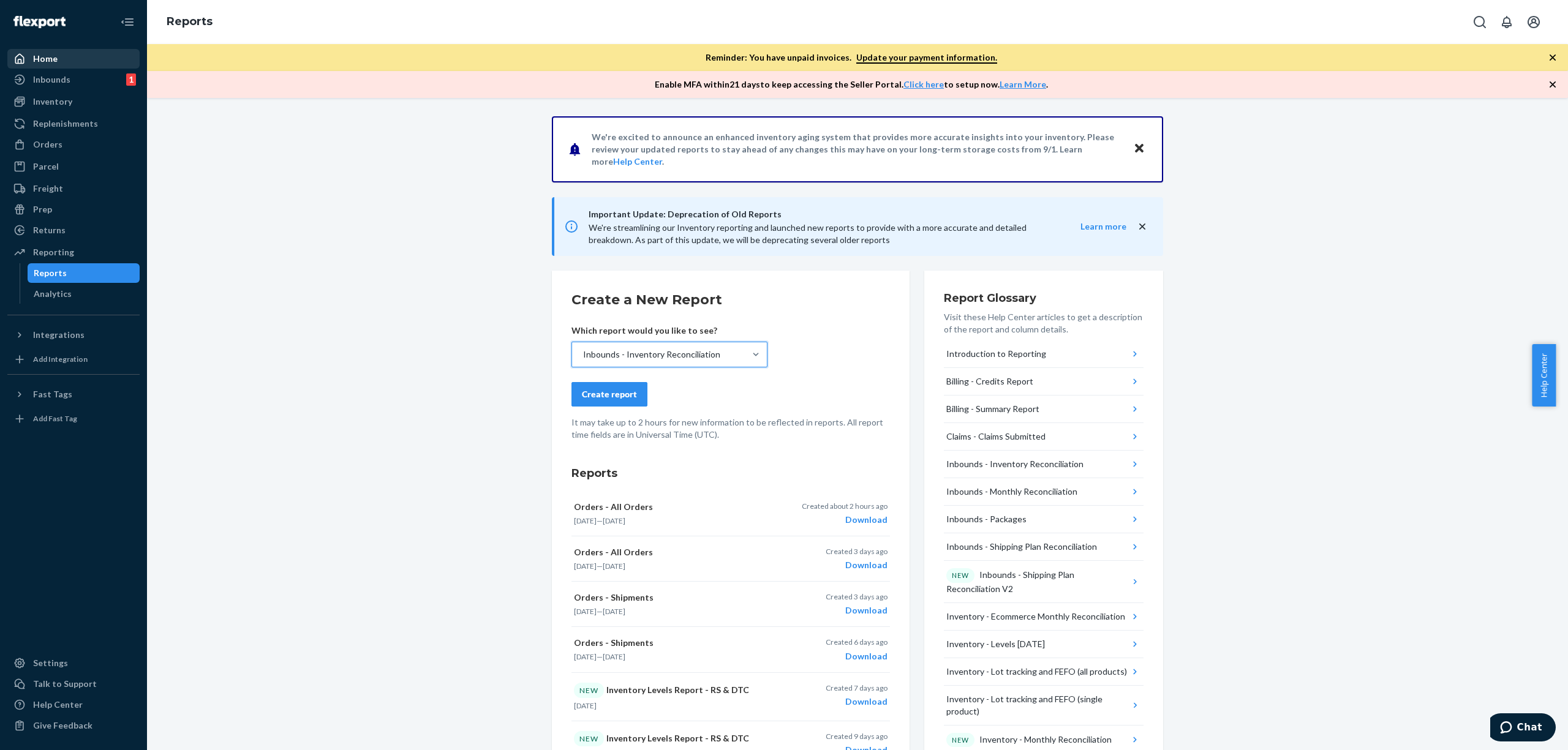
click at [699, 357] on div "Inbounds - Inventory Reconciliation" at bounding box center [652, 355] width 137 height 12
click at [583, 357] on input "option Inbounds - Inventory Reconciliation, selected. 0 results available. Sele…" at bounding box center [582, 355] width 1 height 12
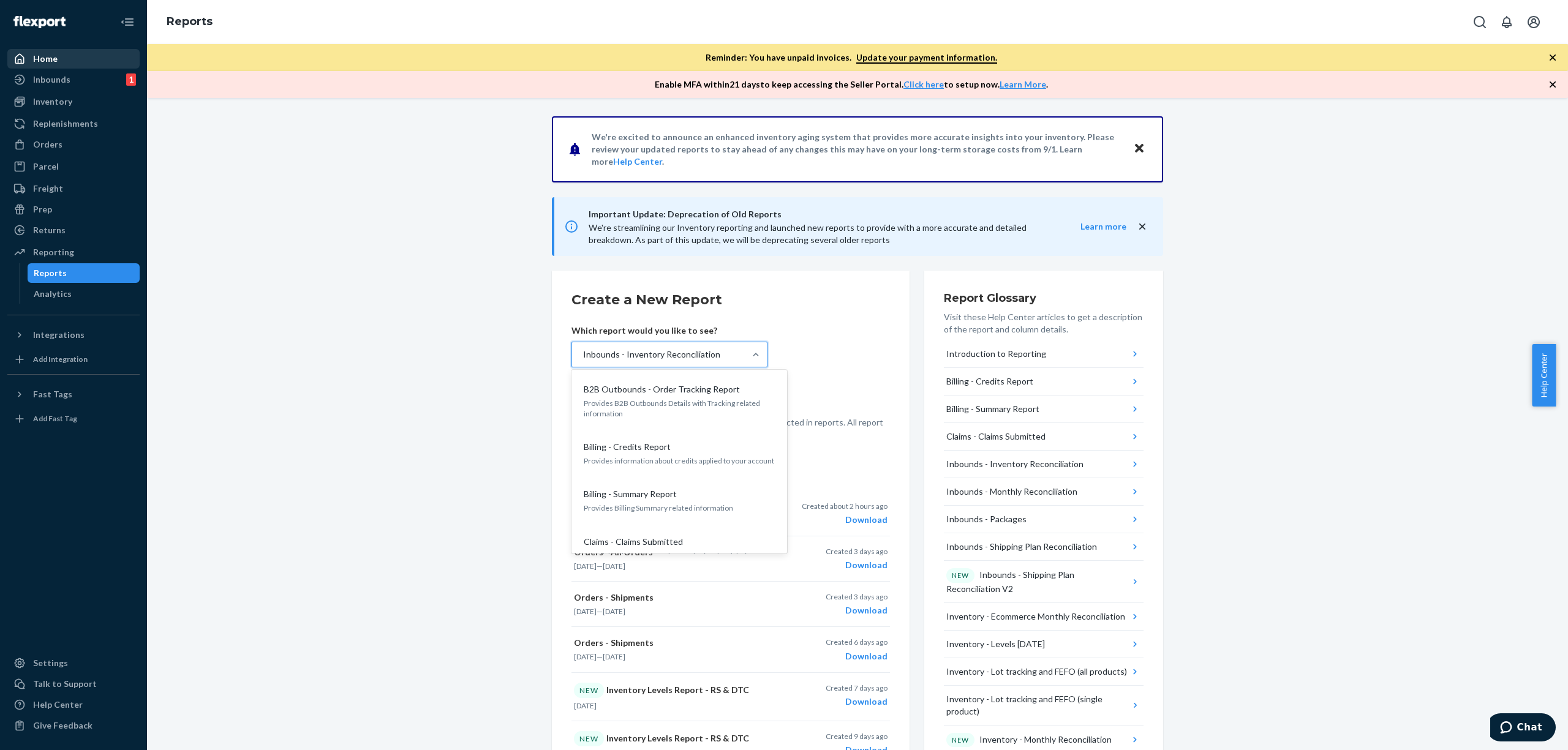
drag, startPoint x: 721, startPoint y: 355, endPoint x: 417, endPoint y: 326, distance: 305.4
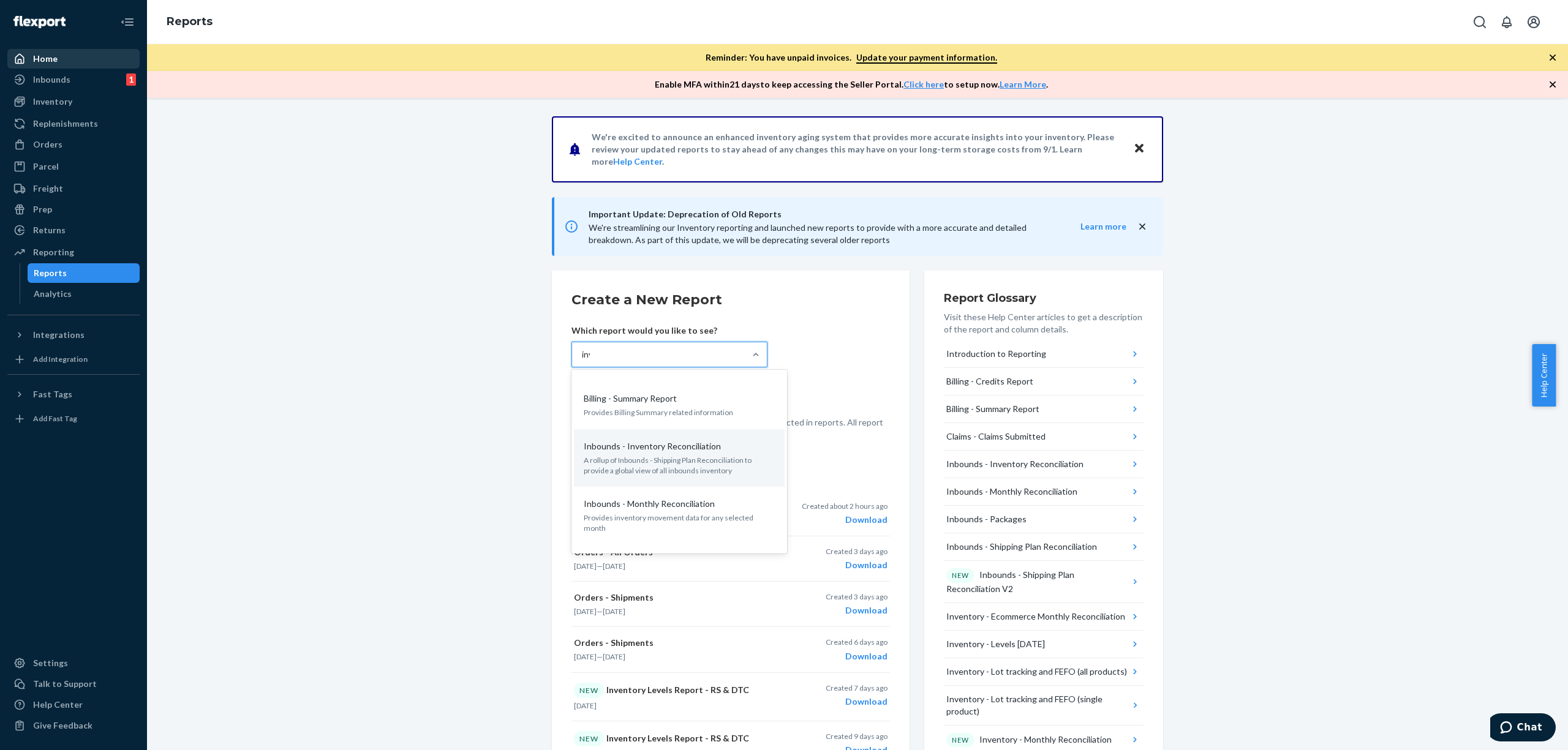
scroll to position [0, 0]
type input "inventory leve"
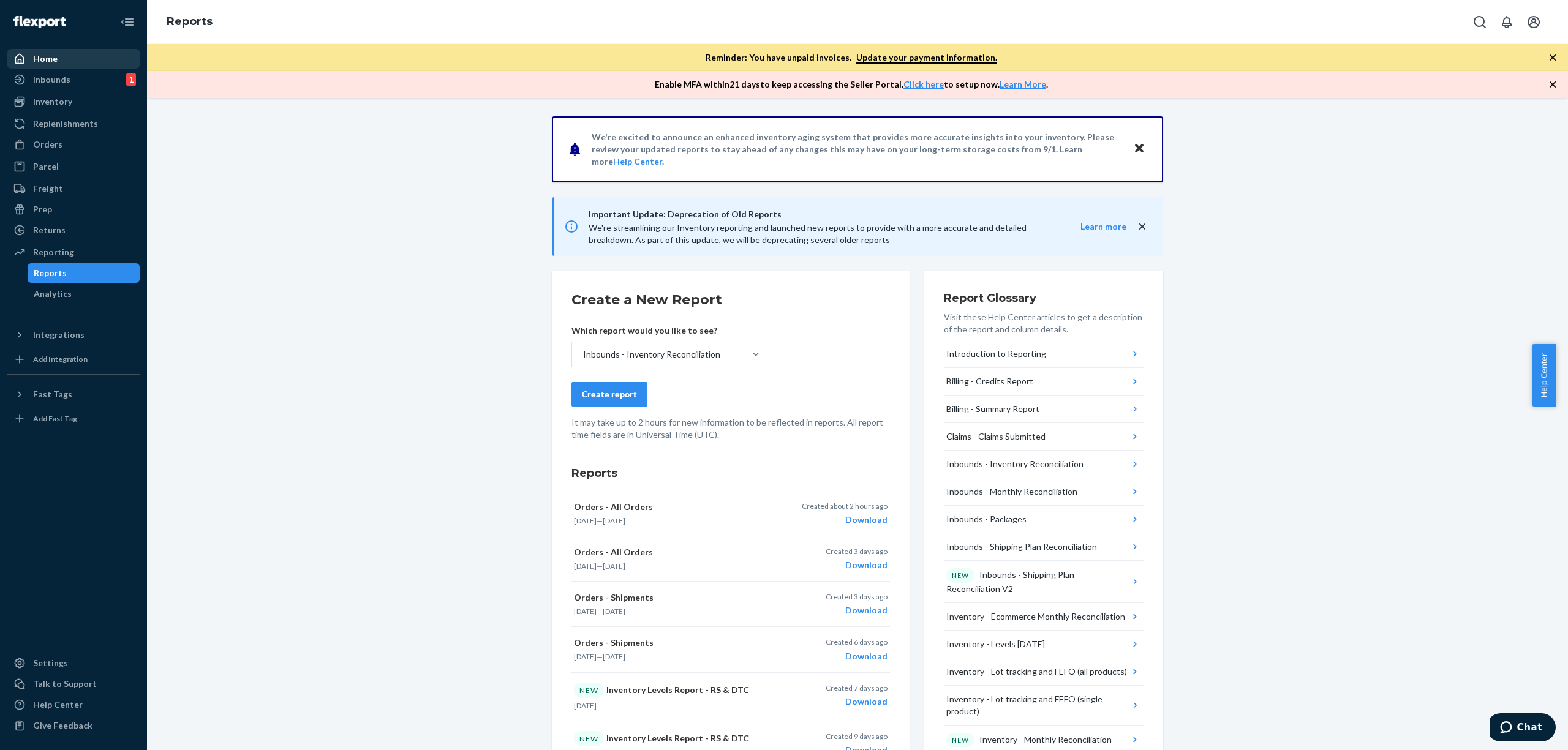
click at [627, 434] on p "It may take up to 2 hours for new information to be reflected in reports. All r…" at bounding box center [731, 429] width 319 height 25
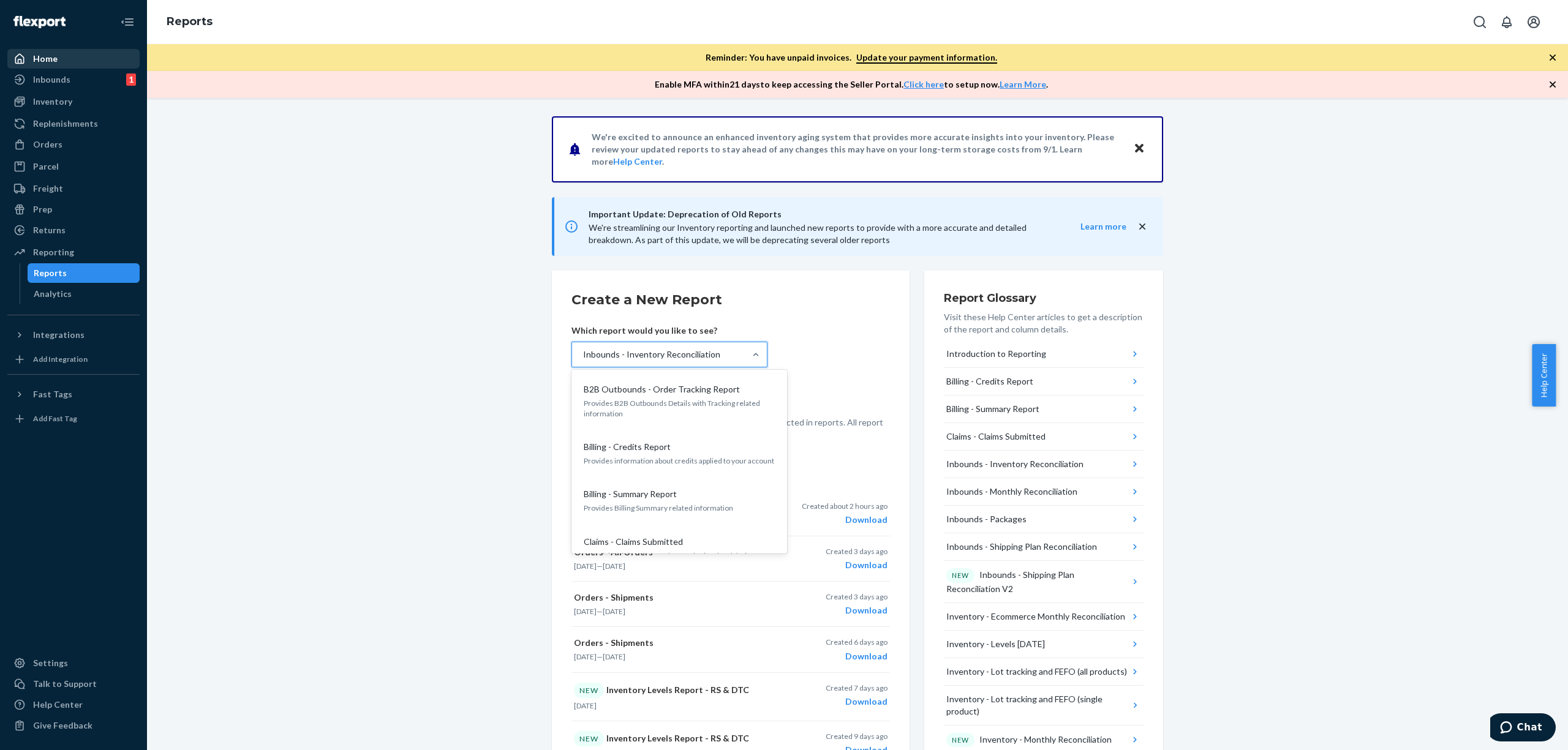
click at [682, 361] on div "Inbounds - Inventory Reconciliation" at bounding box center [658, 355] width 173 height 25
click at [583, 361] on input "option Inbounds - Inventory Reconciliation, selected. option Inbounds - Invento…" at bounding box center [582, 355] width 1 height 12
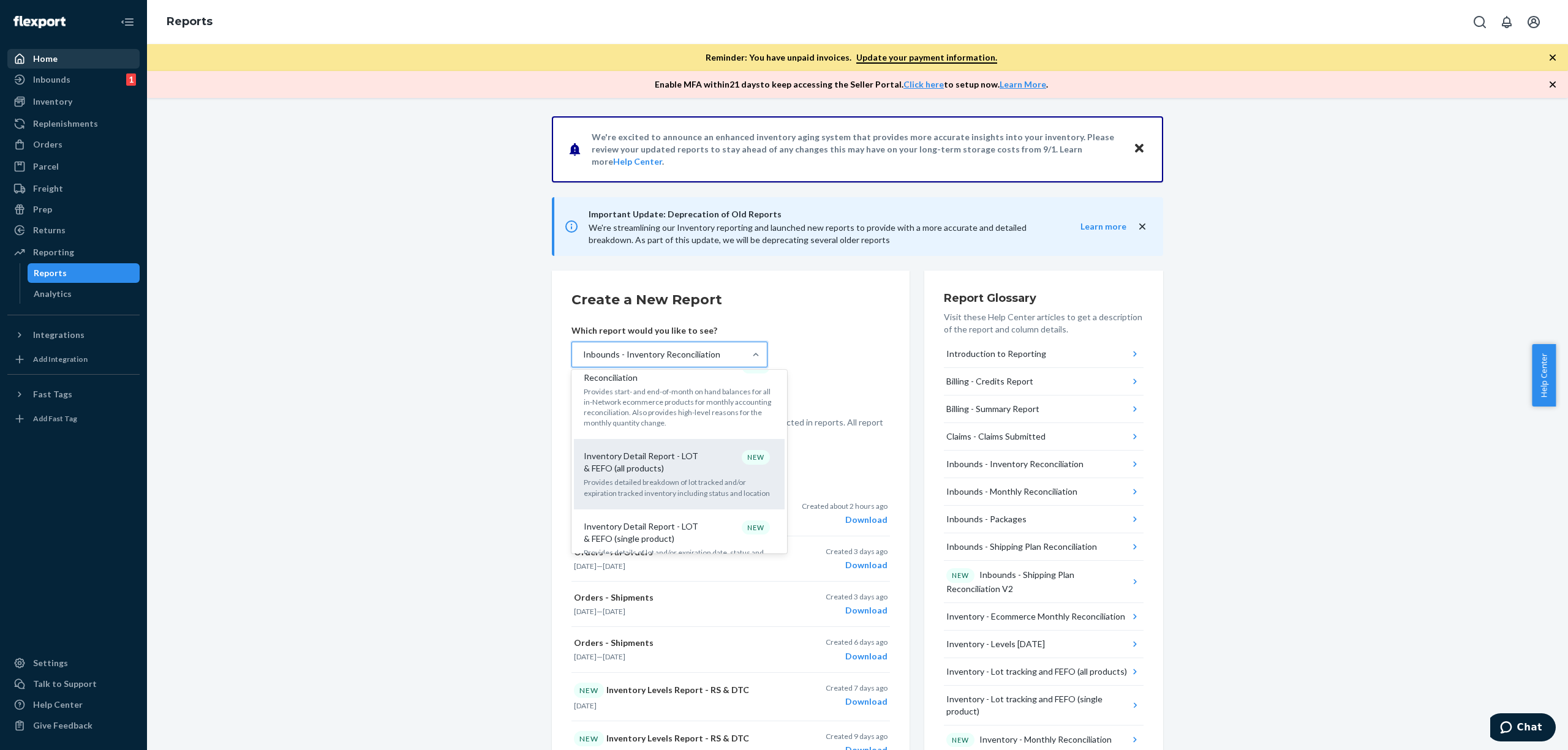
scroll to position [748, 0]
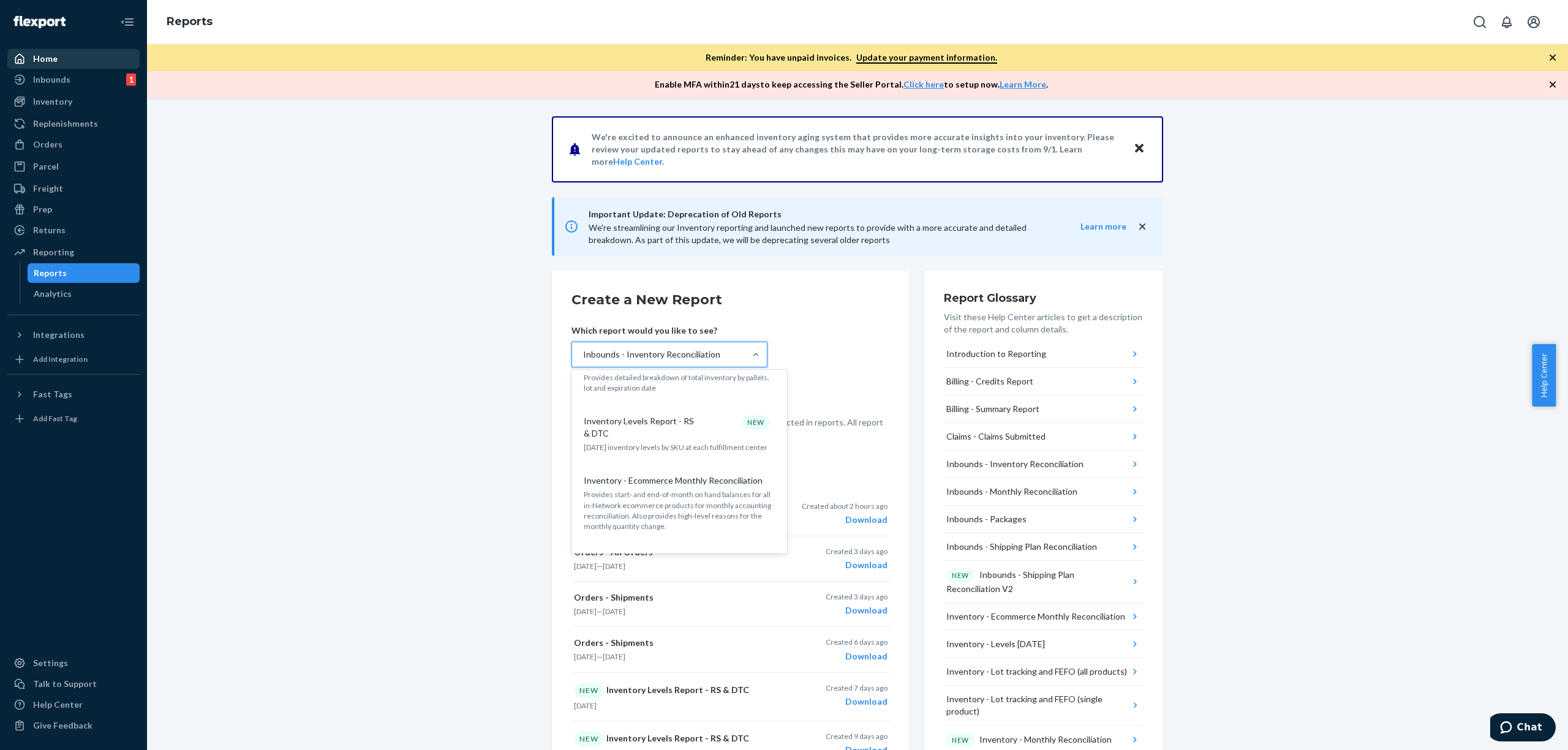
click at [697, 343] on div "Inbounds - Inventory Reconciliation" at bounding box center [658, 355] width 173 height 25
click at [583, 349] on input "option Inbounds - Inventory Reconciliation, selected. option Inventory Detail R…" at bounding box center [582, 355] width 1 height 12
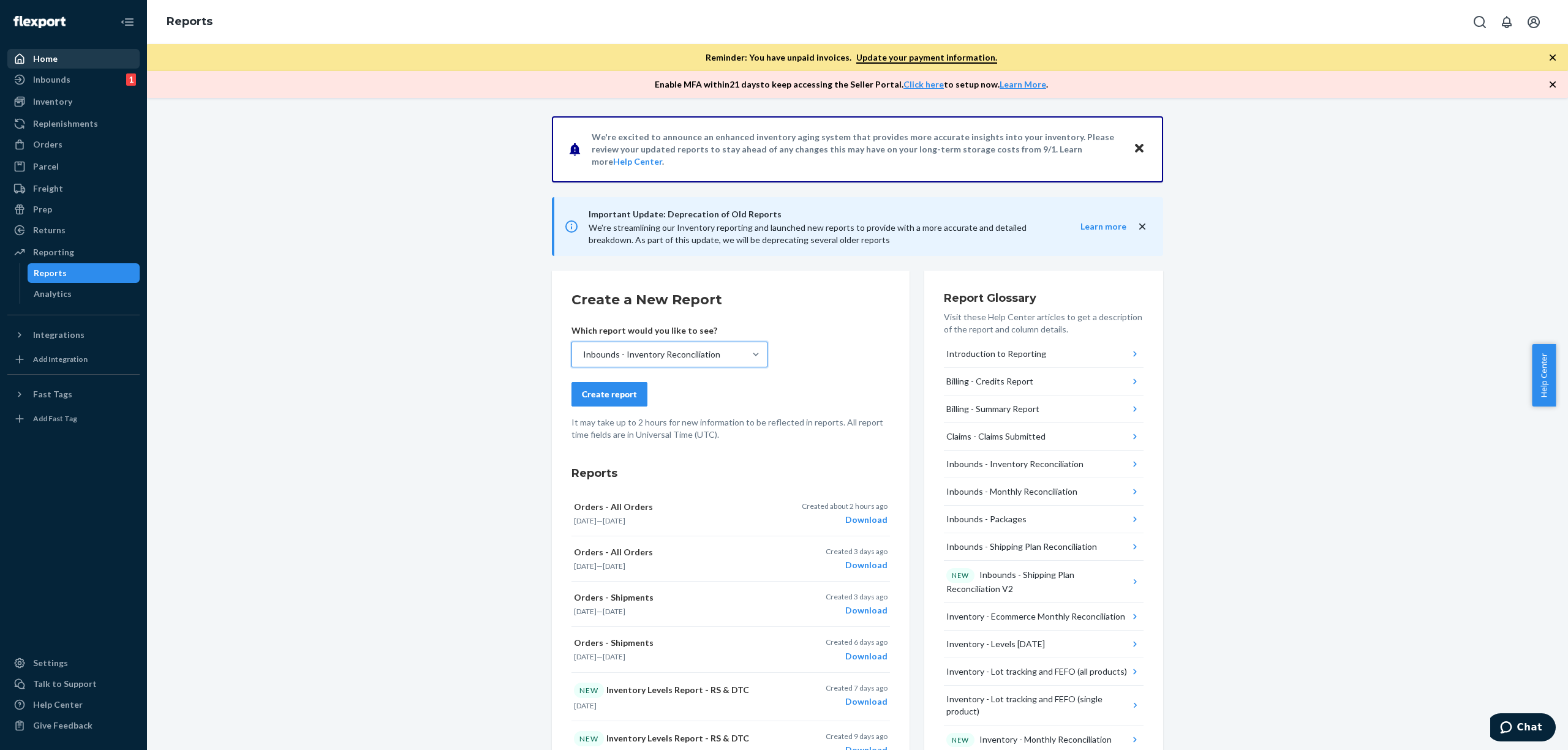
click at [697, 343] on div "Inbounds - Inventory Reconciliation" at bounding box center [658, 355] width 173 height 25
click at [583, 349] on input "option Inbounds - Inventory Reconciliation, selected. 0 results available. Sele…" at bounding box center [582, 355] width 1 height 12
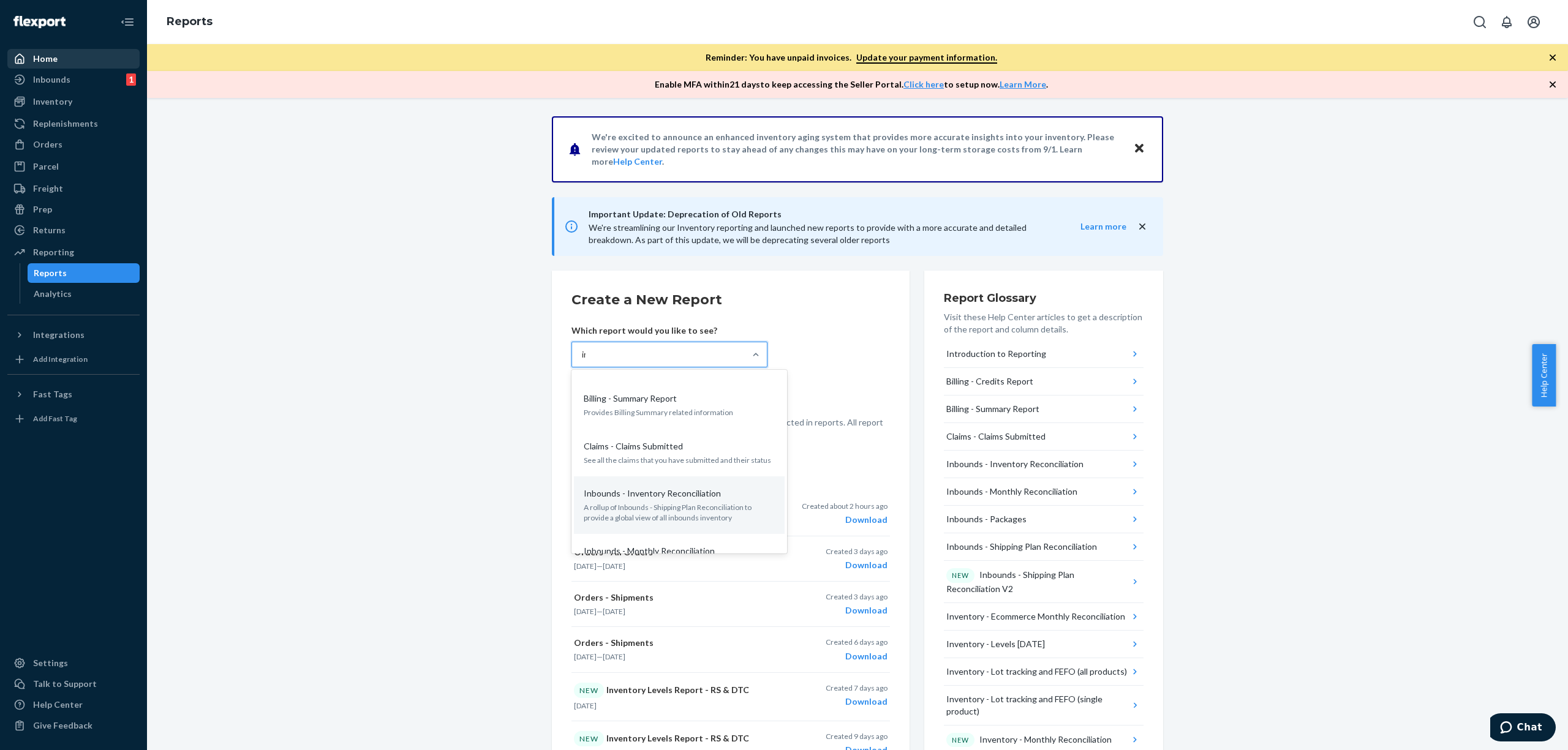
scroll to position [0, 0]
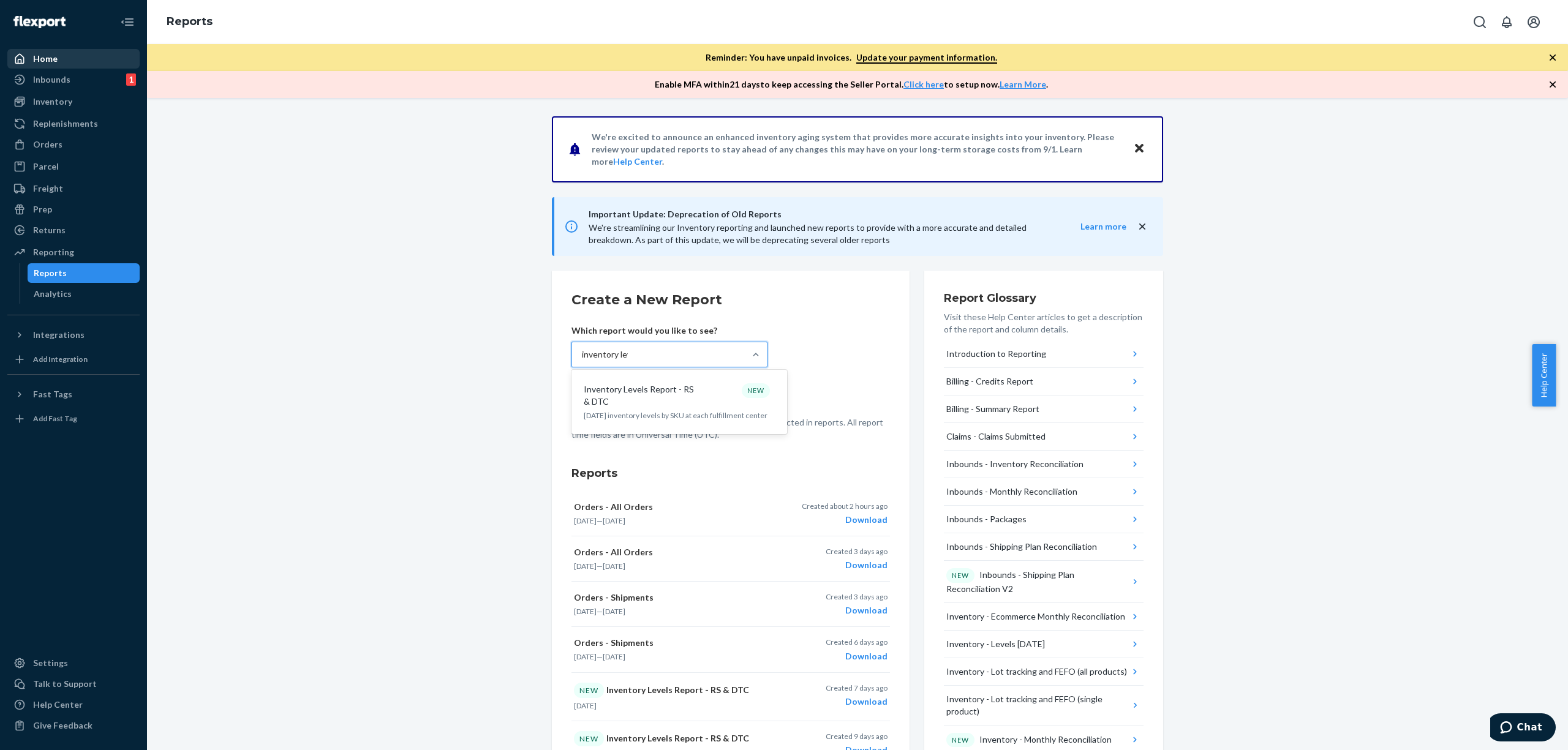
type input "inventory leve"
click at [669, 406] on p "Inventory Levels Report - RS & DTC" at bounding box center [642, 396] width 118 height 25
click at [636, 361] on input "inventory leve" at bounding box center [609, 355] width 55 height 12
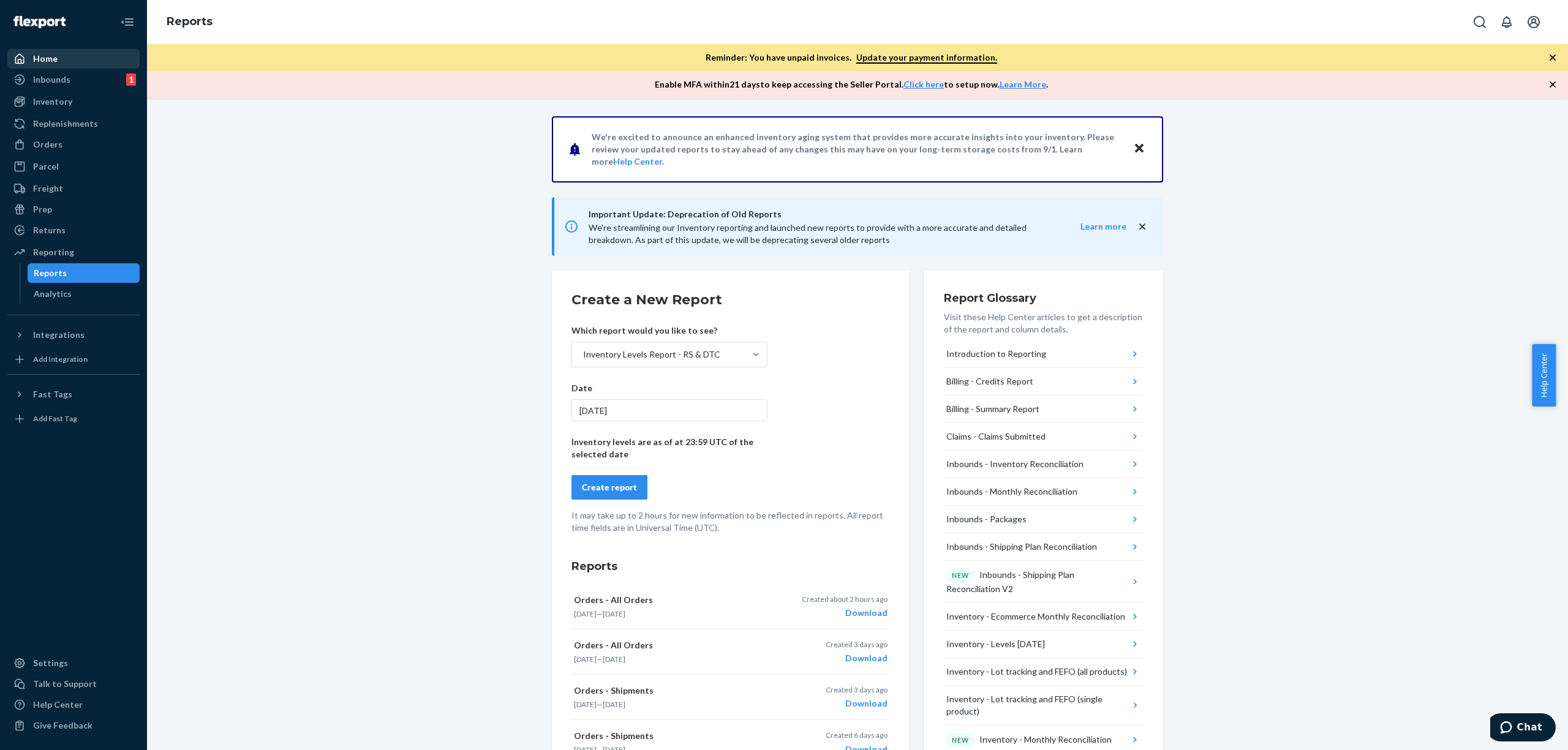
click at [623, 488] on div "Create report" at bounding box center [609, 487] width 55 height 12
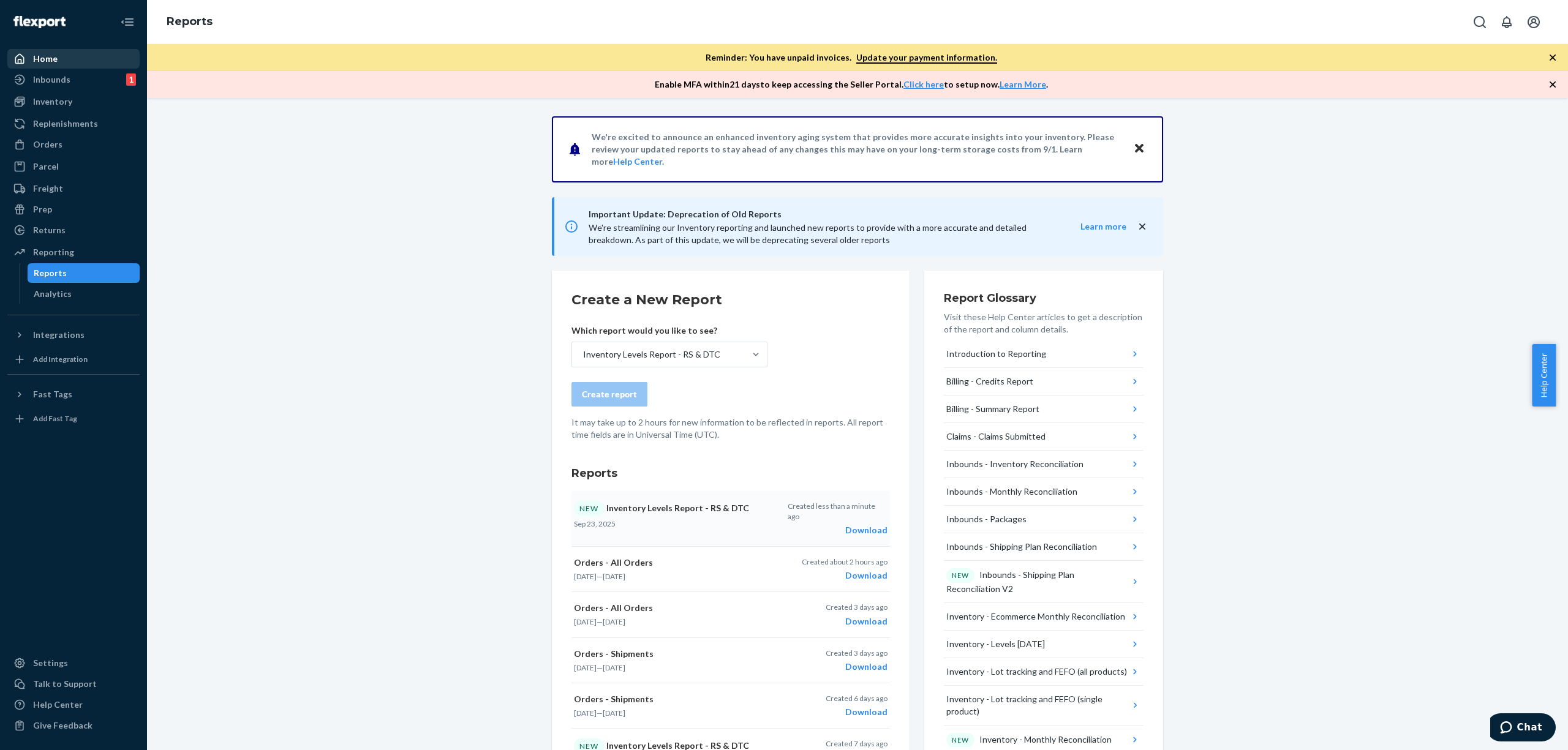
click at [870, 524] on div "Download" at bounding box center [837, 530] width 100 height 12
